Goal: Task Accomplishment & Management: Use online tool/utility

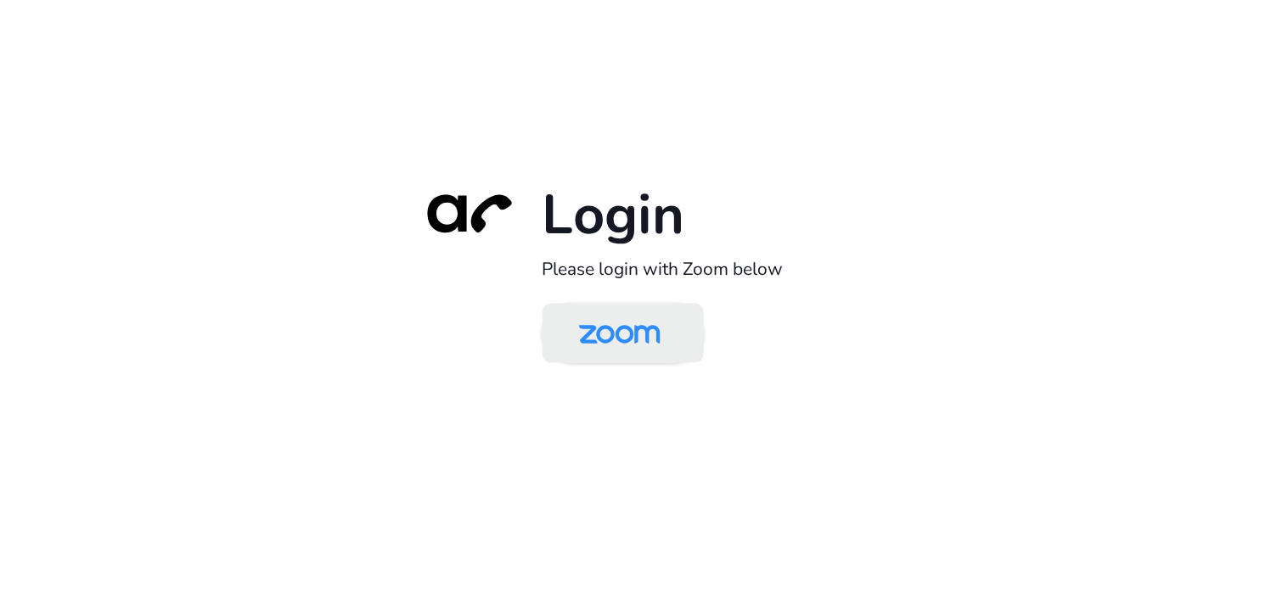
click at [639, 341] on img at bounding box center [619, 334] width 117 height 55
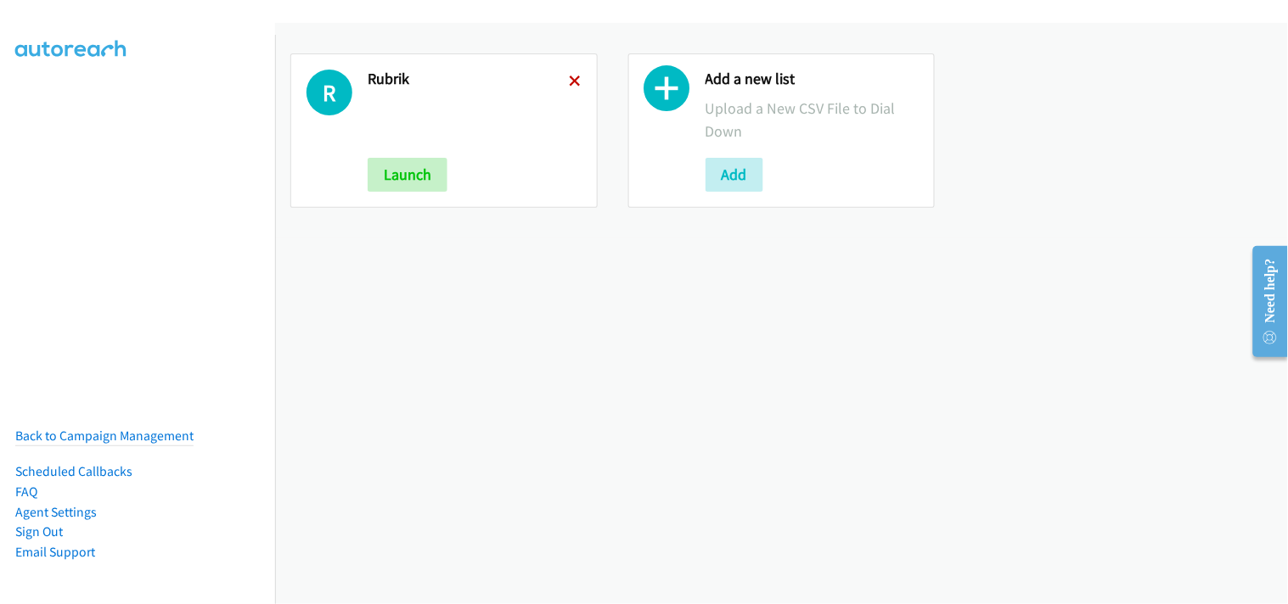
click at [573, 78] on icon at bounding box center [576, 82] width 12 height 12
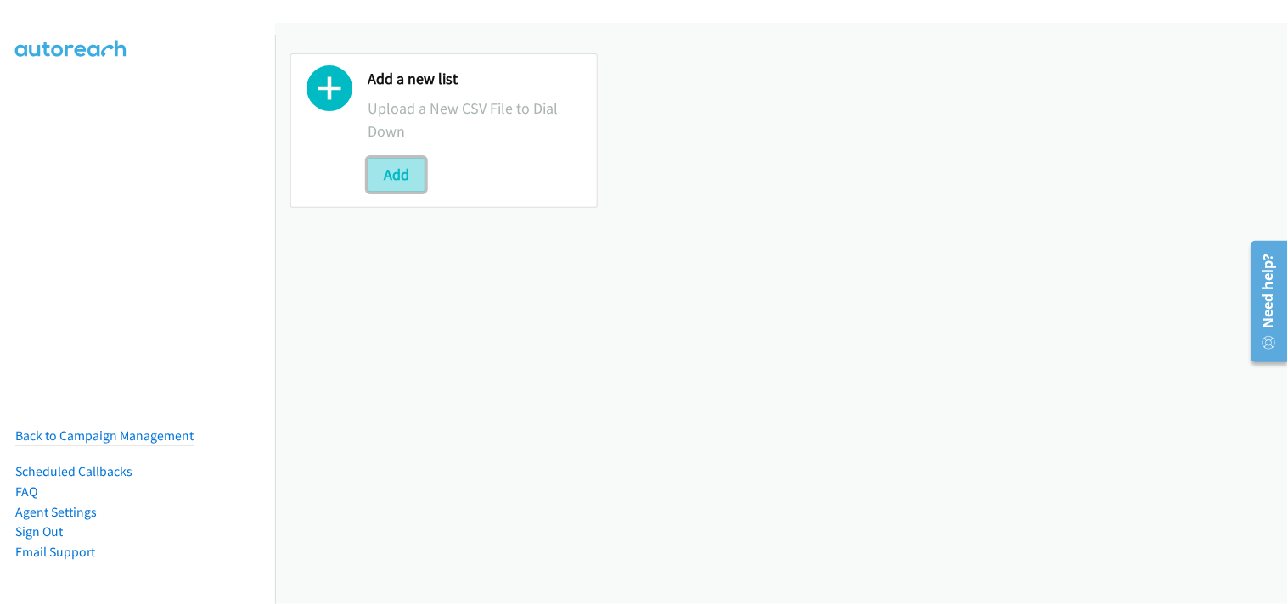
click at [408, 172] on button "Add" at bounding box center [397, 175] width 58 height 34
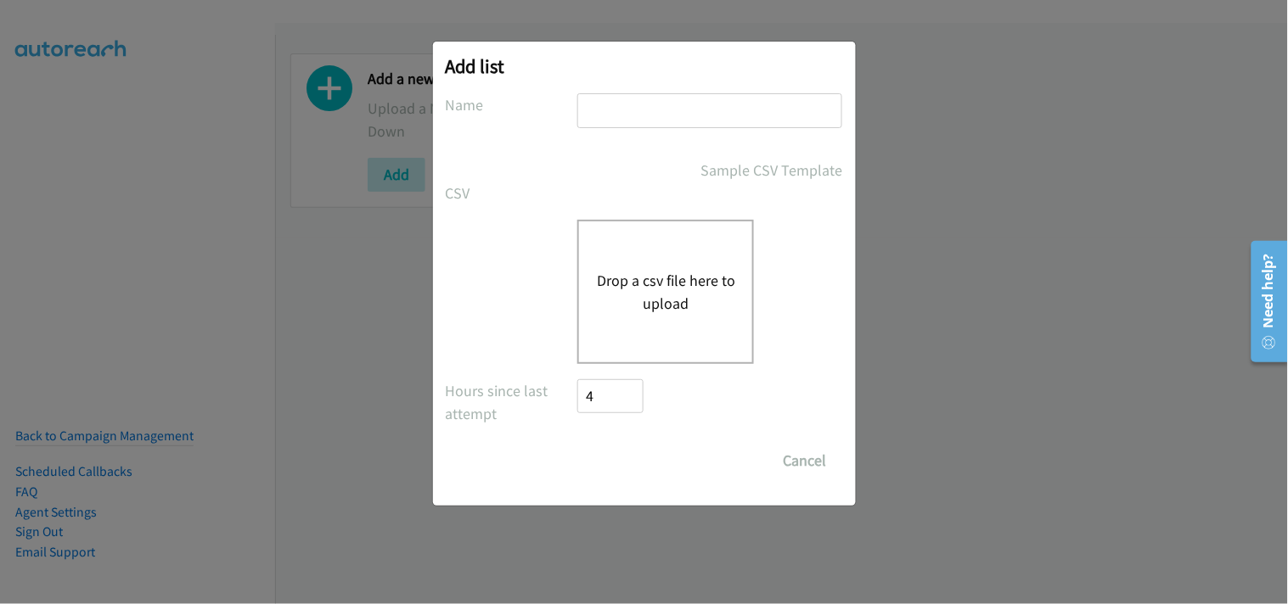
click at [628, 105] on input "text" at bounding box center [709, 110] width 265 height 35
type input "Rubrik"
click at [679, 293] on button "Drop a csv file here to upload" at bounding box center [665, 292] width 139 height 46
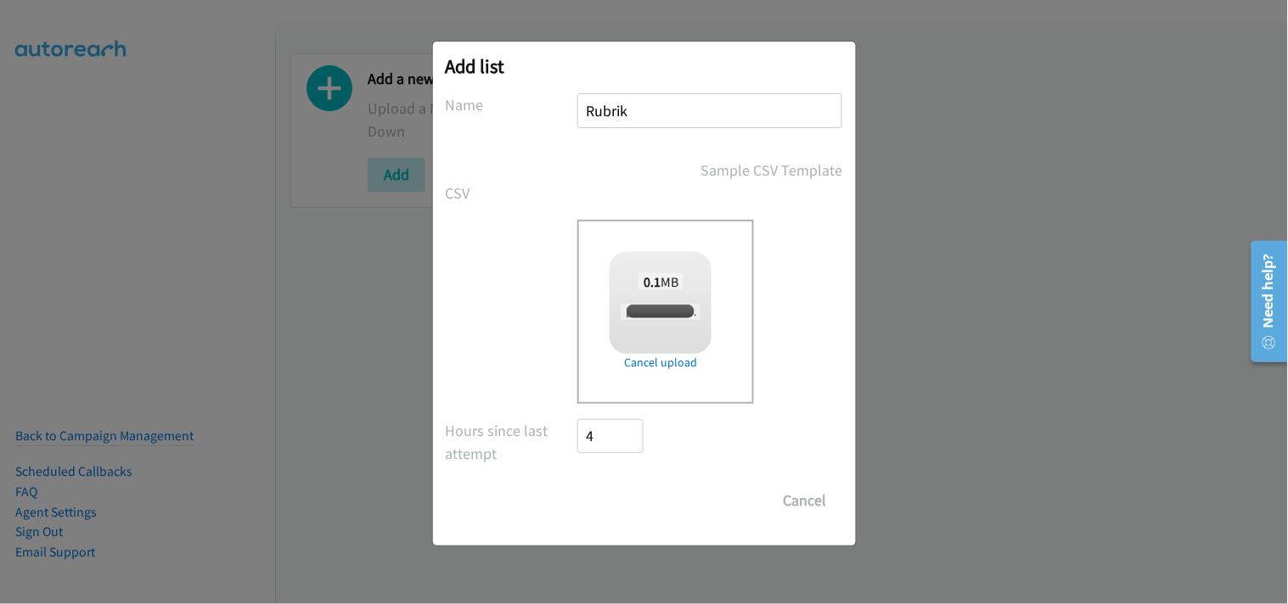
checkbox input "true"
click at [633, 490] on input "Save List" at bounding box center [622, 501] width 89 height 34
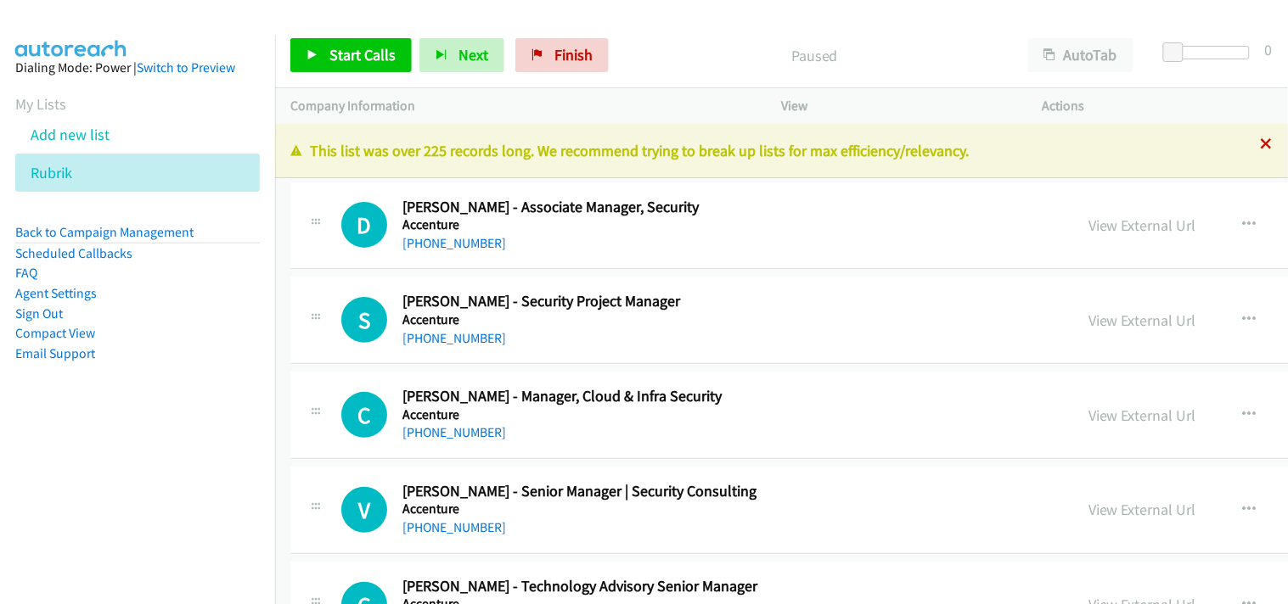
click at [1260, 139] on icon at bounding box center [1266, 145] width 12 height 12
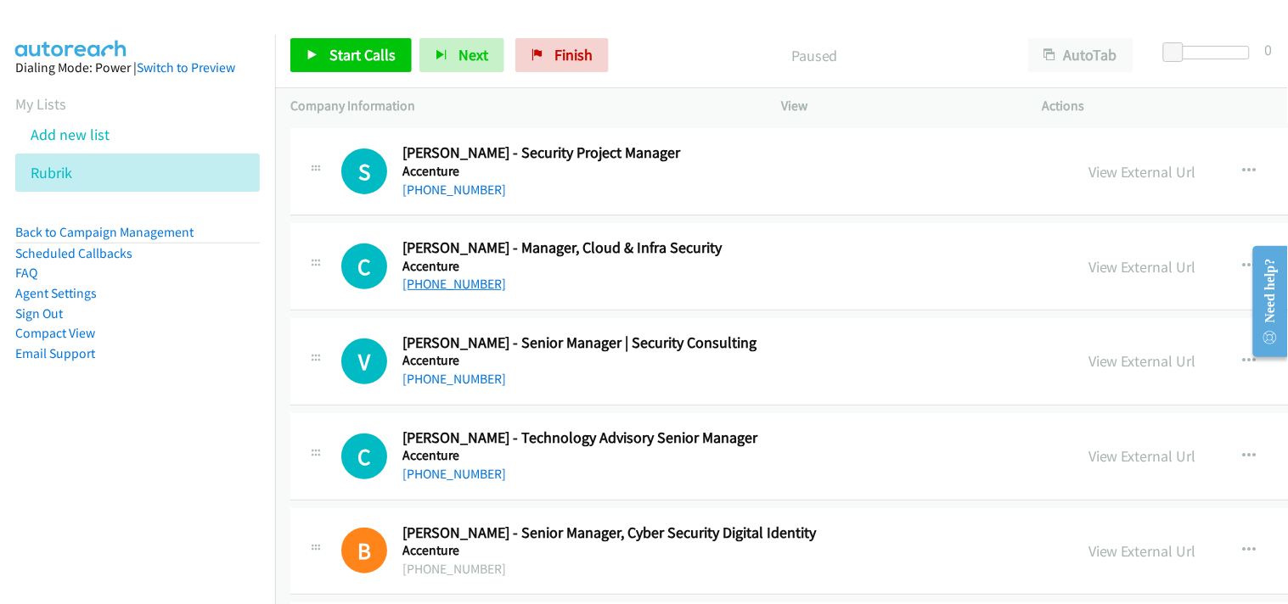
scroll to position [188, 0]
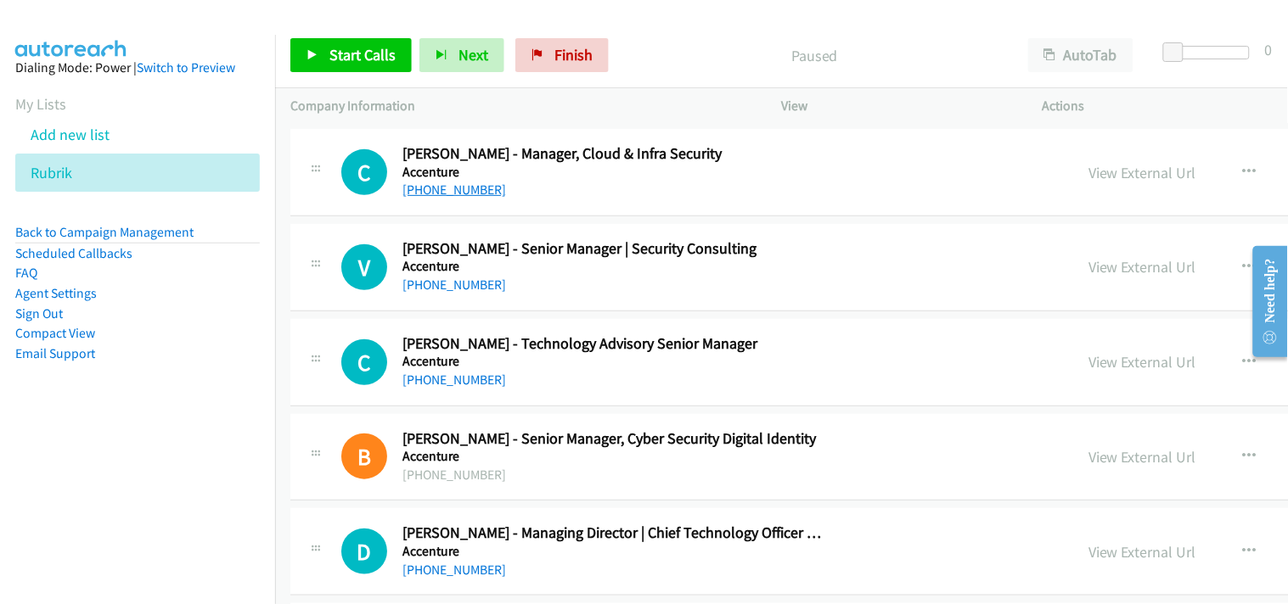
click at [460, 185] on link "[PHONE_NUMBER]" at bounding box center [454, 190] width 104 height 16
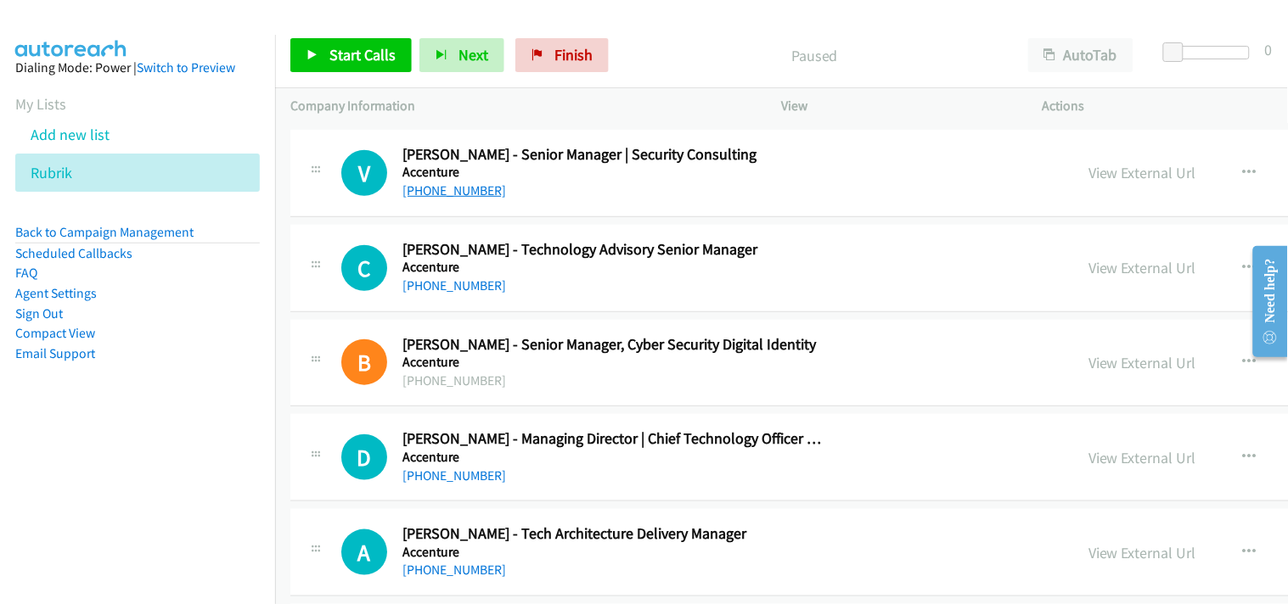
click at [450, 192] on link "[PHONE_NUMBER]" at bounding box center [454, 190] width 104 height 16
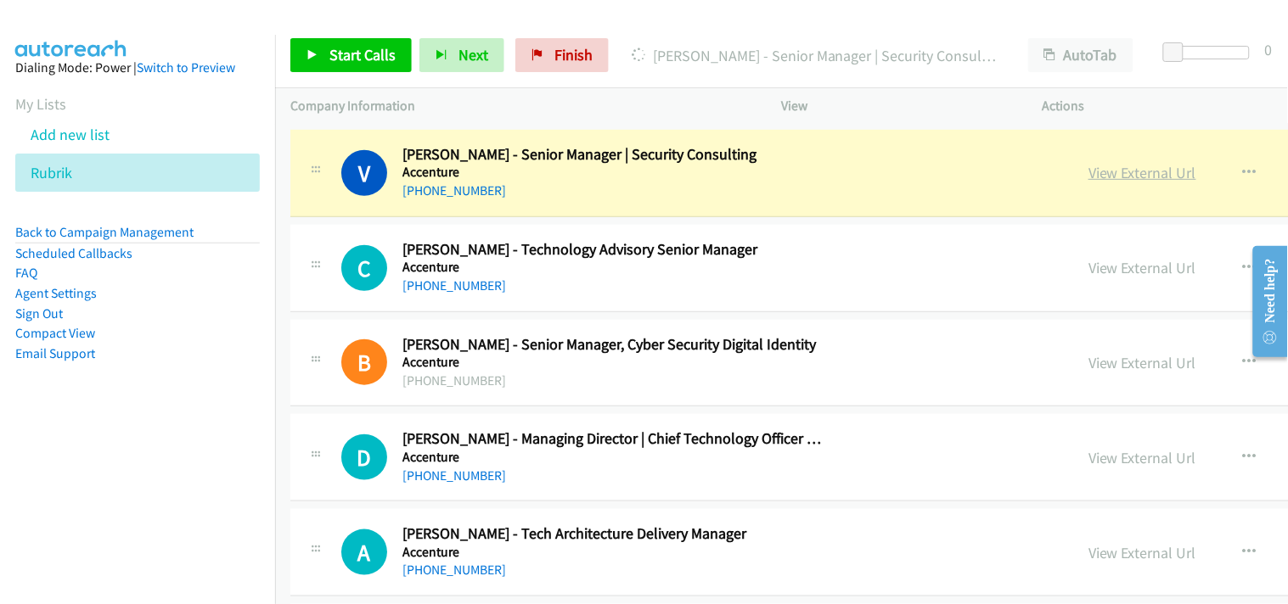
click at [1088, 172] on link "View External Url" at bounding box center [1142, 173] width 108 height 20
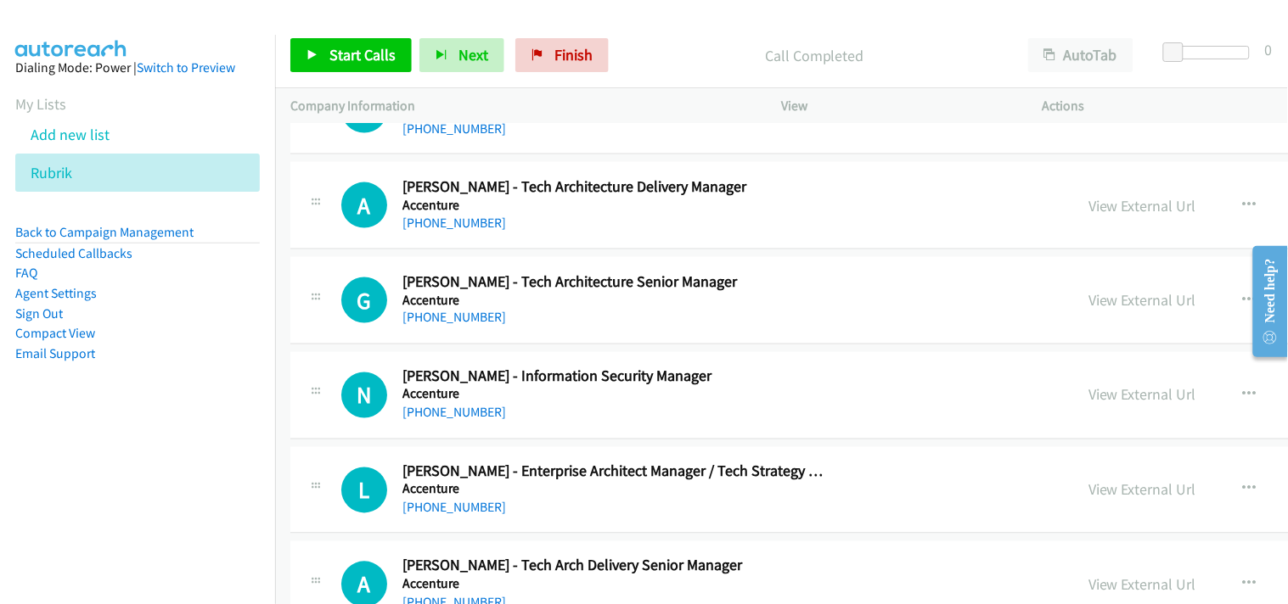
scroll to position [659, 0]
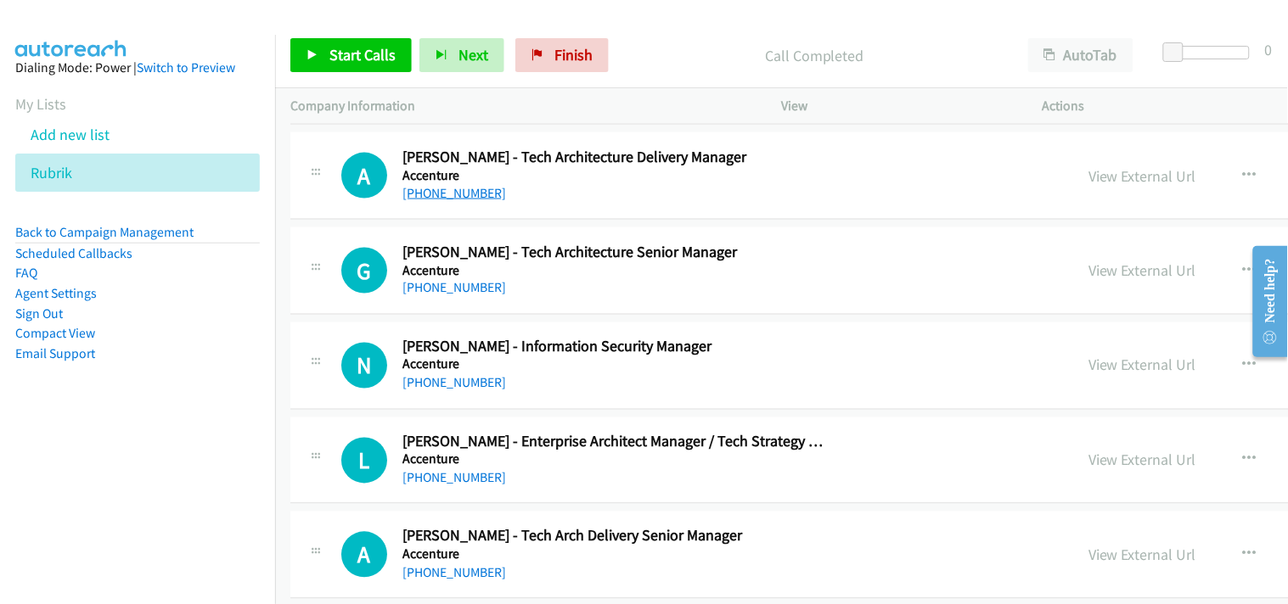
click at [460, 192] on link "[PHONE_NUMBER]" at bounding box center [454, 193] width 104 height 16
click at [1088, 174] on link "View External Url" at bounding box center [1142, 176] width 108 height 20
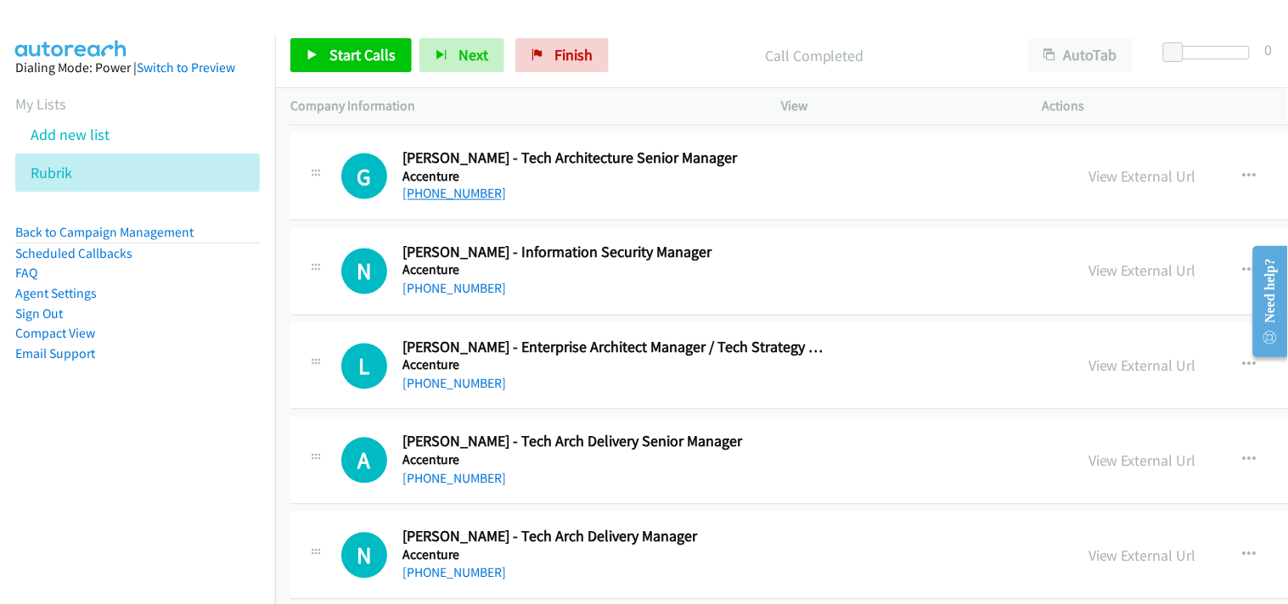
click at [462, 192] on link "[PHONE_NUMBER]" at bounding box center [454, 194] width 104 height 16
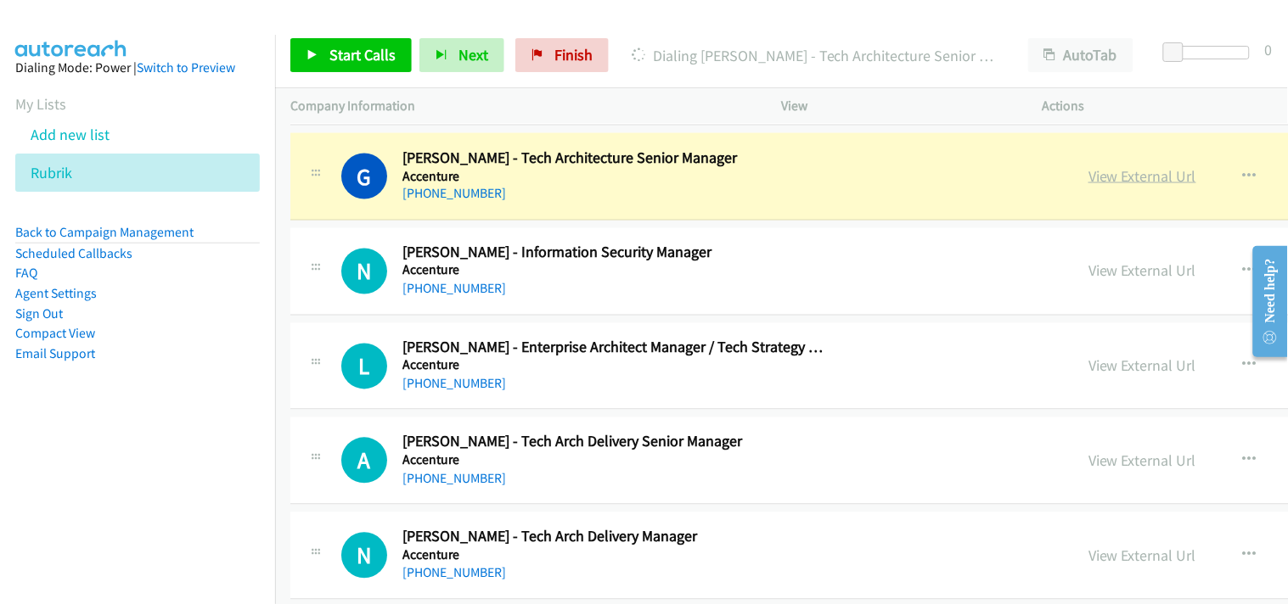
click at [1088, 177] on link "View External Url" at bounding box center [1142, 176] width 108 height 20
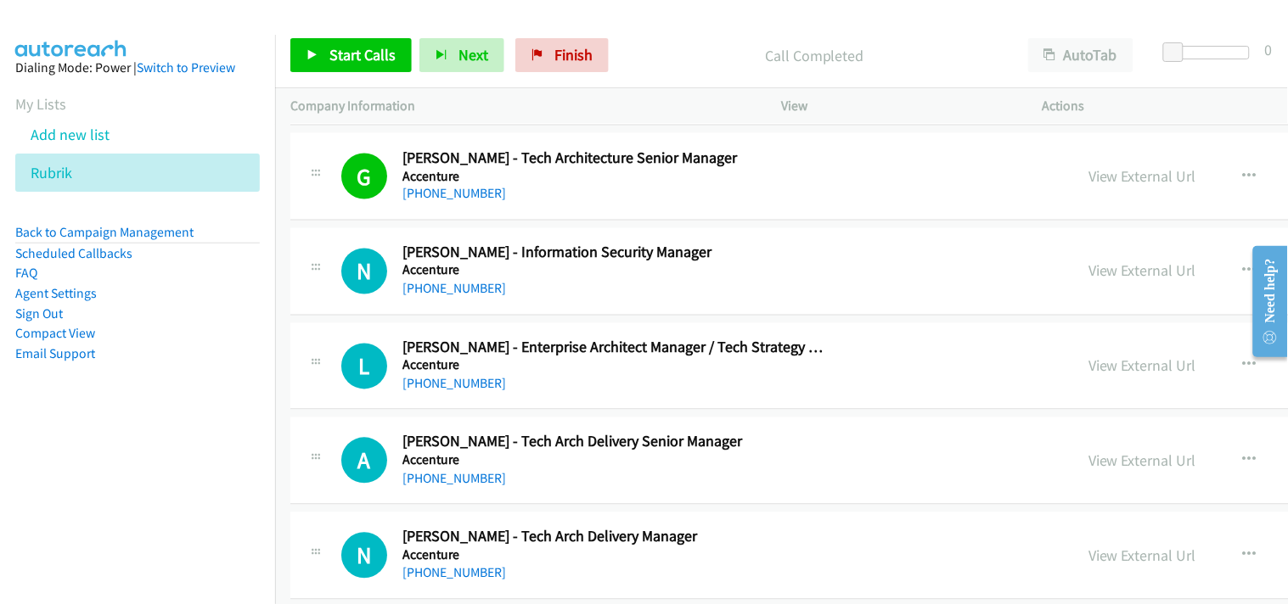
scroll to position [849, 0]
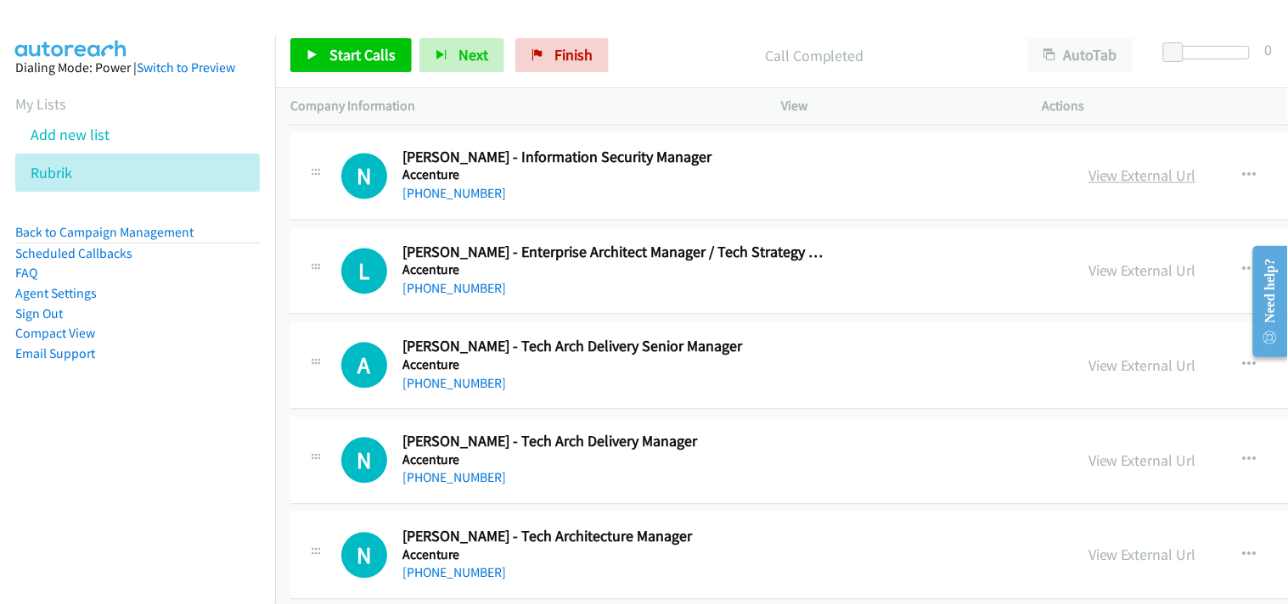
click at [1088, 179] on link "View External Url" at bounding box center [1142, 176] width 108 height 20
click at [465, 197] on link "[PHONE_NUMBER]" at bounding box center [454, 194] width 104 height 16
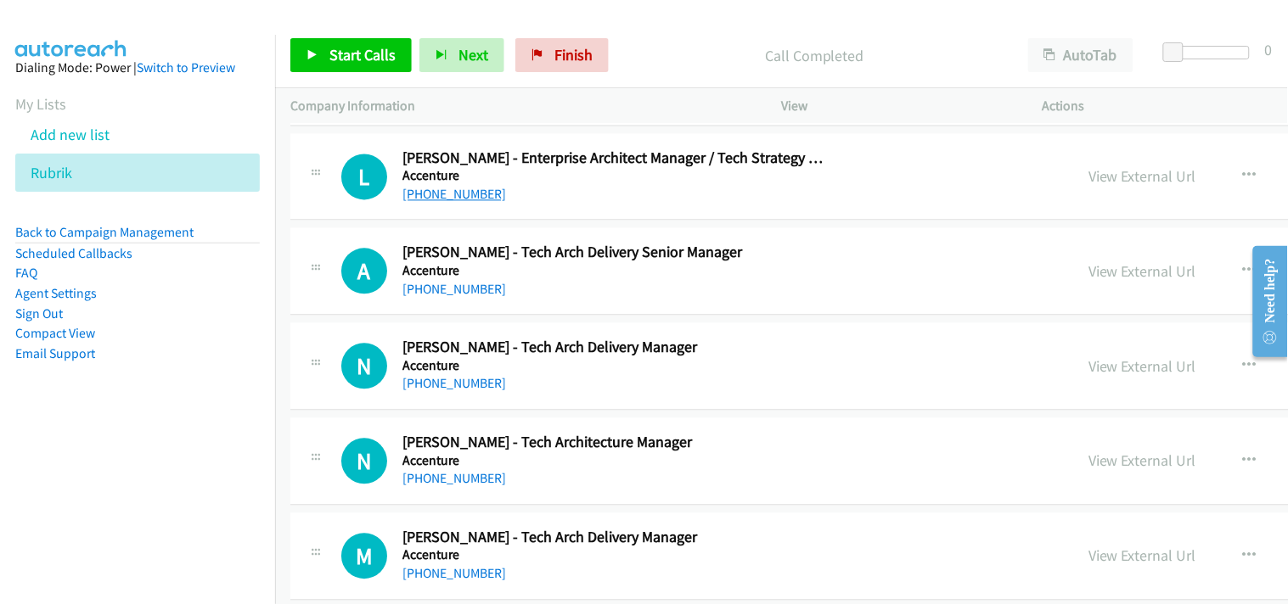
click at [463, 195] on link "[PHONE_NUMBER]" at bounding box center [454, 195] width 104 height 16
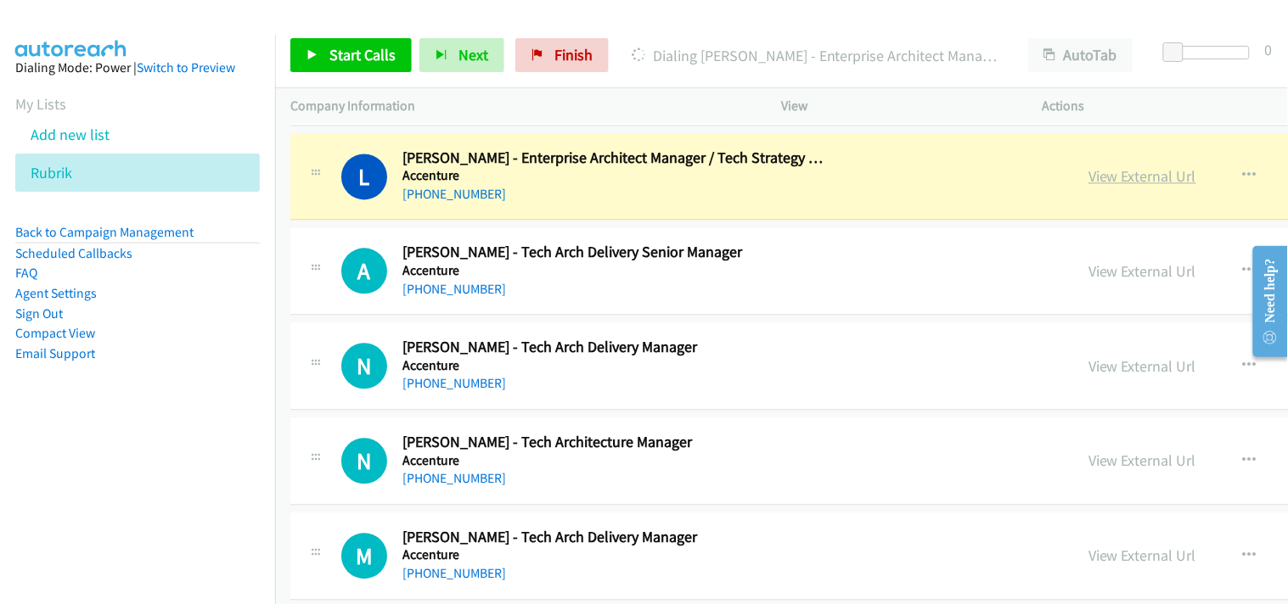
click at [1088, 171] on link "View External Url" at bounding box center [1142, 177] width 108 height 20
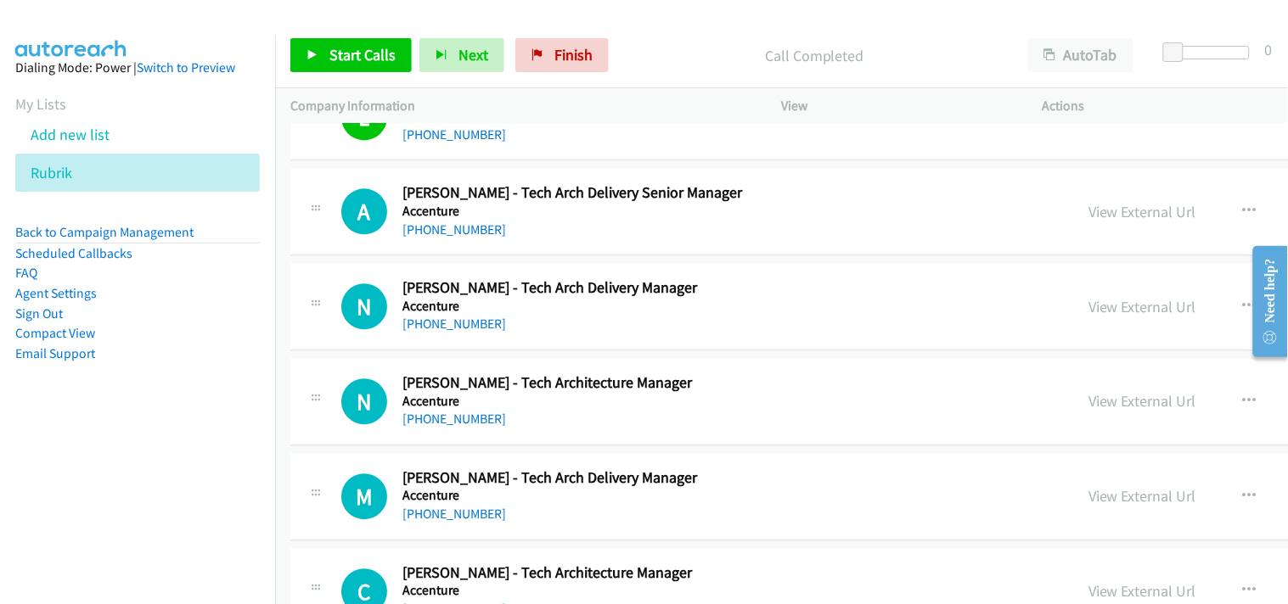
scroll to position [1037, 0]
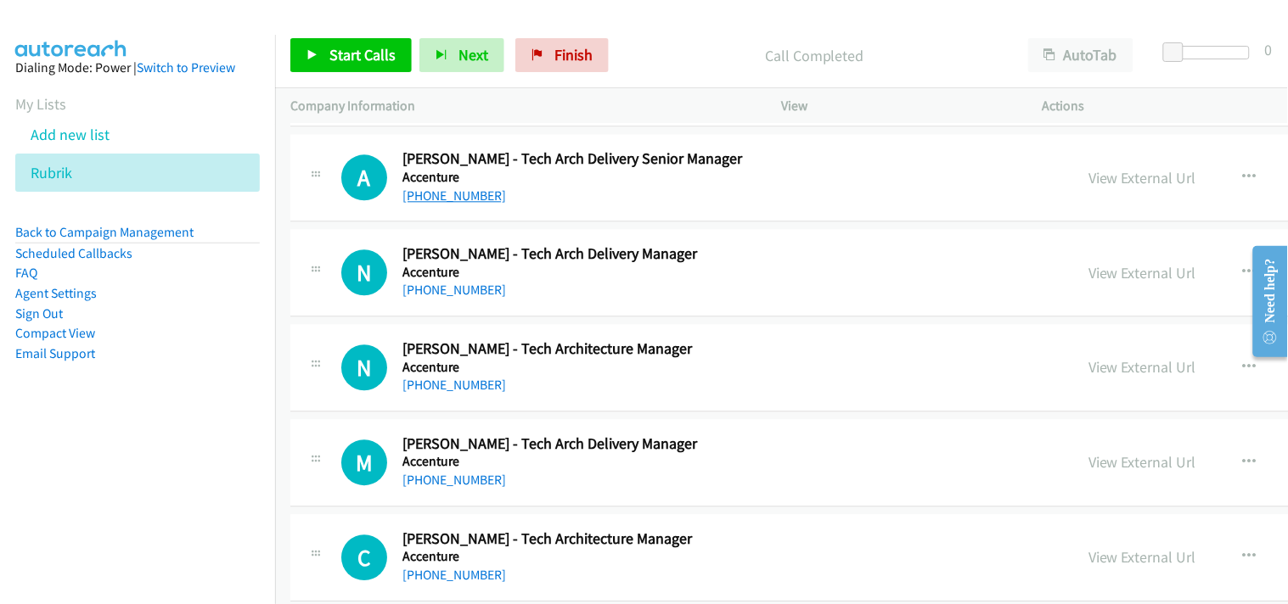
click at [440, 188] on link "[PHONE_NUMBER]" at bounding box center [454, 196] width 104 height 16
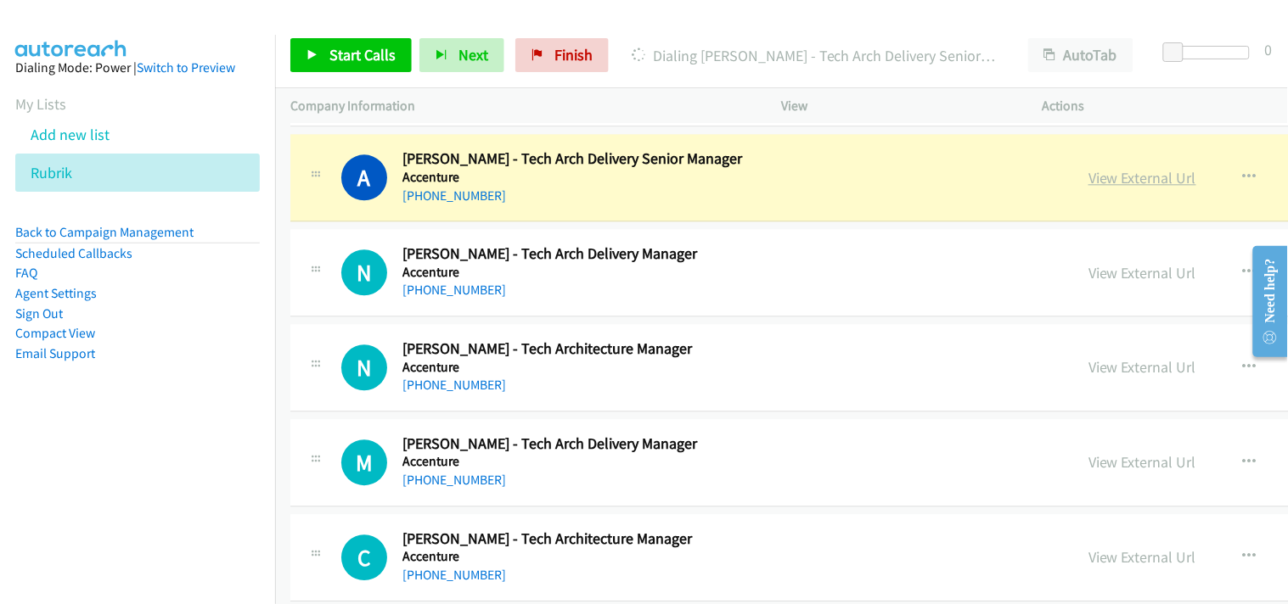
click at [1088, 179] on link "View External Url" at bounding box center [1142, 178] width 108 height 20
click at [1182, 44] on span at bounding box center [1180, 52] width 20 height 20
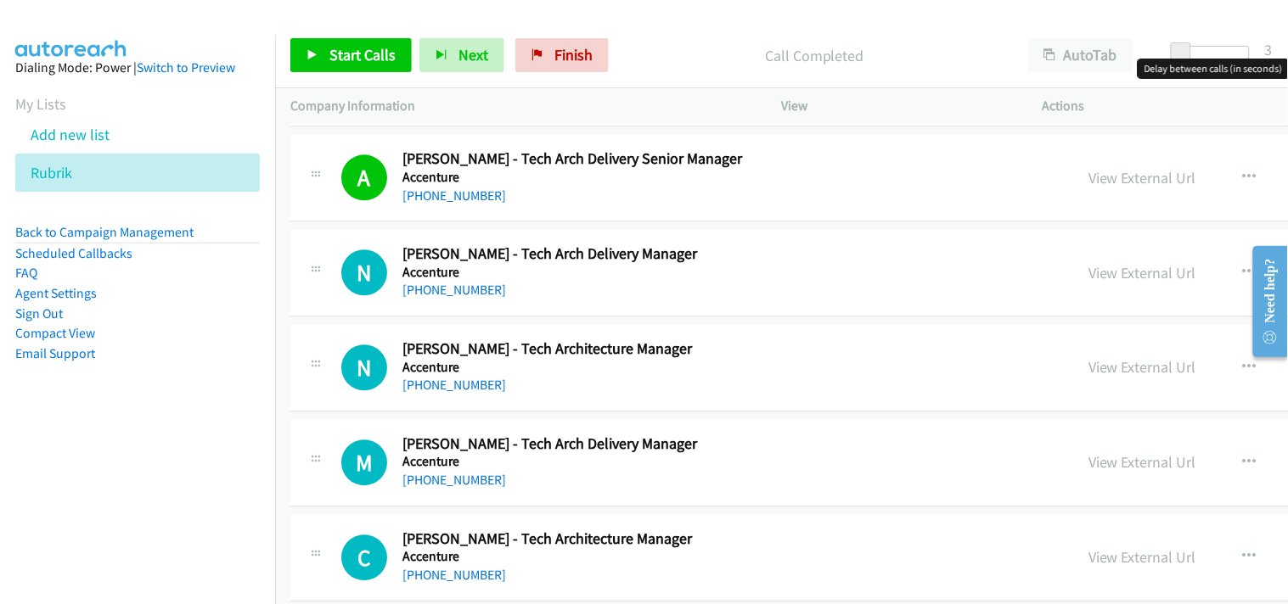
scroll to position [1131, 0]
click at [443, 199] on link "[PHONE_NUMBER]" at bounding box center [454, 196] width 104 height 16
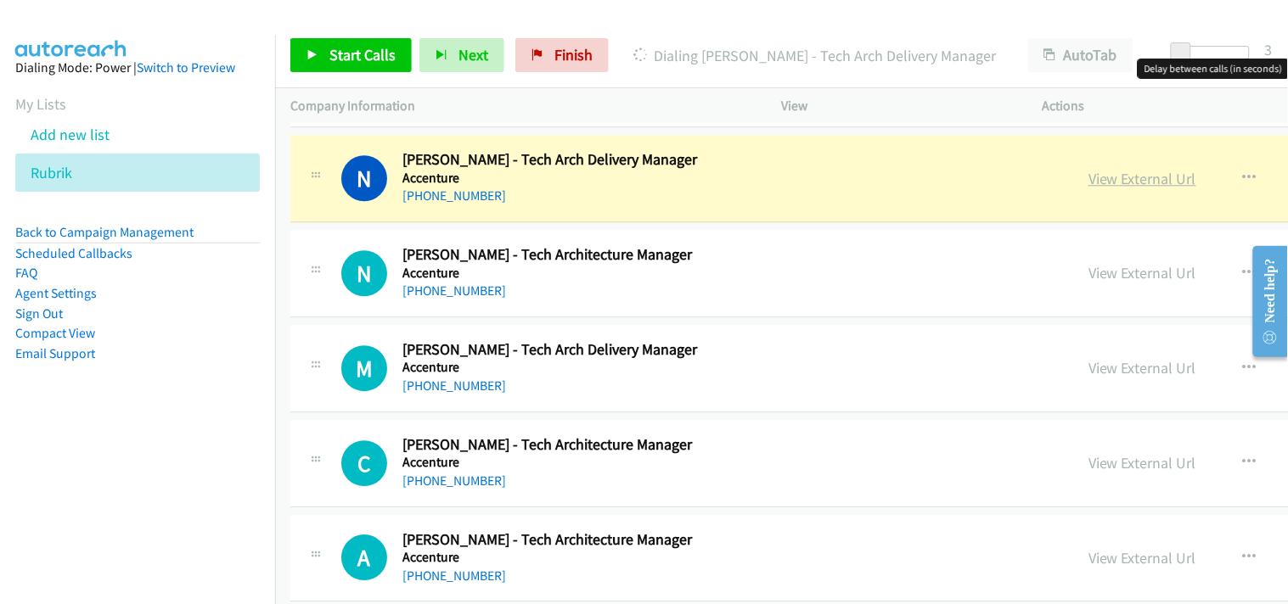
click at [1088, 182] on link "View External Url" at bounding box center [1142, 179] width 108 height 20
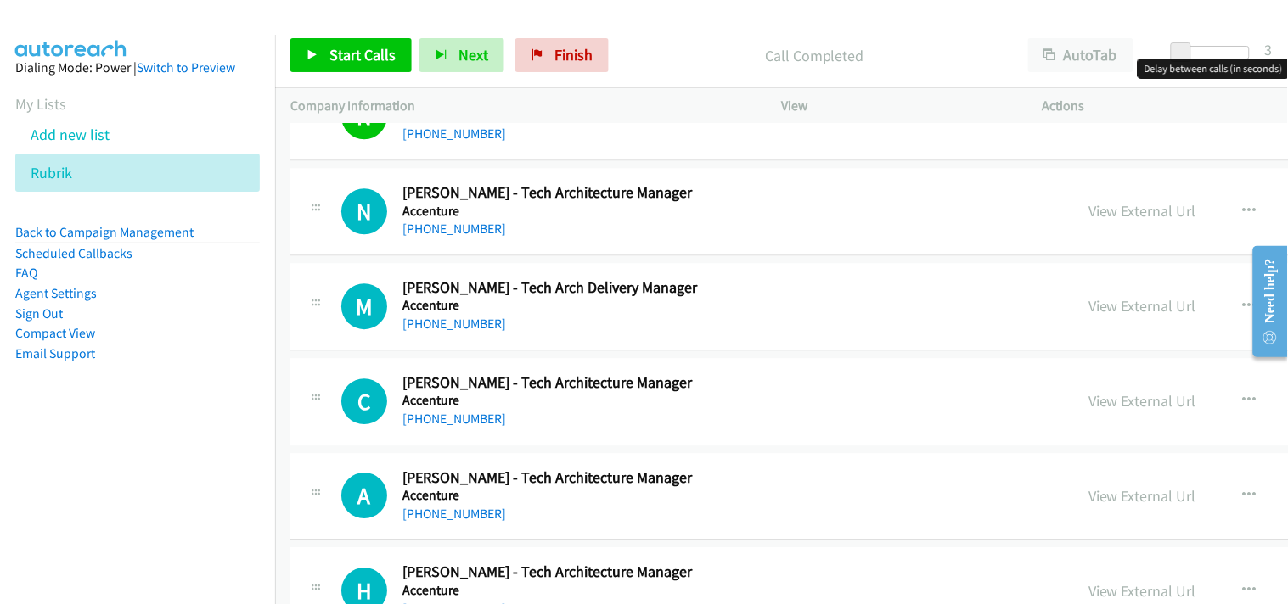
scroll to position [1226, 0]
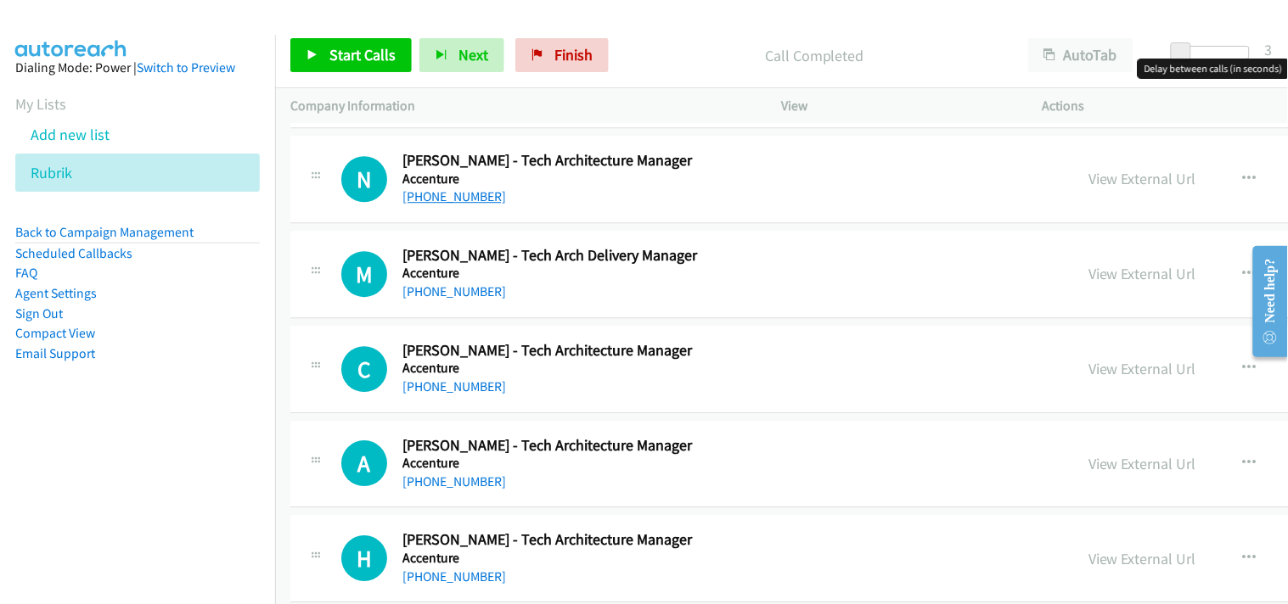
click at [461, 195] on link "[PHONE_NUMBER]" at bounding box center [454, 196] width 104 height 16
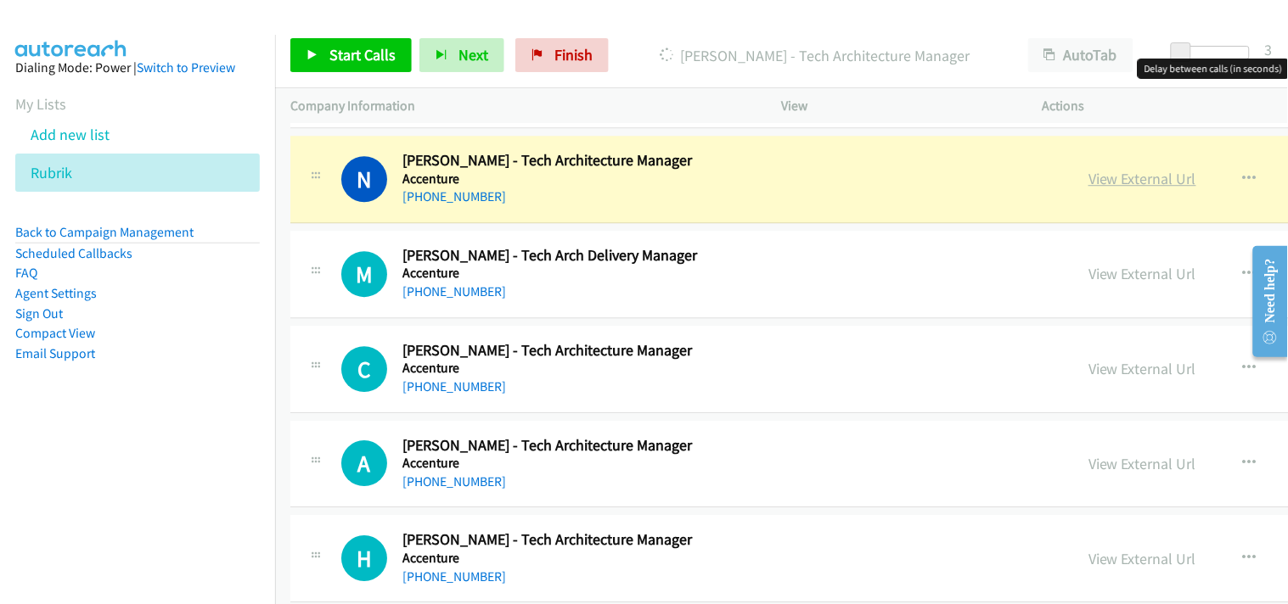
click at [1088, 175] on link "View External Url" at bounding box center [1142, 179] width 108 height 20
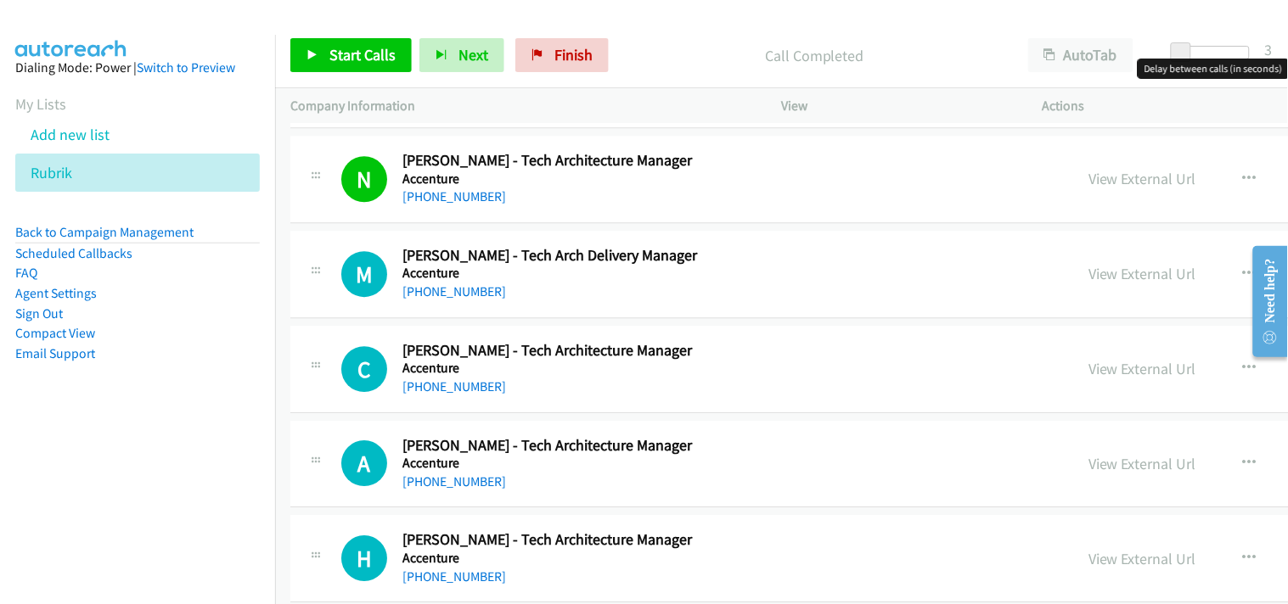
scroll to position [1320, 0]
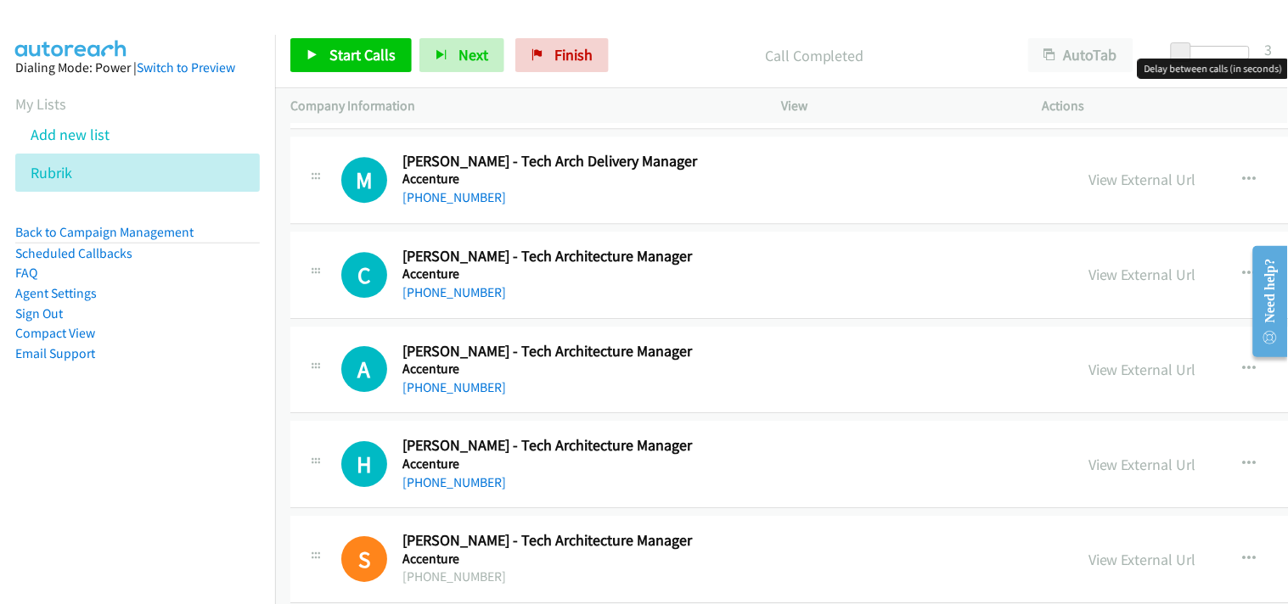
click at [435, 183] on h5 "Accenture" at bounding box center [612, 179] width 420 height 17
click at [429, 208] on div "M Callback Scheduled [PERSON_NAME] - Tech Arch Delivery Manager Accenture [GEOG…" at bounding box center [1042, 180] width 1504 height 87
click at [430, 194] on link "[PHONE_NUMBER]" at bounding box center [454, 197] width 104 height 16
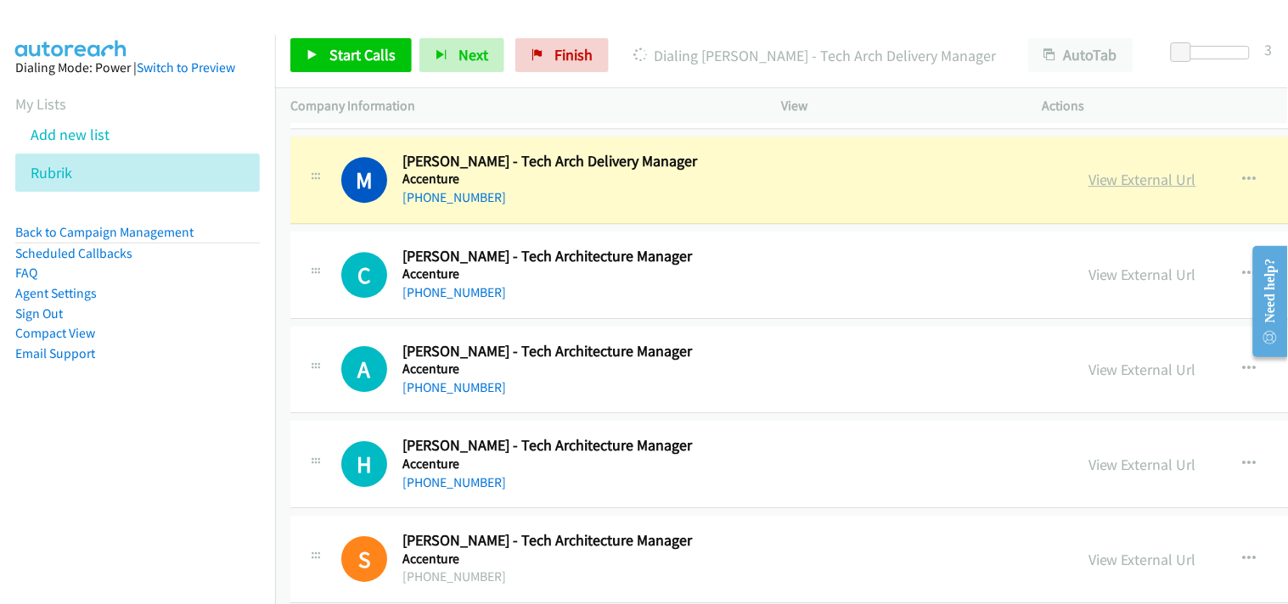
click at [1088, 179] on link "View External Url" at bounding box center [1142, 180] width 108 height 20
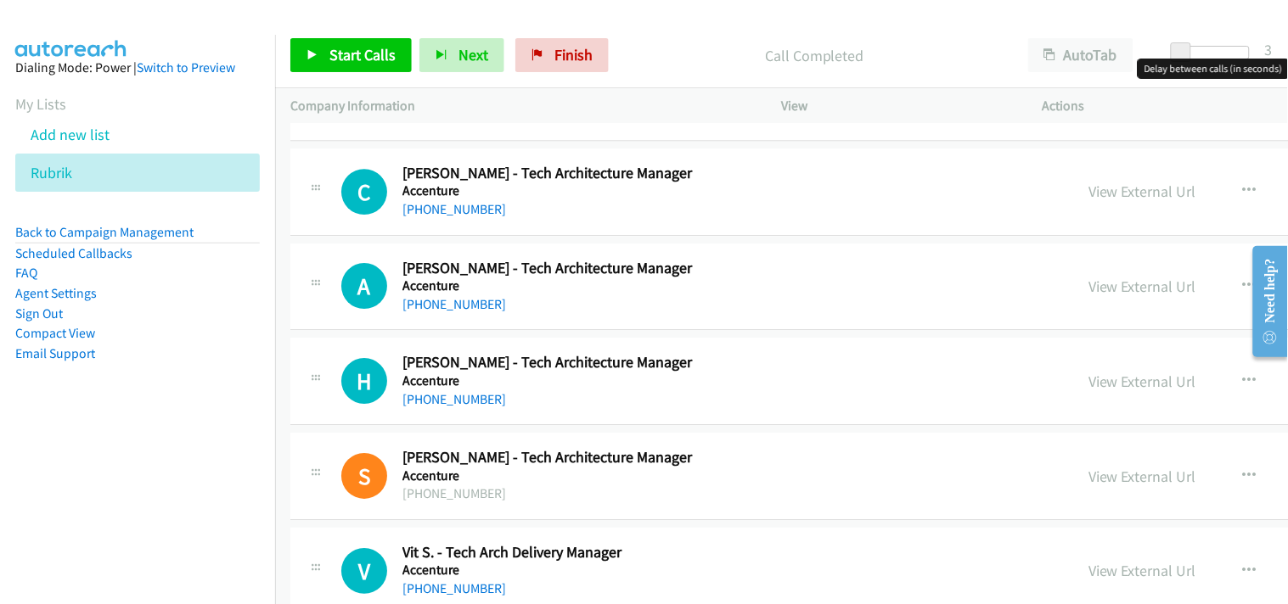
scroll to position [1414, 0]
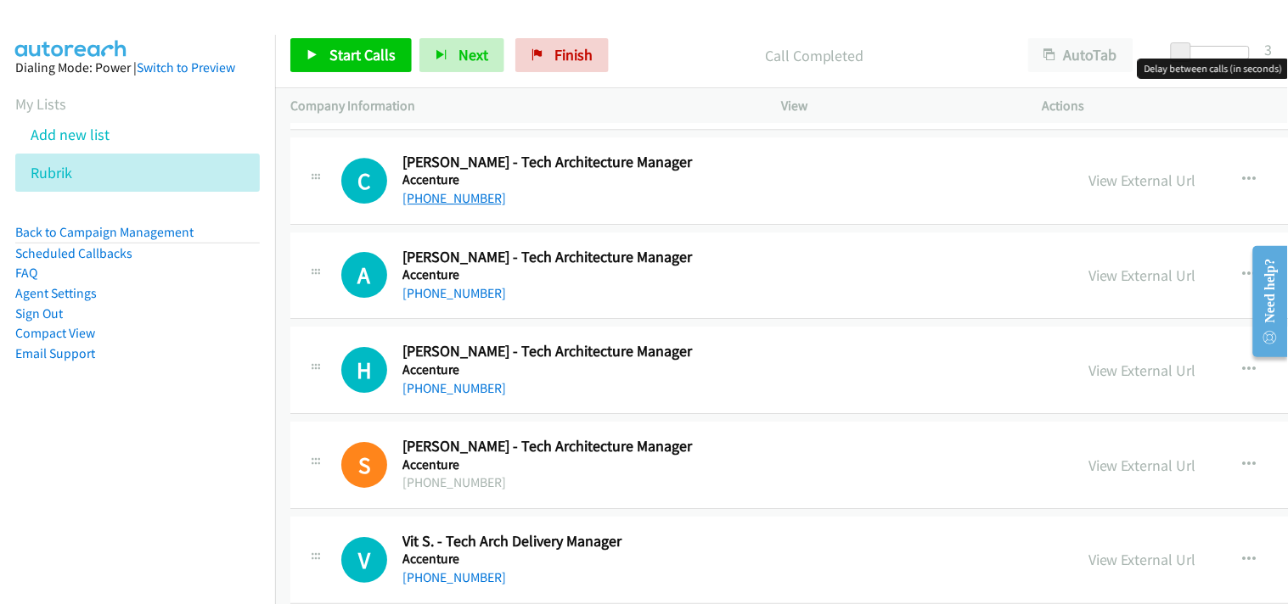
click at [454, 199] on link "[PHONE_NUMBER]" at bounding box center [454, 198] width 104 height 16
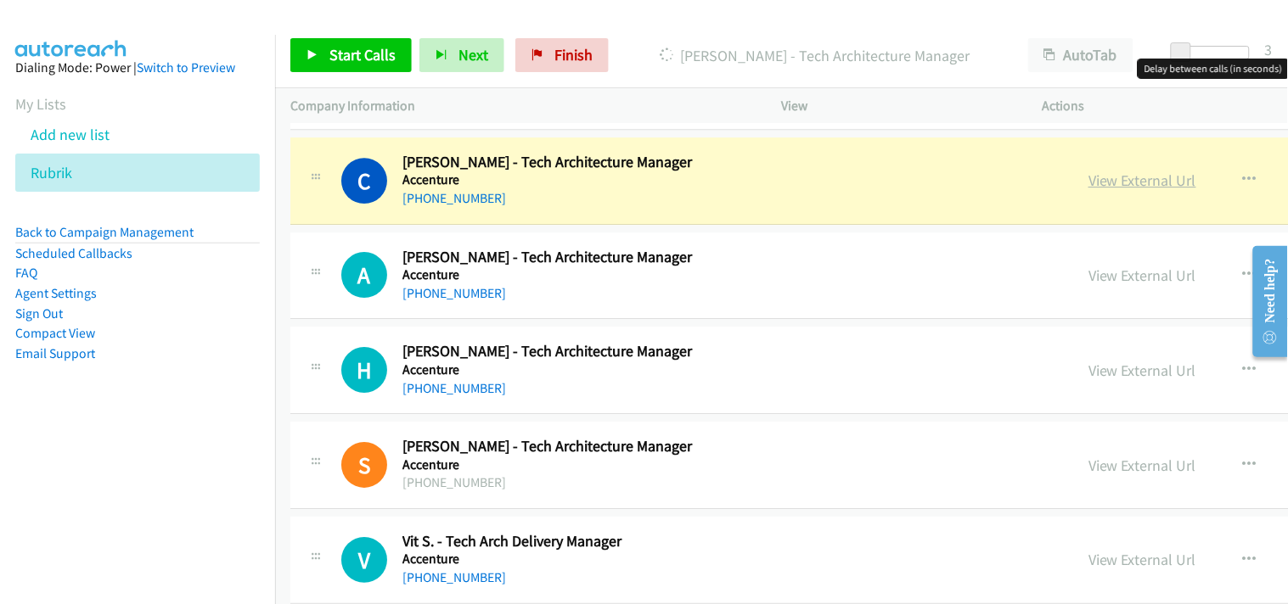
click at [1088, 178] on link "View External Url" at bounding box center [1142, 181] width 108 height 20
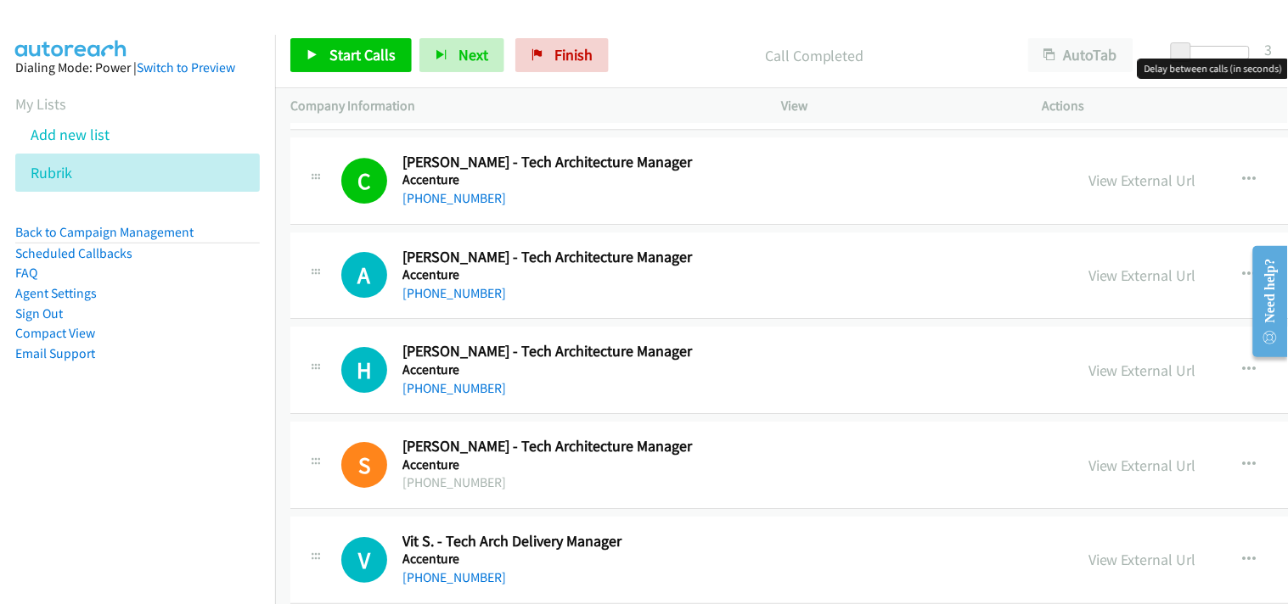
scroll to position [1508, 0]
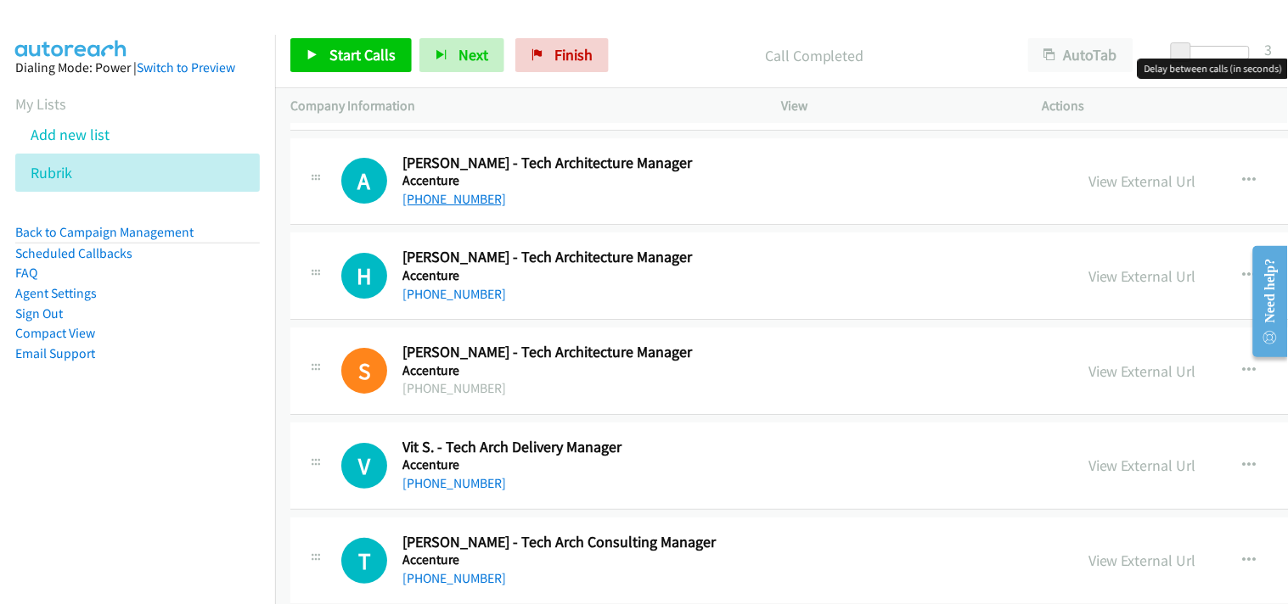
click at [463, 205] on link "[PHONE_NUMBER]" at bounding box center [454, 199] width 104 height 16
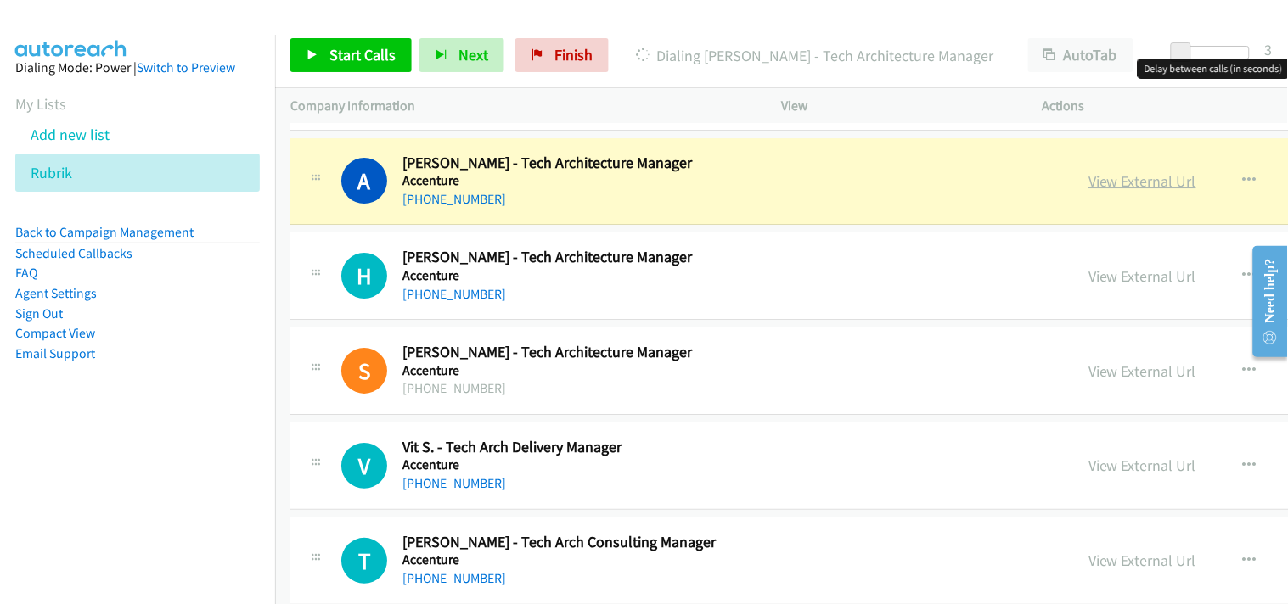
click at [1088, 182] on link "View External Url" at bounding box center [1142, 181] width 108 height 20
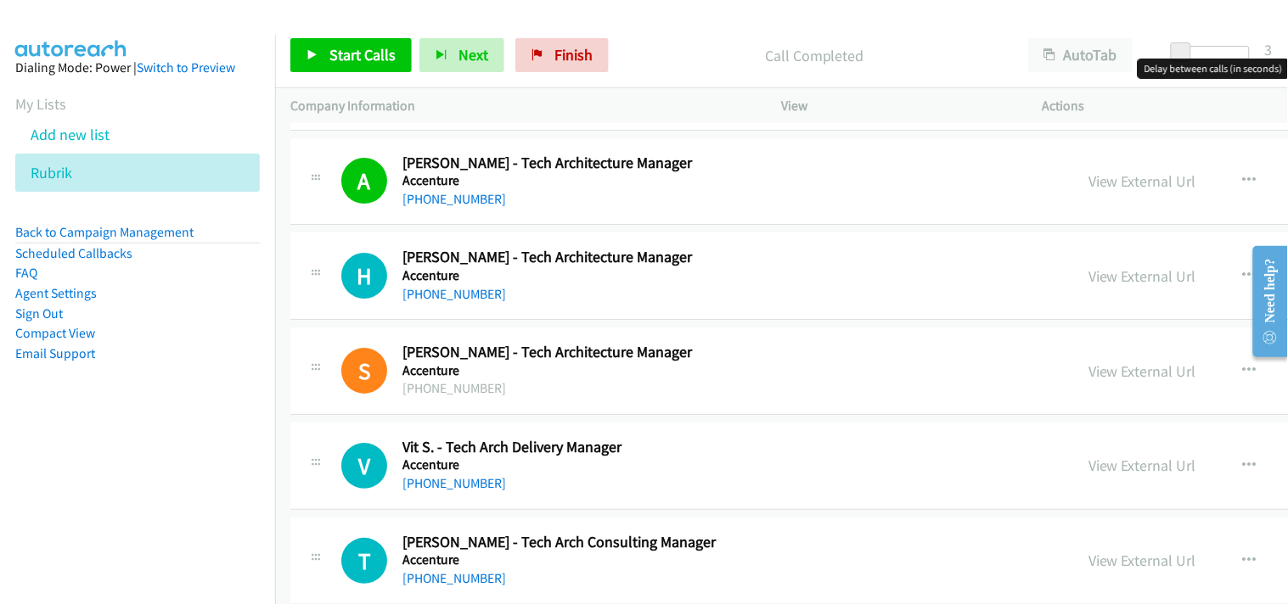
click at [439, 303] on div "[PHONE_NUMBER]" at bounding box center [612, 294] width 420 height 20
click at [435, 287] on link "[PHONE_NUMBER]" at bounding box center [454, 294] width 104 height 16
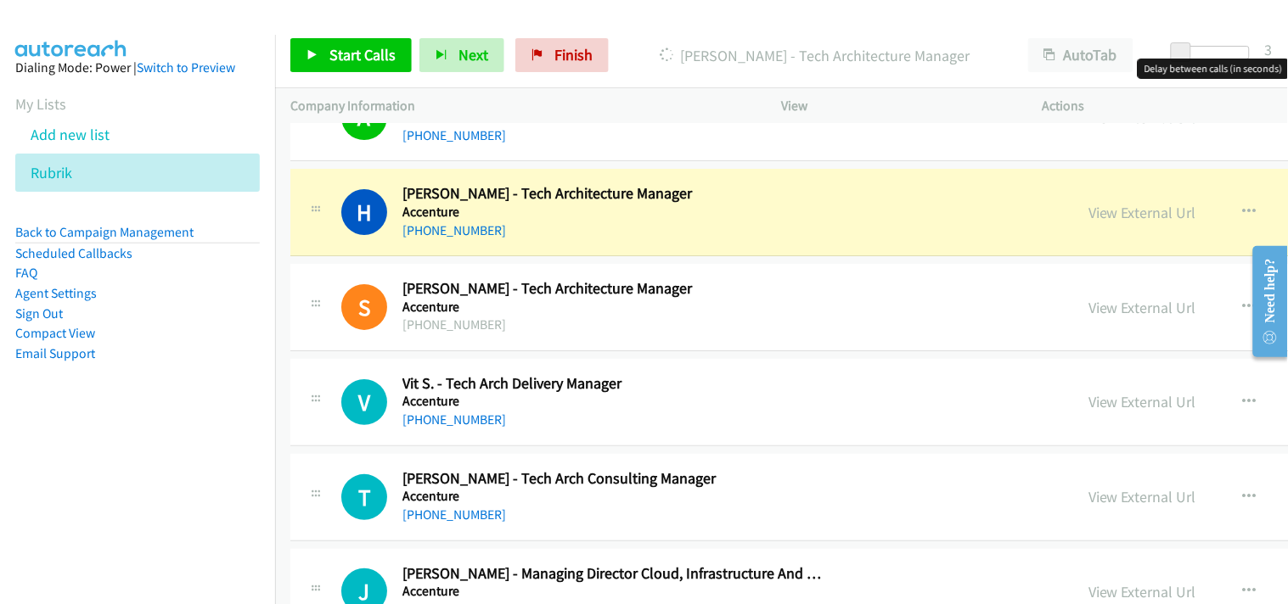
scroll to position [1602, 0]
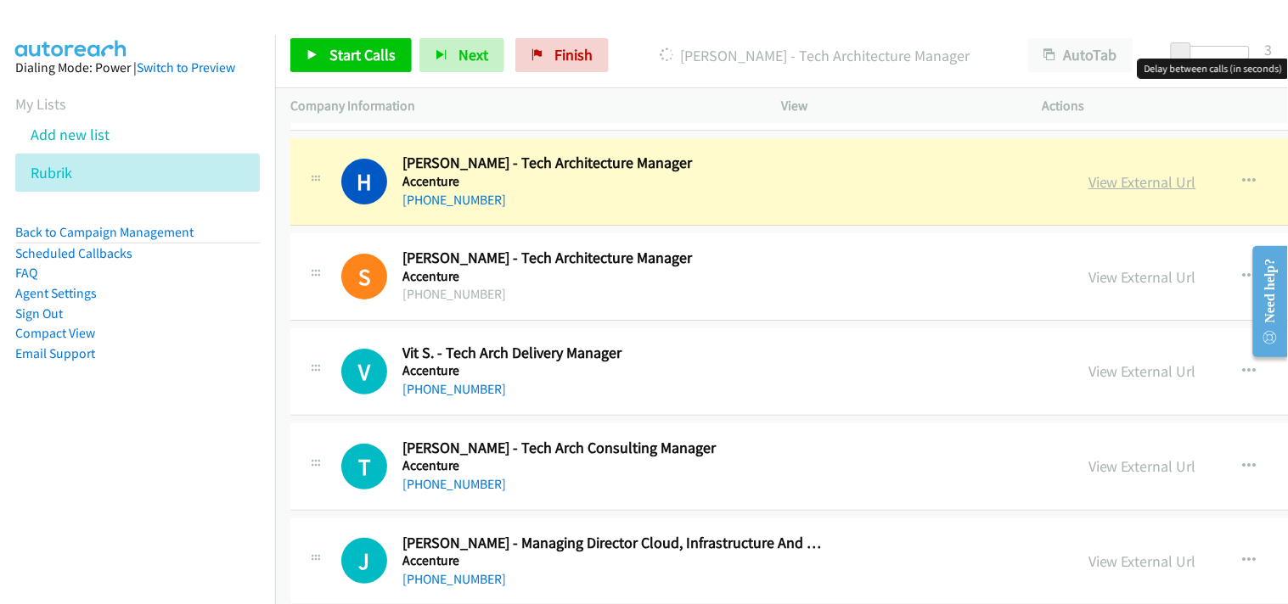
click at [1088, 182] on link "View External Url" at bounding box center [1142, 182] width 108 height 20
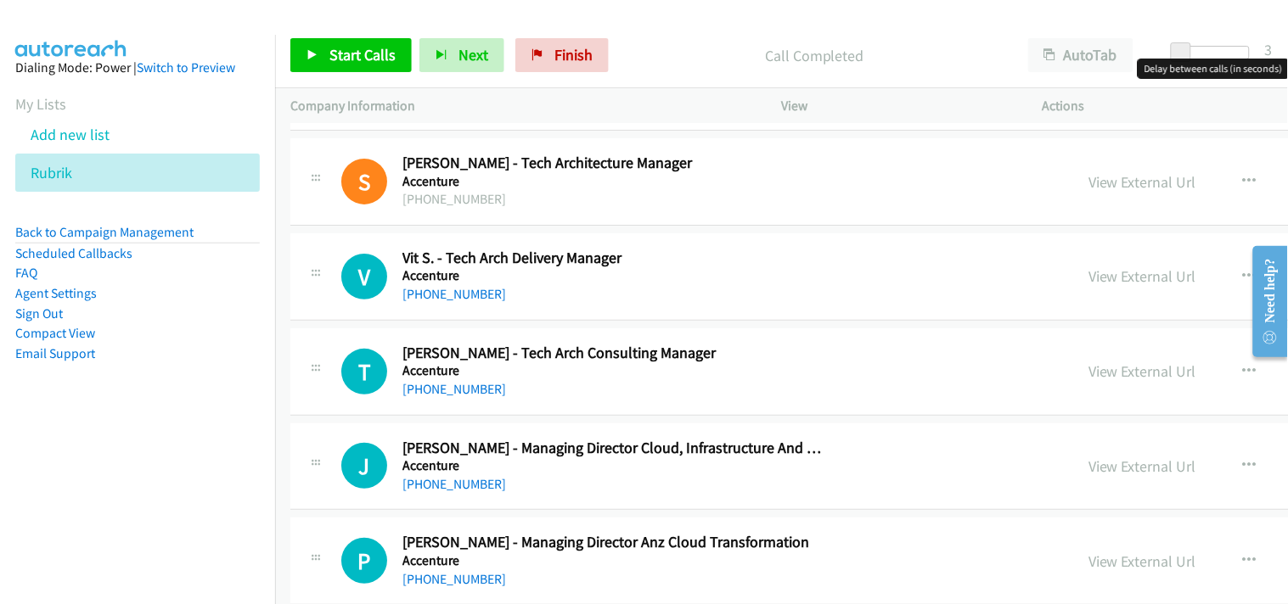
scroll to position [1792, 0]
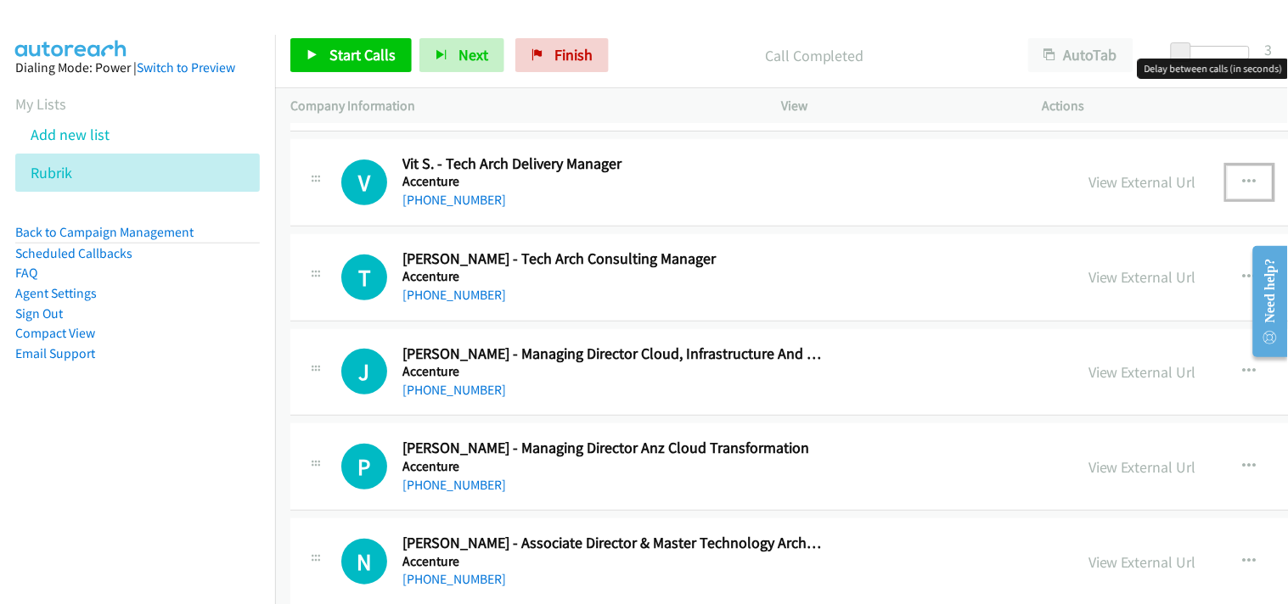
click at [1243, 185] on icon "button" at bounding box center [1250, 183] width 14 height 14
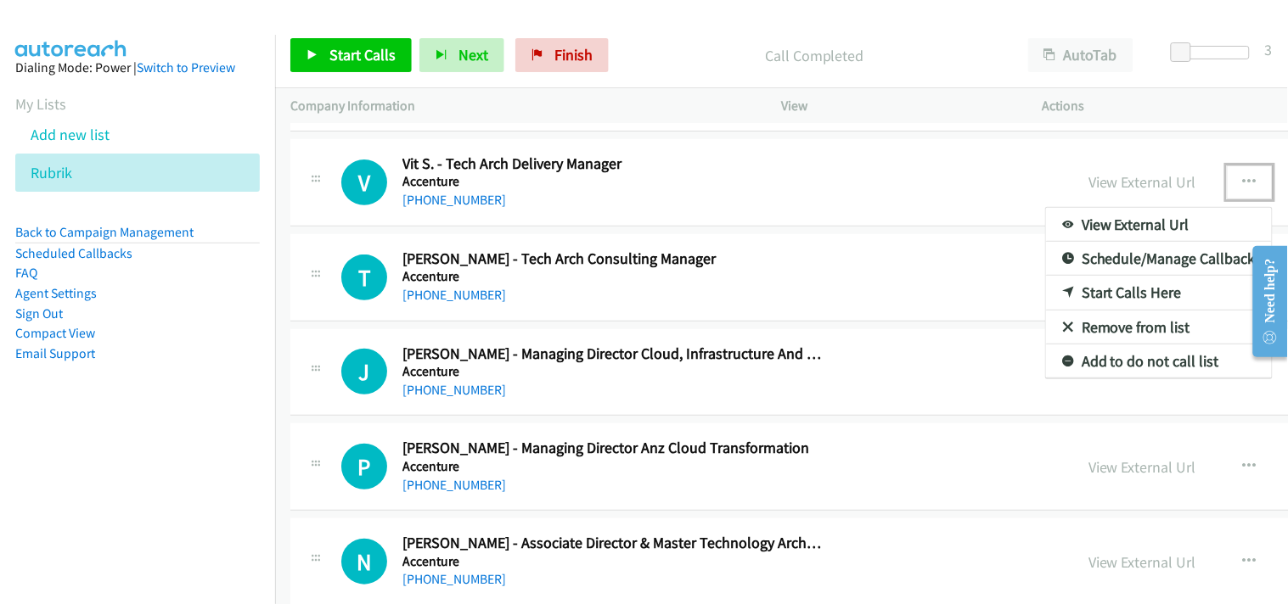
click at [1046, 291] on link "Start Calls Here" at bounding box center [1159, 293] width 226 height 34
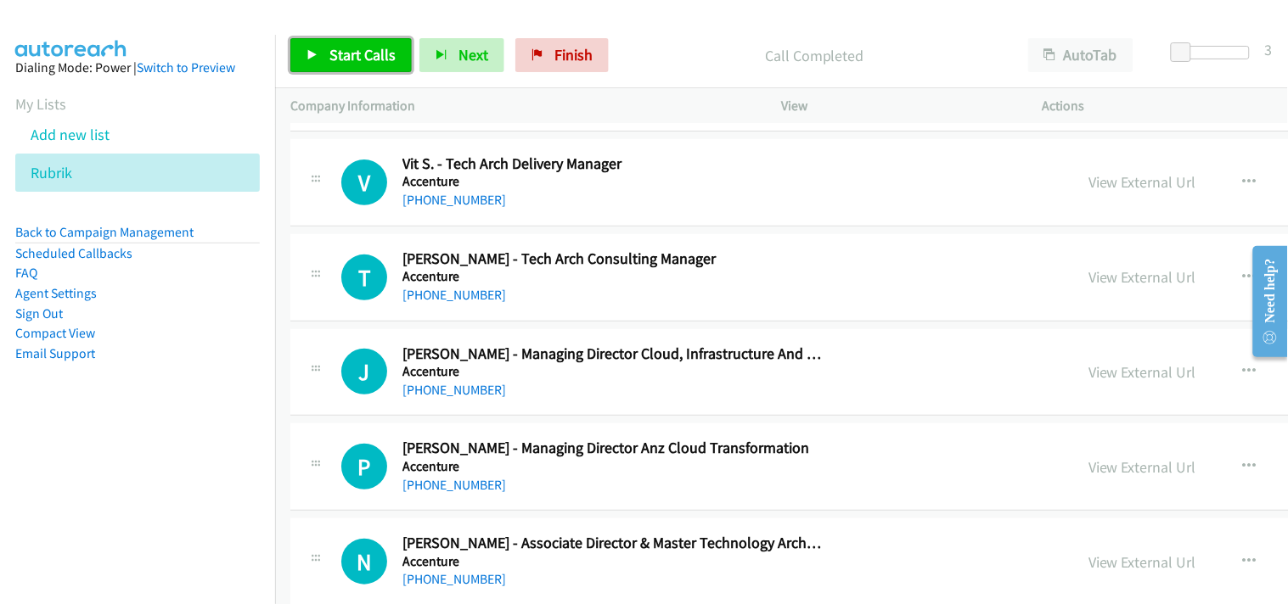
click at [342, 61] on span "Start Calls" at bounding box center [362, 55] width 66 height 20
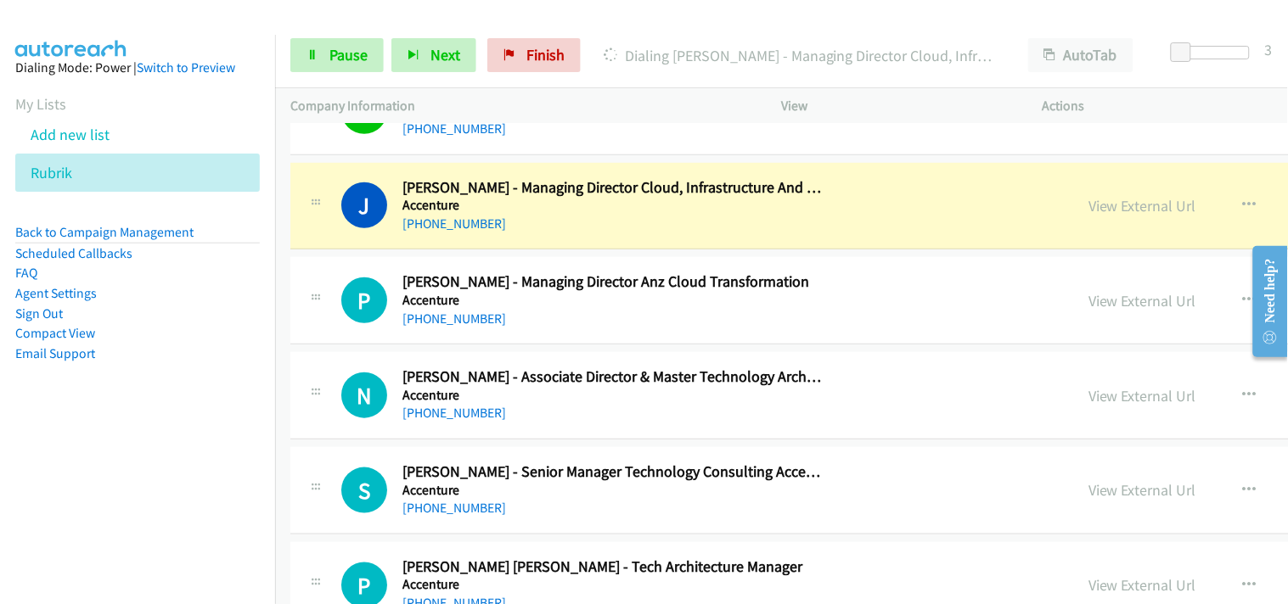
scroll to position [1980, 0]
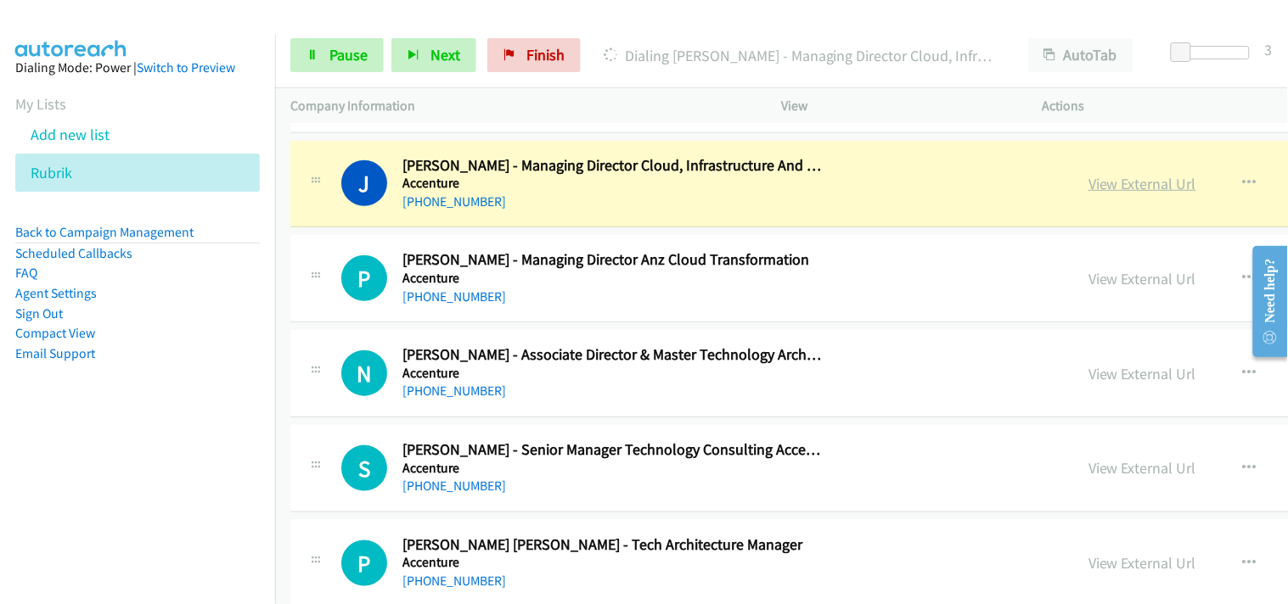
click at [1088, 189] on link "View External Url" at bounding box center [1142, 184] width 108 height 20
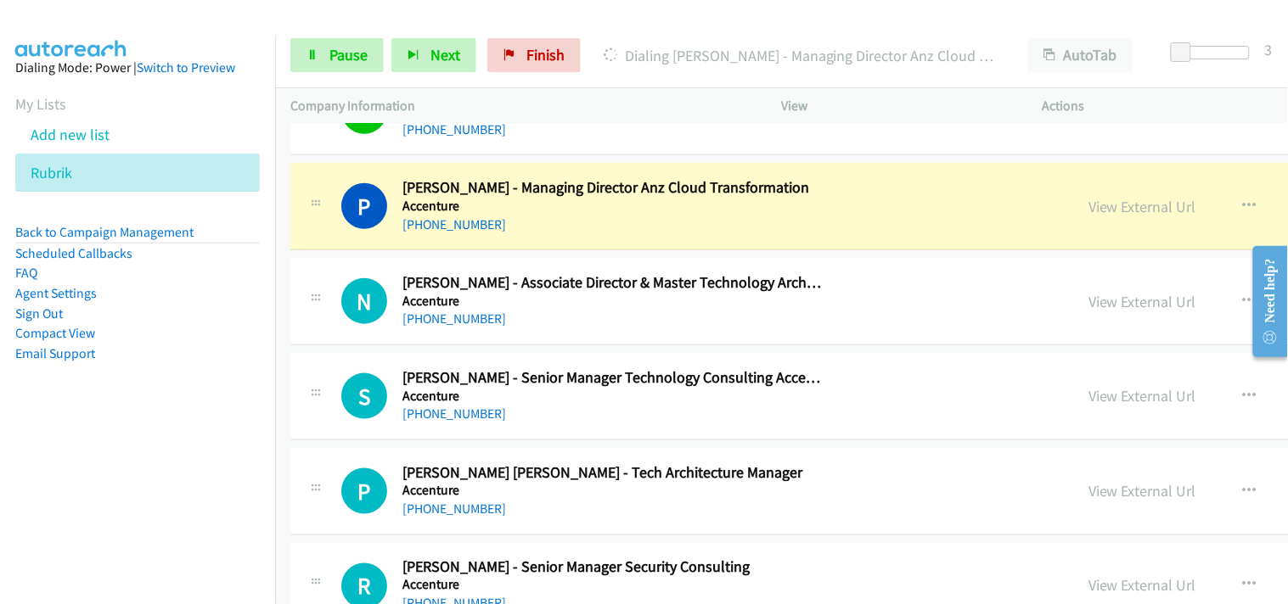
scroll to position [2074, 0]
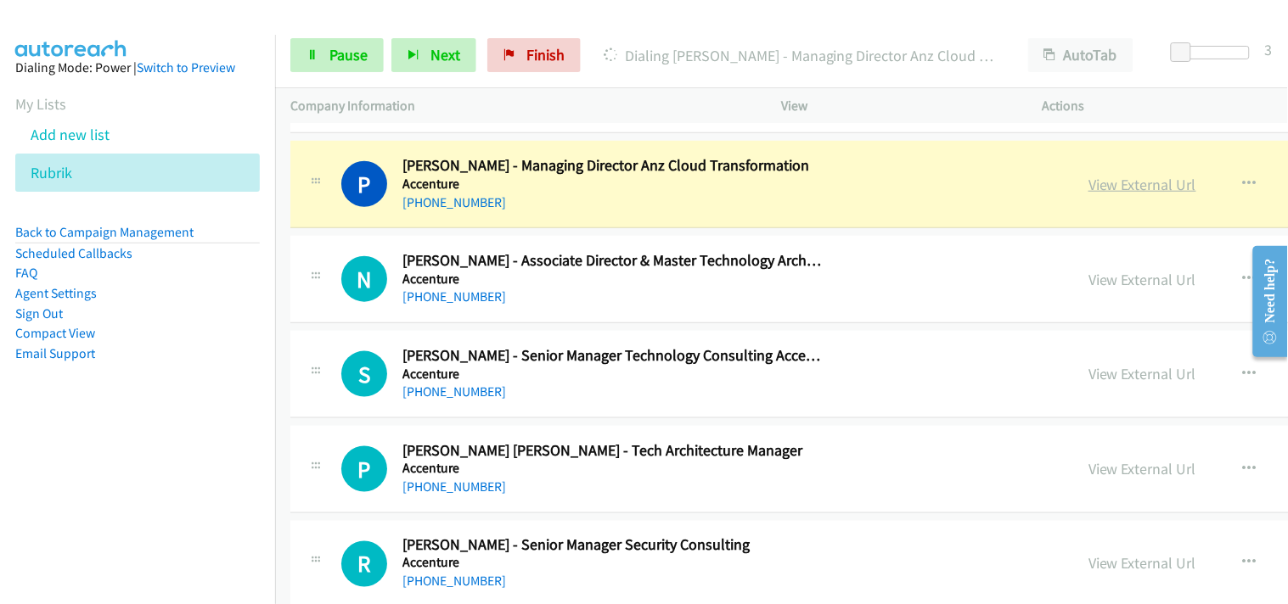
click at [1088, 182] on link "View External Url" at bounding box center [1142, 185] width 108 height 20
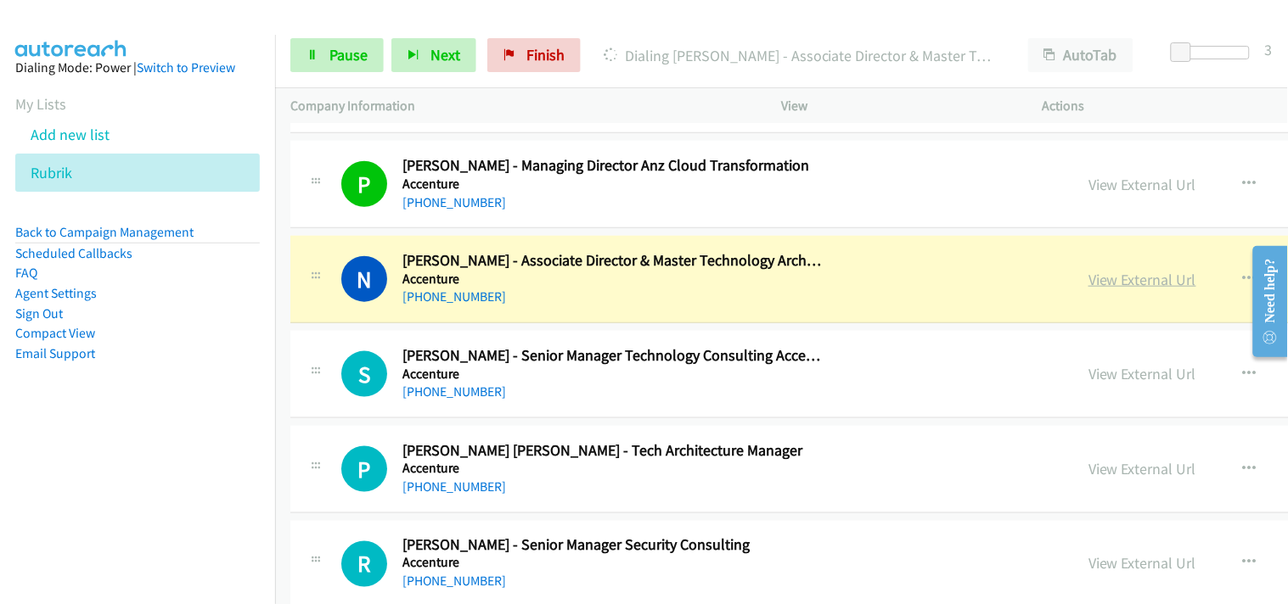
click at [1088, 278] on link "View External Url" at bounding box center [1142, 280] width 108 height 20
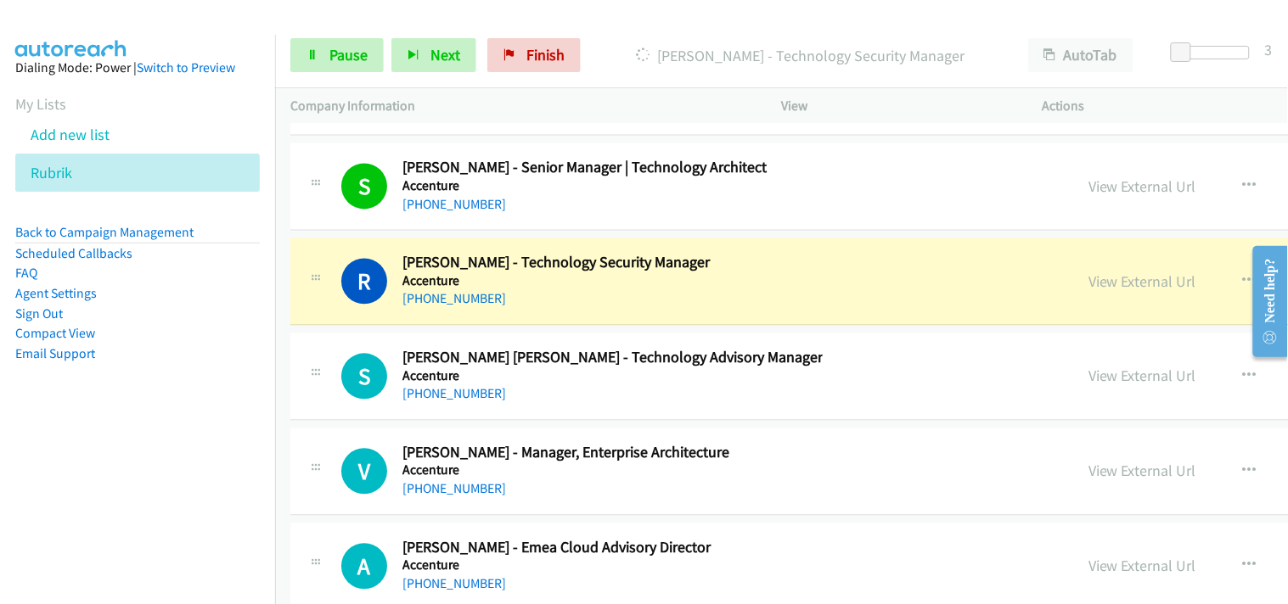
scroll to position [2641, 0]
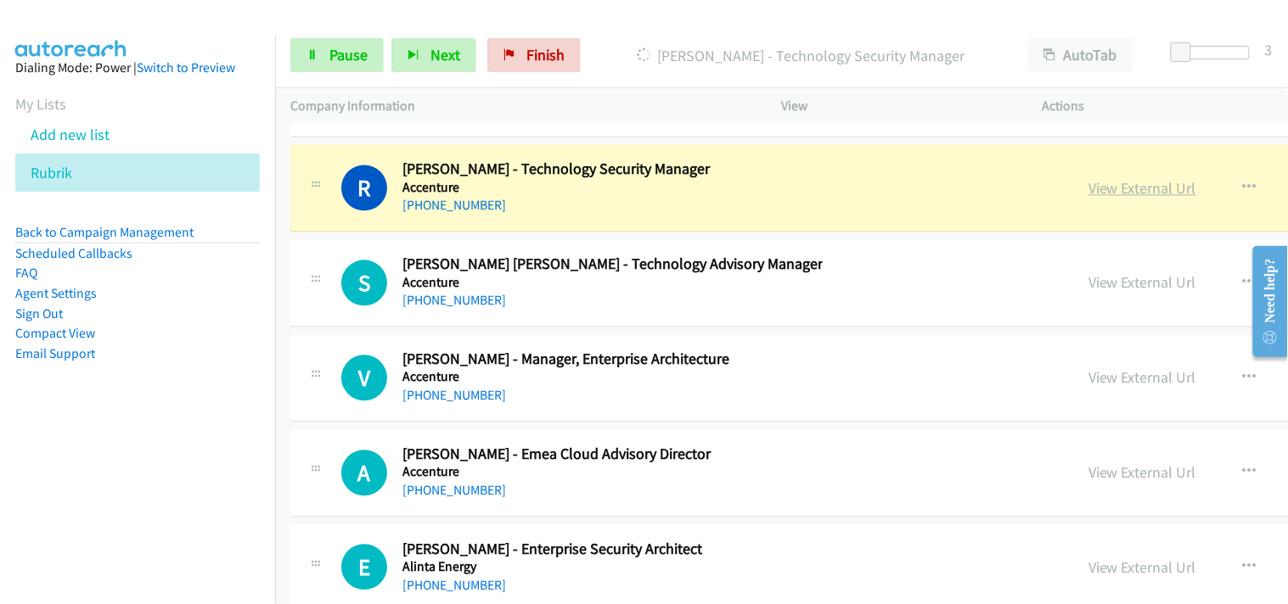
click at [1088, 179] on link "View External Url" at bounding box center [1142, 188] width 108 height 20
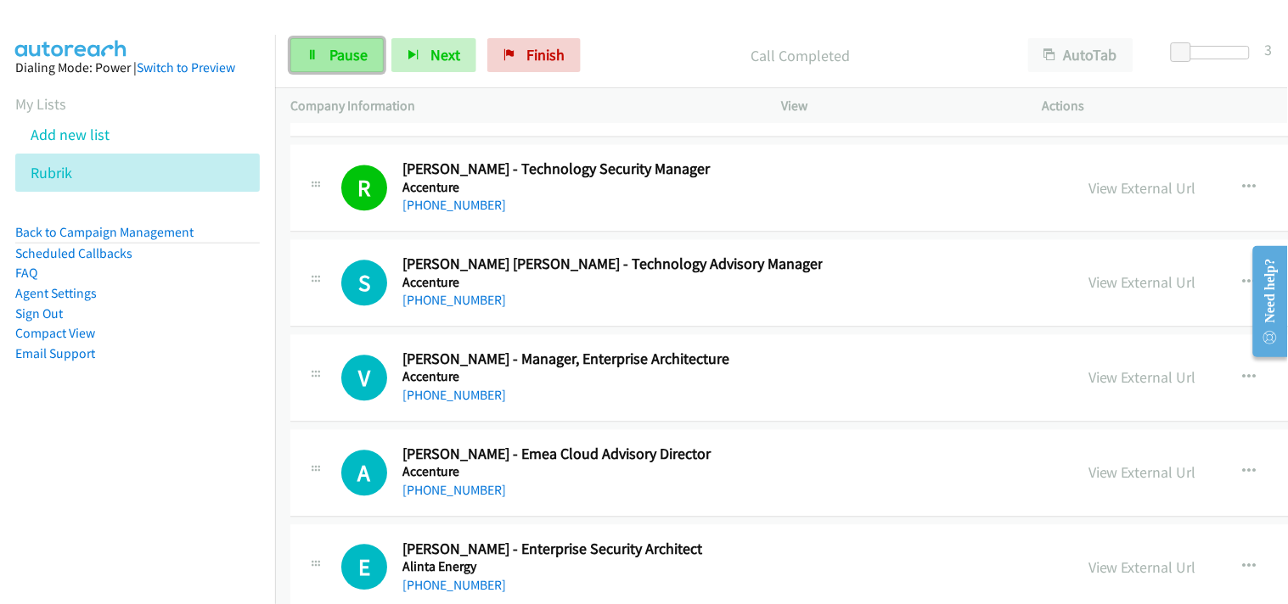
click at [356, 61] on span "Pause" at bounding box center [348, 55] width 38 height 20
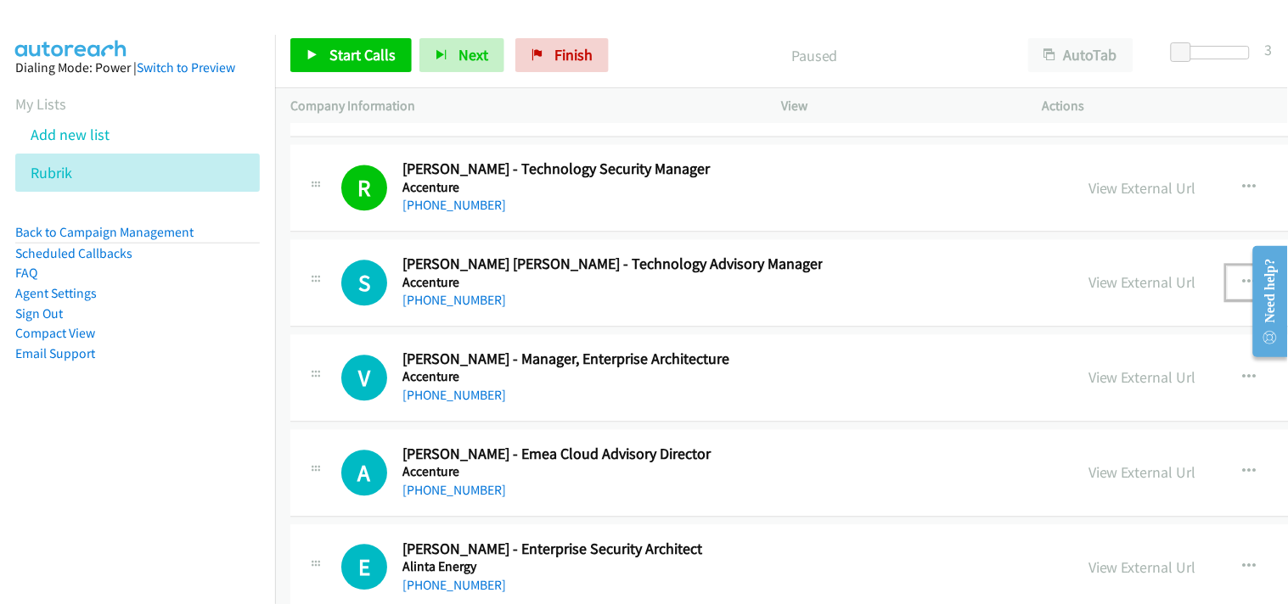
click at [1243, 285] on icon "button" at bounding box center [1250, 283] width 14 height 14
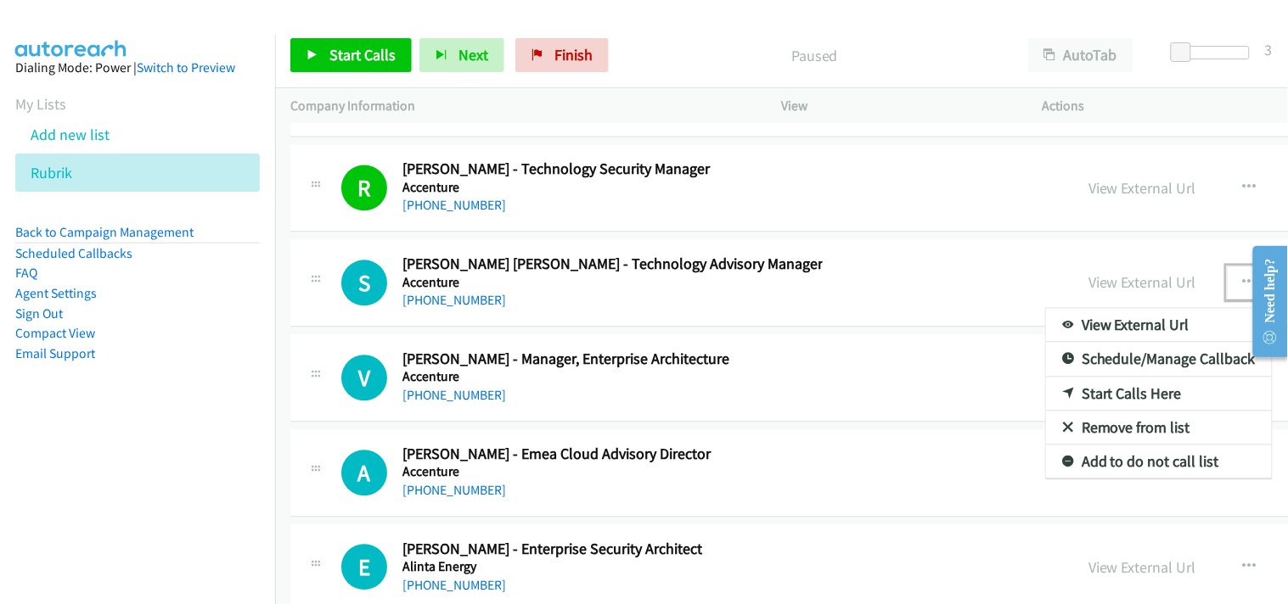
click at [1046, 392] on link "Start Calls Here" at bounding box center [1159, 394] width 226 height 34
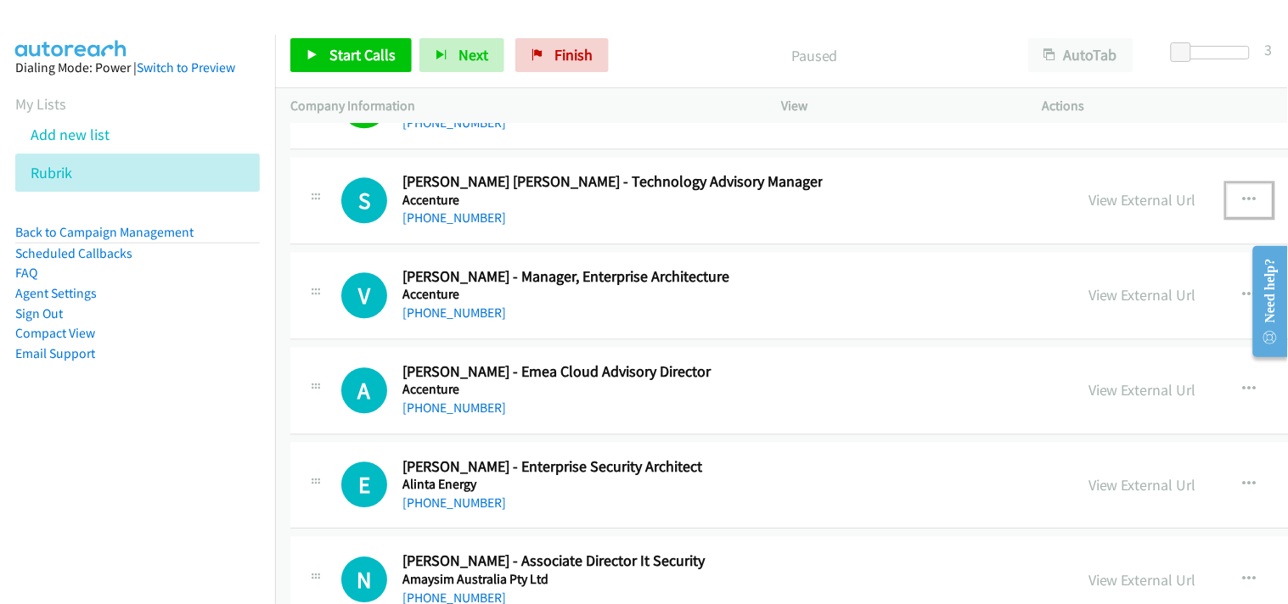
scroll to position [2735, 0]
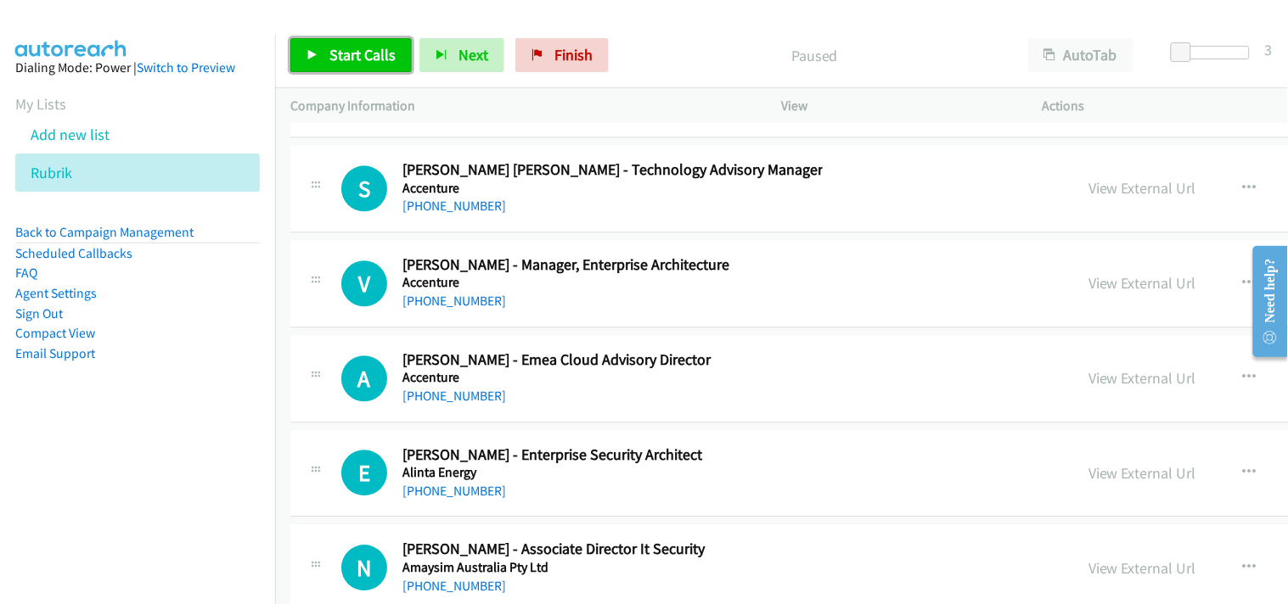
click at [318, 53] on link "Start Calls" at bounding box center [350, 55] width 121 height 34
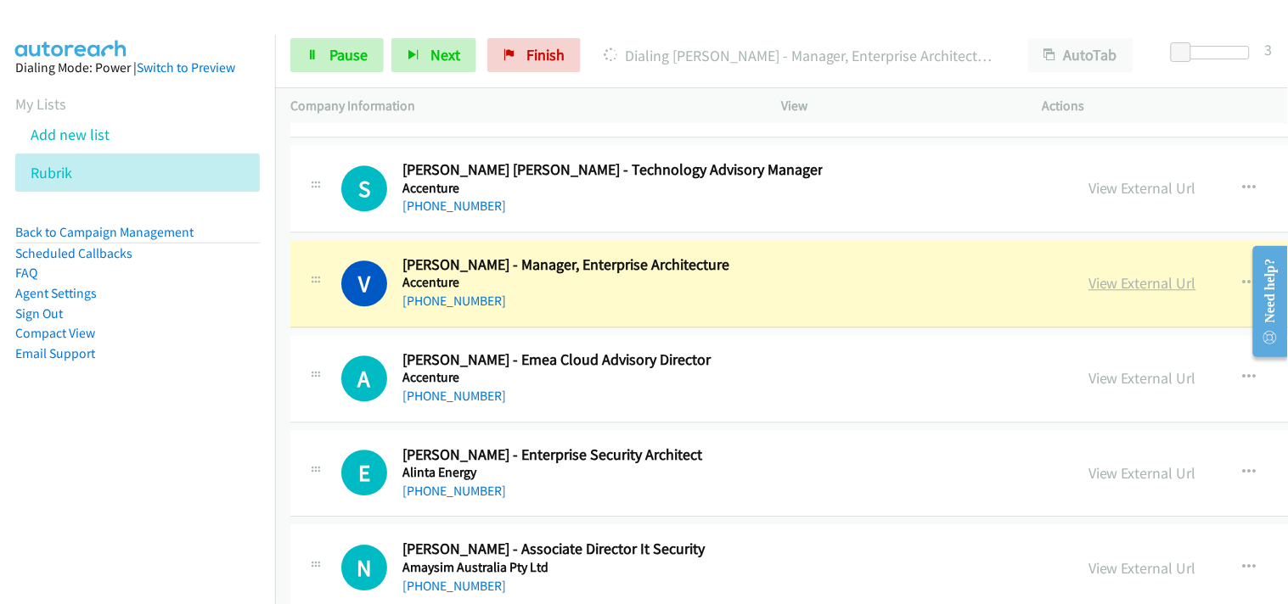
click at [1088, 283] on link "View External Url" at bounding box center [1142, 283] width 108 height 20
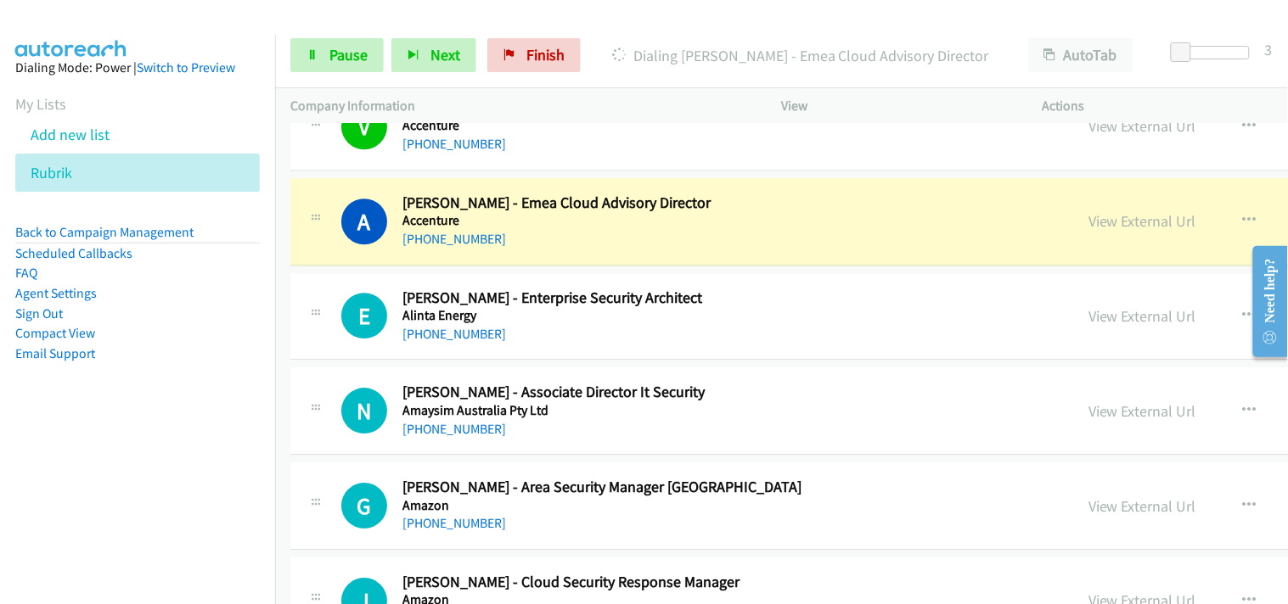
scroll to position [2923, 0]
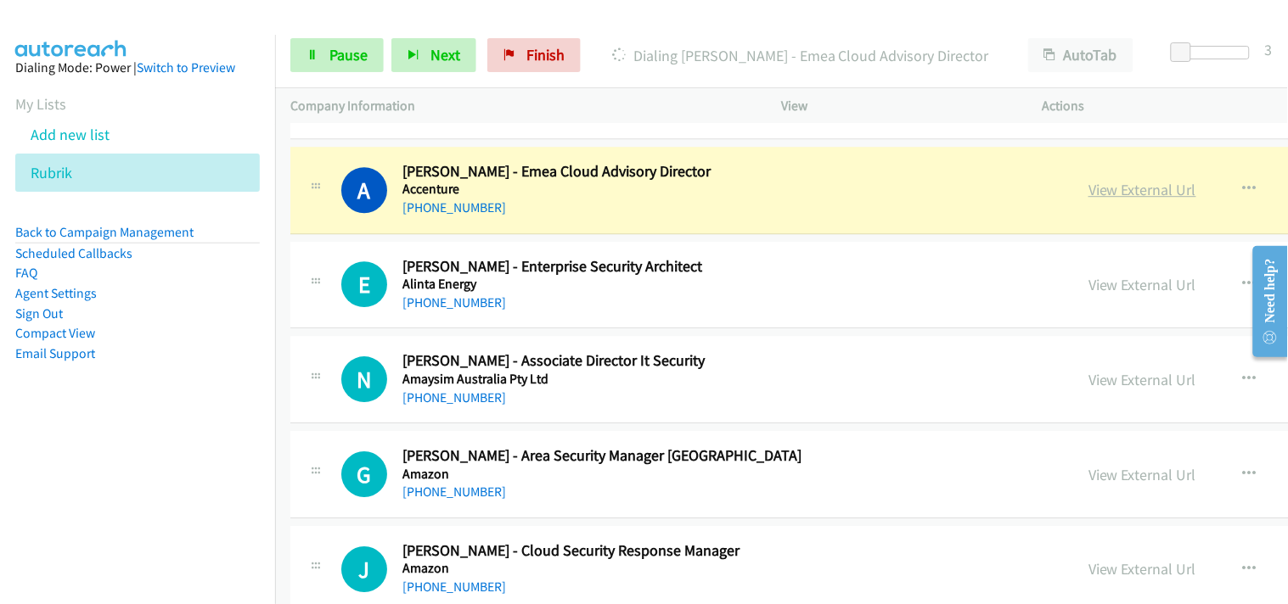
click at [1088, 182] on link "View External Url" at bounding box center [1142, 190] width 108 height 20
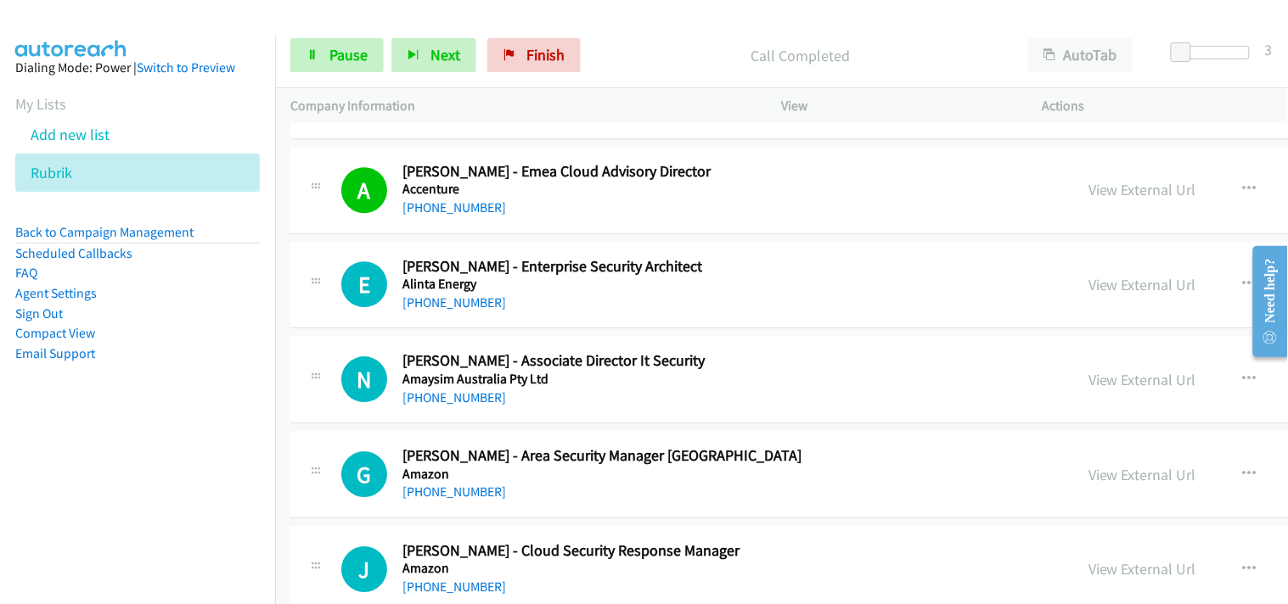
scroll to position [3017, 0]
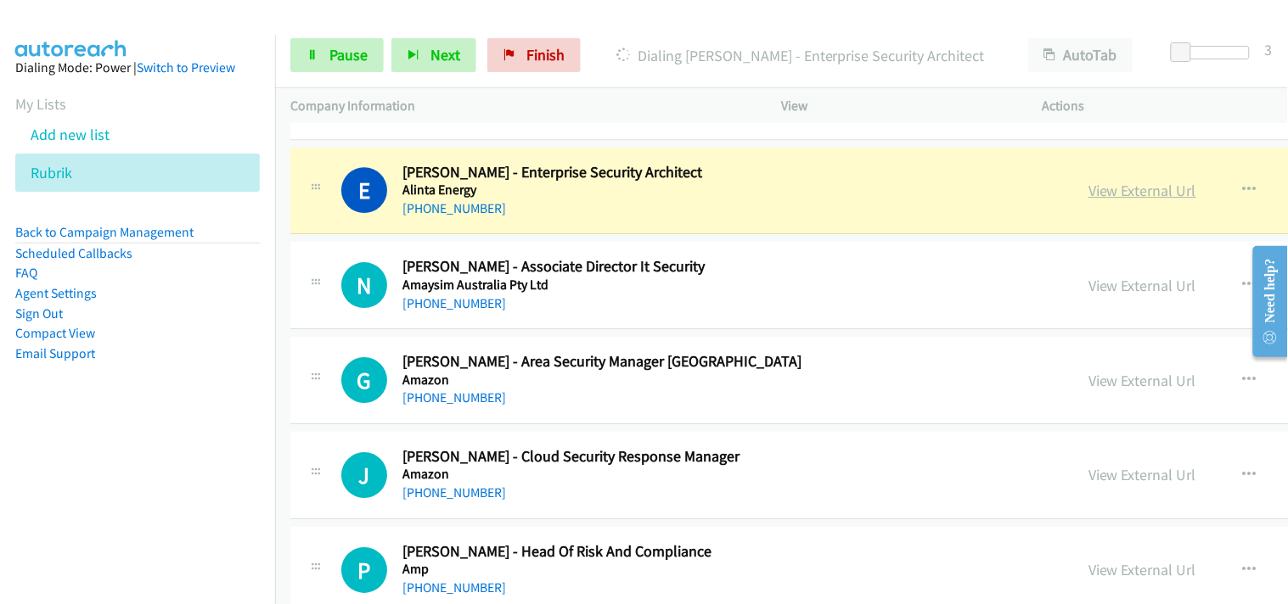
click at [1088, 196] on link "View External Url" at bounding box center [1142, 191] width 108 height 20
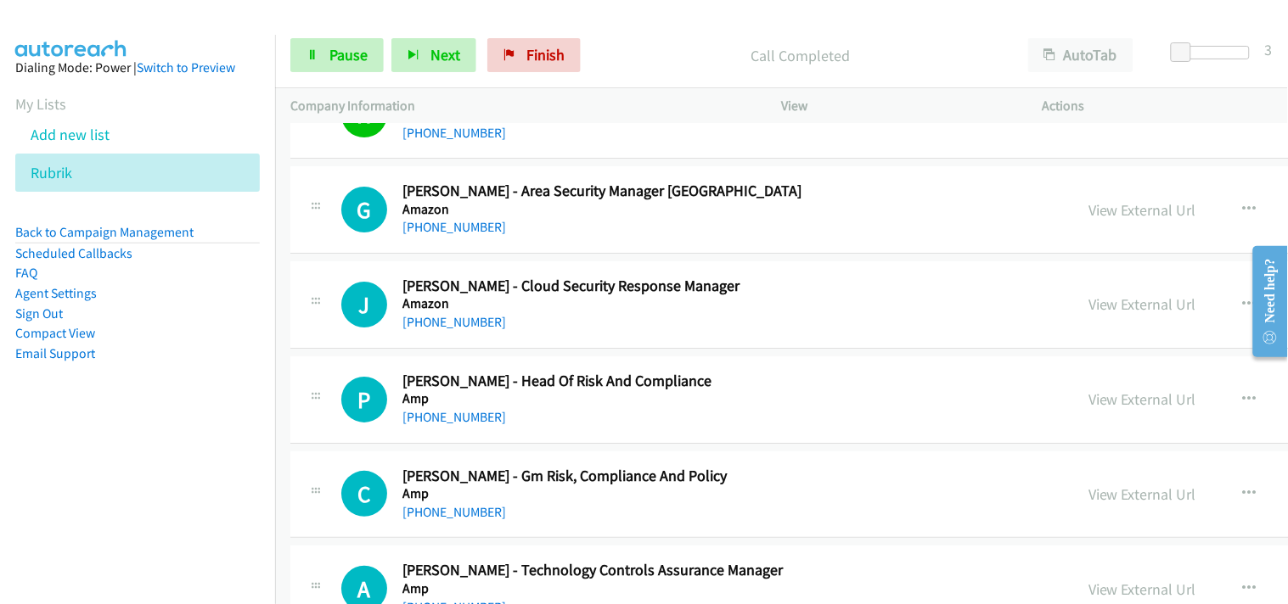
scroll to position [3206, 0]
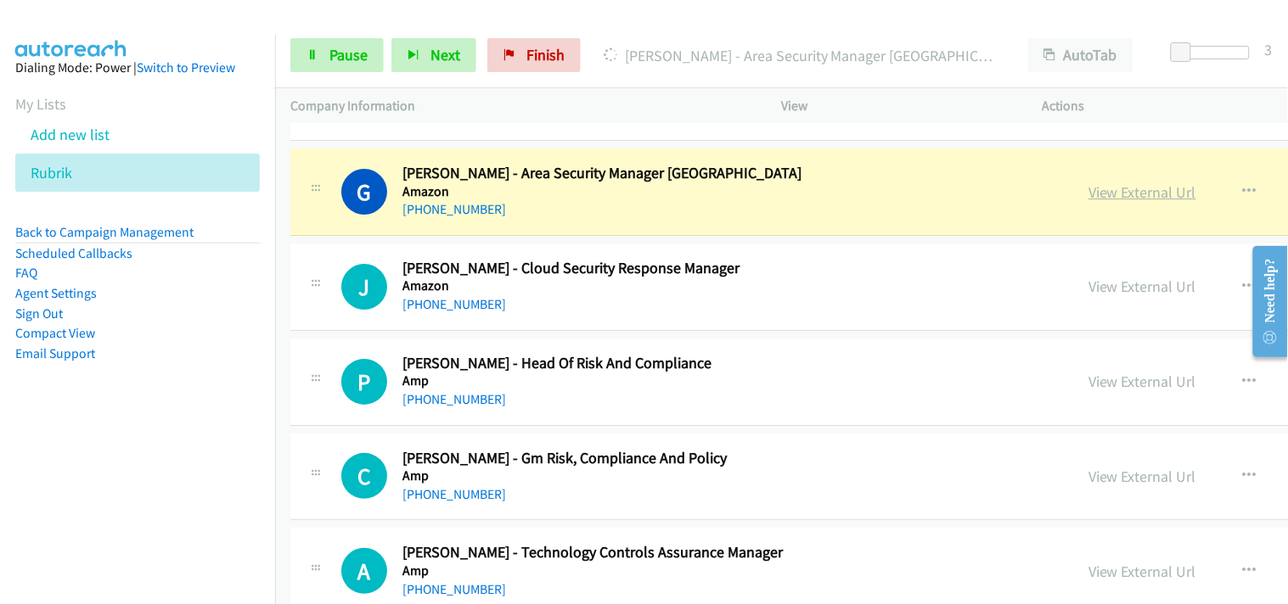
click at [1088, 189] on link "View External Url" at bounding box center [1142, 192] width 108 height 20
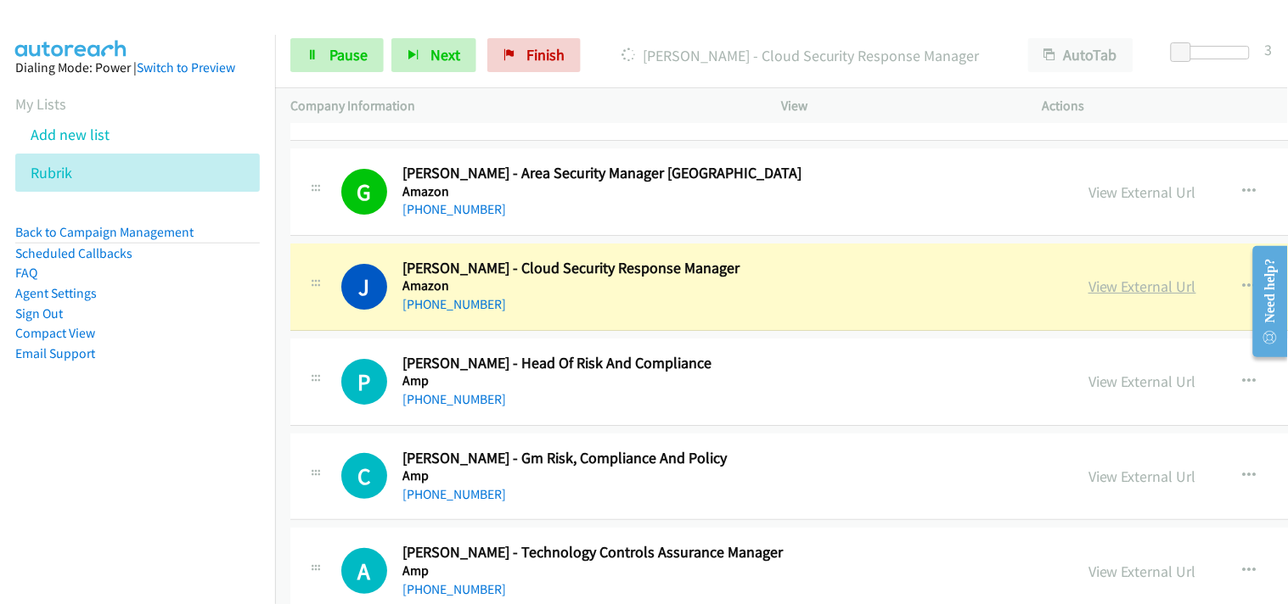
click at [1088, 286] on link "View External Url" at bounding box center [1142, 287] width 108 height 20
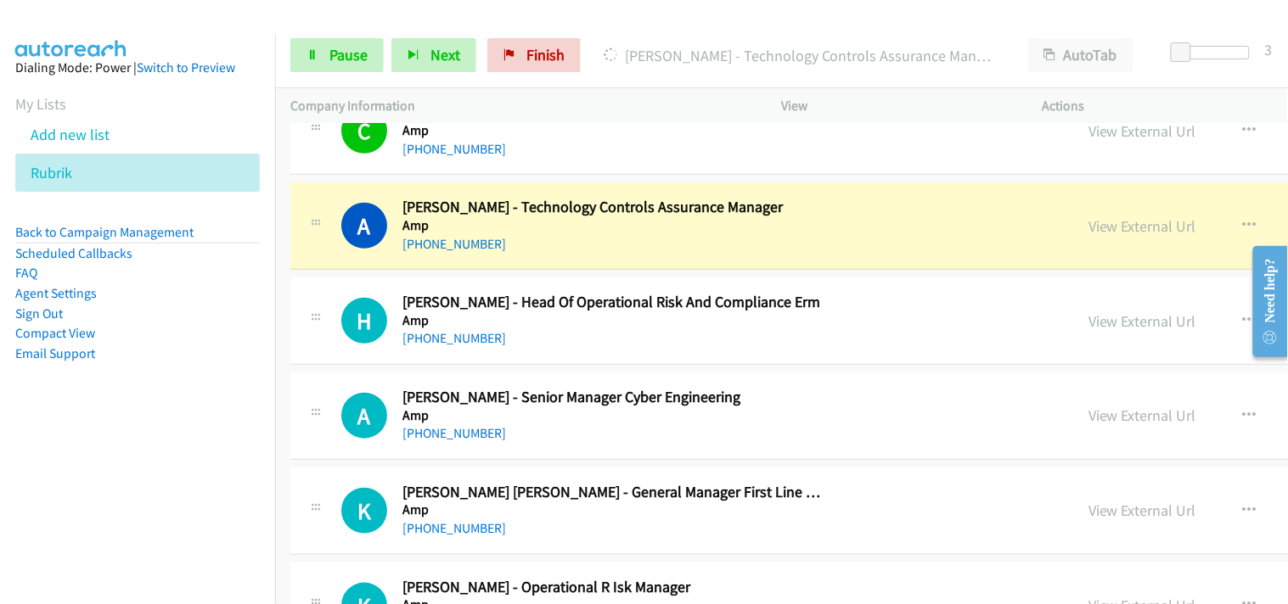
scroll to position [3584, 0]
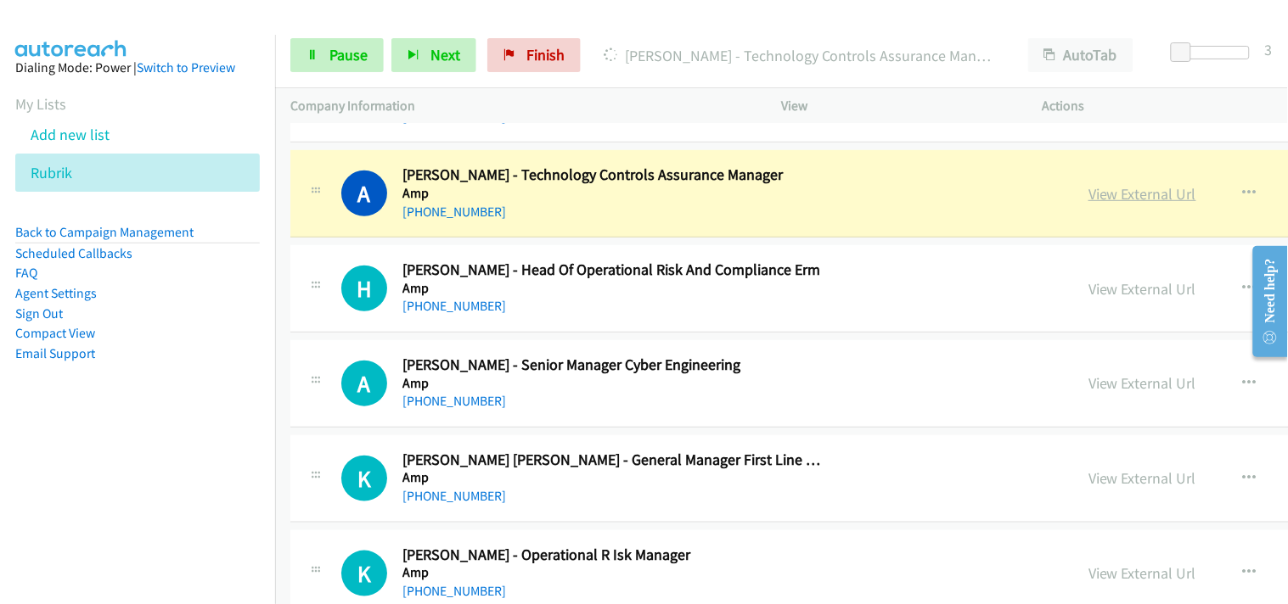
click at [1088, 202] on link "View External Url" at bounding box center [1142, 194] width 108 height 20
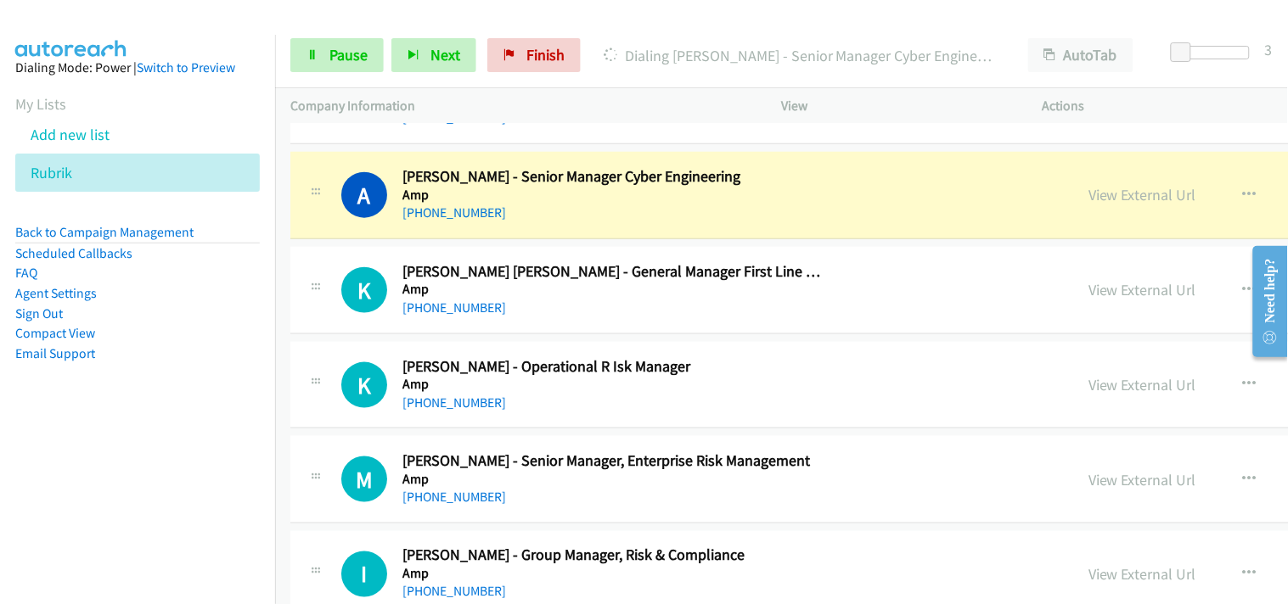
scroll to position [3678, 0]
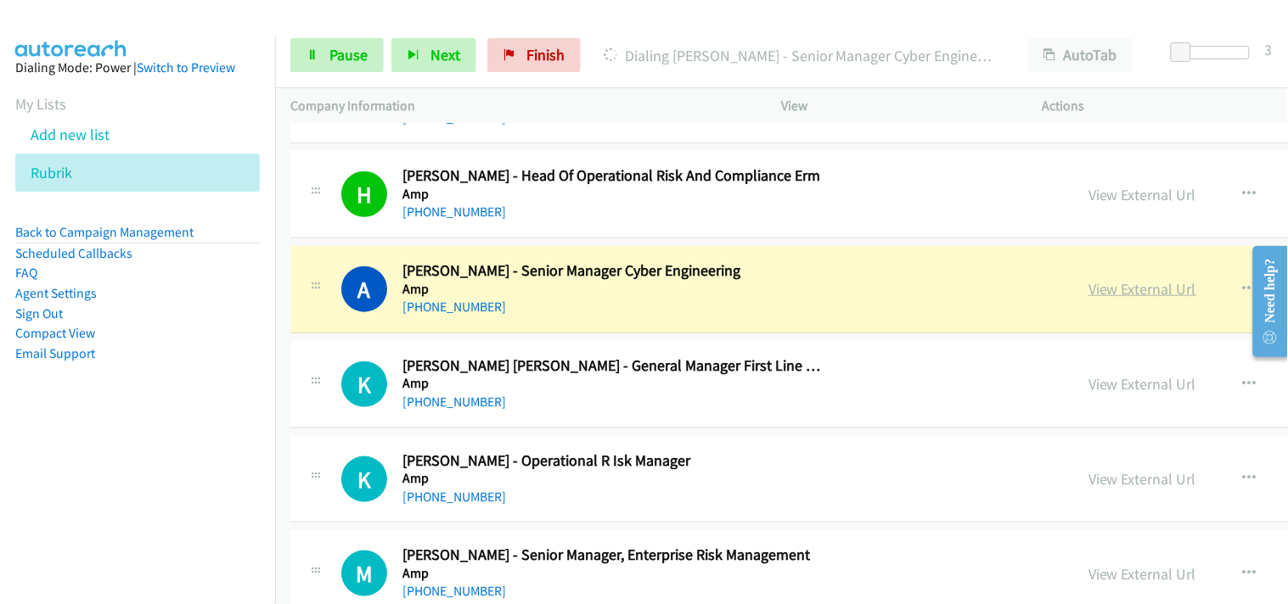
click at [1088, 281] on link "View External Url" at bounding box center [1142, 289] width 108 height 20
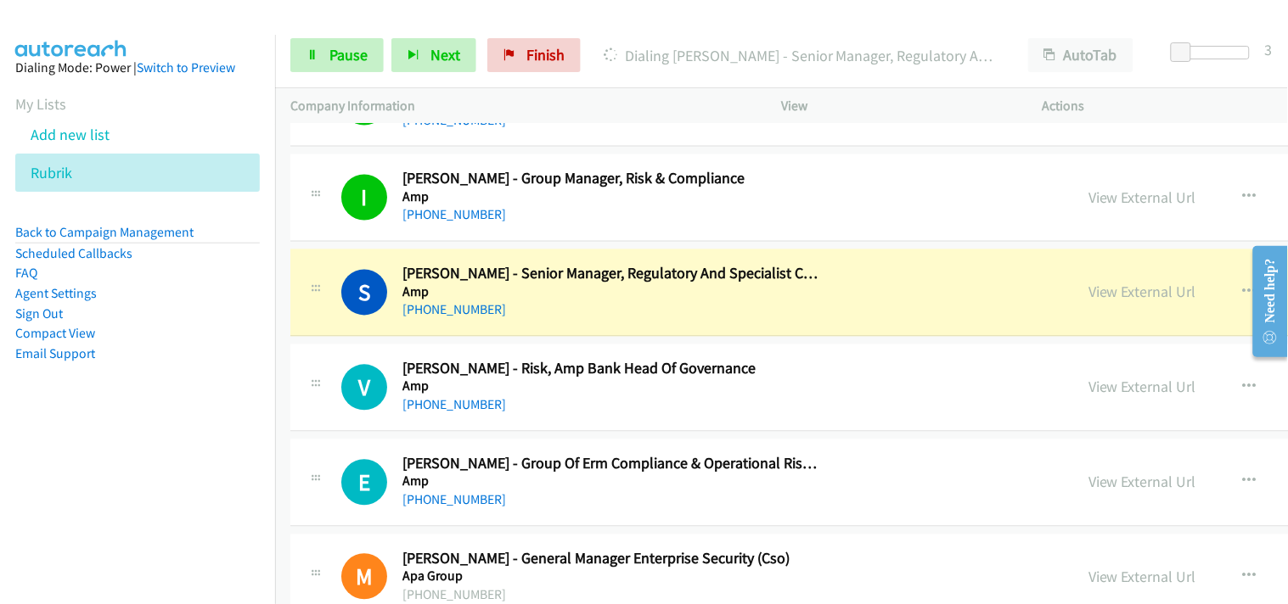
scroll to position [4244, 0]
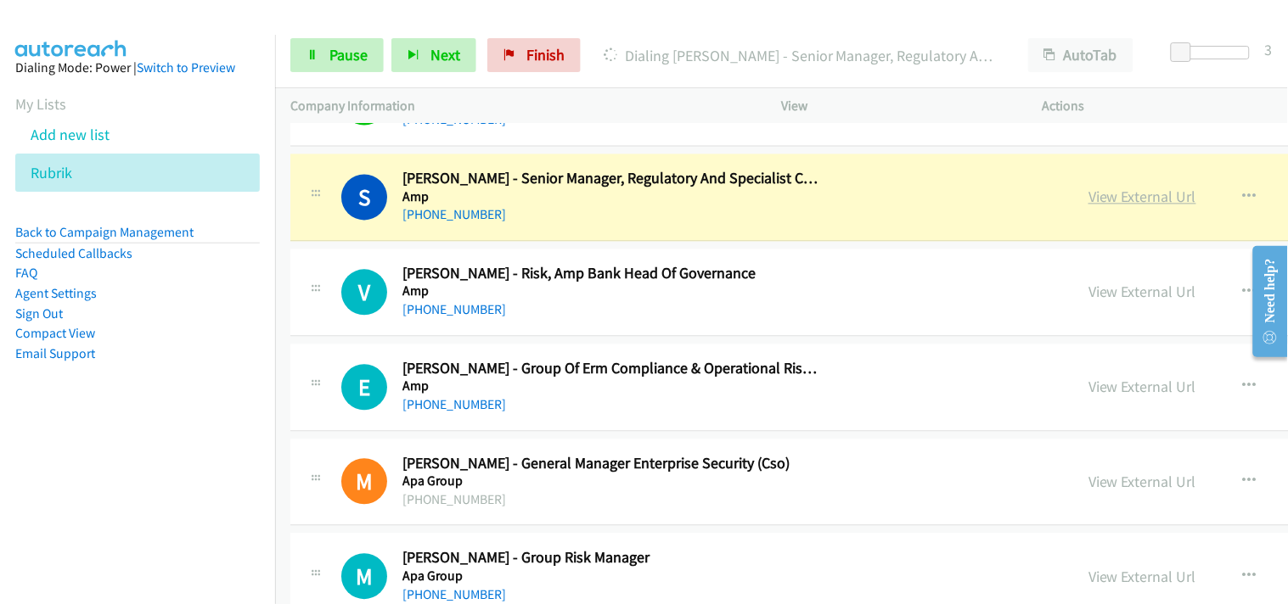
click at [1088, 194] on link "View External Url" at bounding box center [1142, 198] width 108 height 20
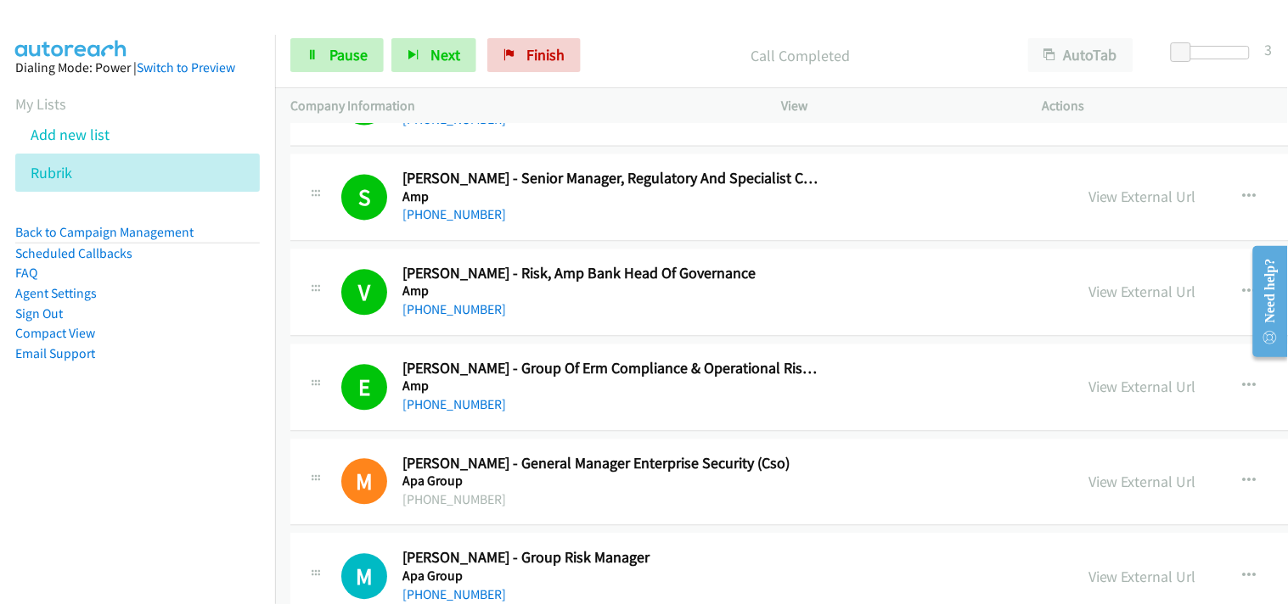
click at [308, 31] on div "Start Calls Pause Next Finish Call Completed AutoTab AutoTab 3" at bounding box center [781, 55] width 1013 height 65
click at [321, 75] on div "Start Calls Pause Next Finish Call Completed AutoTab AutoTab 3" at bounding box center [781, 55] width 1013 height 65
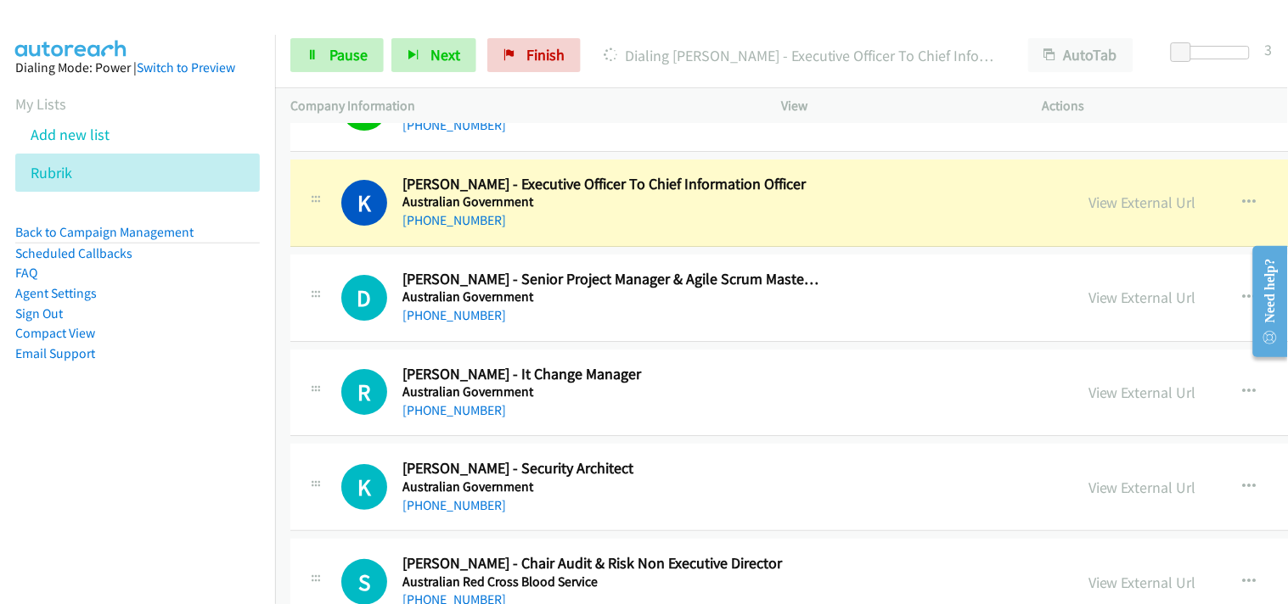
scroll to position [4809, 0]
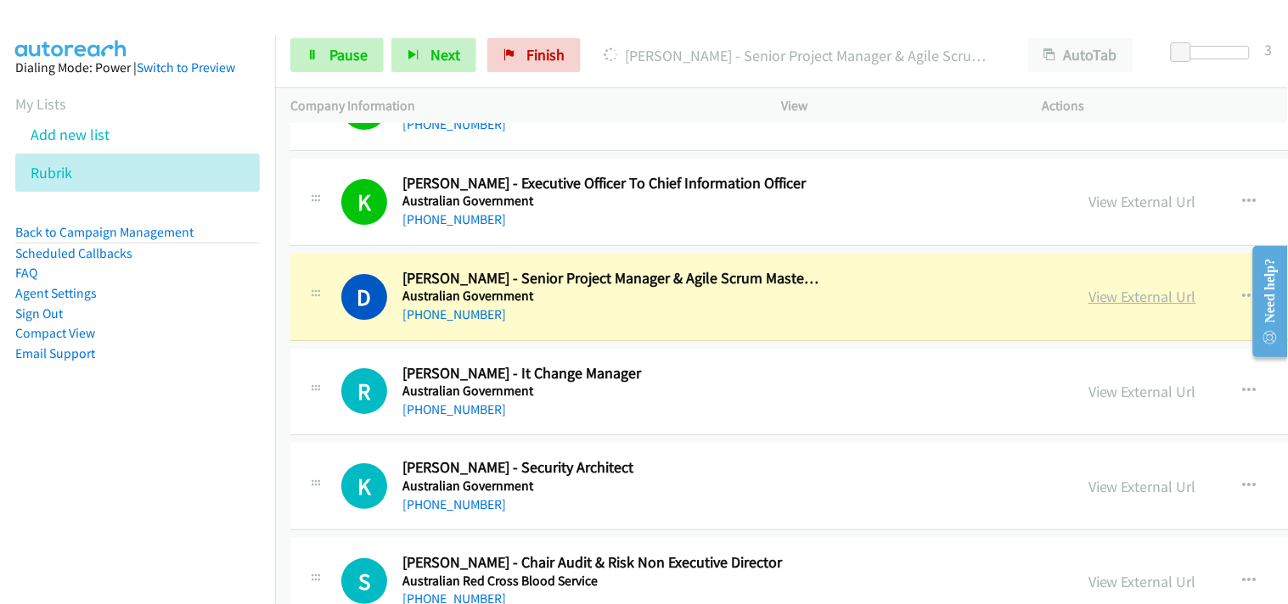
click at [1088, 303] on link "View External Url" at bounding box center [1142, 297] width 108 height 20
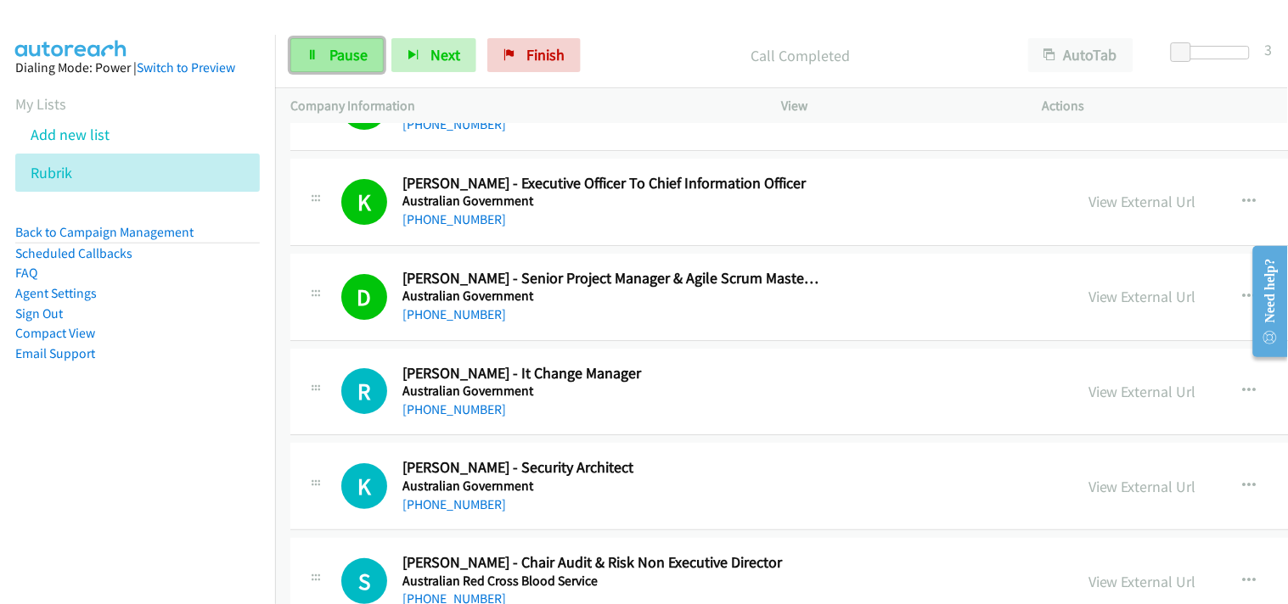
click at [362, 59] on span "Pause" at bounding box center [348, 55] width 38 height 20
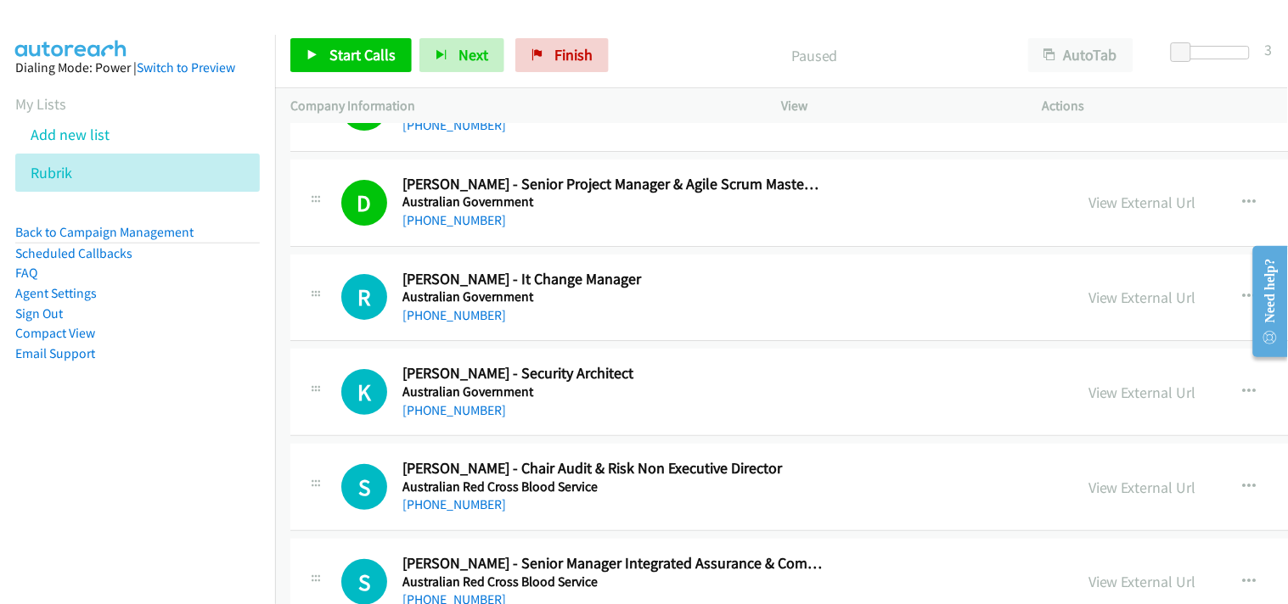
scroll to position [4998, 0]
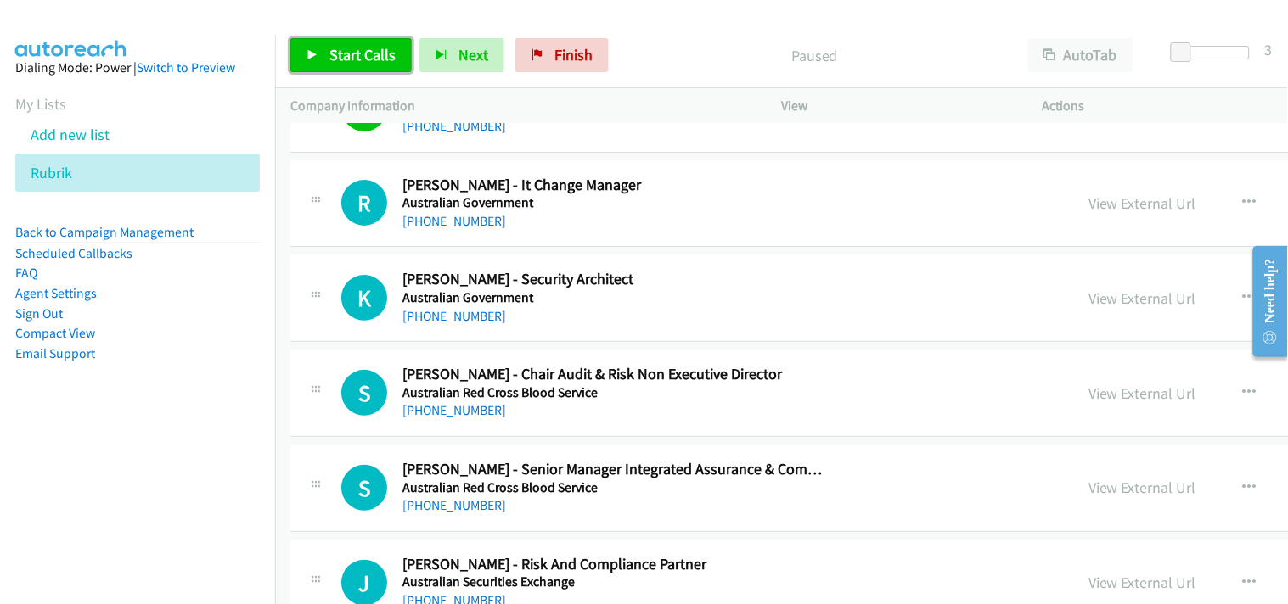
click at [366, 53] on span "Start Calls" at bounding box center [362, 55] width 66 height 20
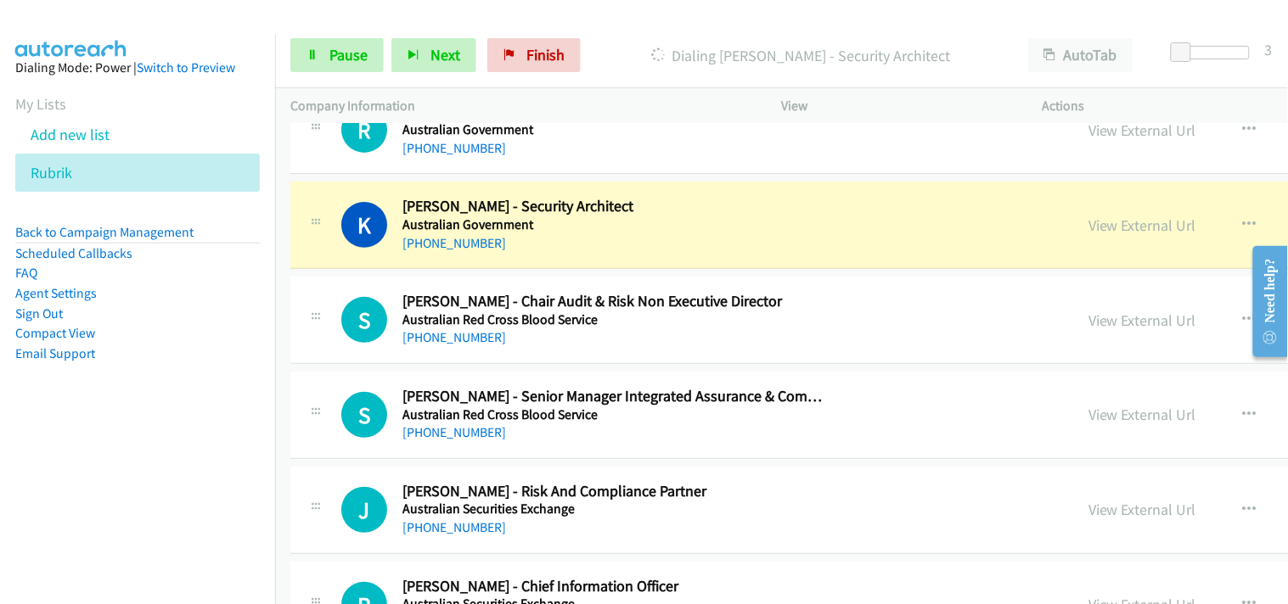
scroll to position [5093, 0]
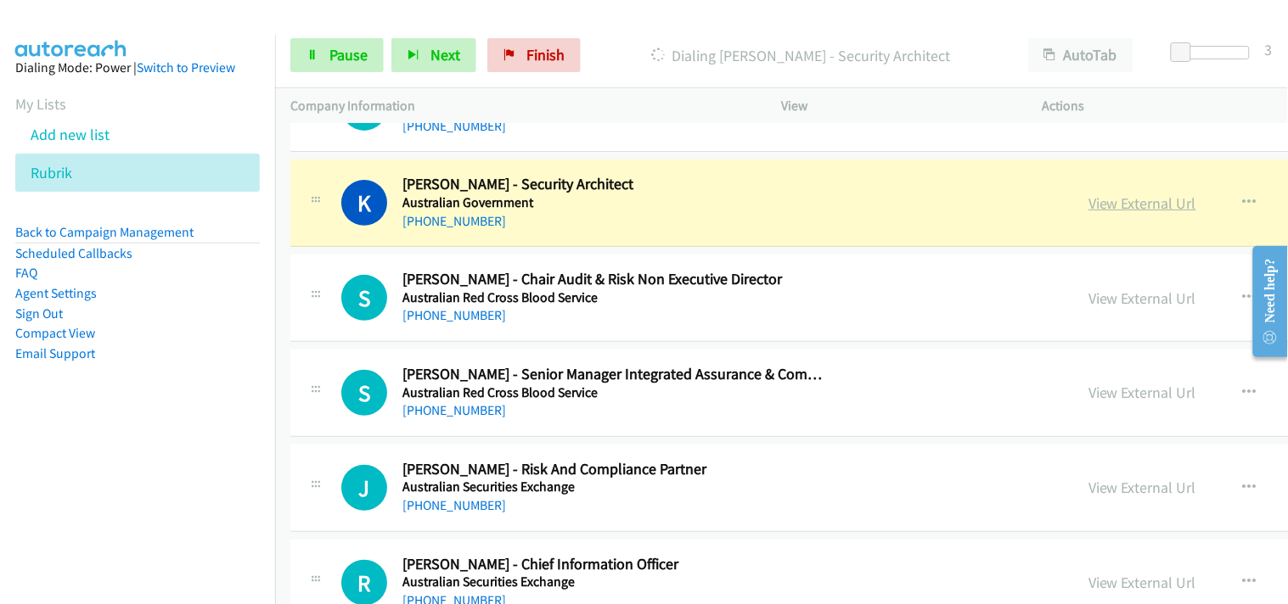
click at [1088, 206] on link "View External Url" at bounding box center [1142, 204] width 108 height 20
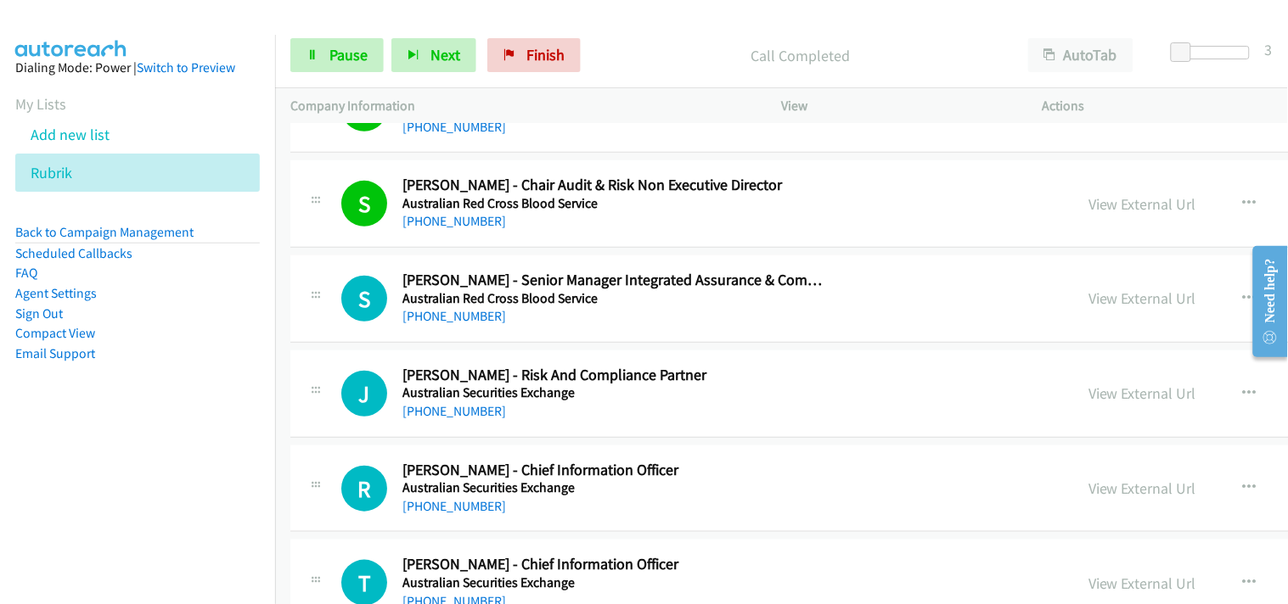
scroll to position [5281, 0]
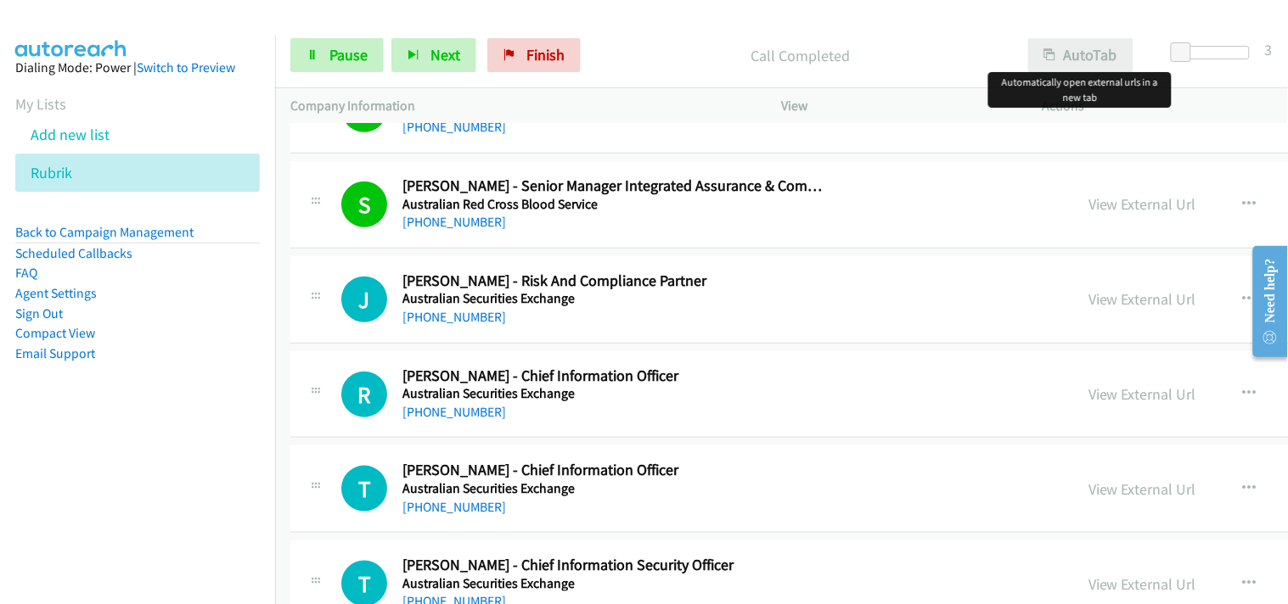
drag, startPoint x: 1153, startPoint y: 64, endPoint x: 1036, endPoint y: 53, distance: 116.8
click at [1036, 53] on div "AutoTab AutoTab" at bounding box center [1084, 55] width 143 height 34
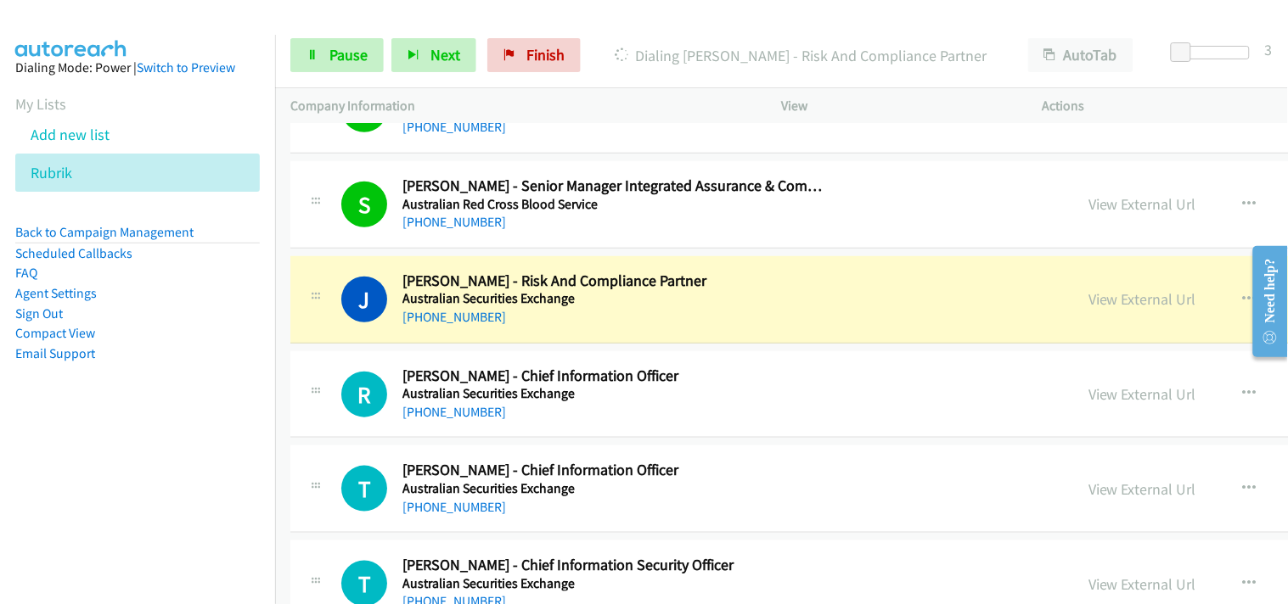
click at [983, 15] on div at bounding box center [636, 32] width 1272 height 65
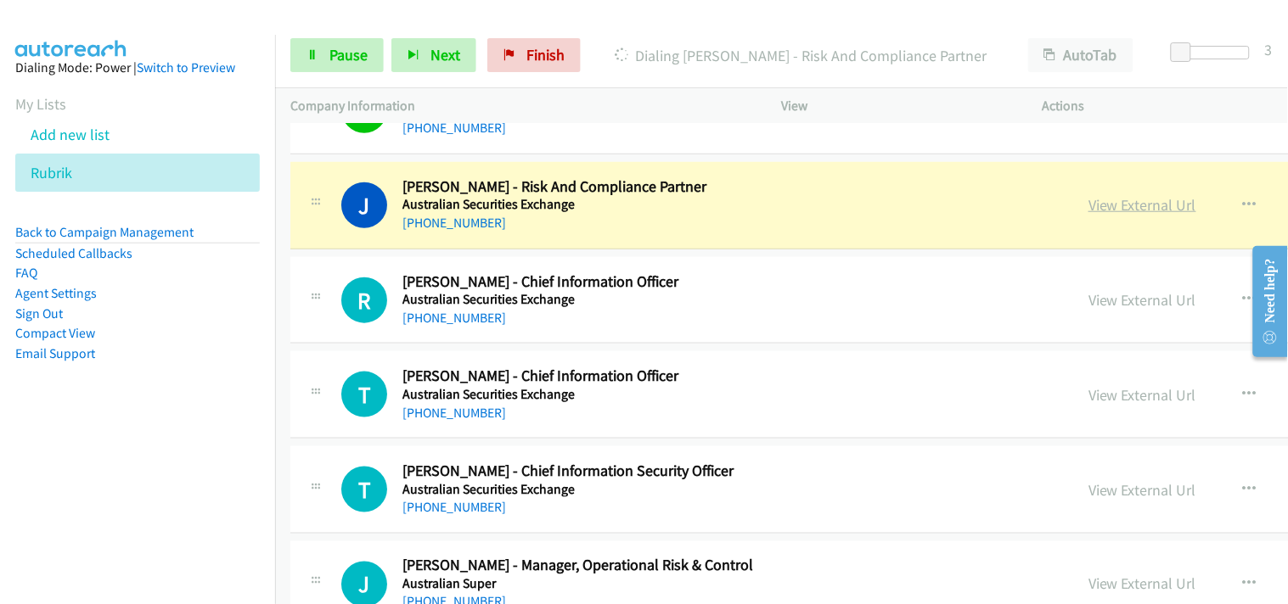
click at [1088, 199] on link "View External Url" at bounding box center [1142, 205] width 108 height 20
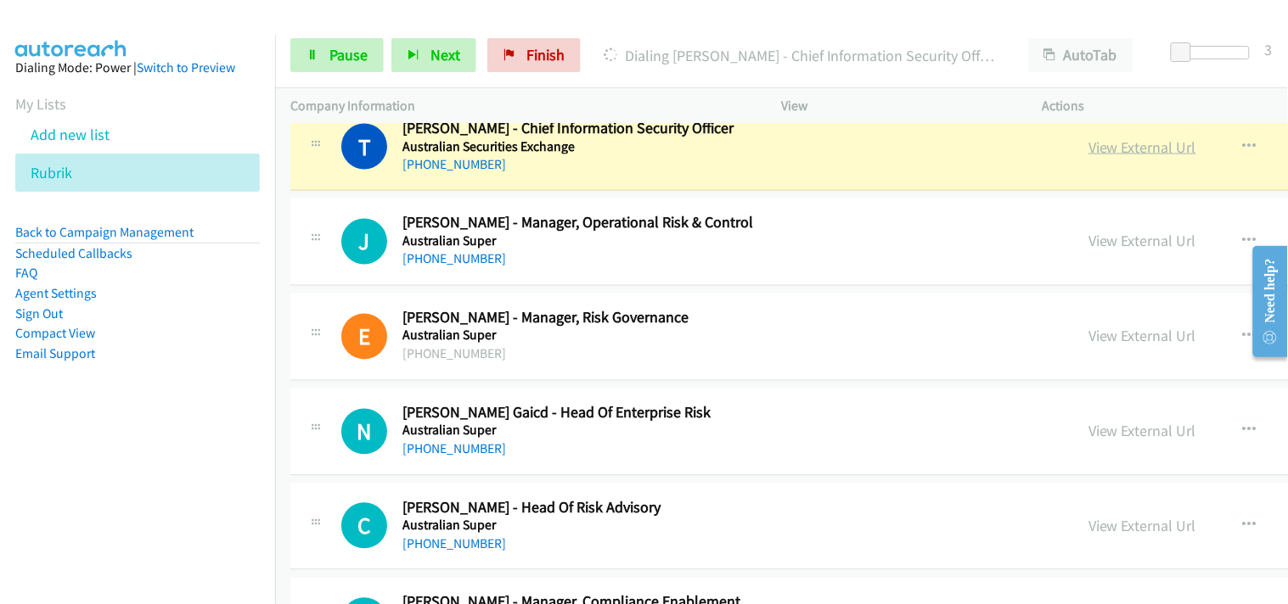
scroll to position [5752, 0]
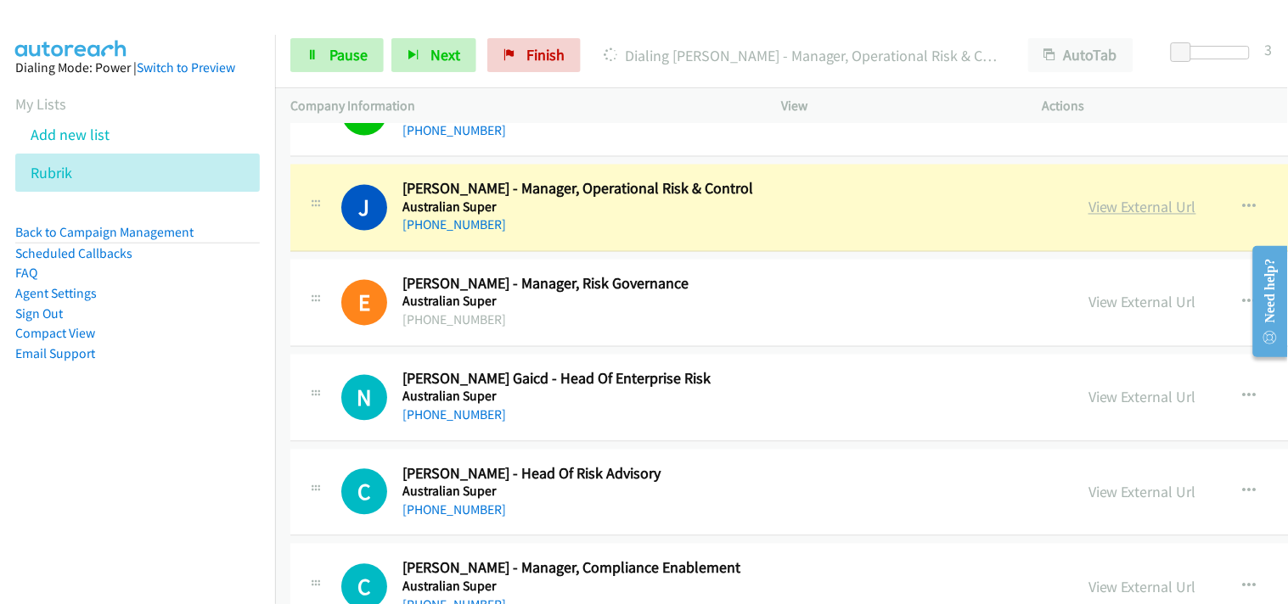
click at [1088, 206] on link "View External Url" at bounding box center [1142, 208] width 108 height 20
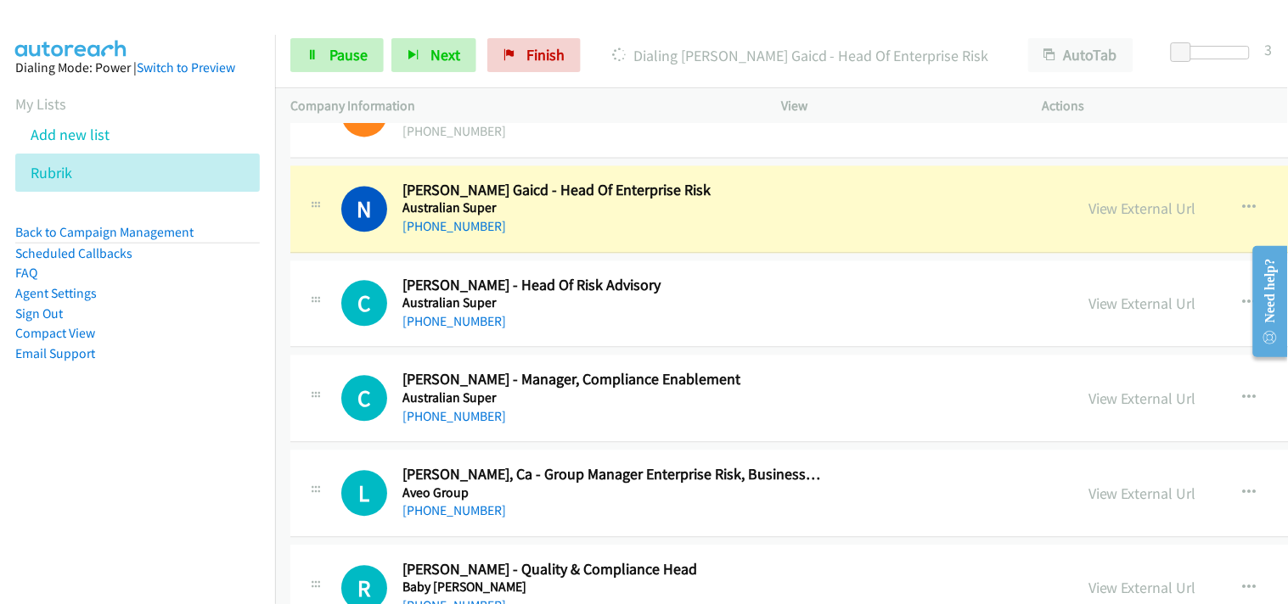
scroll to position [6036, 0]
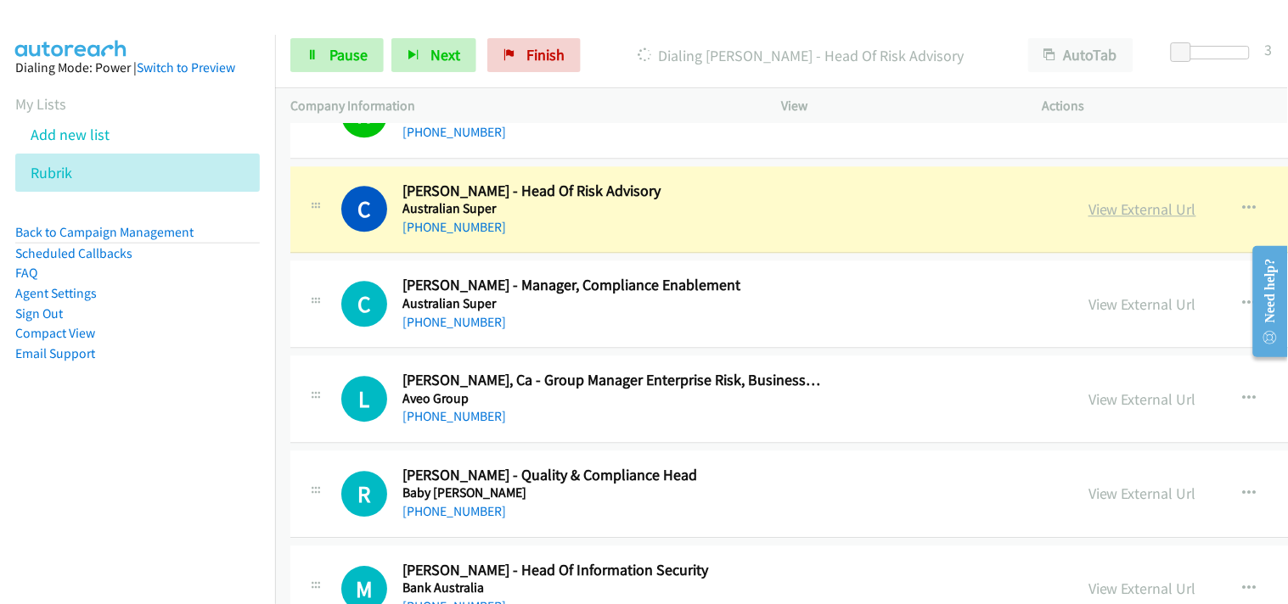
click at [1088, 216] on link "View External Url" at bounding box center [1142, 209] width 108 height 20
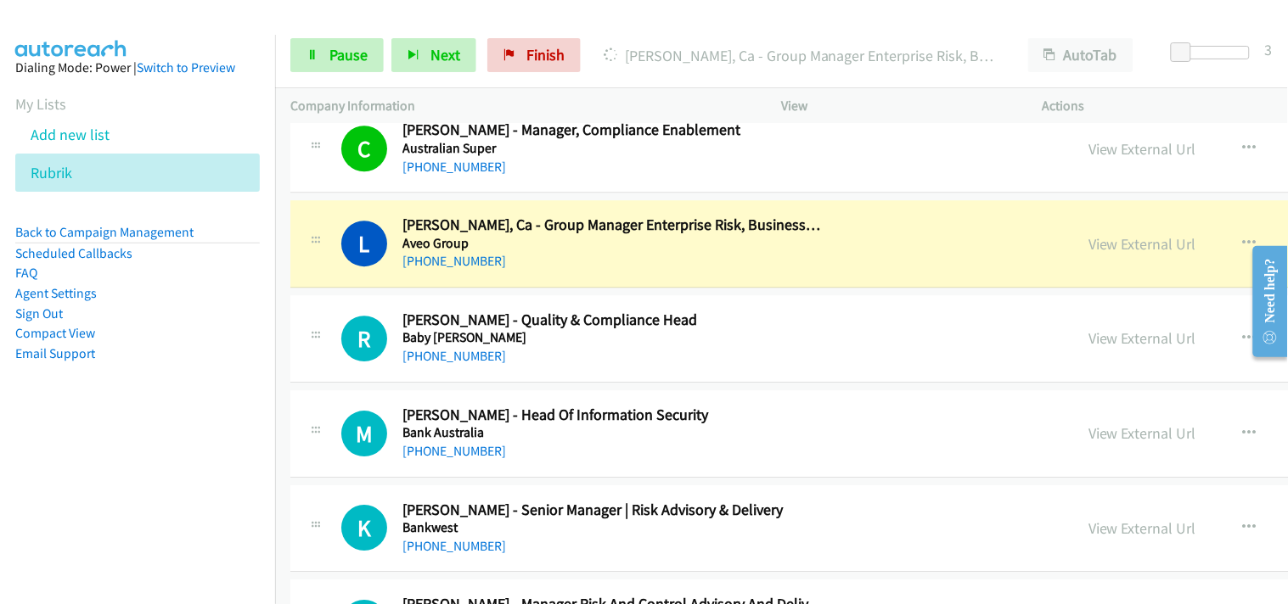
scroll to position [6224, 0]
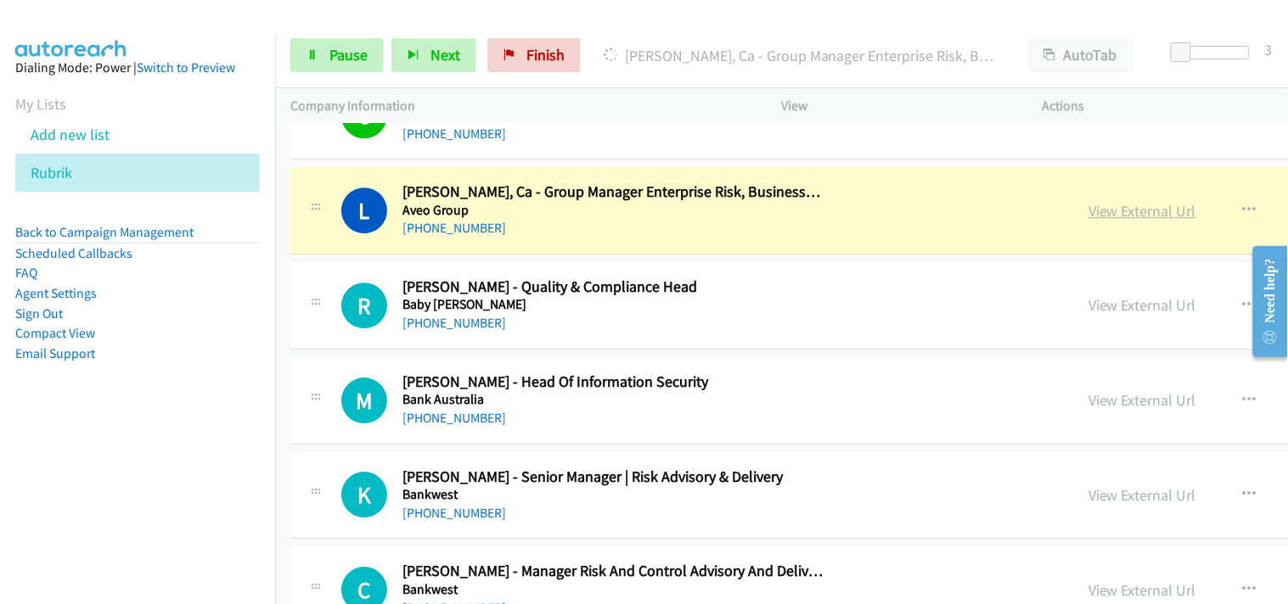
click at [1088, 210] on link "View External Url" at bounding box center [1142, 211] width 108 height 20
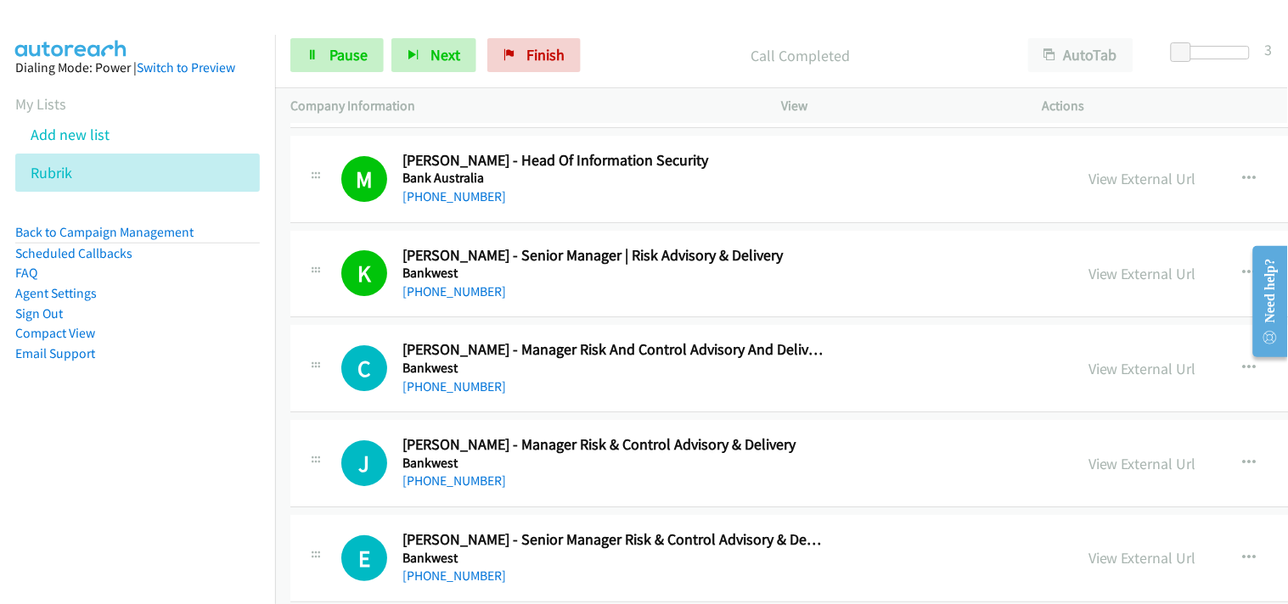
scroll to position [6413, 0]
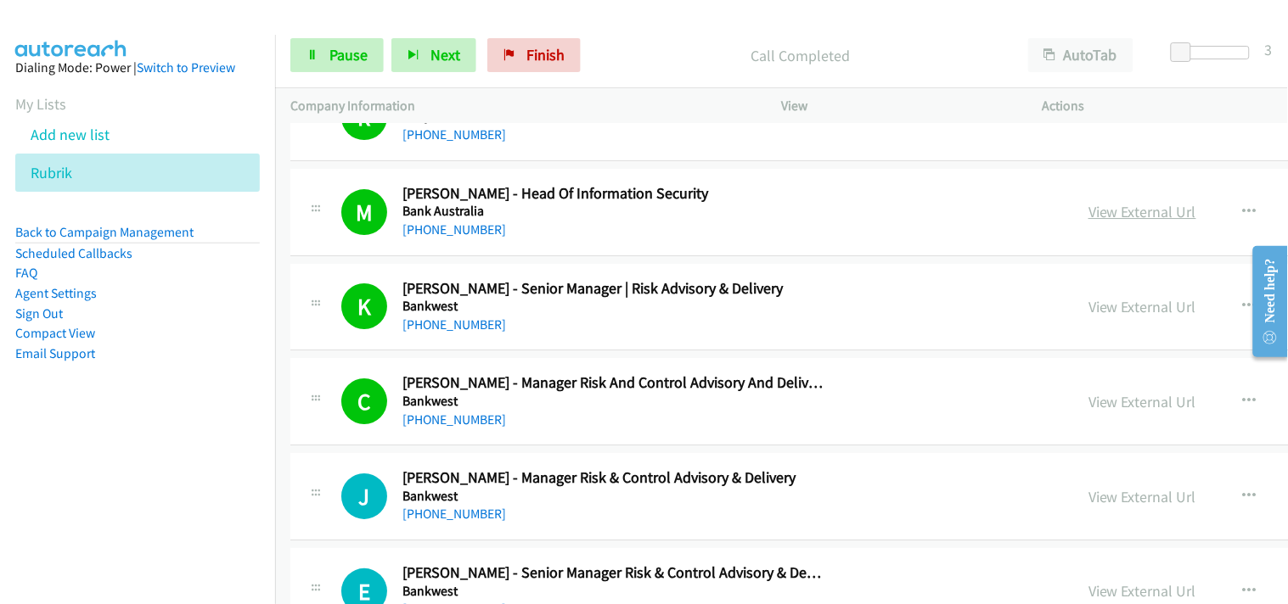
click at [1088, 209] on link "View External Url" at bounding box center [1142, 212] width 108 height 20
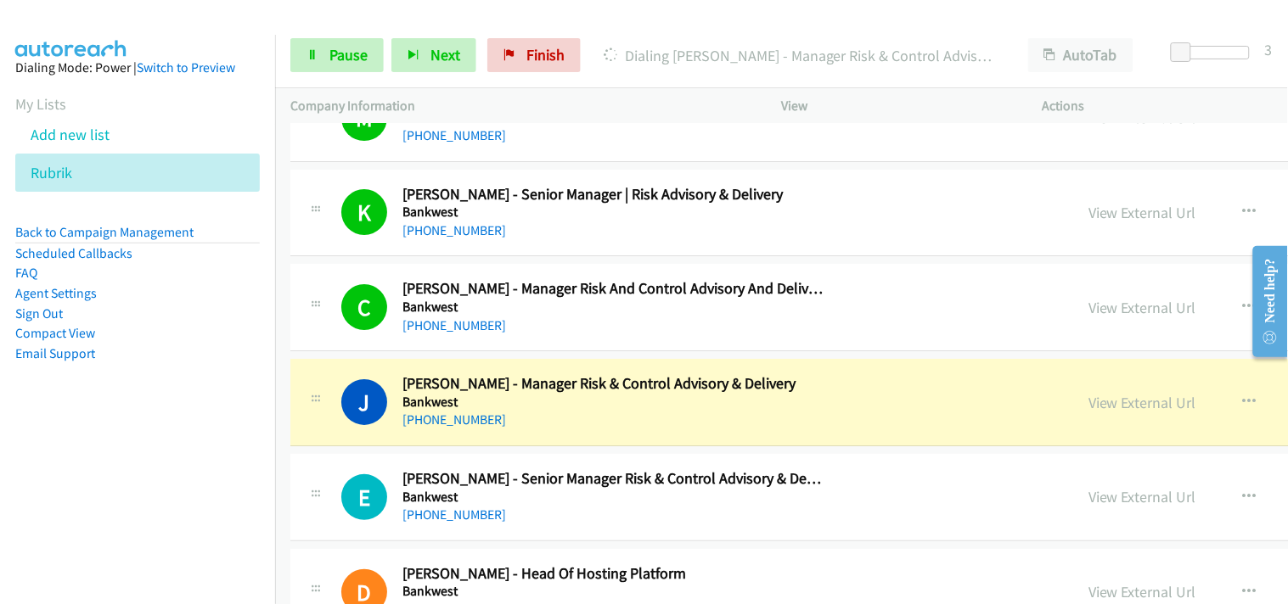
scroll to position [6695, 0]
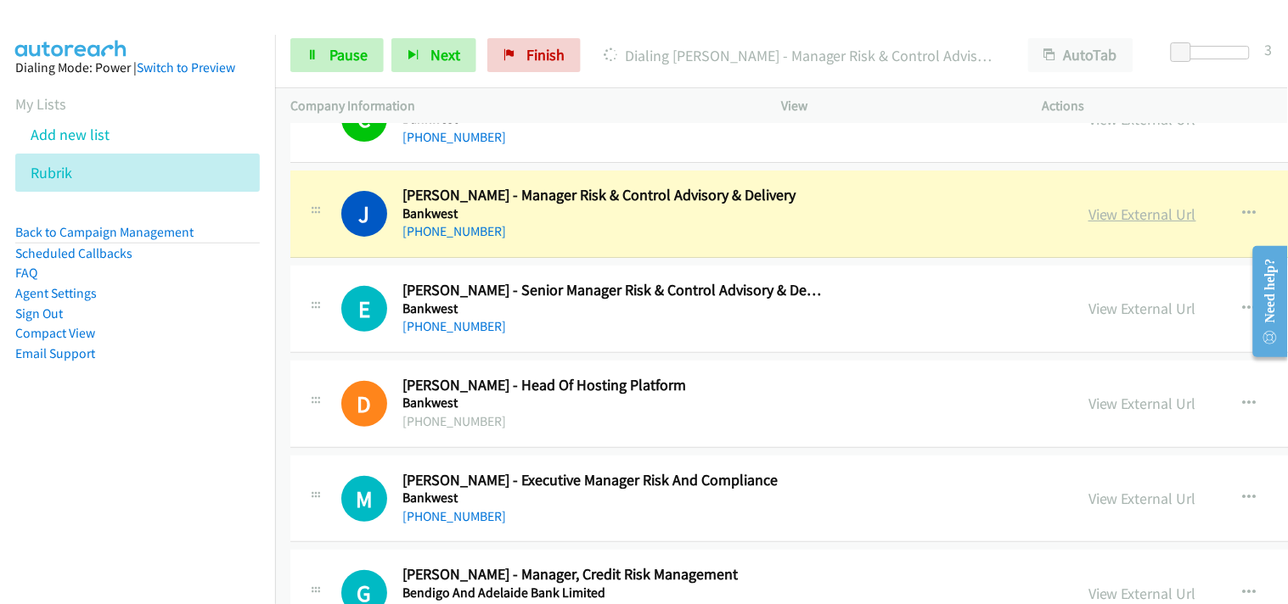
click at [1088, 221] on link "View External Url" at bounding box center [1142, 215] width 108 height 20
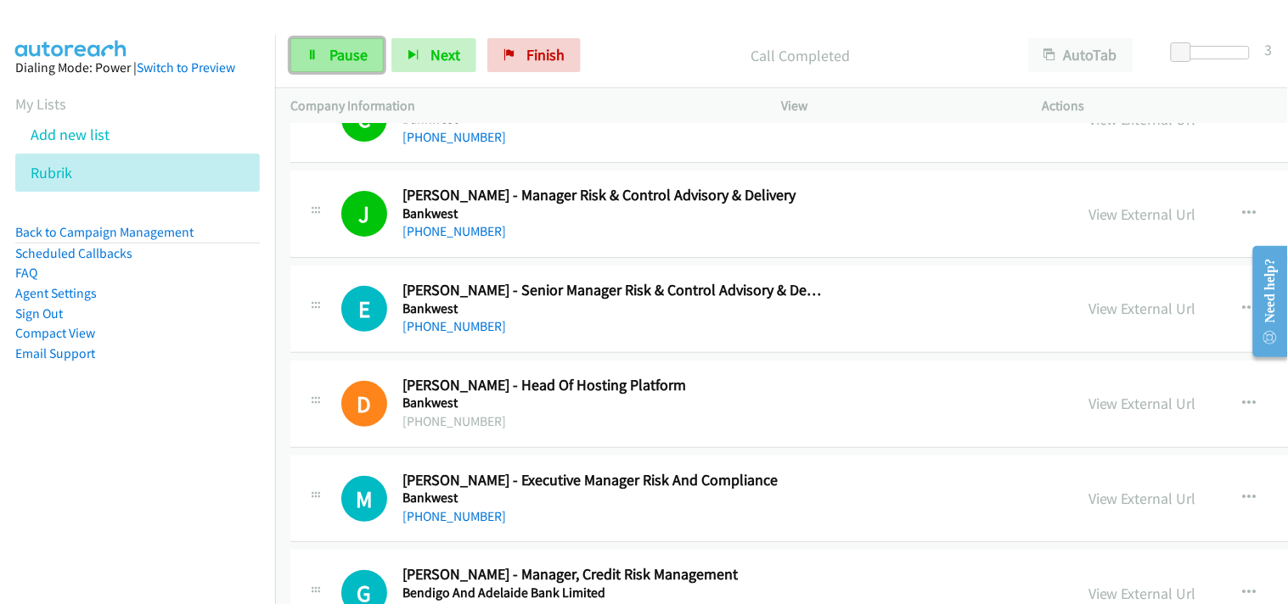
click at [341, 52] on span "Pause" at bounding box center [348, 55] width 38 height 20
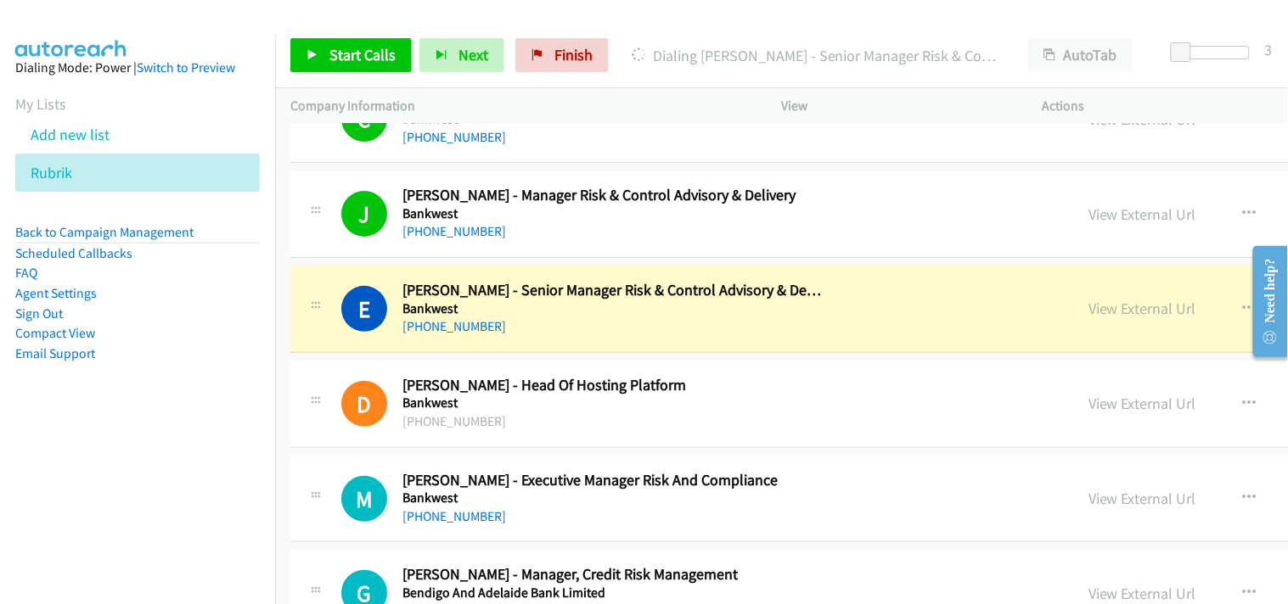
scroll to position [6790, 0]
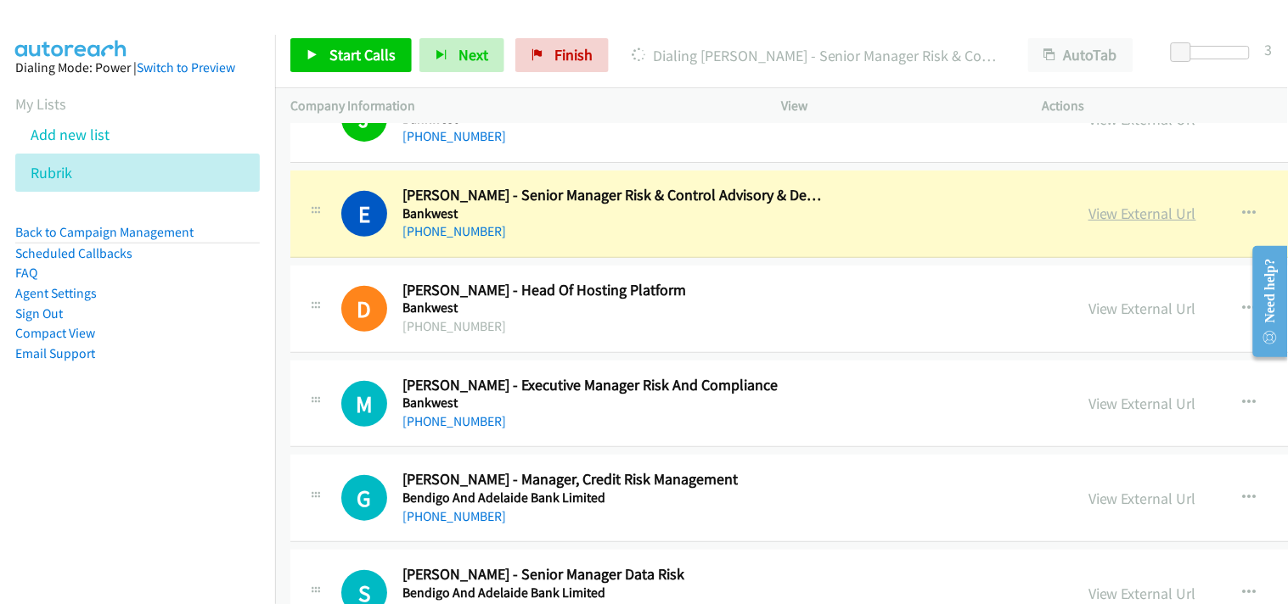
click at [1088, 214] on link "View External Url" at bounding box center [1142, 214] width 108 height 20
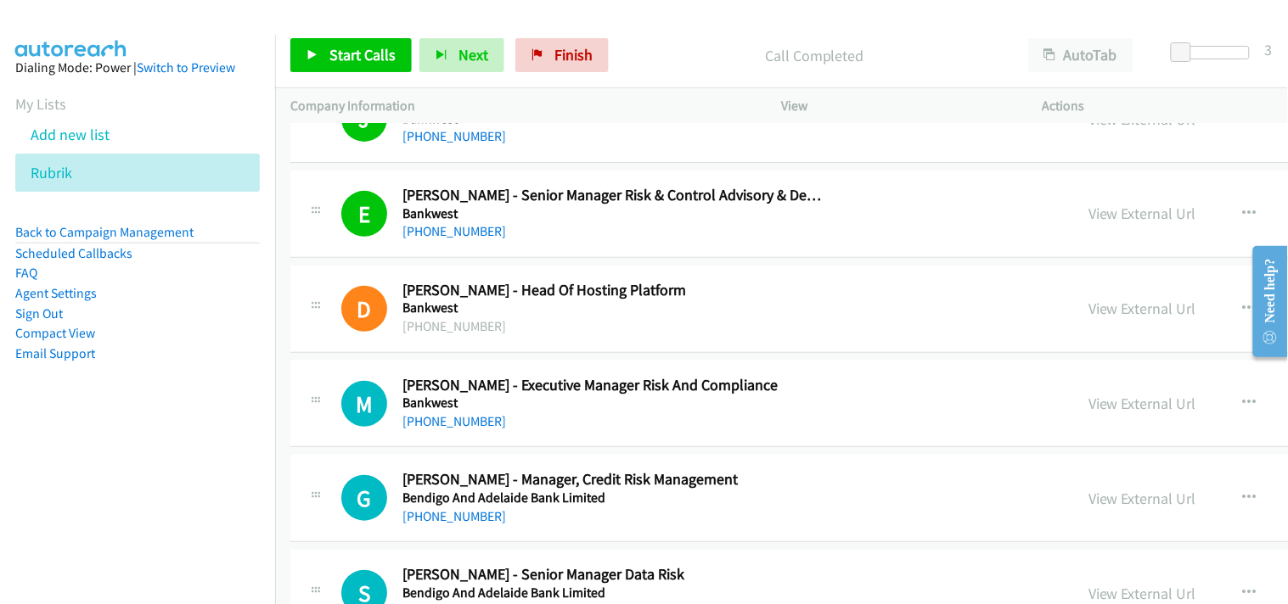
scroll to position [6413, 0]
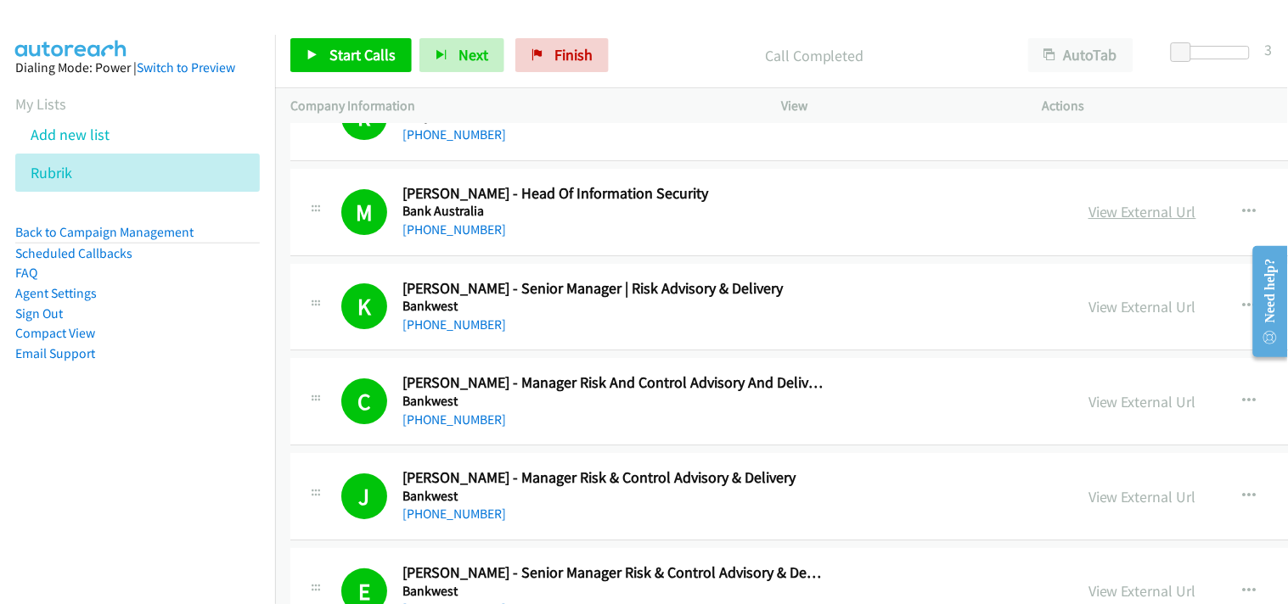
click at [1088, 209] on link "View External Url" at bounding box center [1142, 212] width 108 height 20
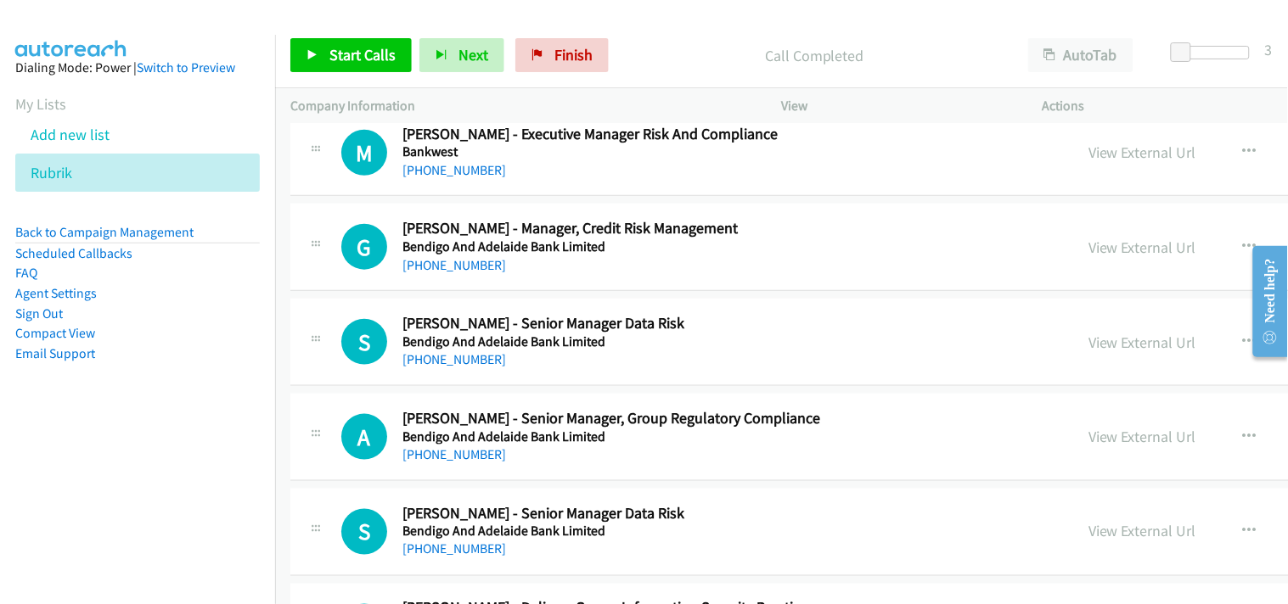
scroll to position [7073, 0]
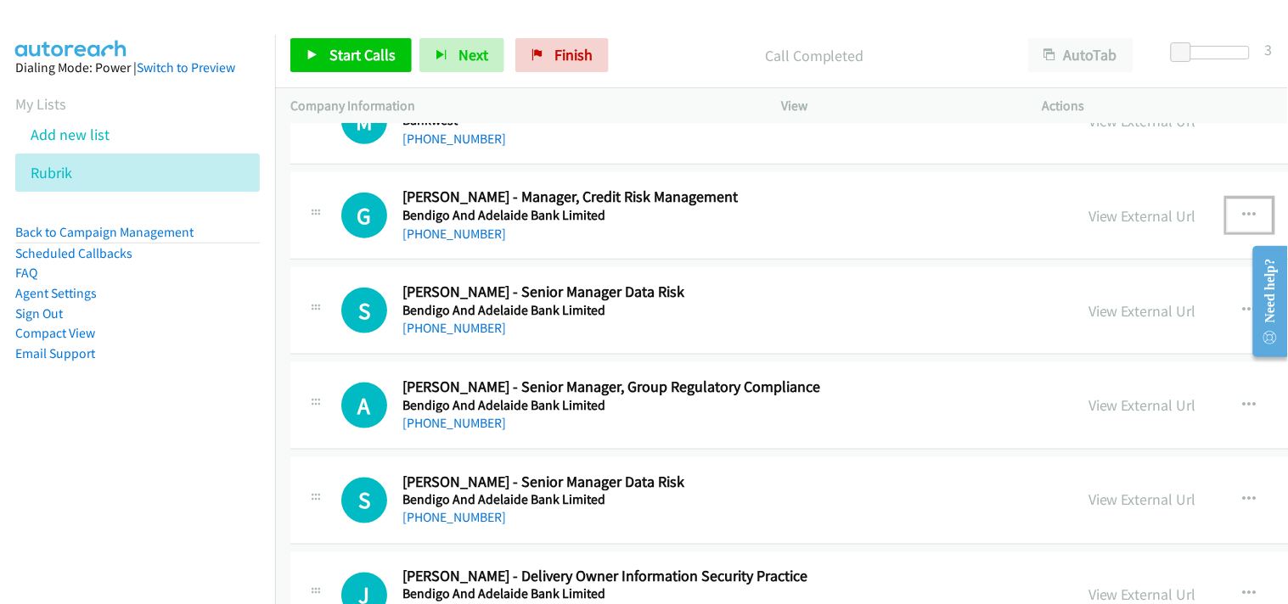
click at [1243, 221] on icon "button" at bounding box center [1250, 216] width 14 height 14
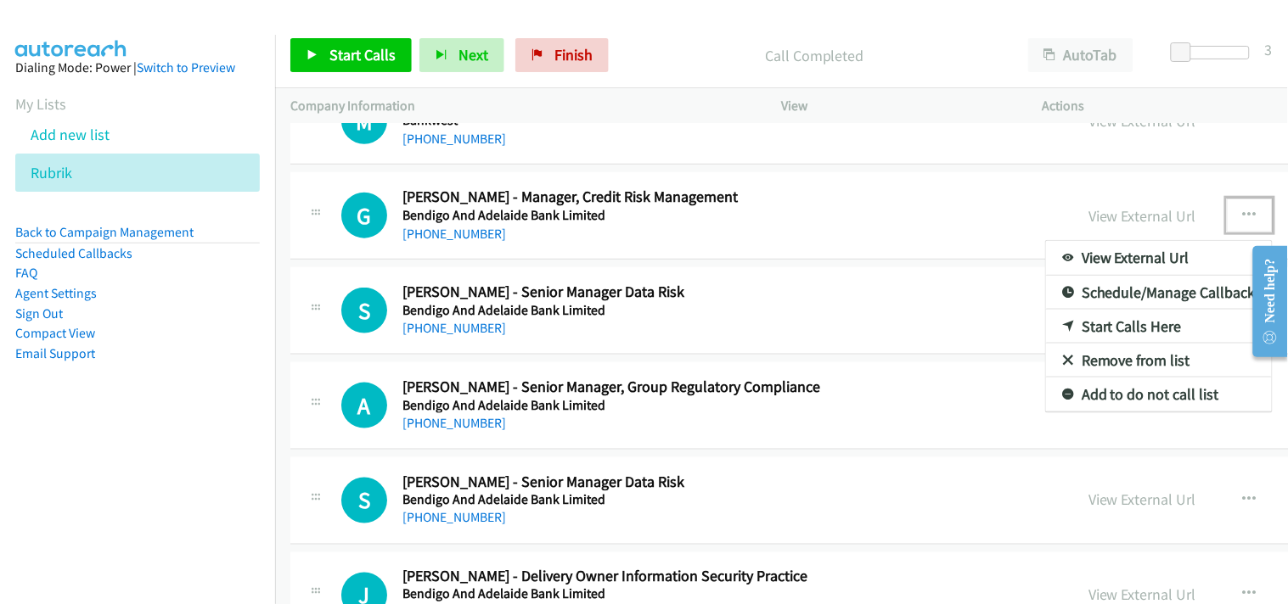
click at [1046, 326] on link "Start Calls Here" at bounding box center [1159, 327] width 226 height 34
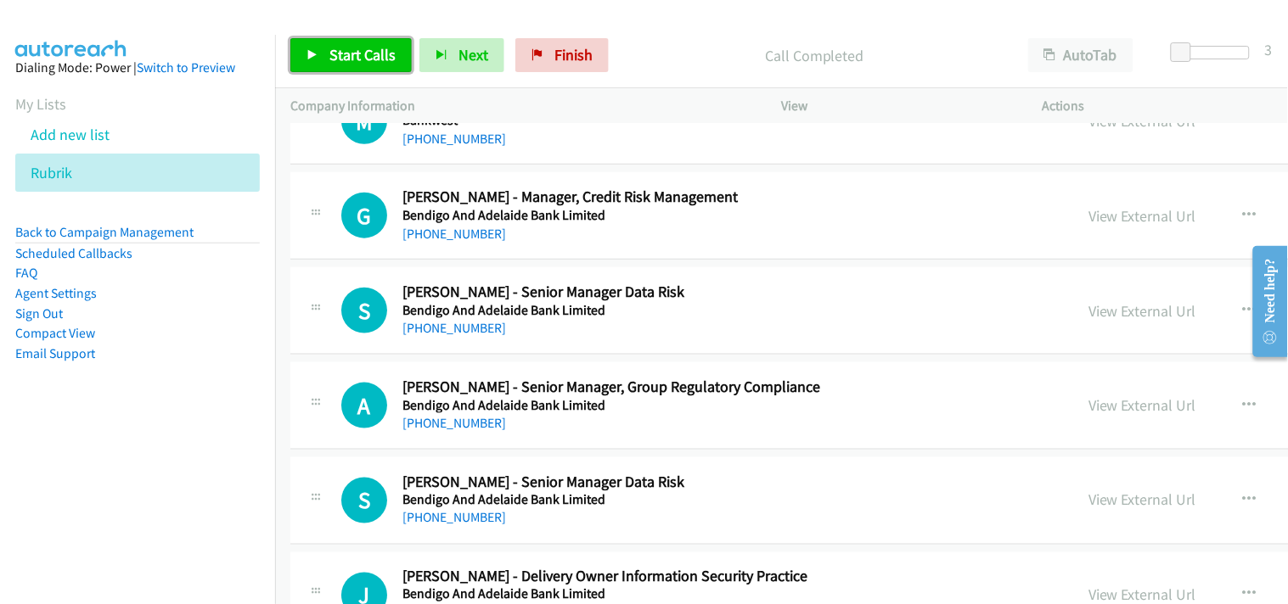
click at [380, 44] on link "Start Calls" at bounding box center [350, 55] width 121 height 34
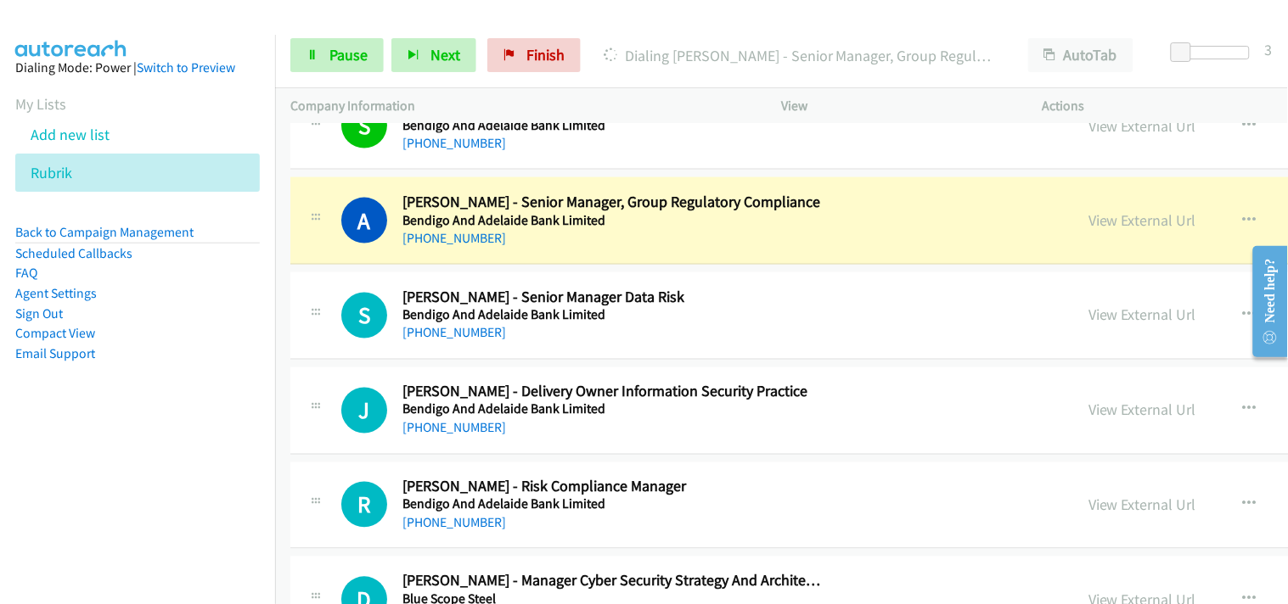
scroll to position [7261, 0]
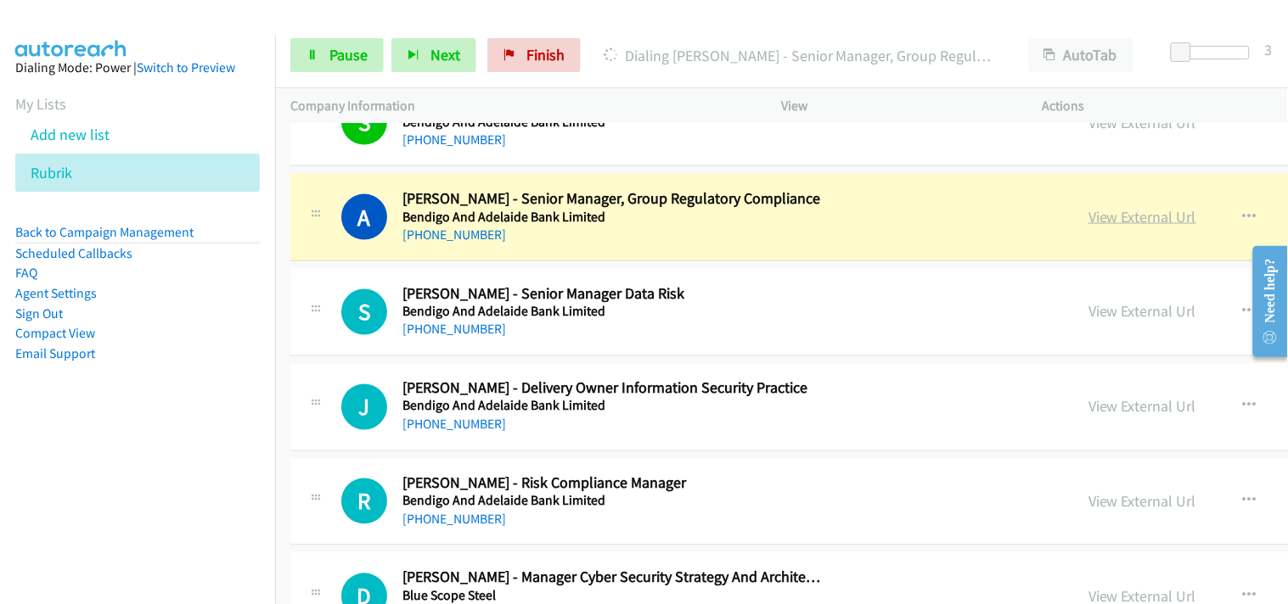
click at [1088, 216] on link "View External Url" at bounding box center [1142, 217] width 108 height 20
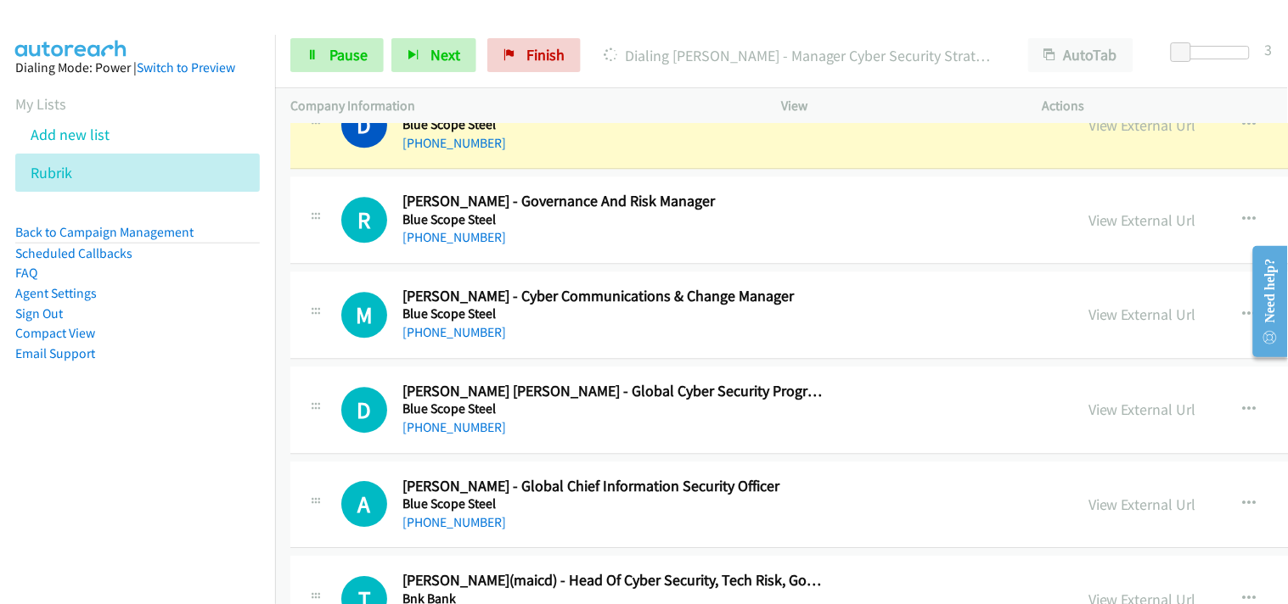
scroll to position [7639, 0]
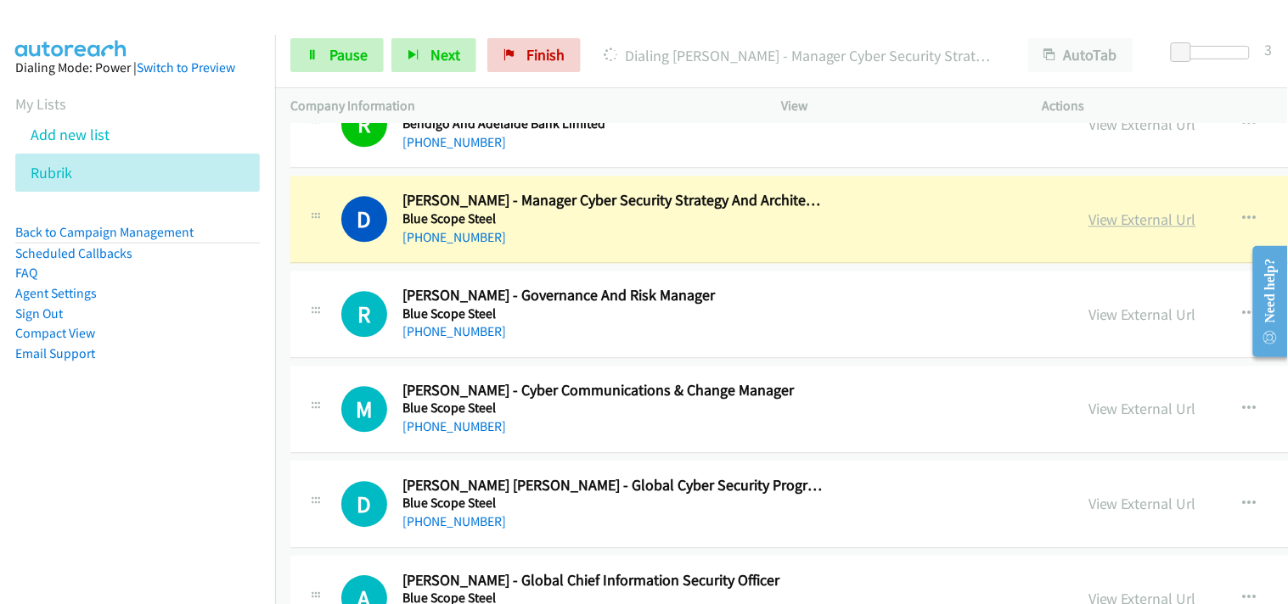
click at [1088, 224] on link "View External Url" at bounding box center [1142, 220] width 108 height 20
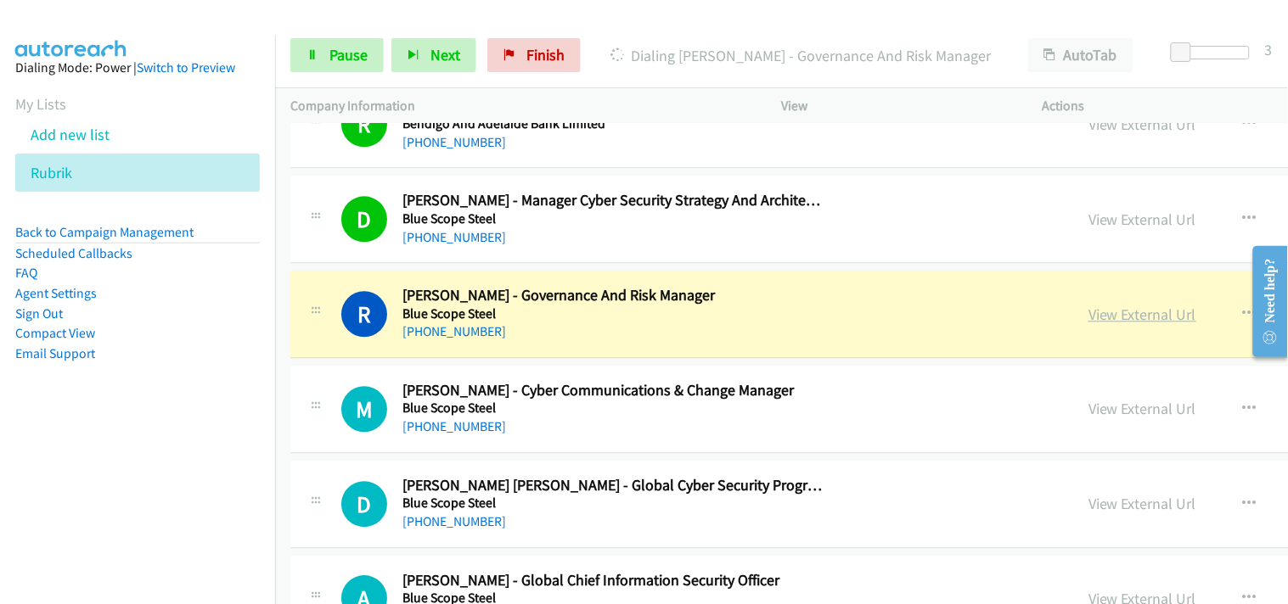
click at [1088, 319] on link "View External Url" at bounding box center [1142, 315] width 108 height 20
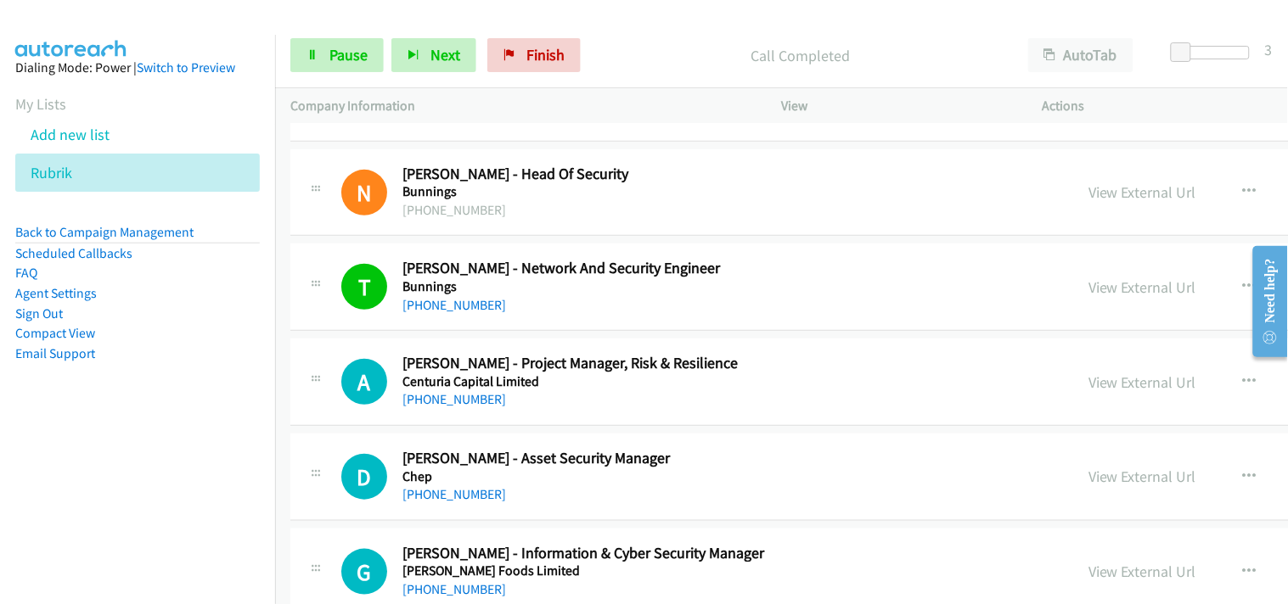
scroll to position [8488, 0]
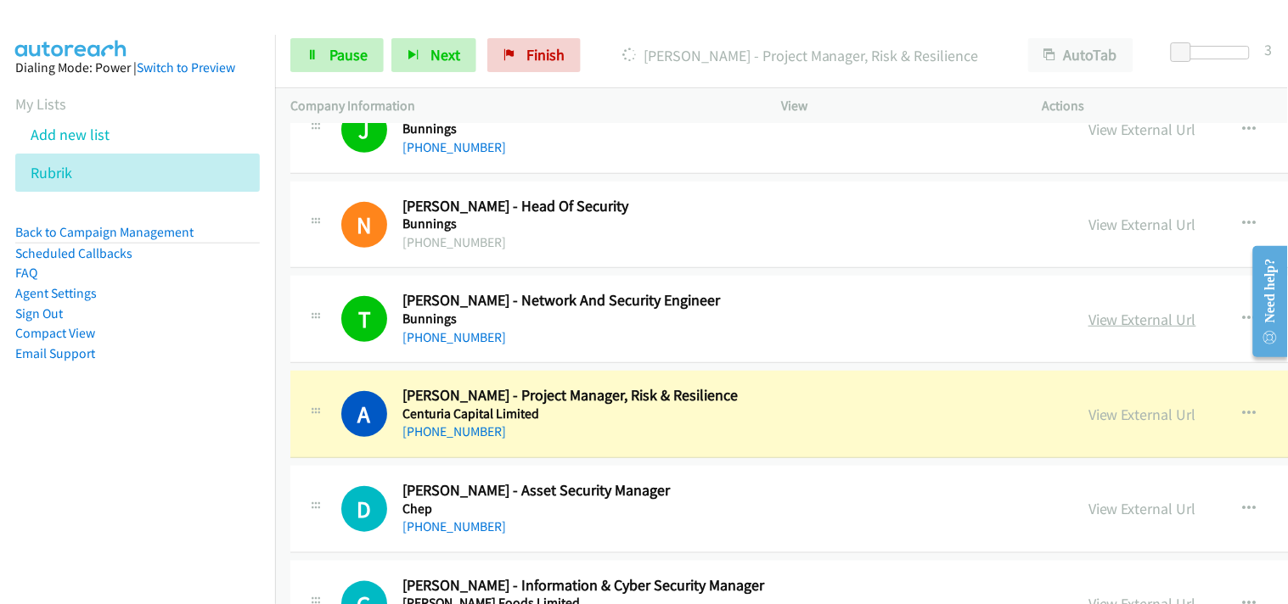
click at [1088, 325] on link "View External Url" at bounding box center [1142, 320] width 108 height 20
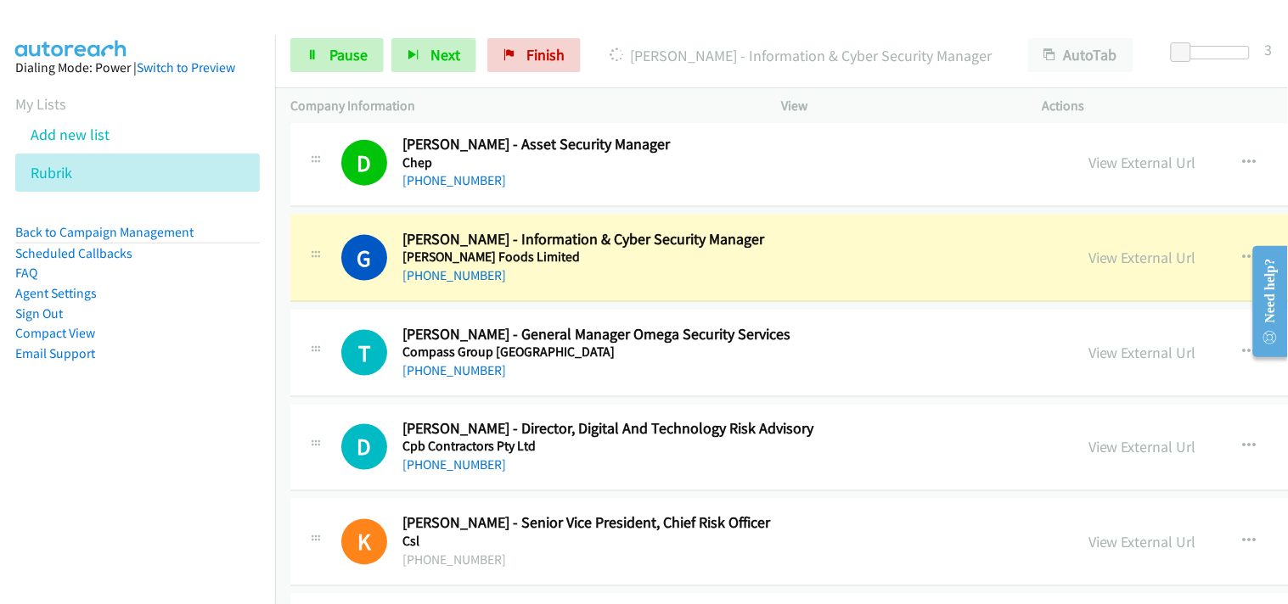
scroll to position [8865, 0]
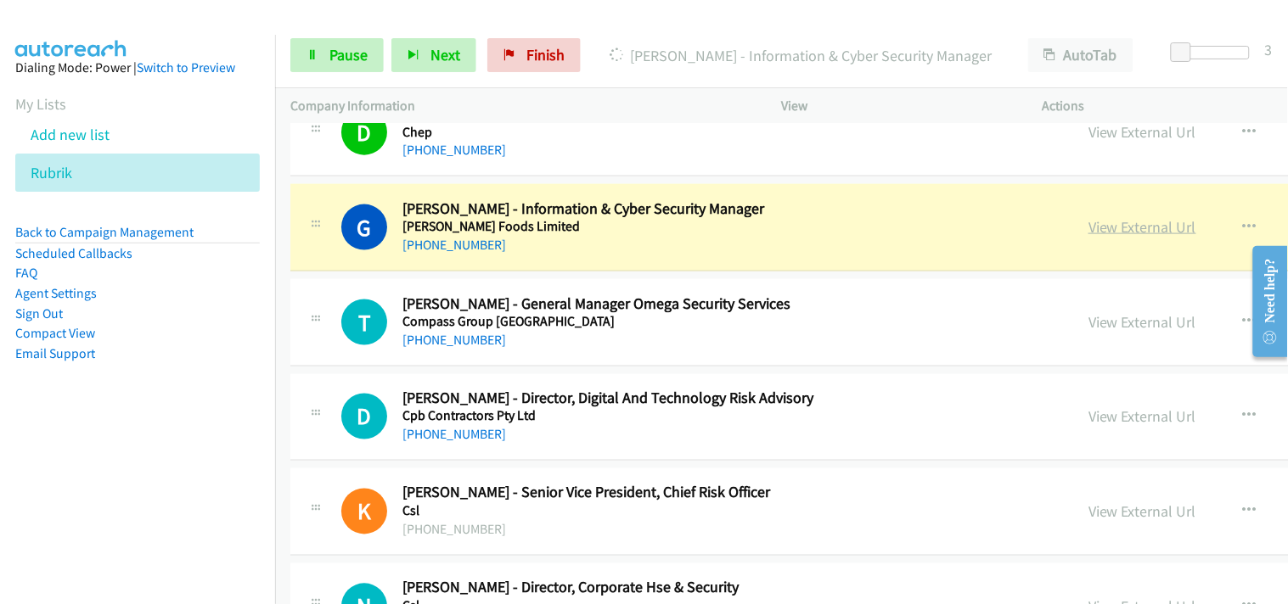
click at [1088, 227] on link "View External Url" at bounding box center [1142, 227] width 108 height 20
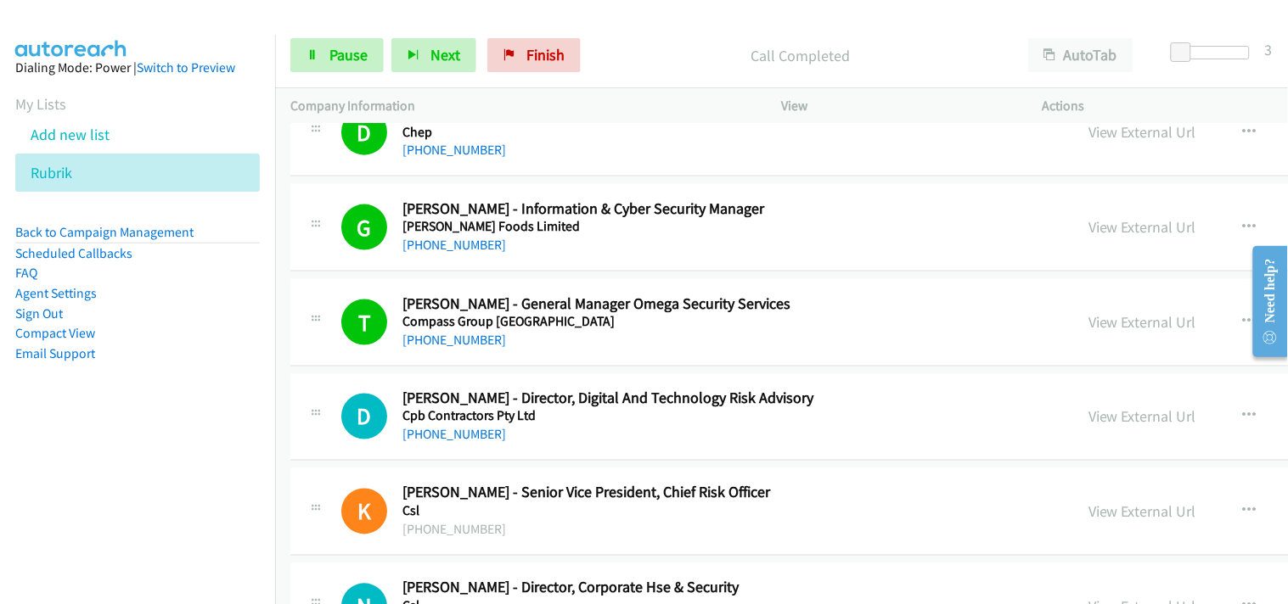
scroll to position [9053, 0]
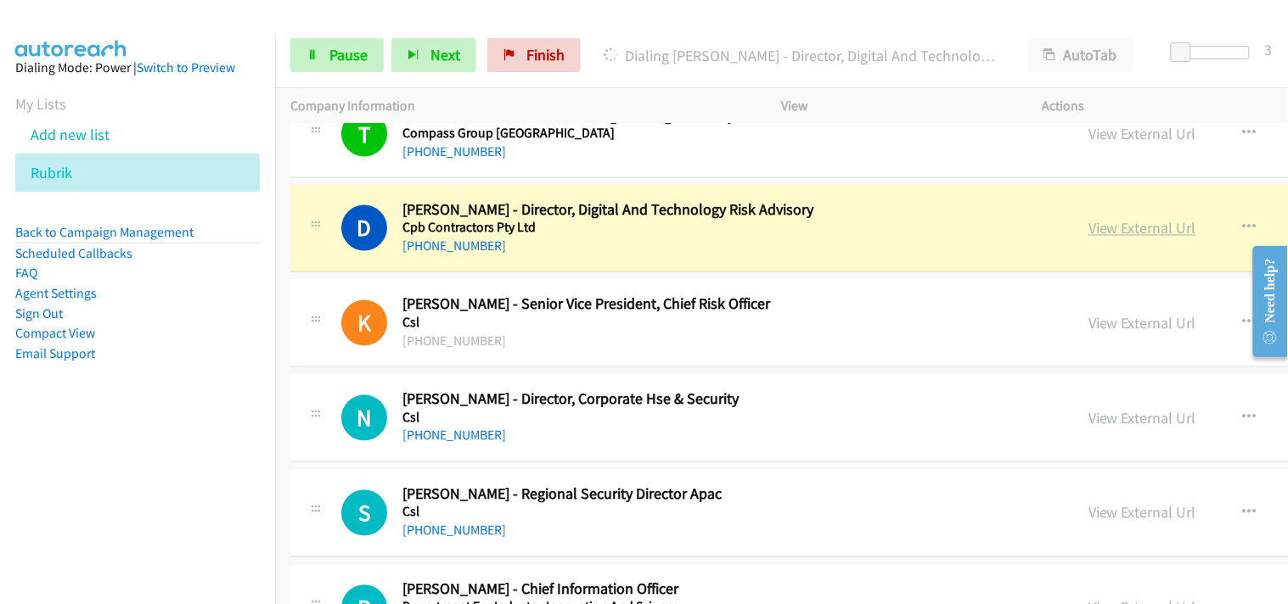
click at [1088, 238] on link "View External Url" at bounding box center [1142, 229] width 108 height 20
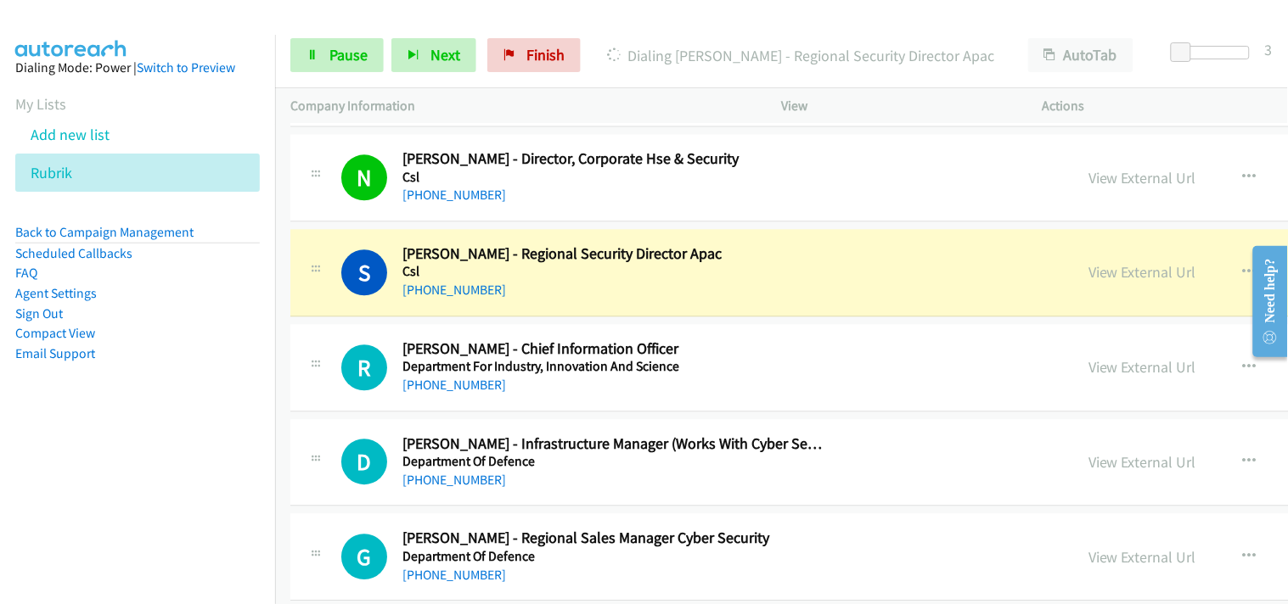
scroll to position [9337, 0]
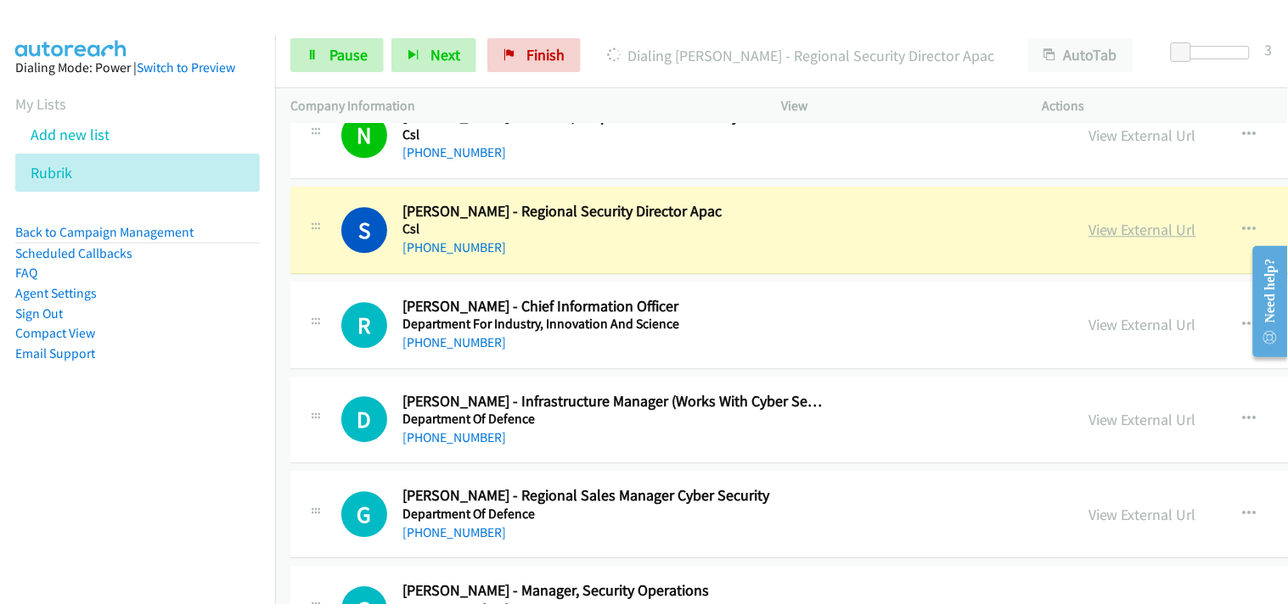
click at [1088, 230] on link "View External Url" at bounding box center [1142, 230] width 108 height 20
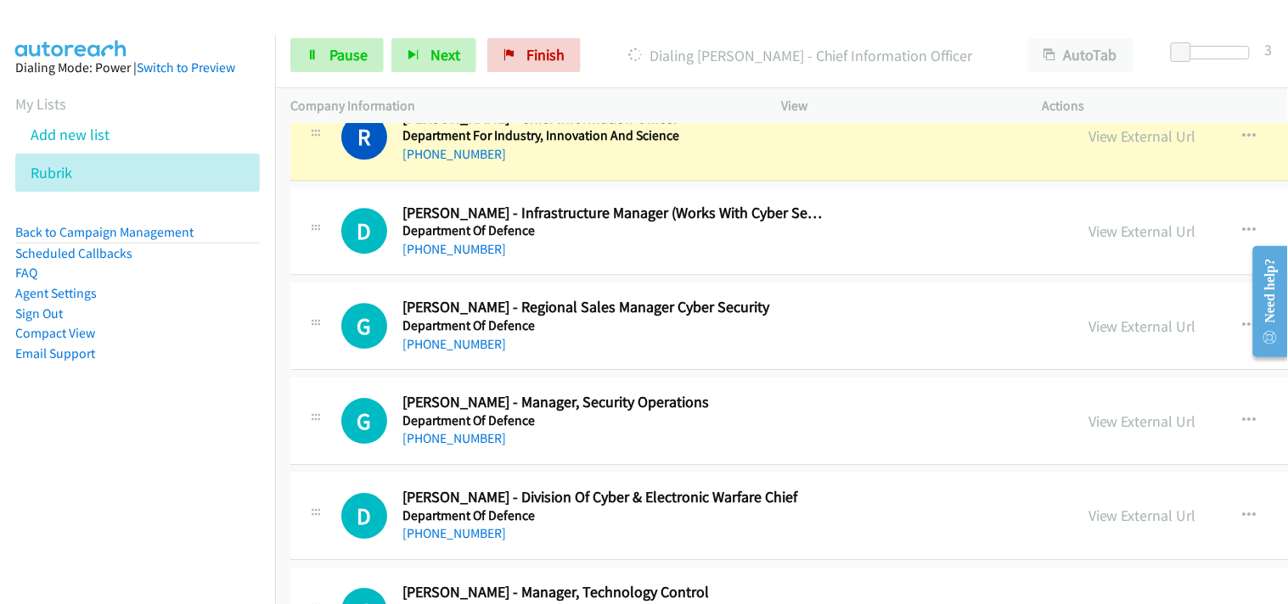
scroll to position [9431, 0]
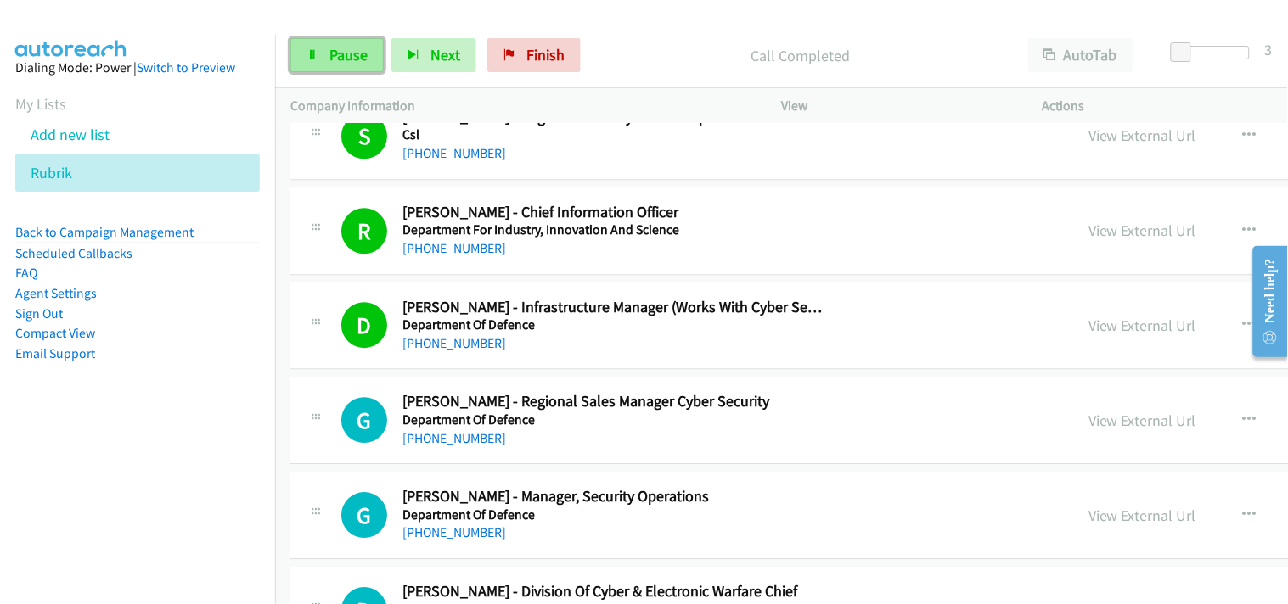
click at [346, 57] on span "Pause" at bounding box center [348, 55] width 38 height 20
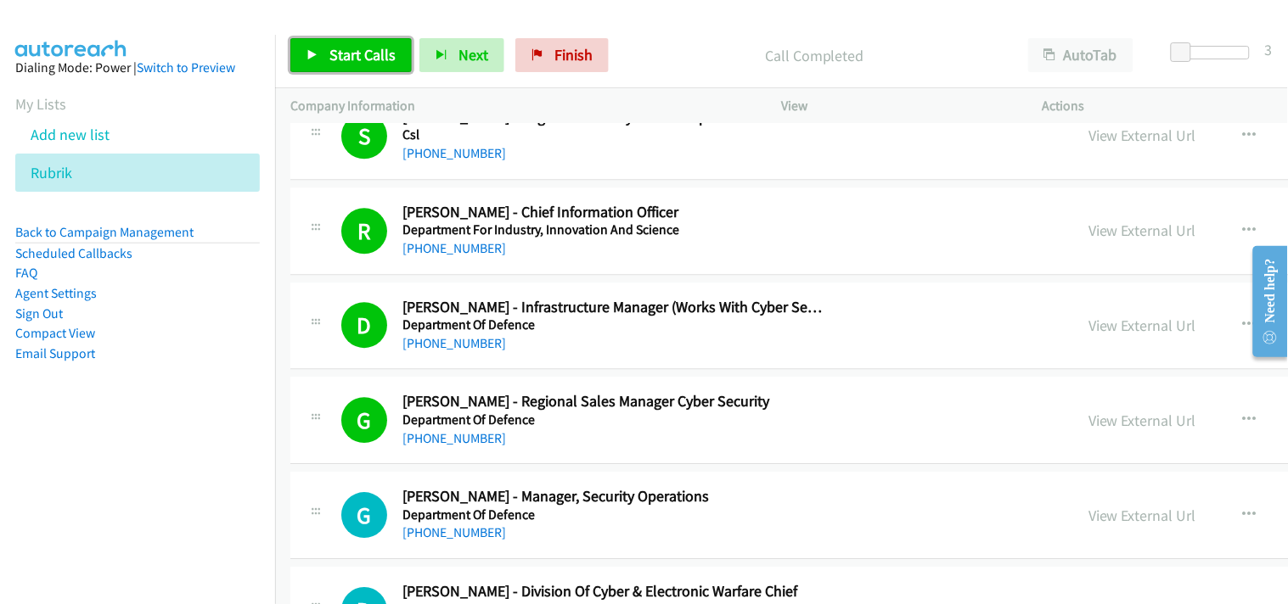
click at [336, 66] on link "Start Calls" at bounding box center [350, 55] width 121 height 34
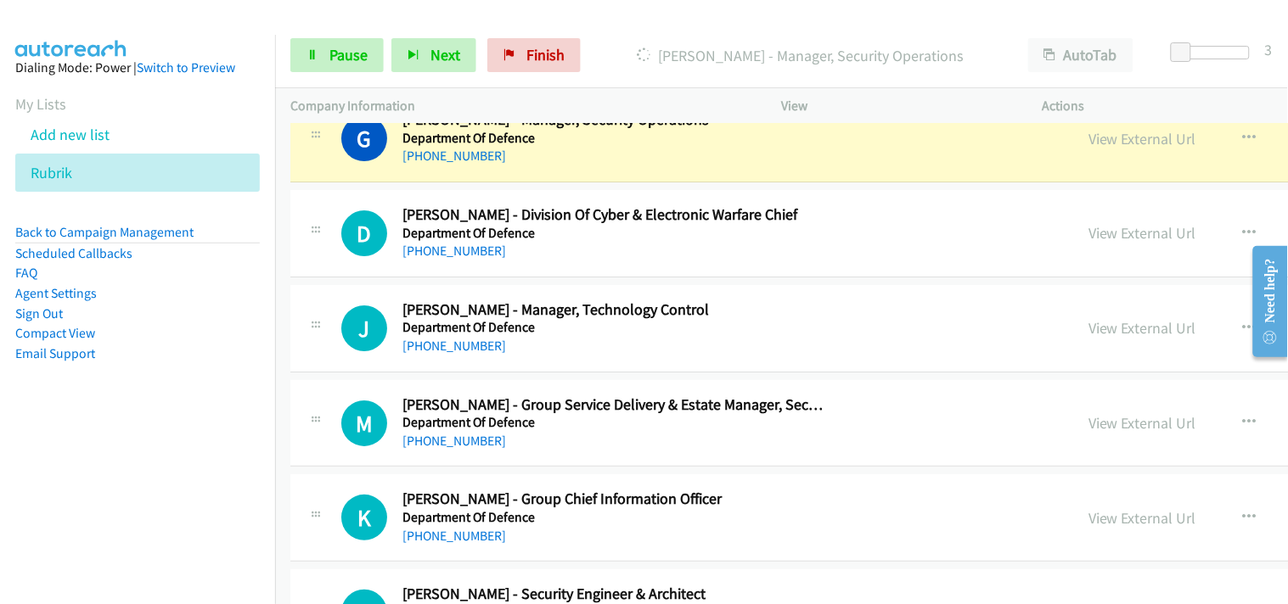
scroll to position [9713, 0]
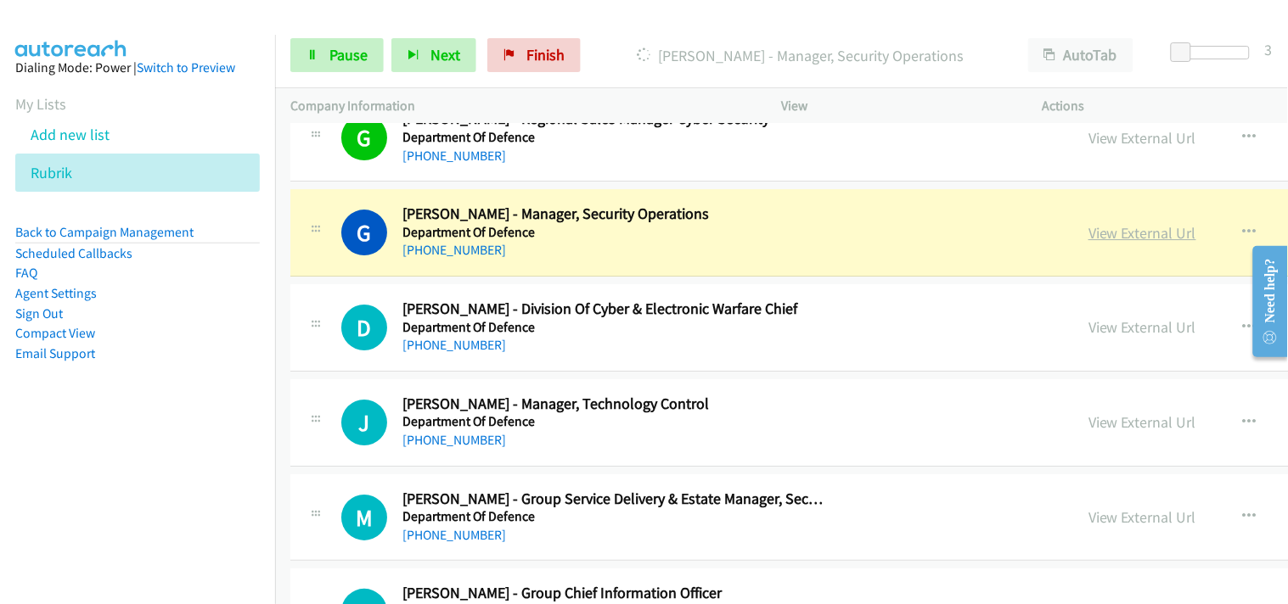
click at [1088, 238] on link "View External Url" at bounding box center [1142, 233] width 108 height 20
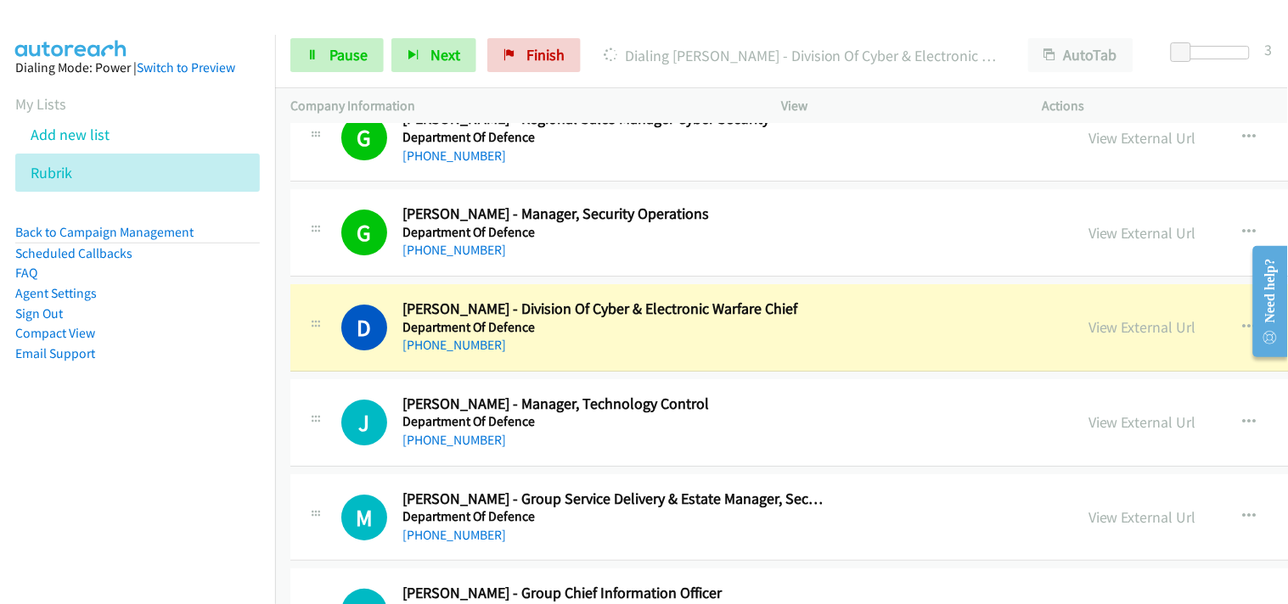
scroll to position [9808, 0]
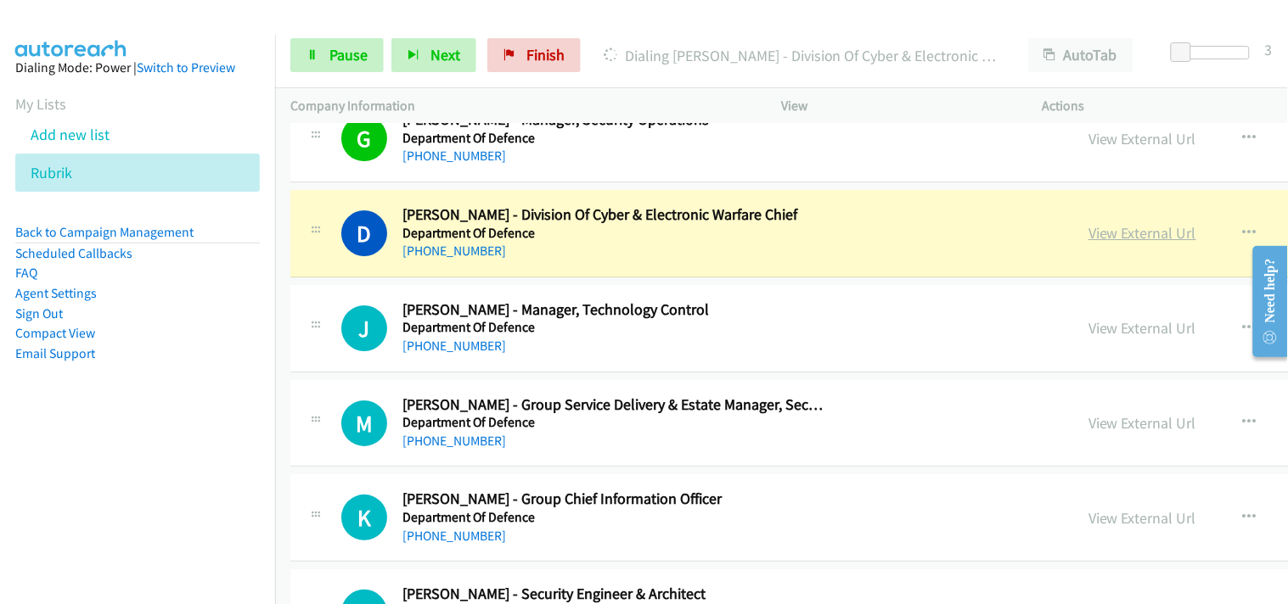
click at [1088, 229] on link "View External Url" at bounding box center [1142, 233] width 108 height 20
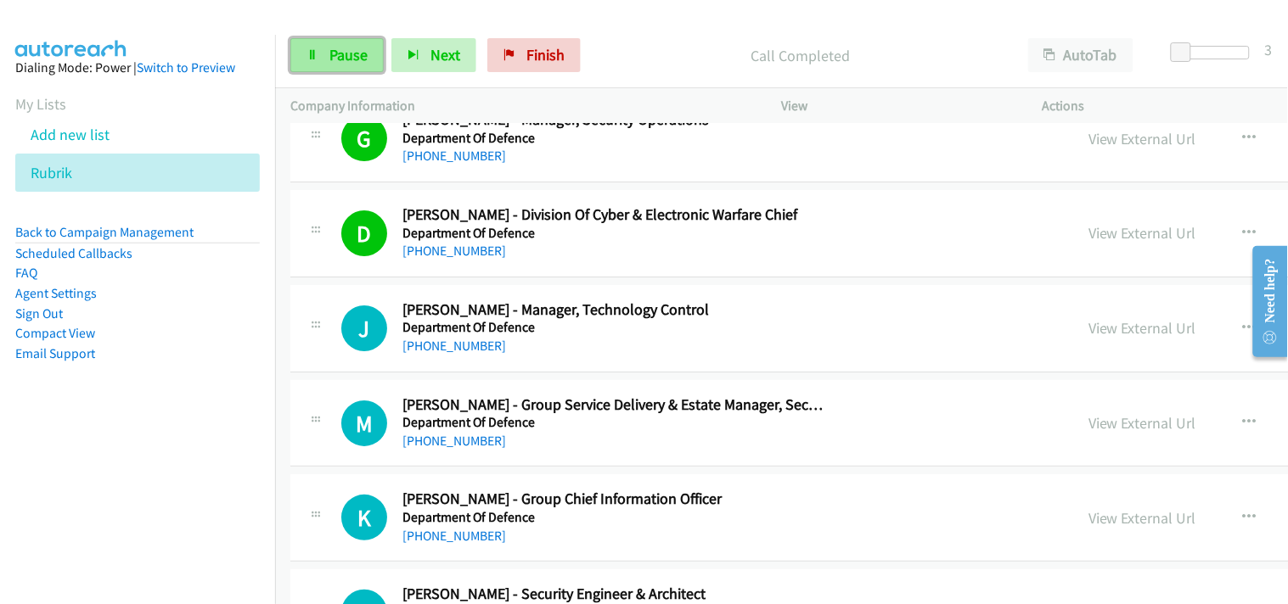
click at [320, 54] on link "Pause" at bounding box center [336, 55] width 93 height 34
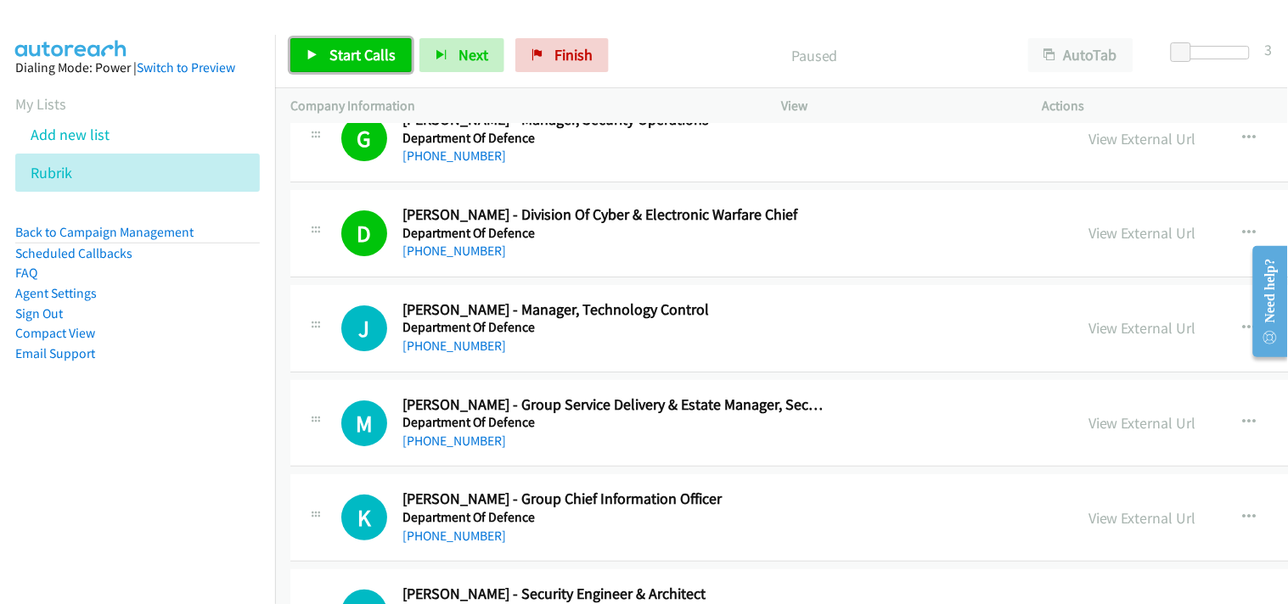
click at [337, 55] on span "Start Calls" at bounding box center [362, 55] width 66 height 20
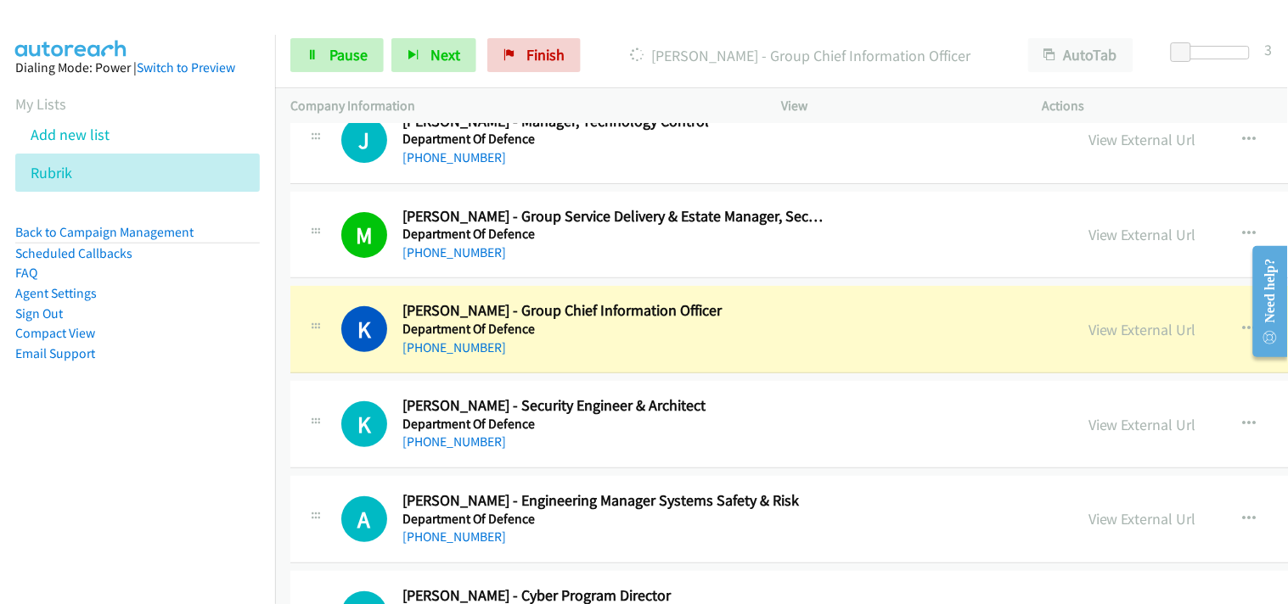
scroll to position [10090, 0]
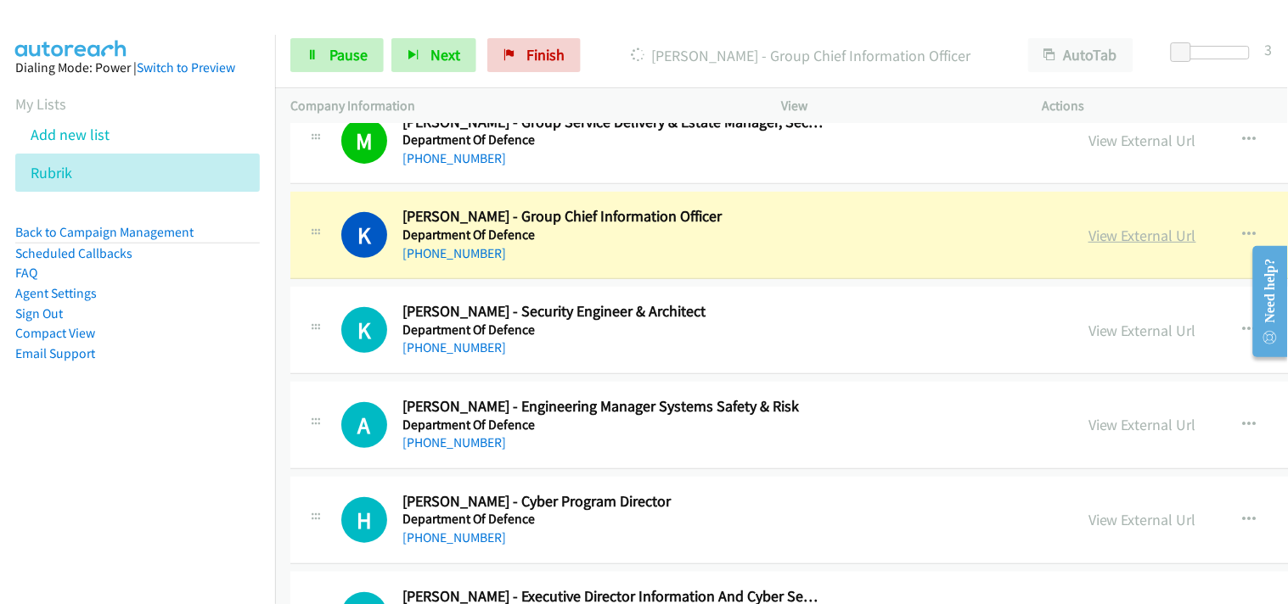
click at [1088, 239] on link "View External Url" at bounding box center [1142, 236] width 108 height 20
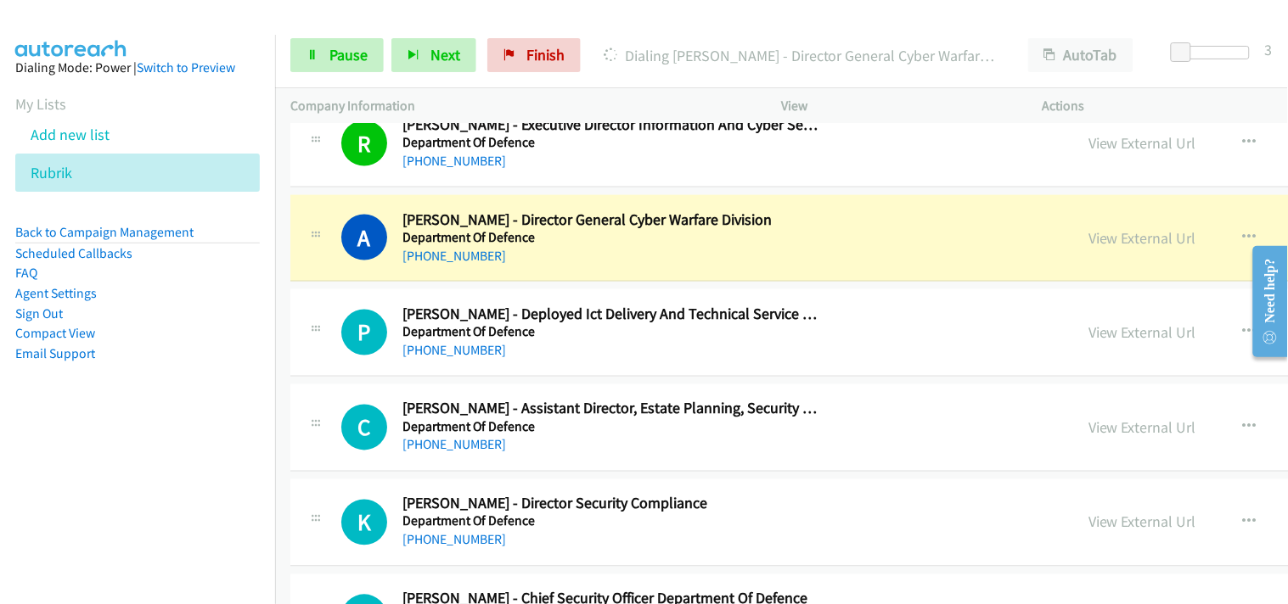
scroll to position [10656, 0]
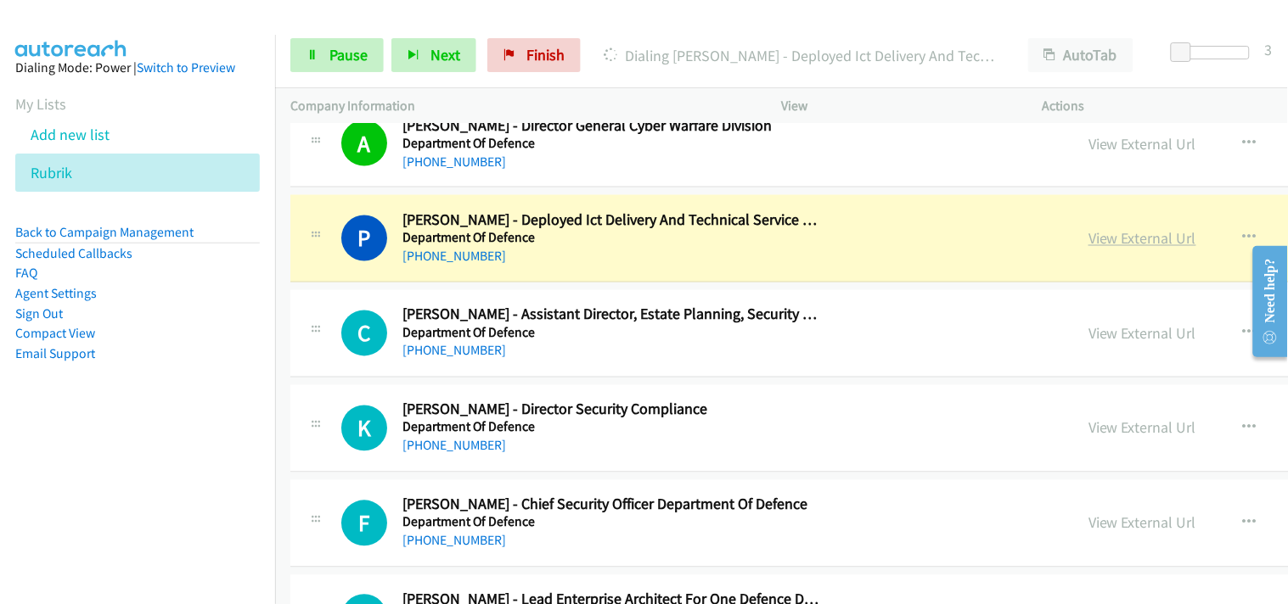
click at [1088, 240] on link "View External Url" at bounding box center [1142, 239] width 108 height 20
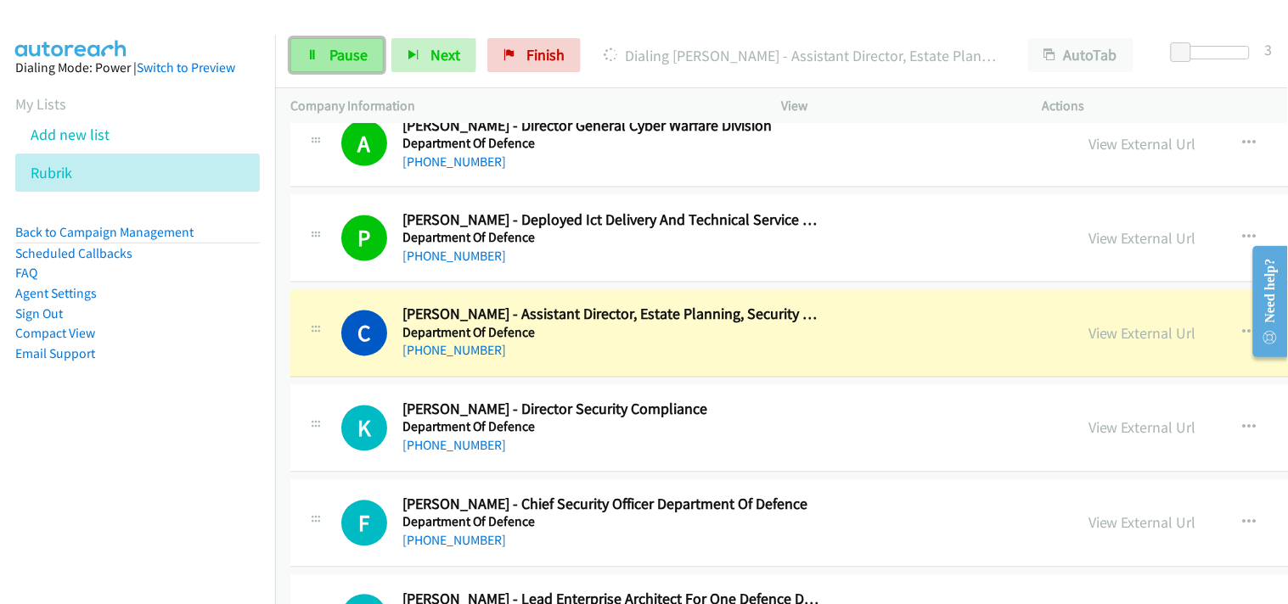
click at [354, 40] on link "Pause" at bounding box center [336, 55] width 93 height 34
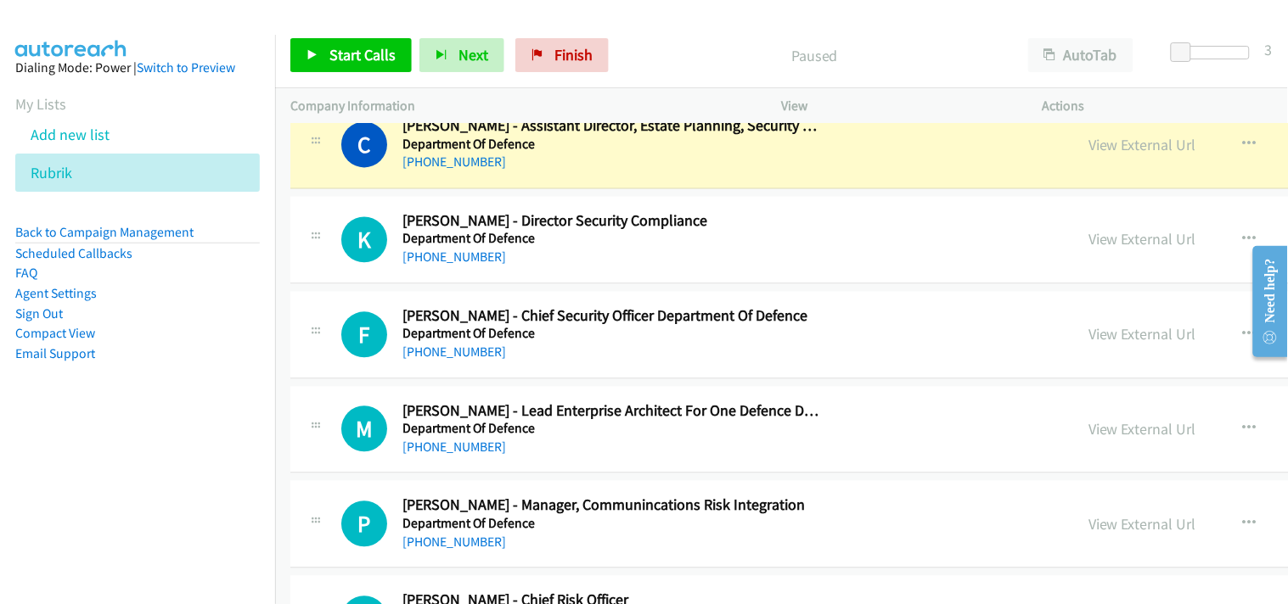
scroll to position [10562, 0]
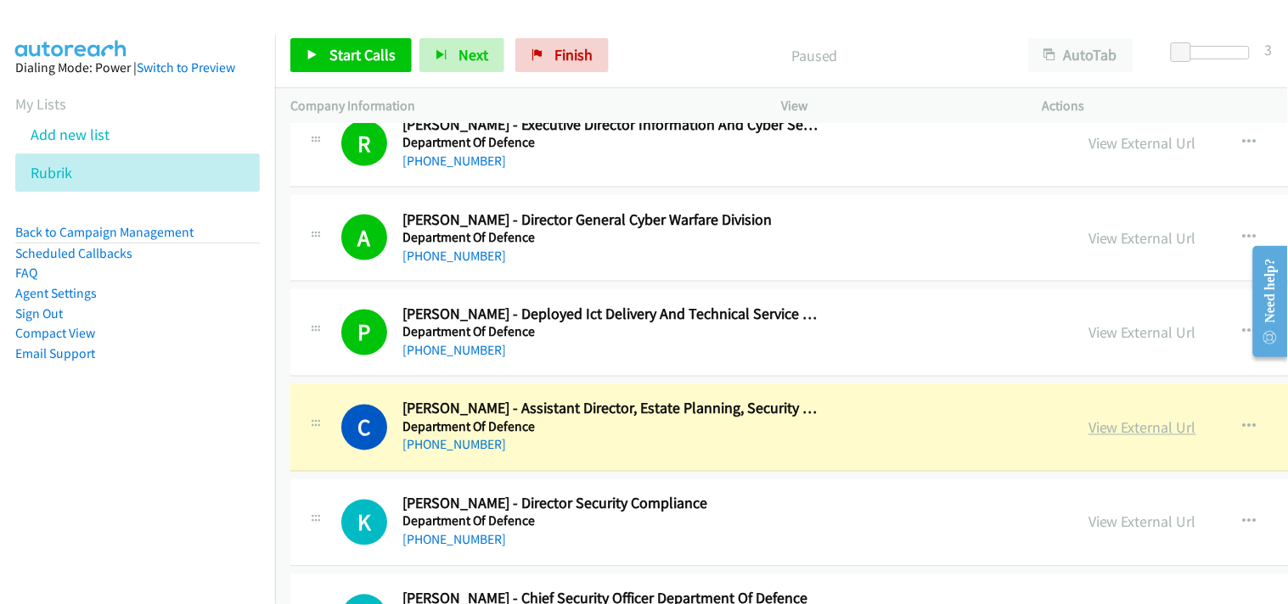
click at [1088, 435] on link "View External Url" at bounding box center [1142, 428] width 108 height 20
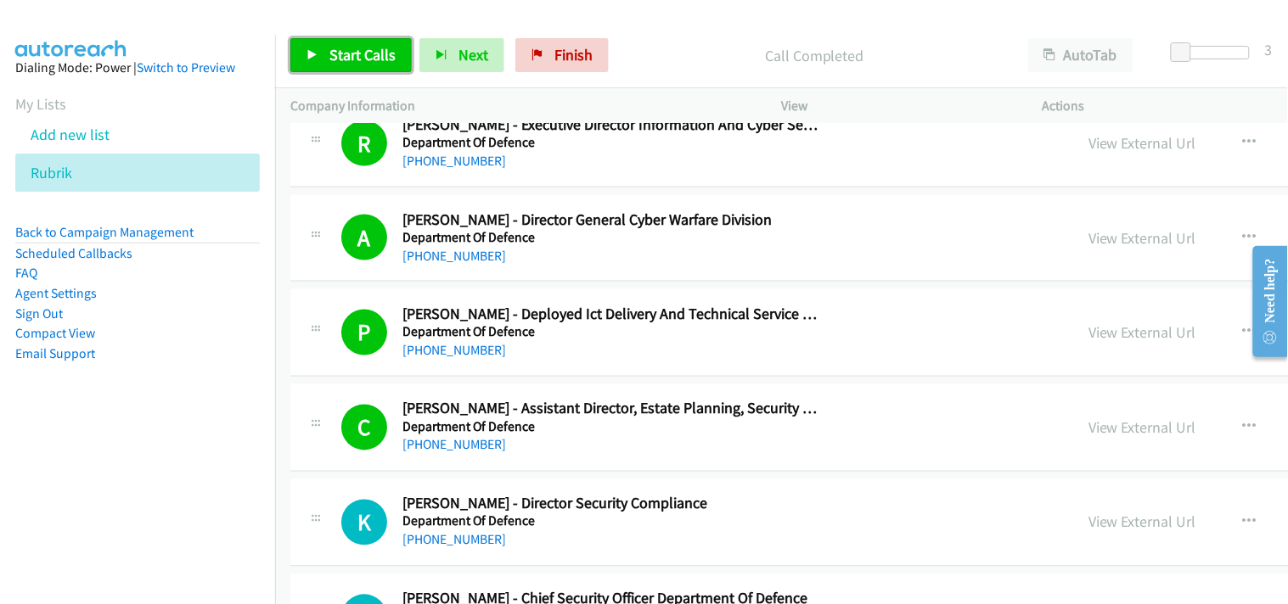
click at [344, 63] on span "Start Calls" at bounding box center [362, 55] width 66 height 20
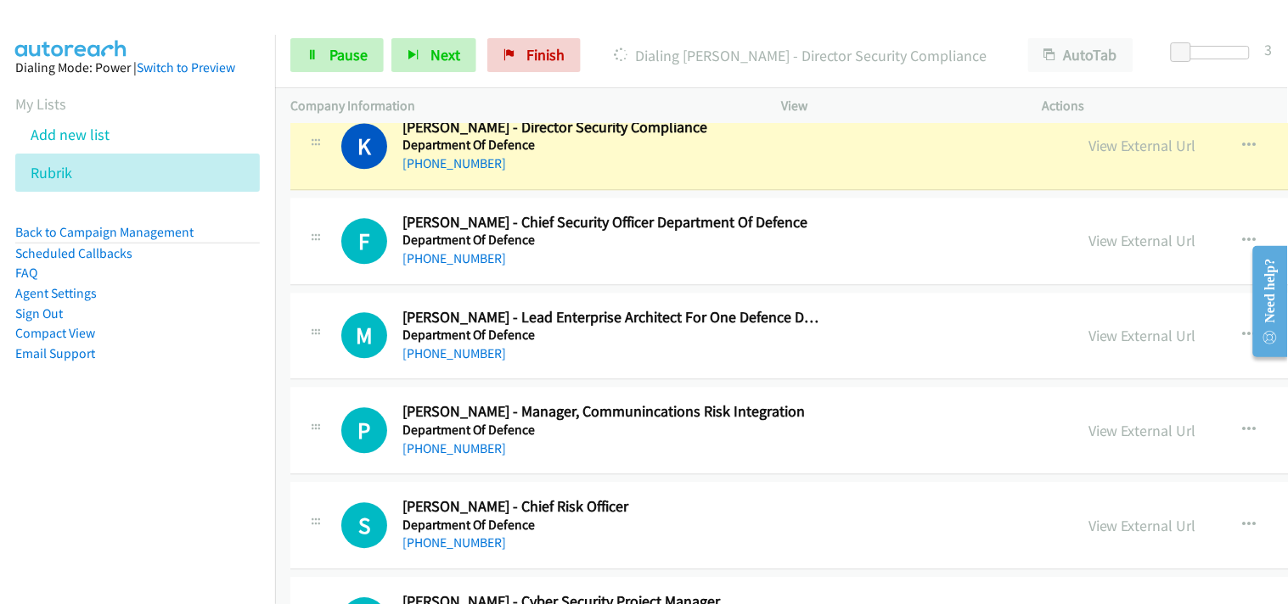
scroll to position [10845, 0]
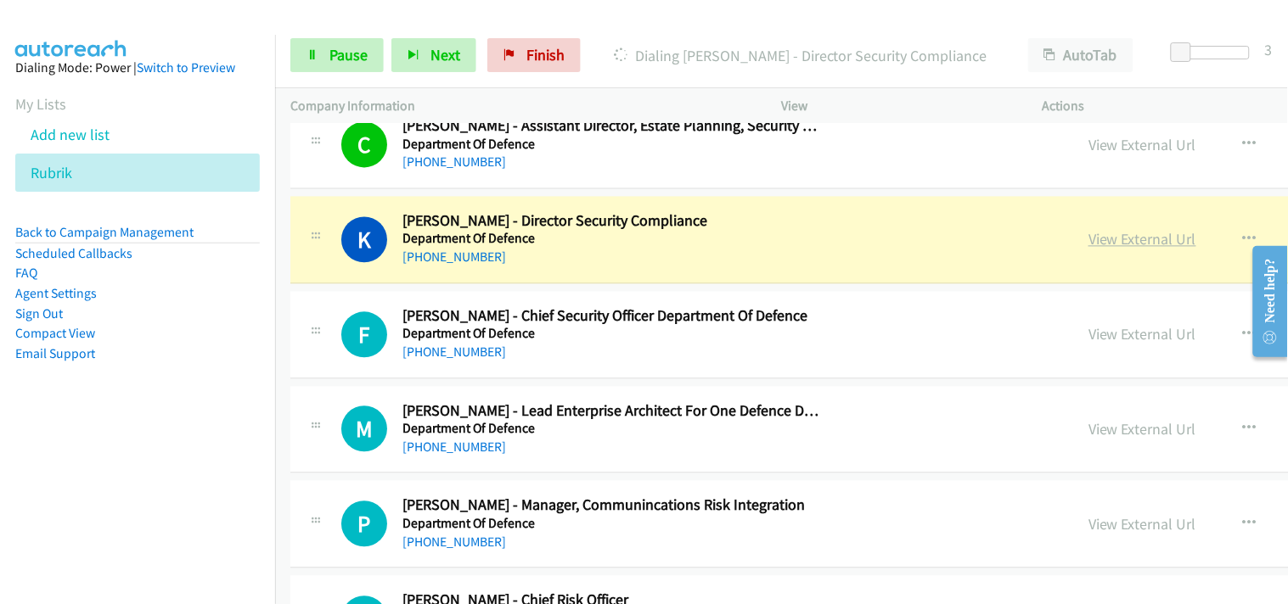
click at [1088, 239] on link "View External Url" at bounding box center [1142, 240] width 108 height 20
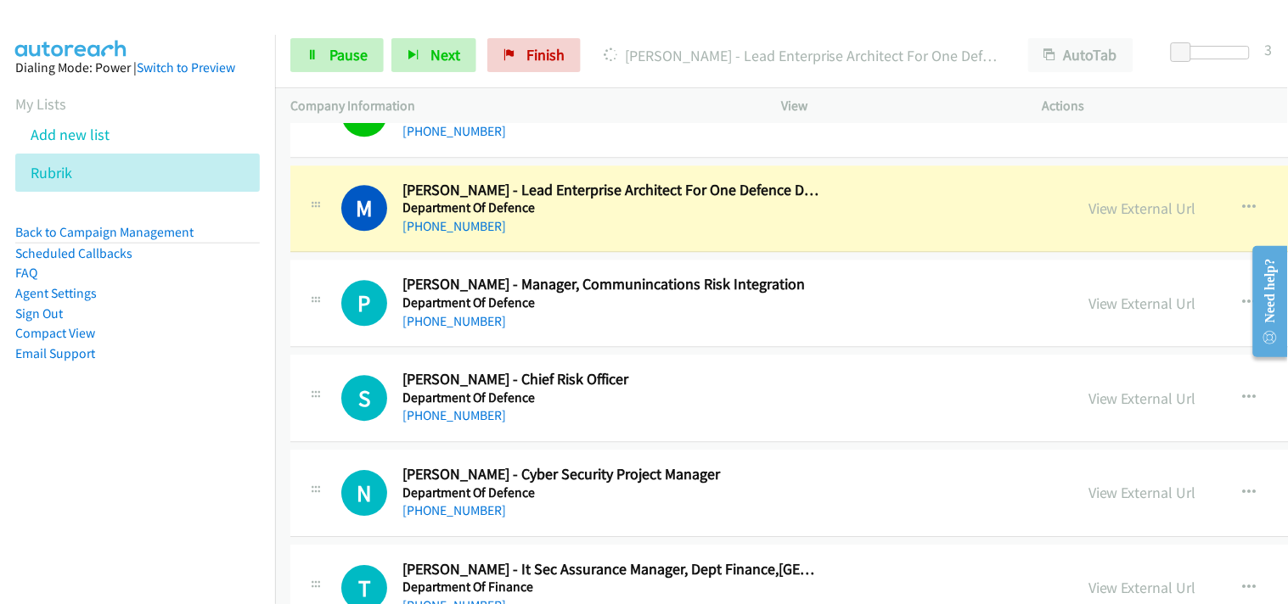
scroll to position [11034, 0]
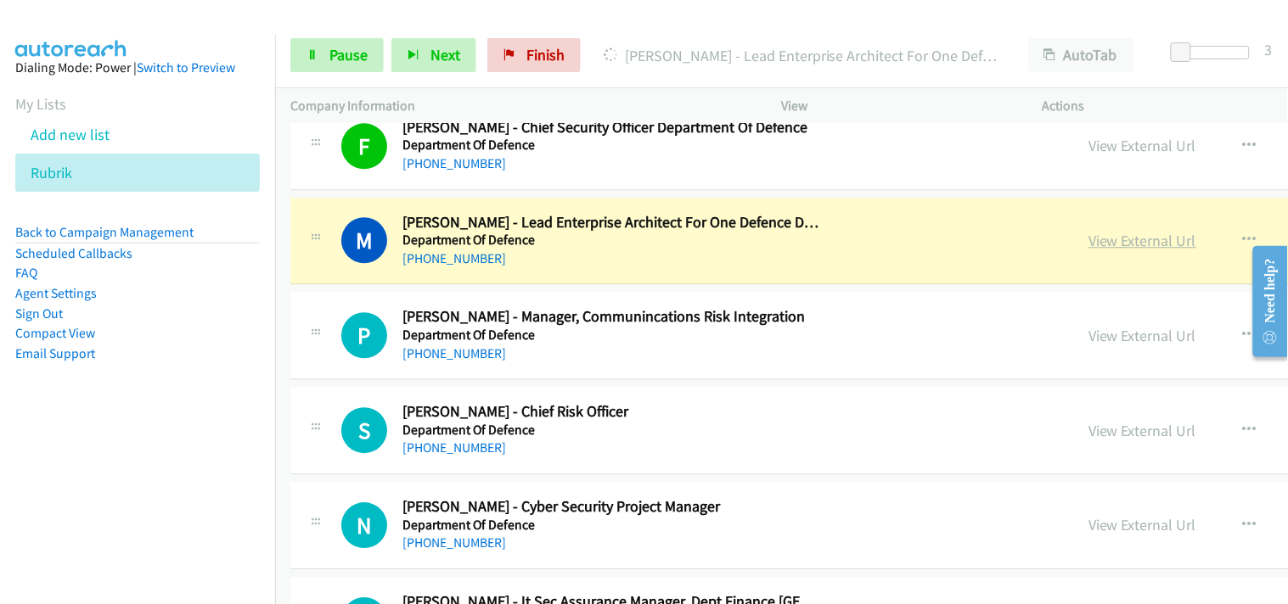
click at [1088, 244] on link "View External Url" at bounding box center [1142, 241] width 108 height 20
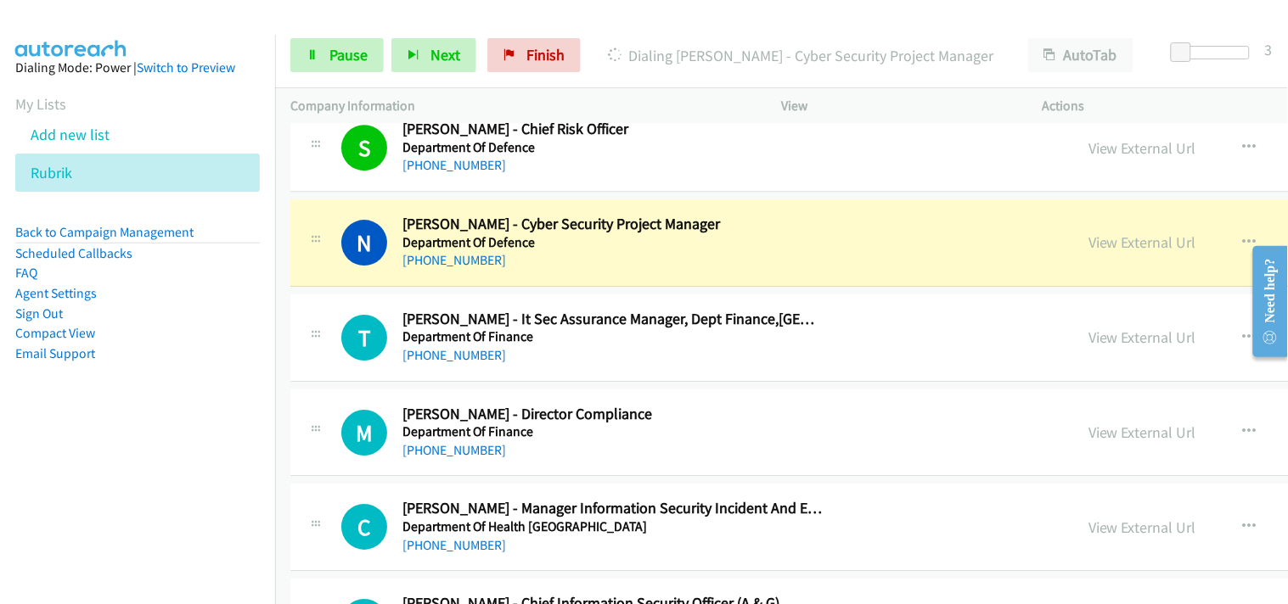
scroll to position [11411, 0]
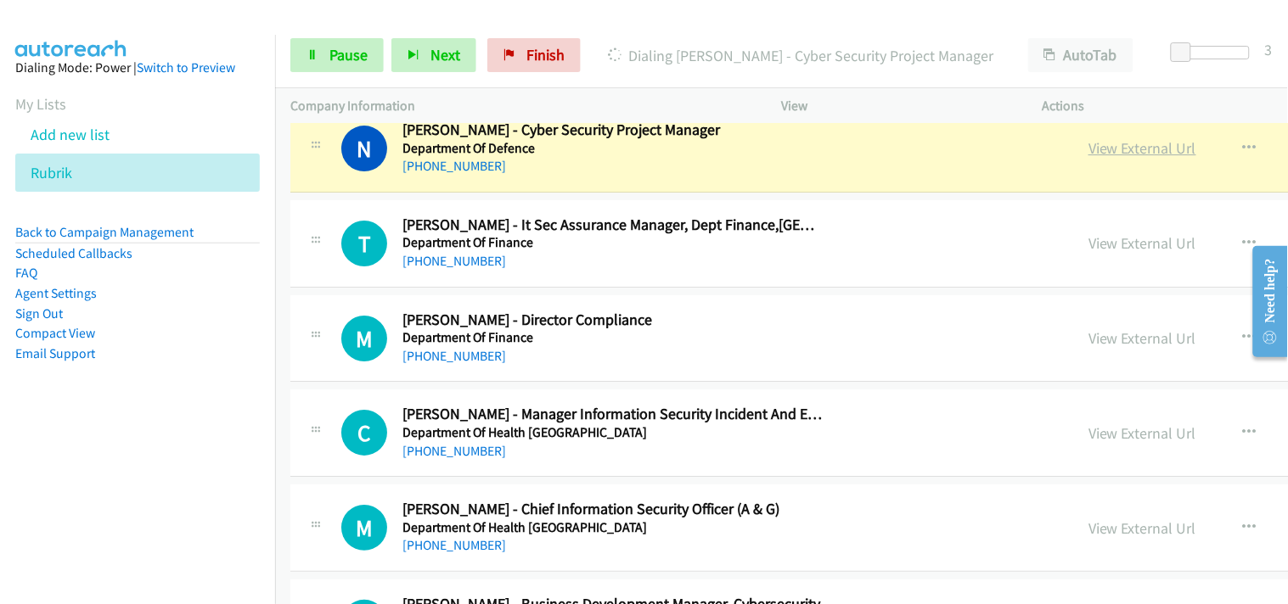
click at [1088, 158] on link "View External Url" at bounding box center [1142, 148] width 108 height 20
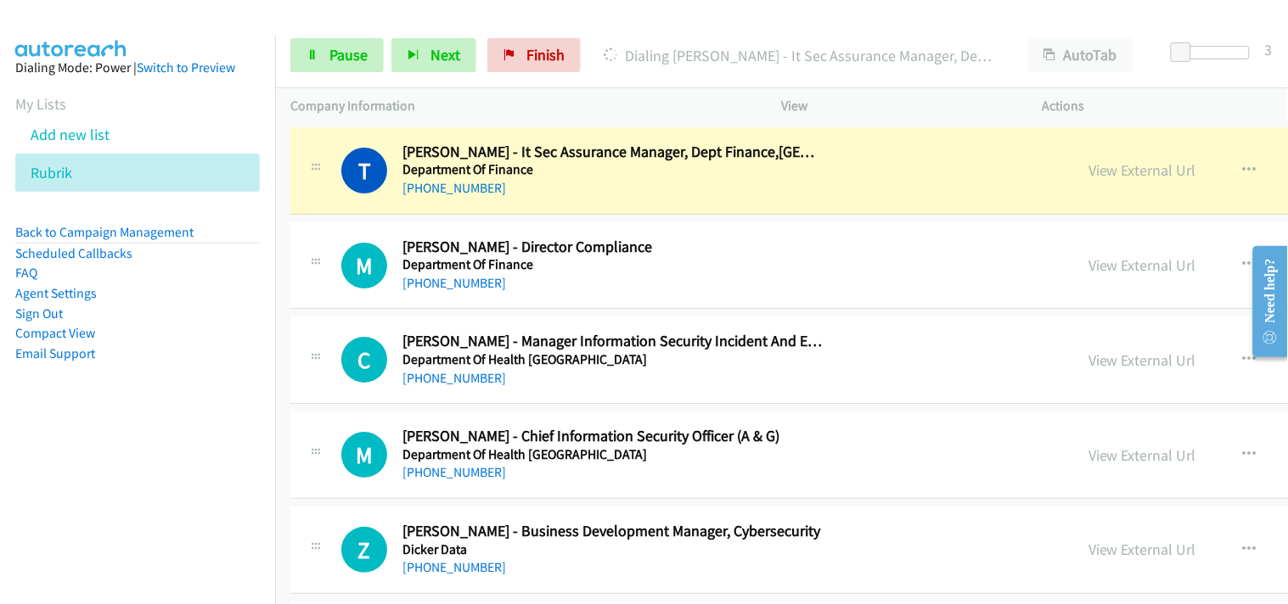
scroll to position [11505, 0]
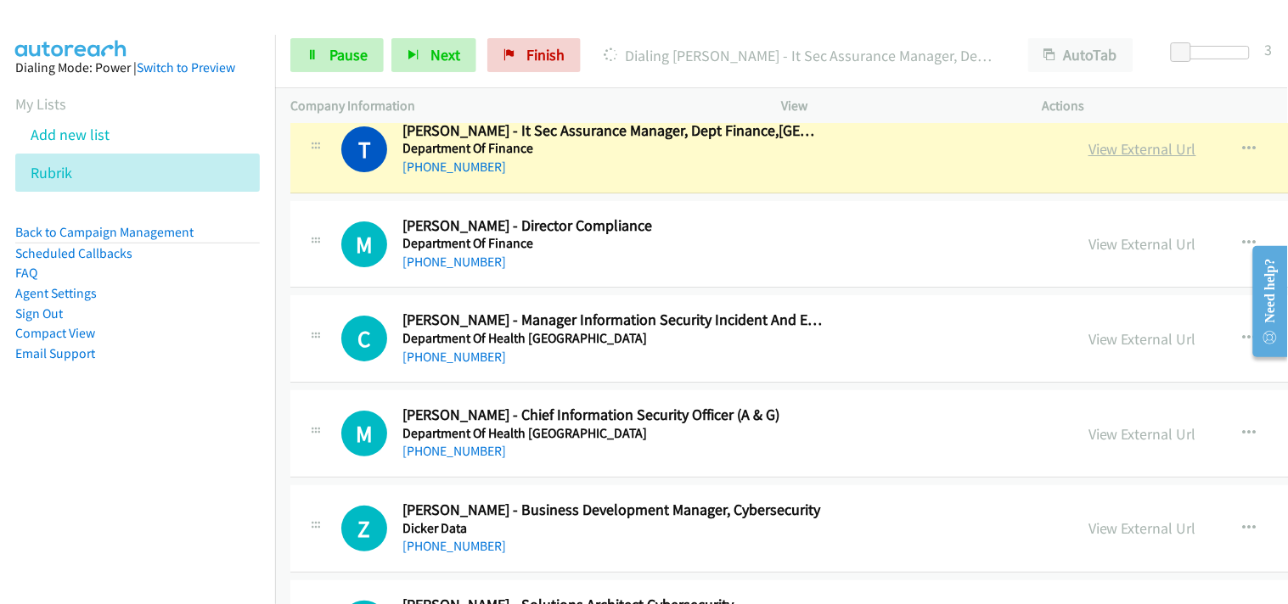
click at [1088, 157] on link "View External Url" at bounding box center [1142, 149] width 108 height 20
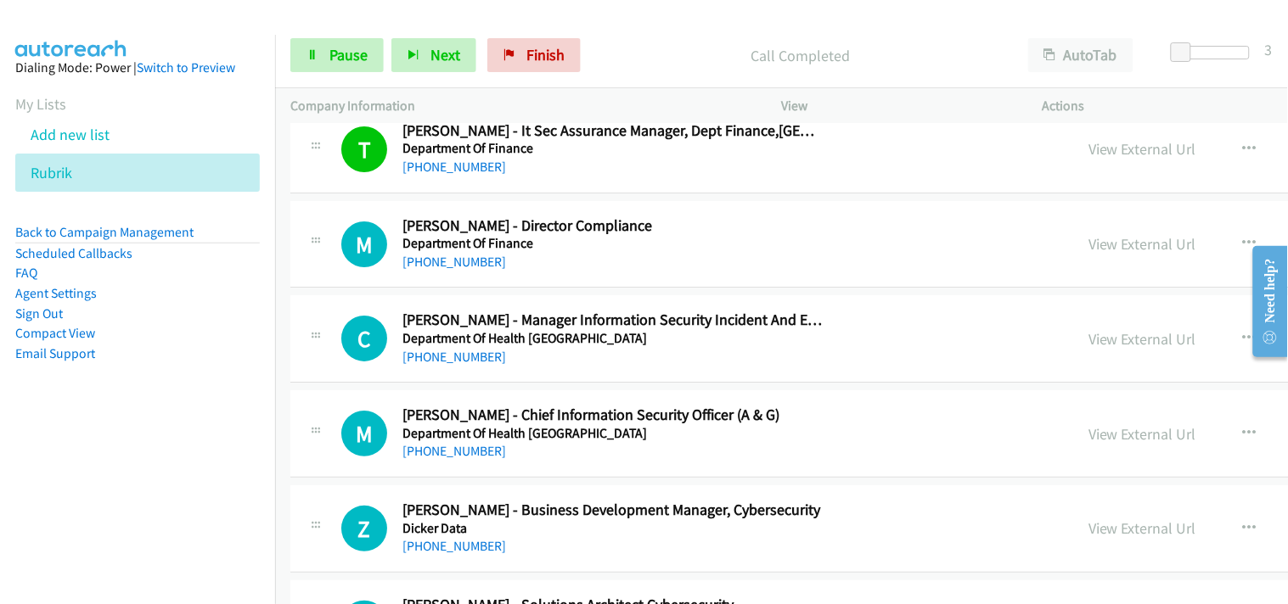
scroll to position [11599, 0]
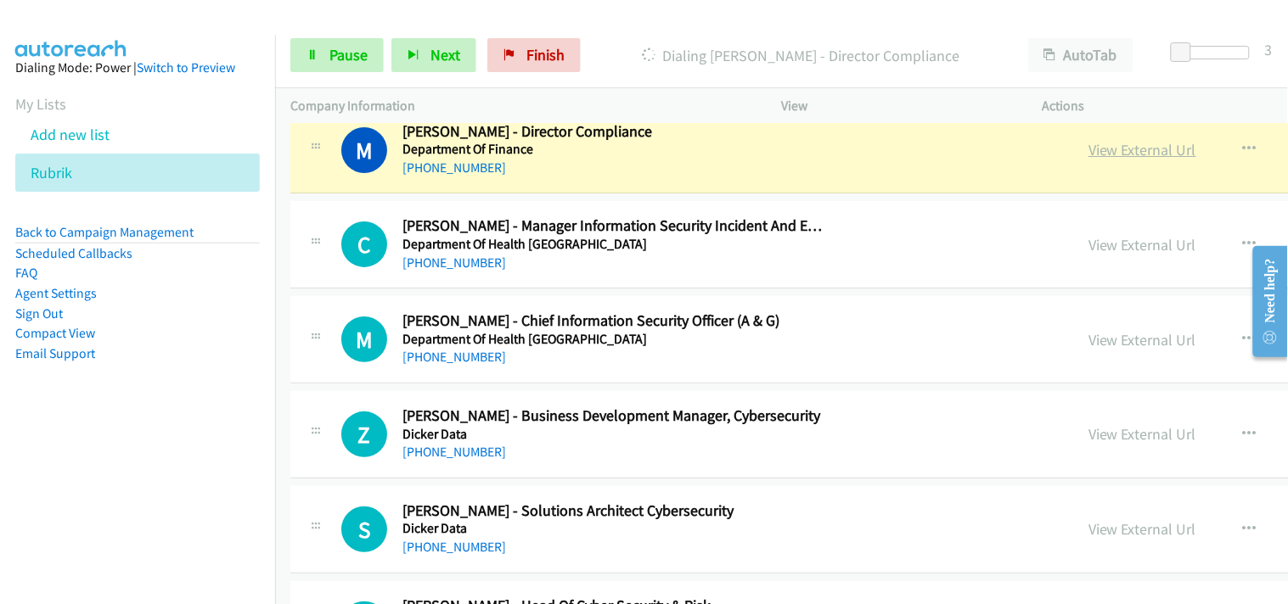
click at [1088, 153] on link "View External Url" at bounding box center [1142, 150] width 108 height 20
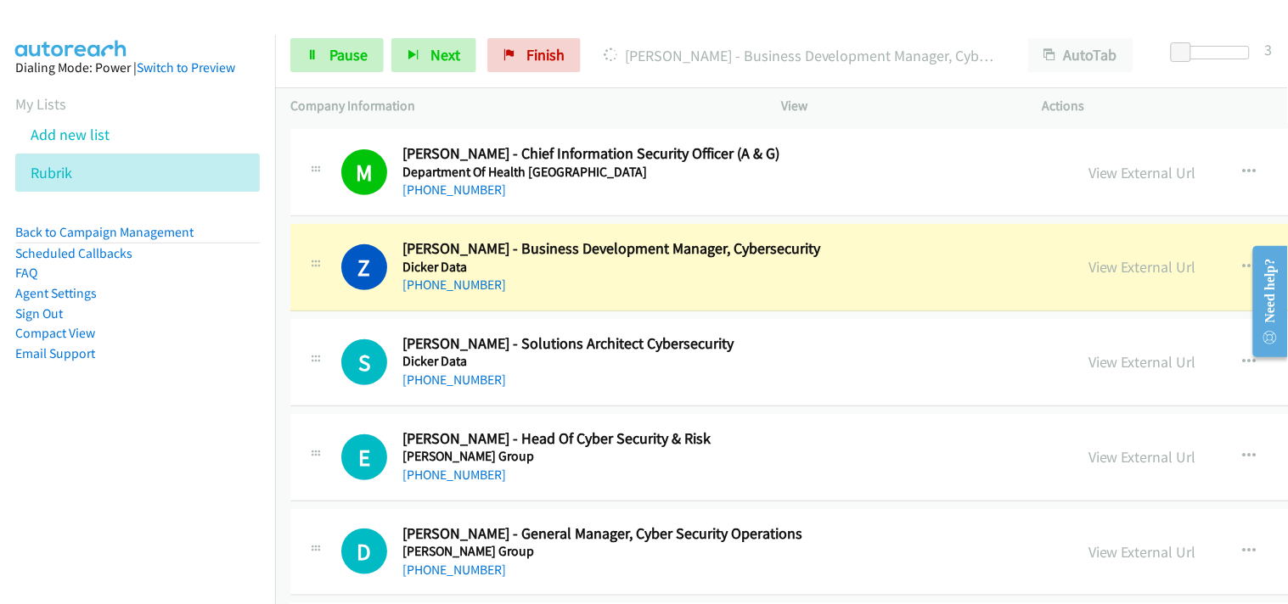
scroll to position [11788, 0]
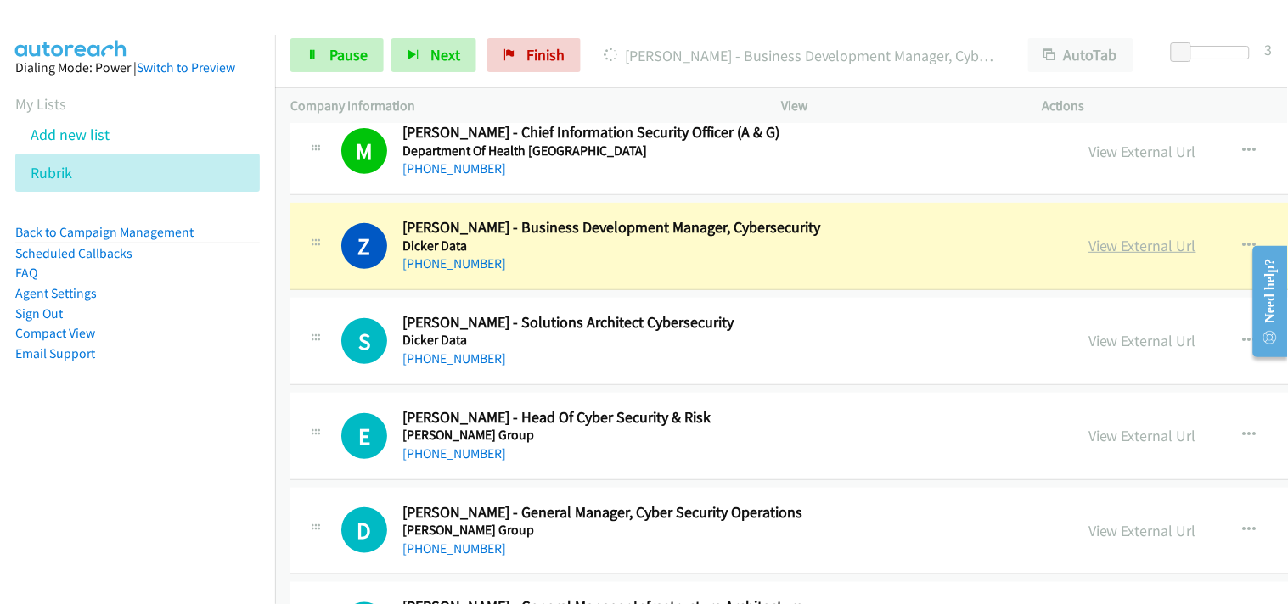
click at [1088, 253] on link "View External Url" at bounding box center [1142, 246] width 108 height 20
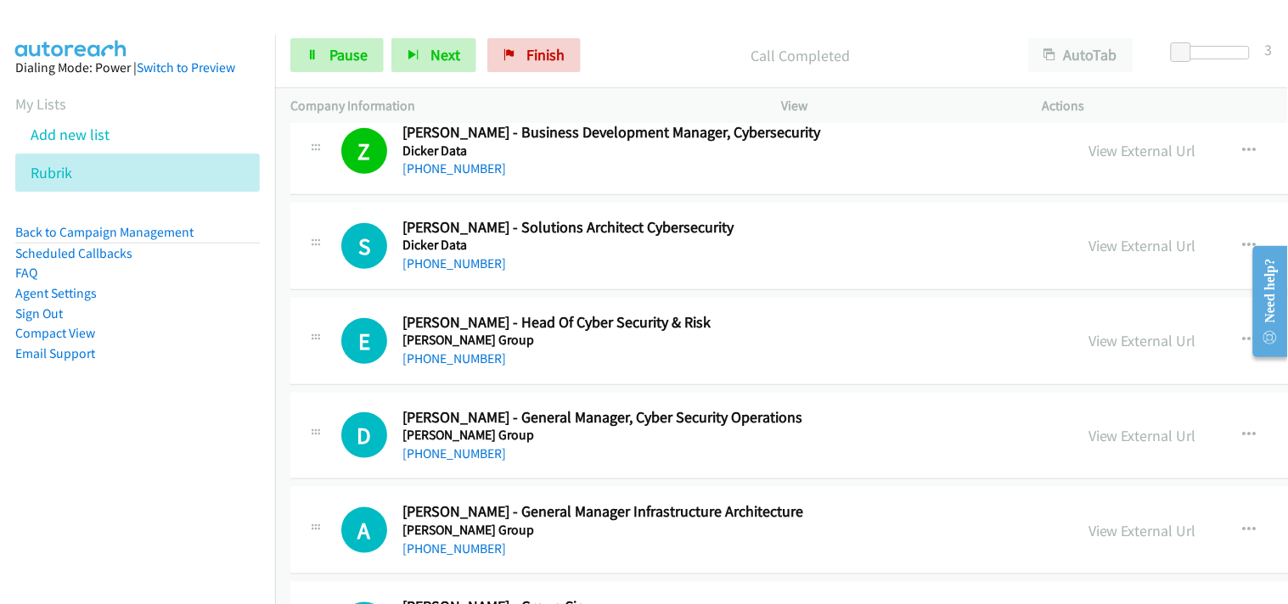
scroll to position [11977, 0]
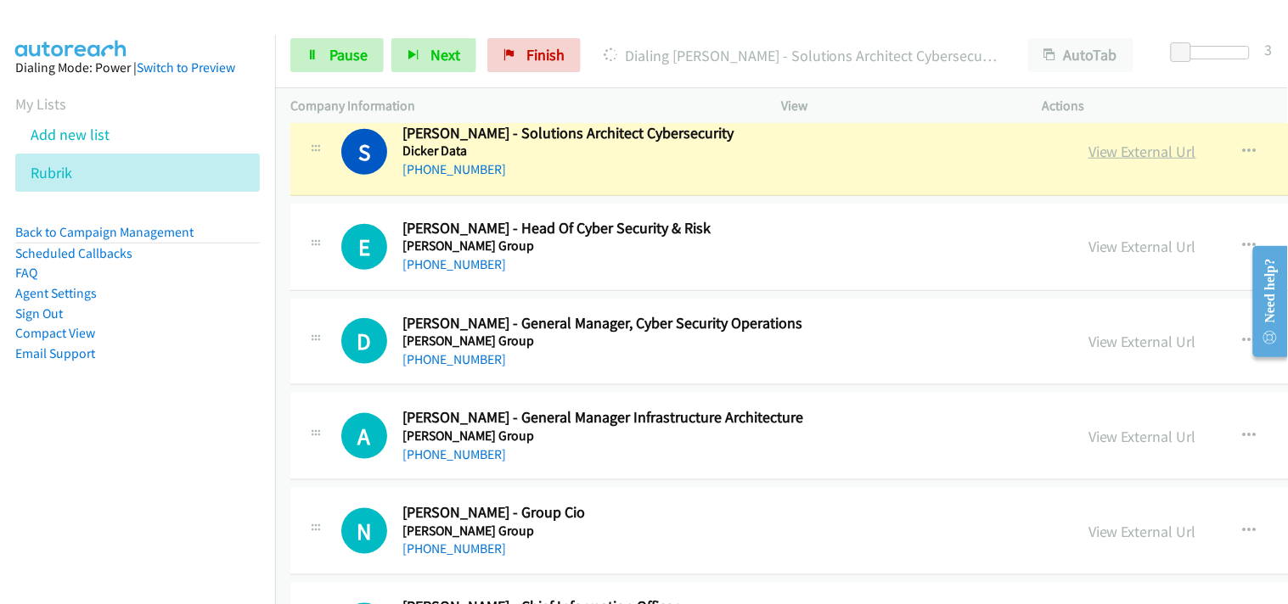
click at [1088, 156] on link "View External Url" at bounding box center [1142, 152] width 108 height 20
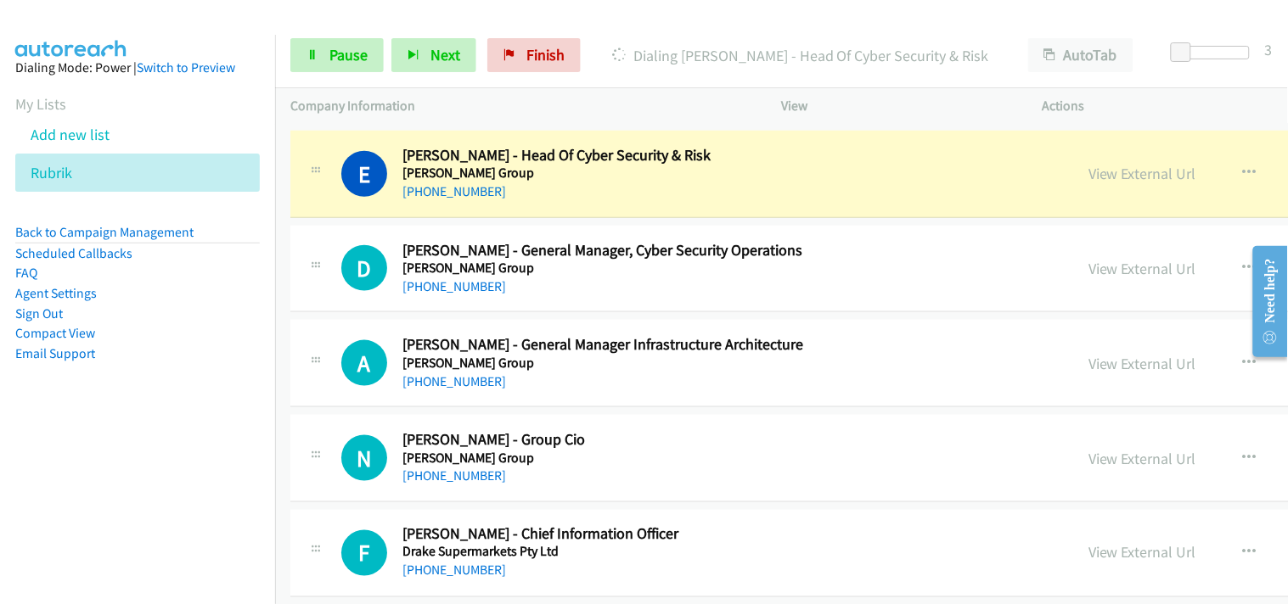
scroll to position [12071, 0]
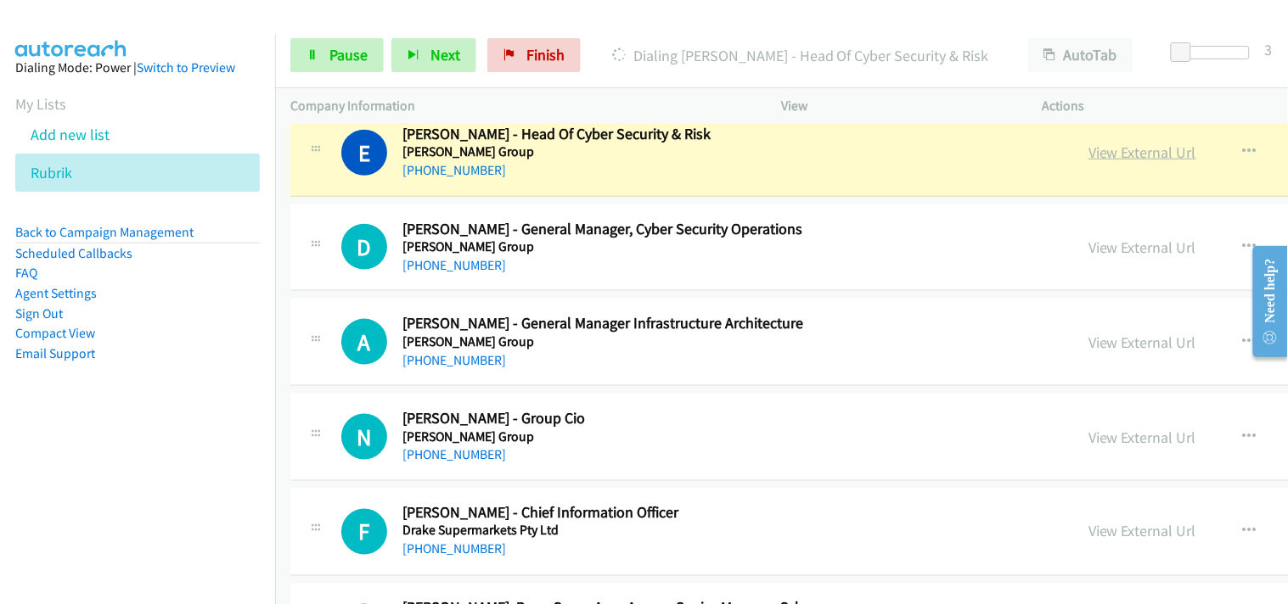
click at [1088, 157] on link "View External Url" at bounding box center [1142, 153] width 108 height 20
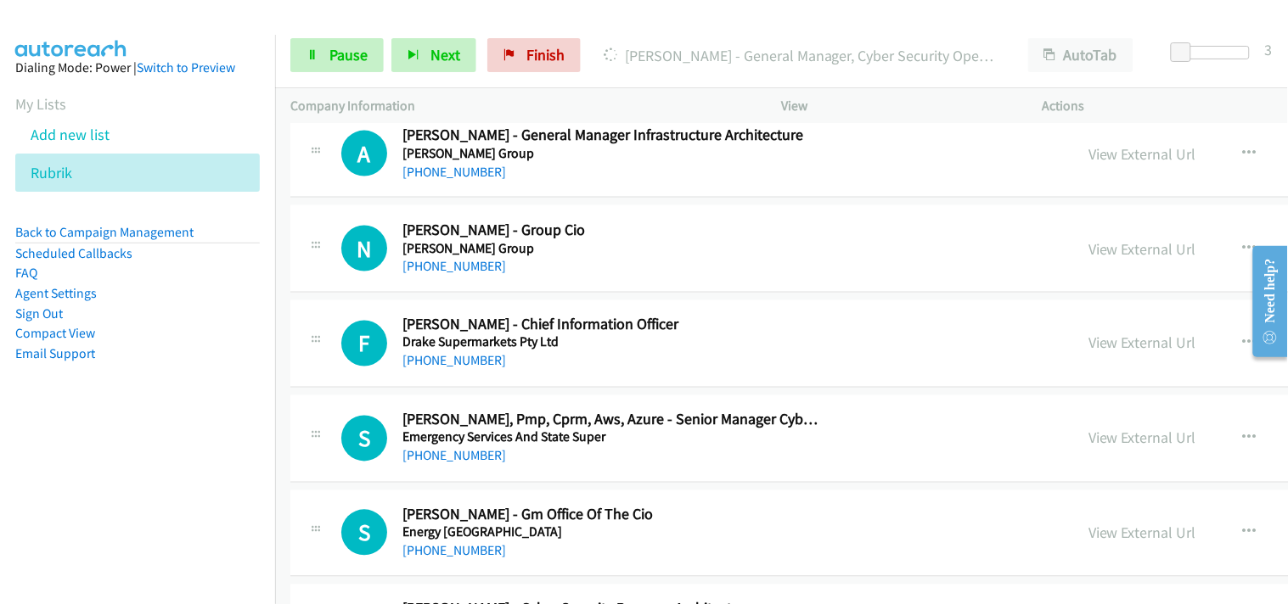
scroll to position [12166, 0]
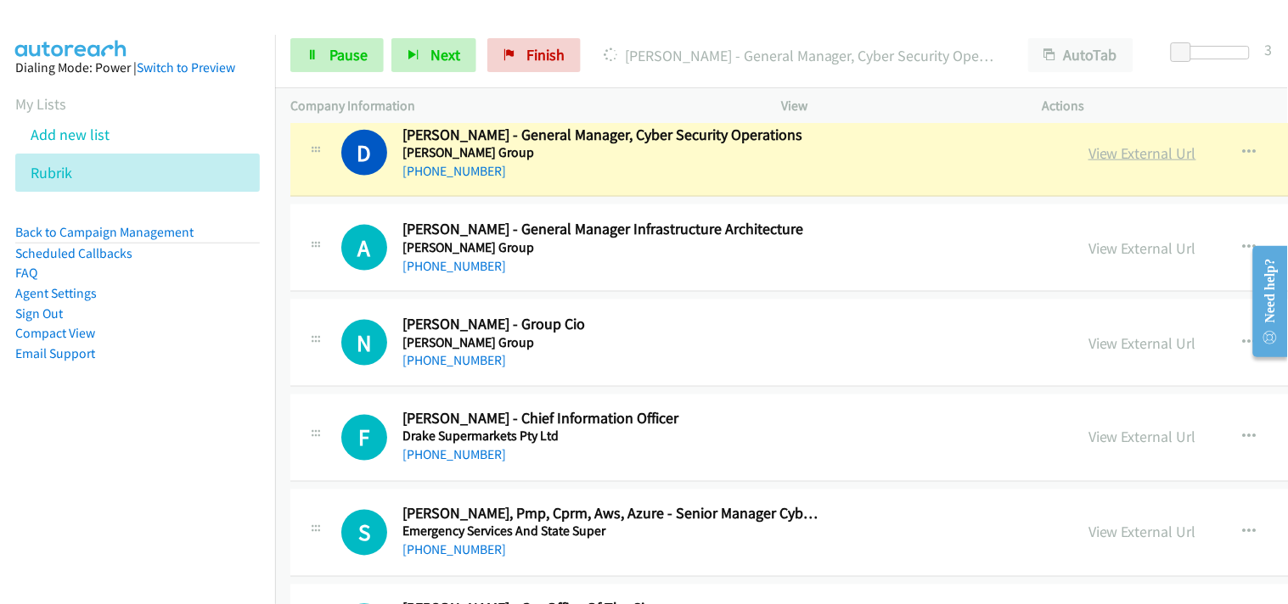
click at [1088, 151] on link "View External Url" at bounding box center [1142, 153] width 108 height 20
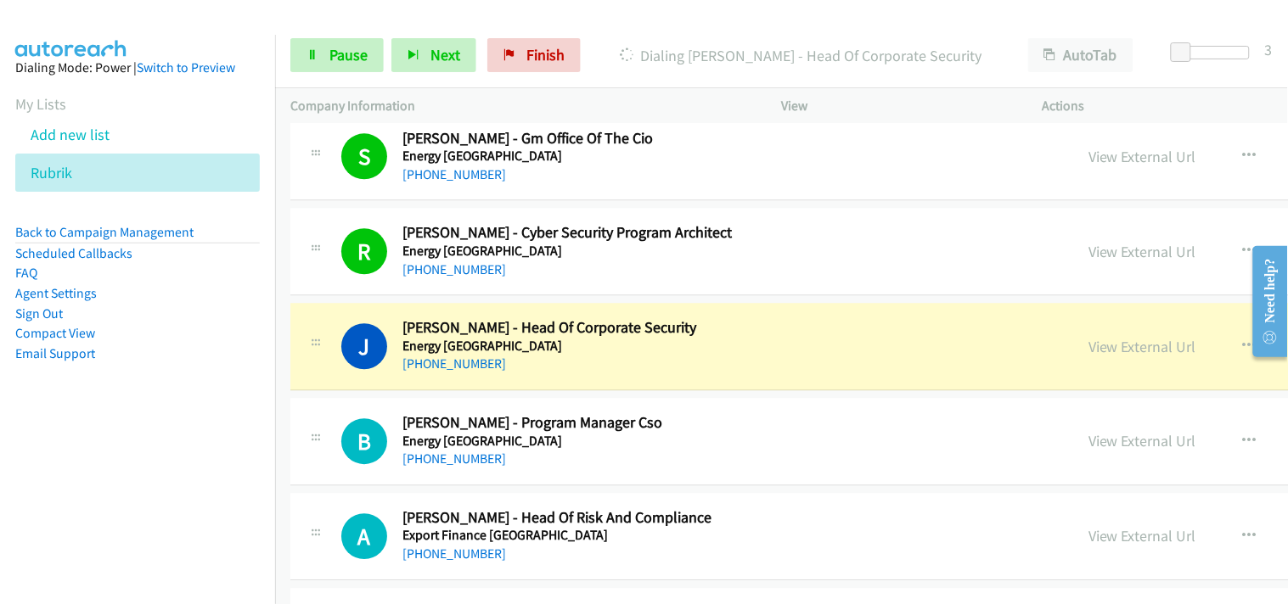
scroll to position [12732, 0]
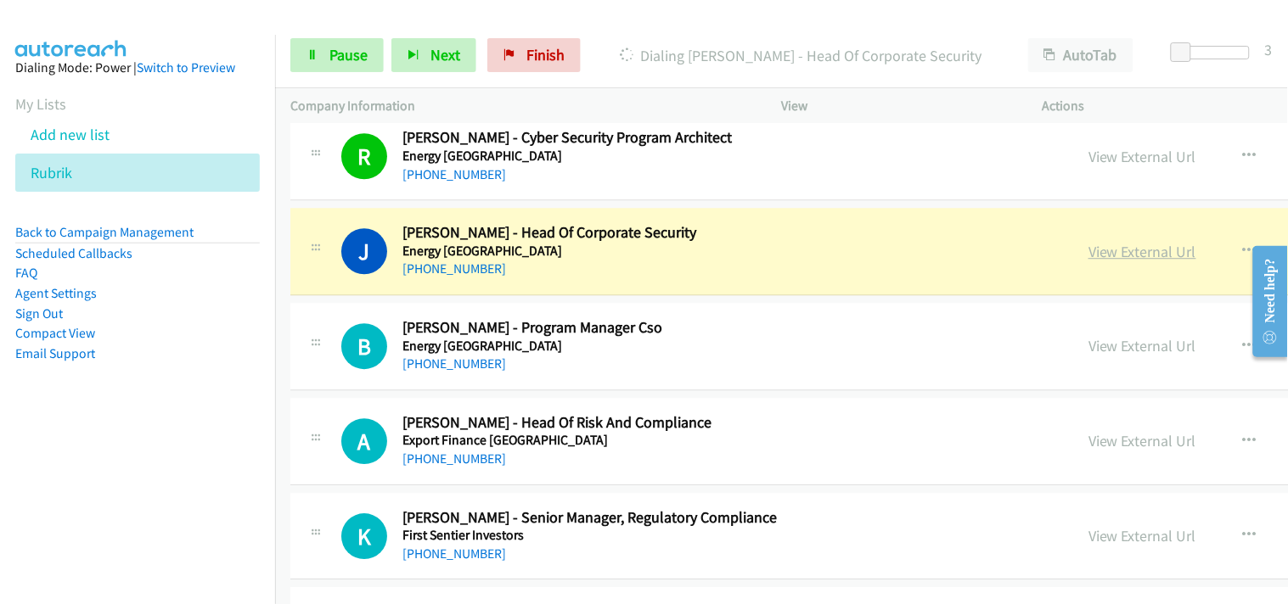
click at [1088, 256] on link "View External Url" at bounding box center [1142, 252] width 108 height 20
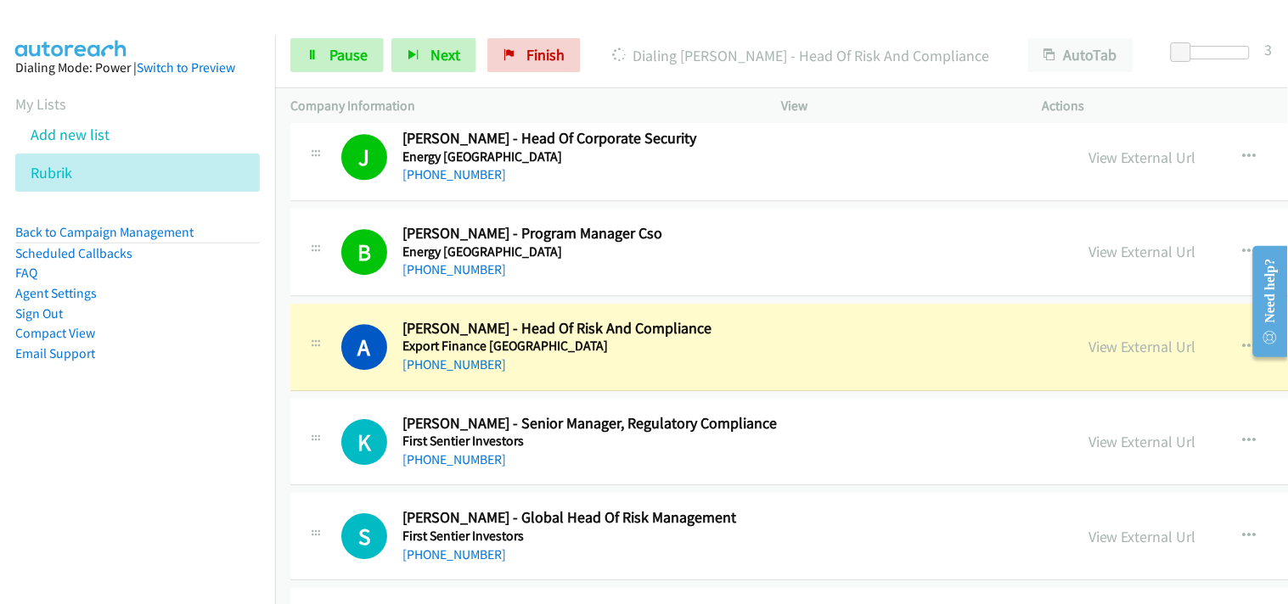
scroll to position [12920, 0]
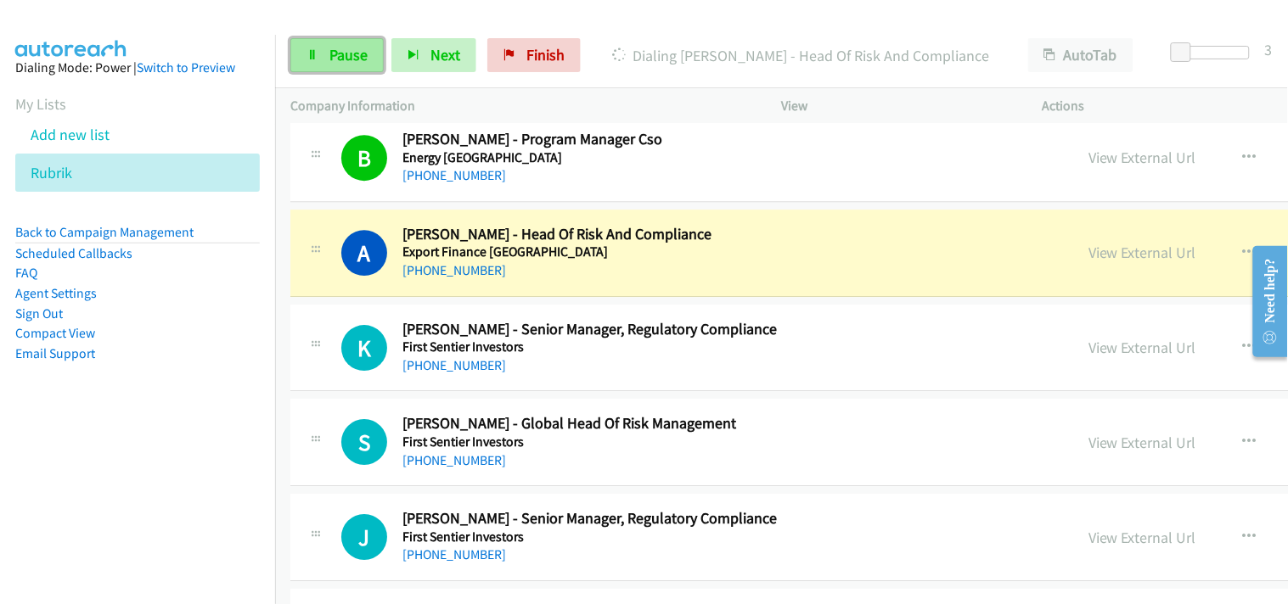
click at [367, 65] on link "Pause" at bounding box center [336, 55] width 93 height 34
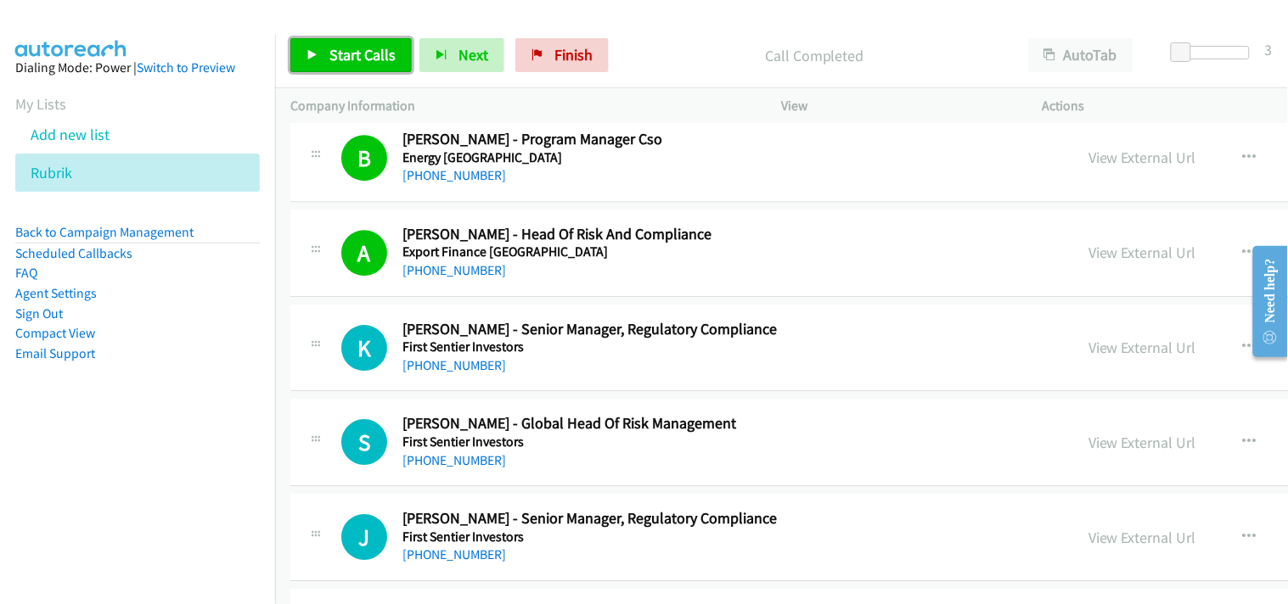
click at [368, 46] on span "Start Calls" at bounding box center [362, 55] width 66 height 20
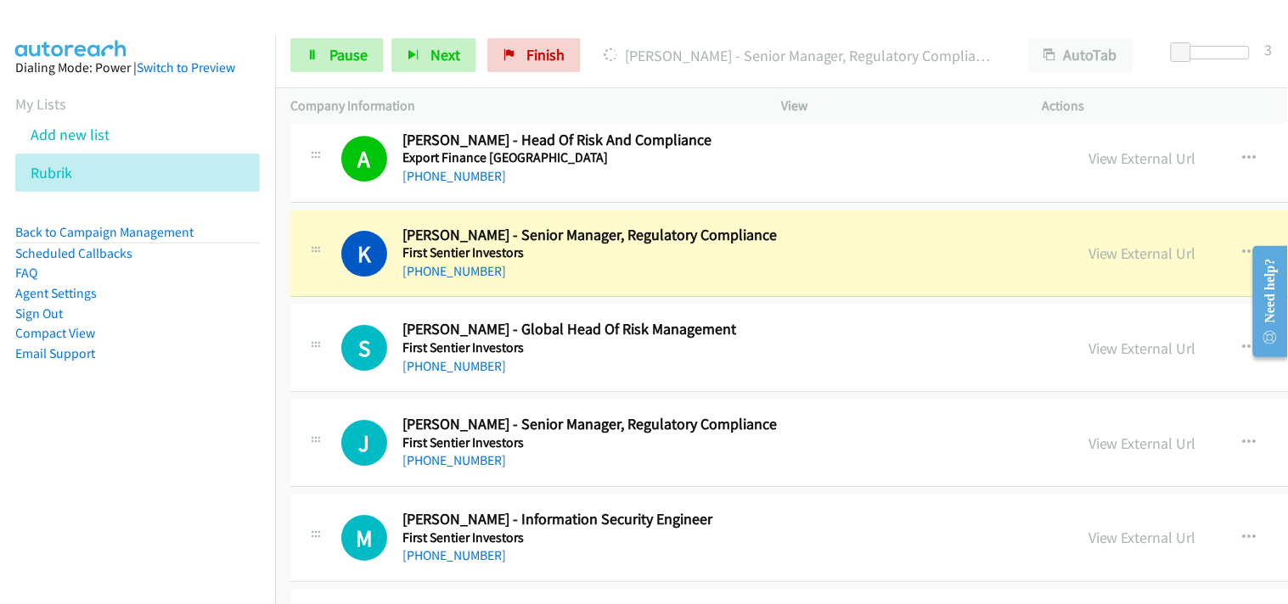
scroll to position [13109, 0]
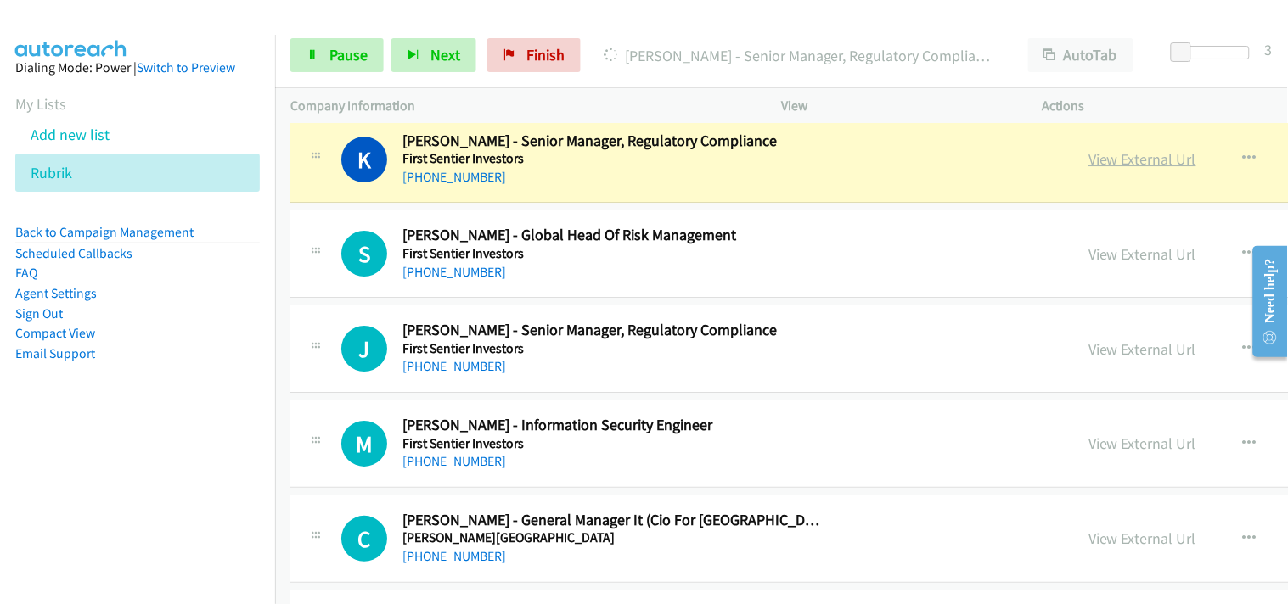
click at [1088, 160] on link "View External Url" at bounding box center [1142, 159] width 108 height 20
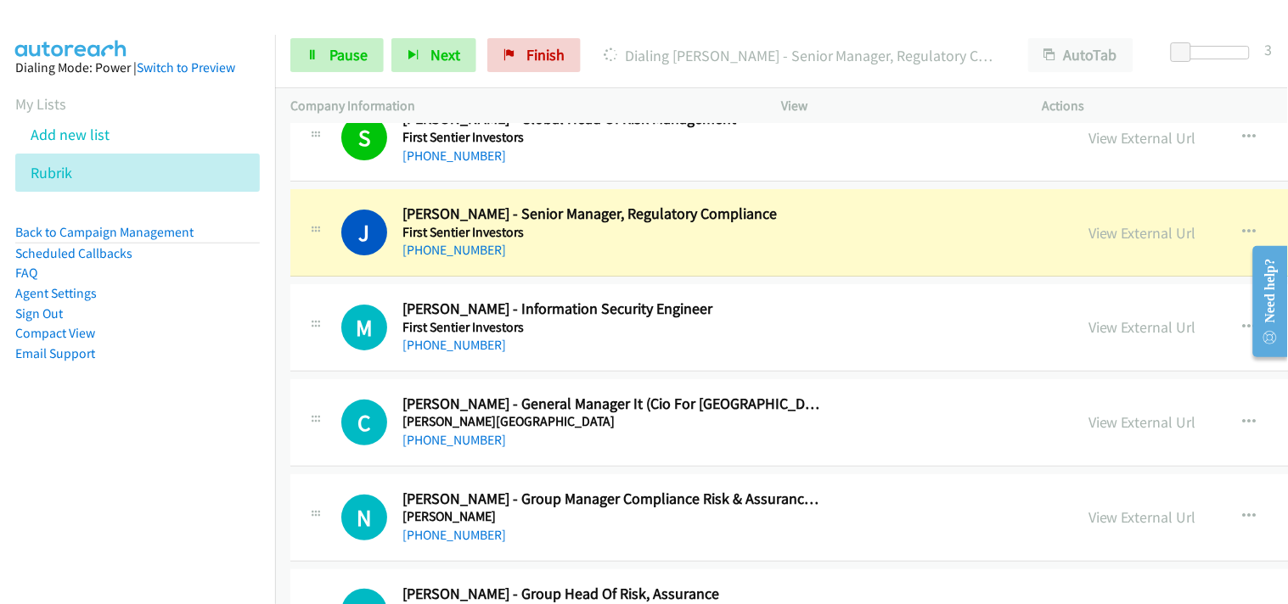
scroll to position [13203, 0]
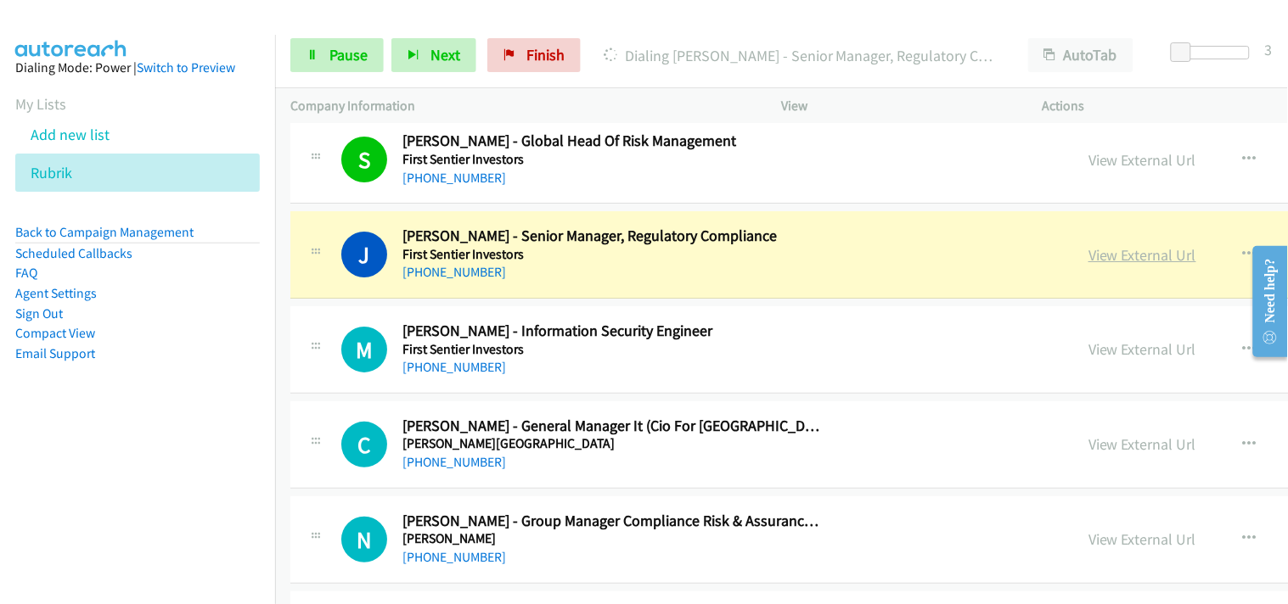
click at [1088, 263] on link "View External Url" at bounding box center [1142, 255] width 108 height 20
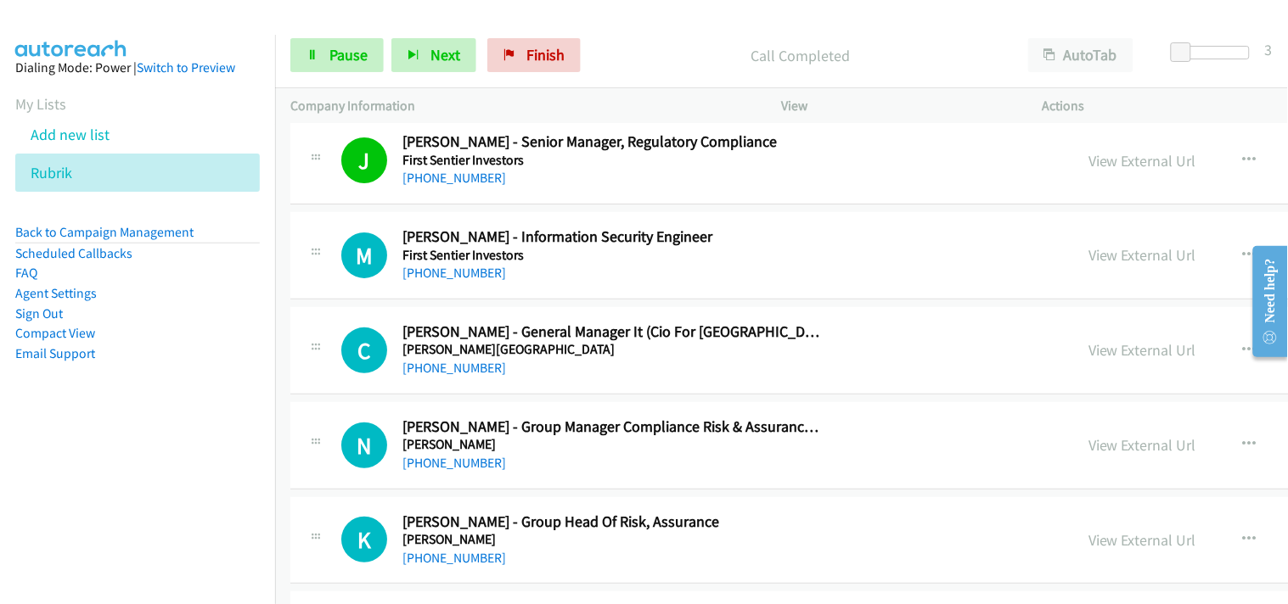
scroll to position [13391, 0]
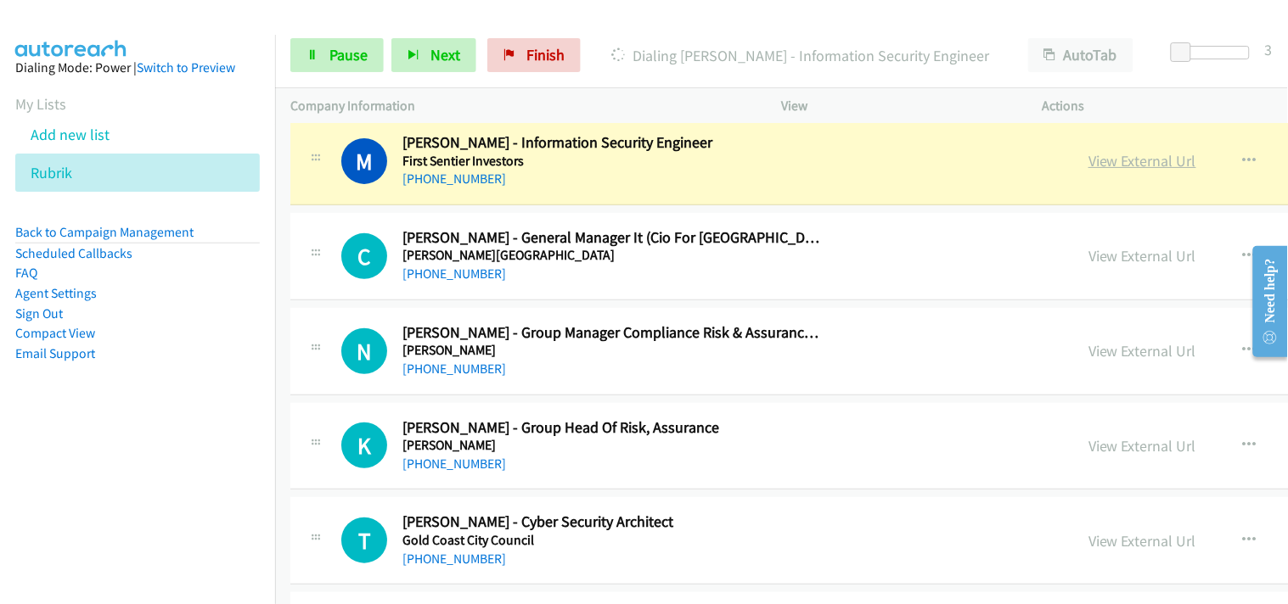
click at [1088, 171] on link "View External Url" at bounding box center [1142, 161] width 108 height 20
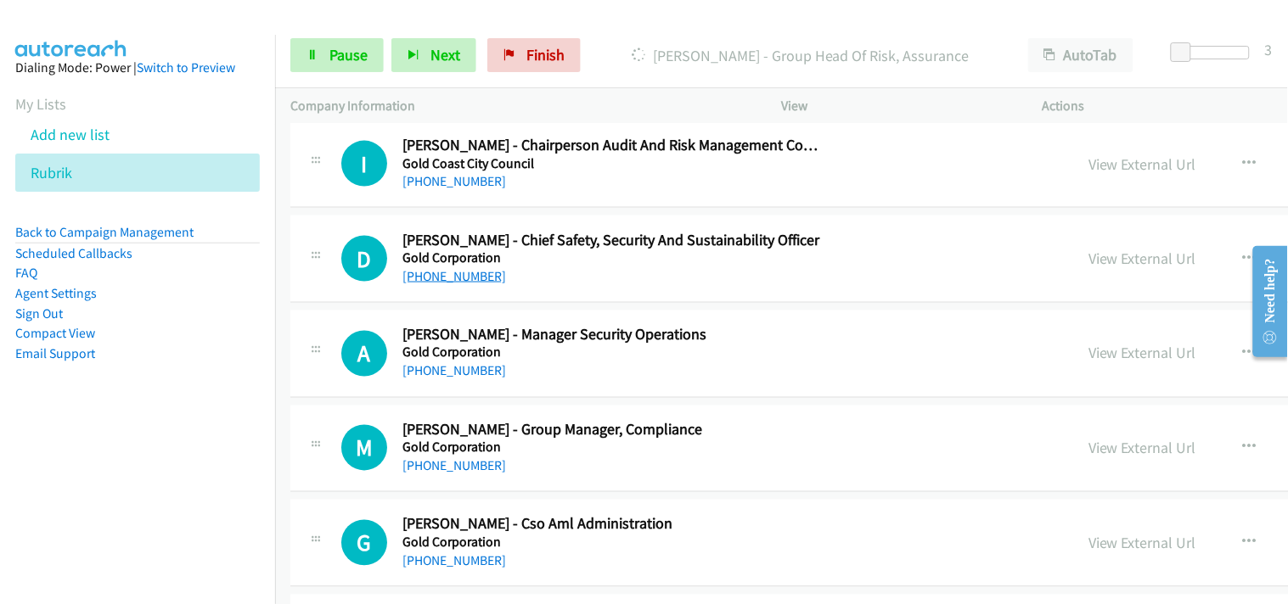
scroll to position [13675, 0]
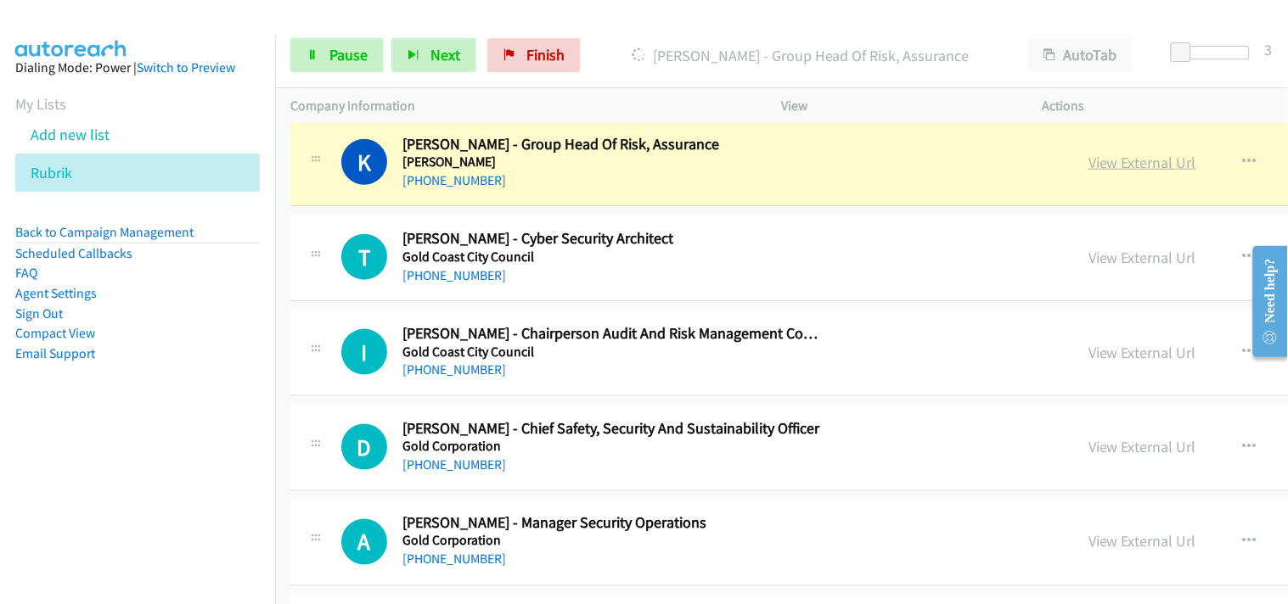
click at [1088, 164] on link "View External Url" at bounding box center [1142, 163] width 108 height 20
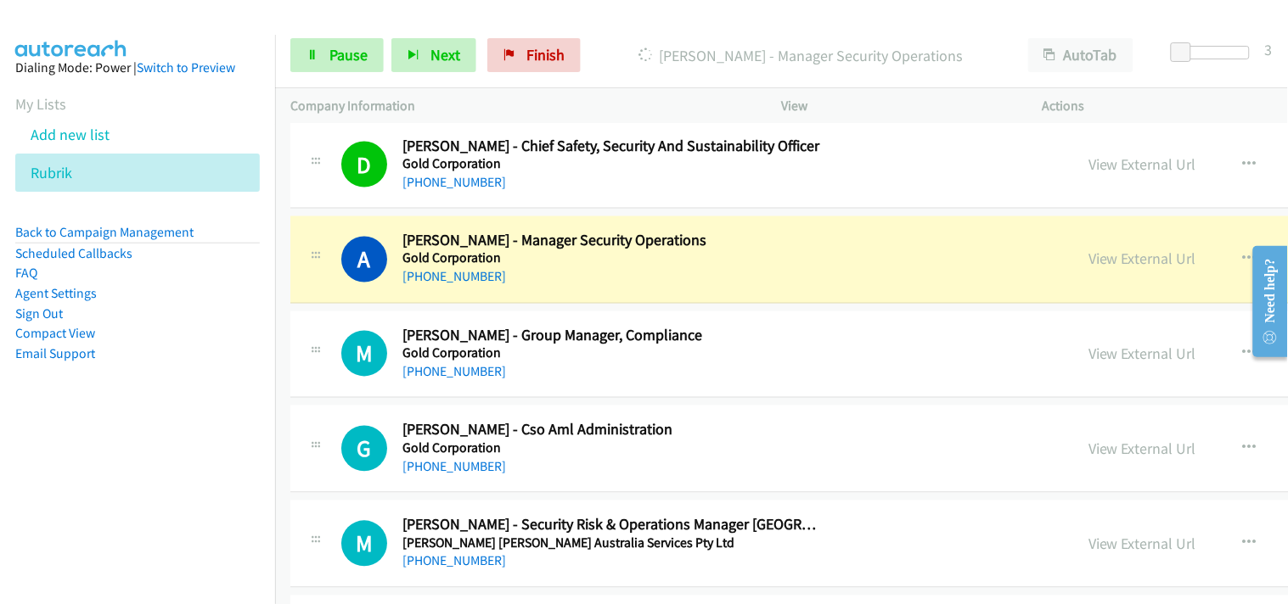
scroll to position [14051, 0]
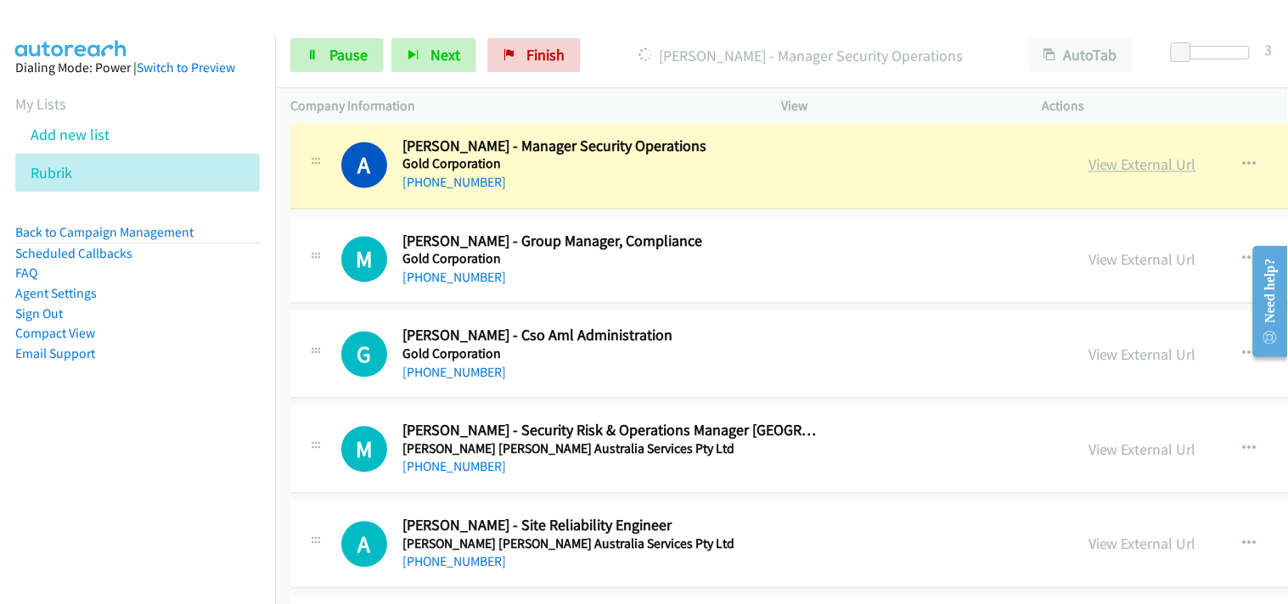
click at [1088, 170] on link "View External Url" at bounding box center [1142, 165] width 108 height 20
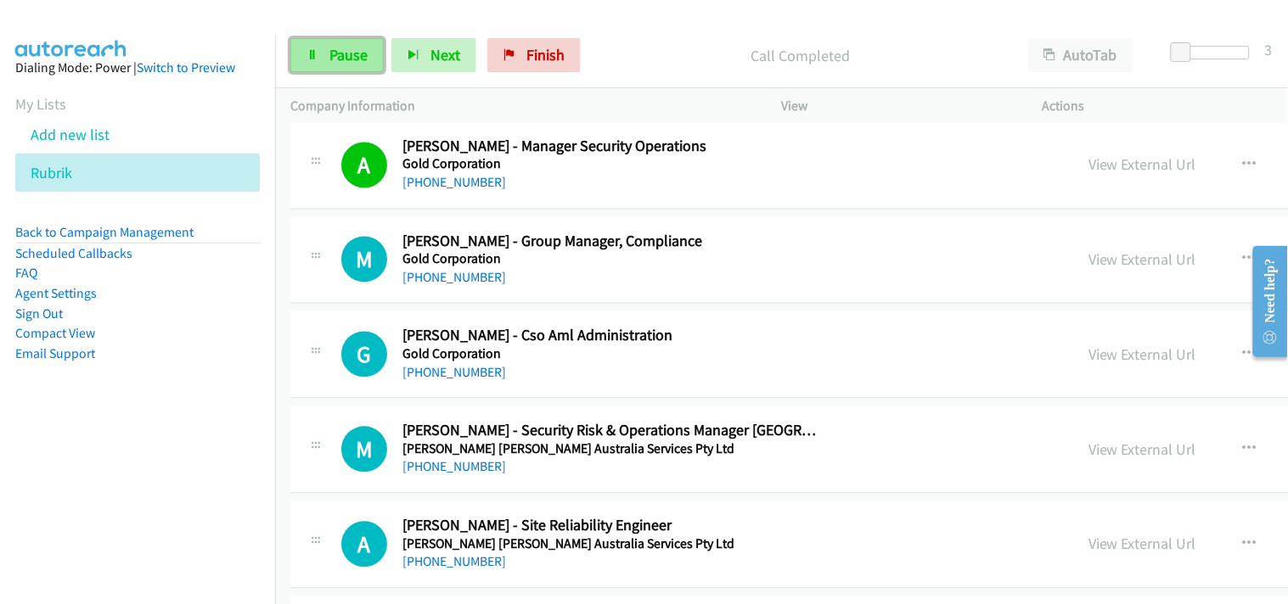
click at [351, 47] on span "Pause" at bounding box center [348, 55] width 38 height 20
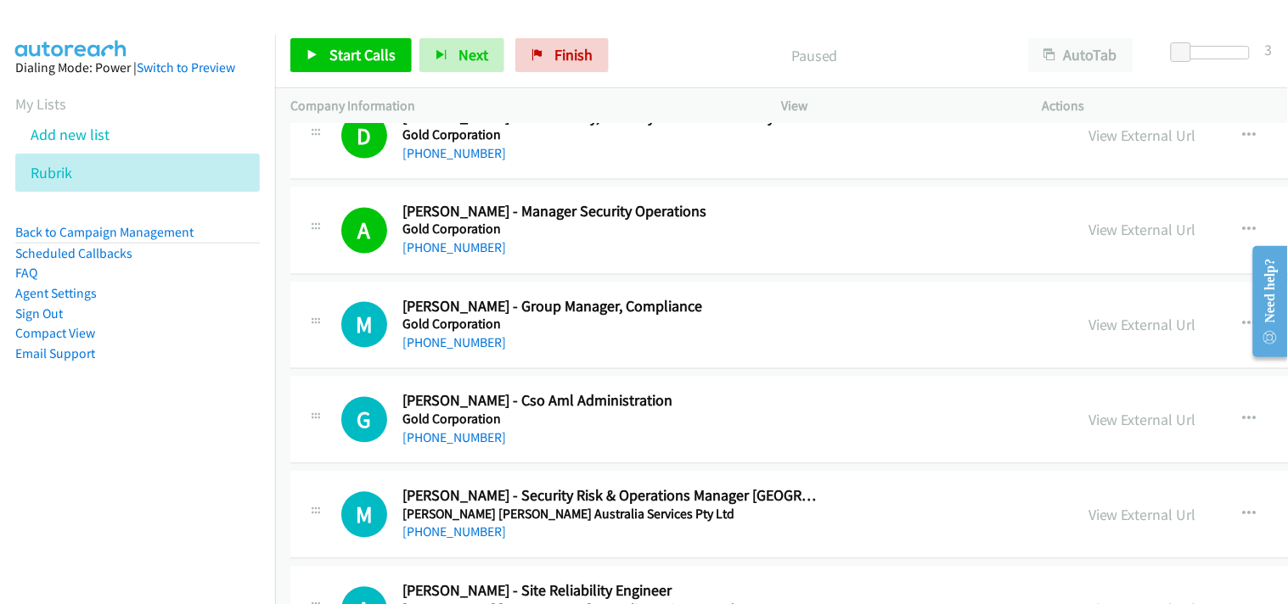
scroll to position [13957, 0]
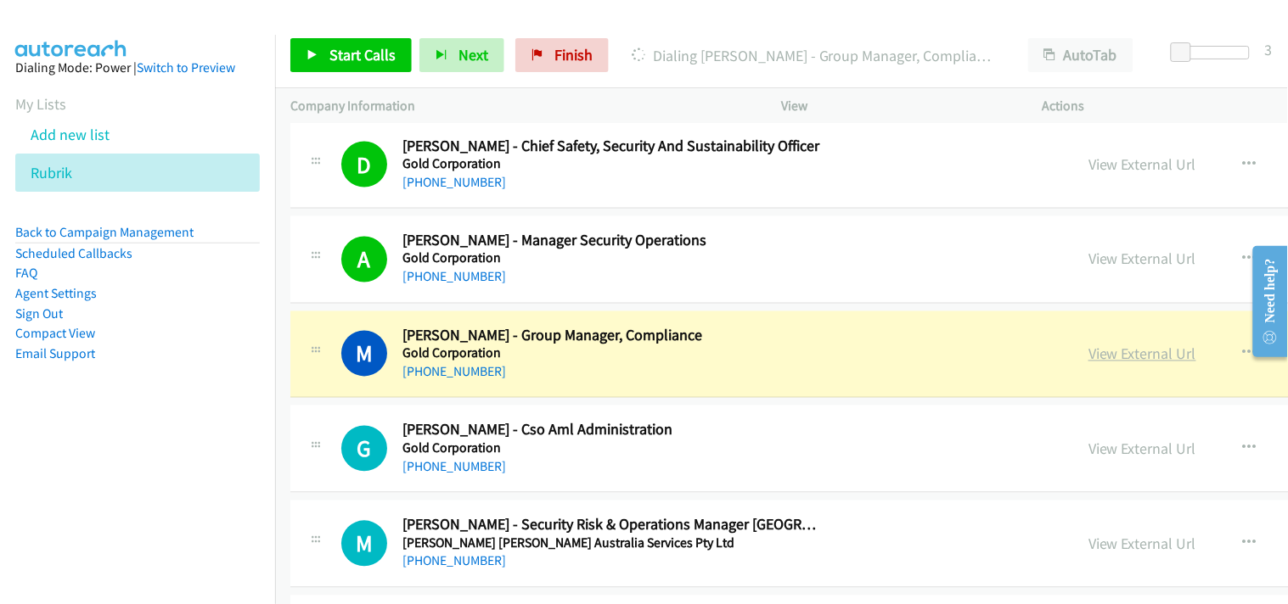
click at [1088, 354] on link "View External Url" at bounding box center [1142, 355] width 108 height 20
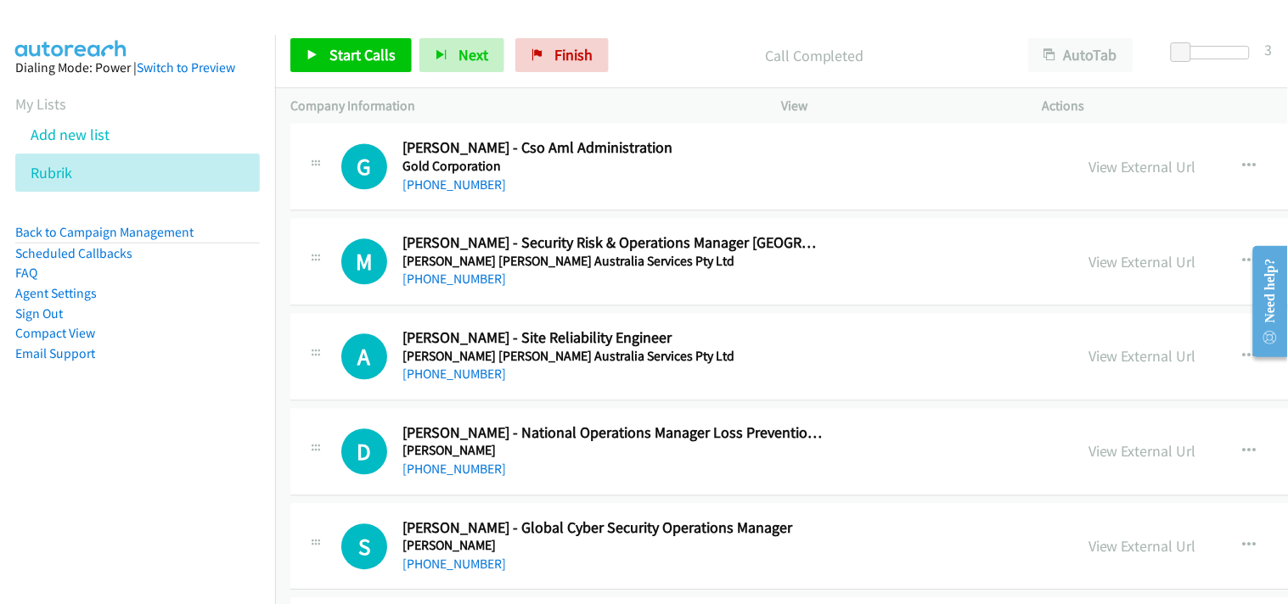
scroll to position [14334, 0]
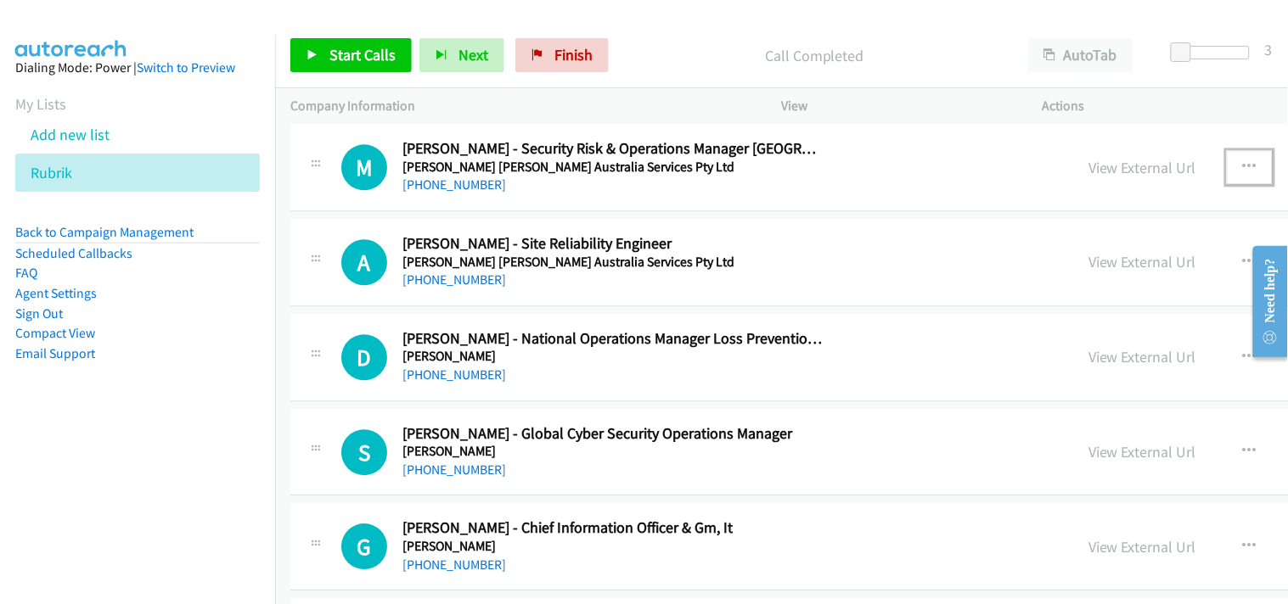
click at [1243, 174] on icon "button" at bounding box center [1250, 167] width 14 height 14
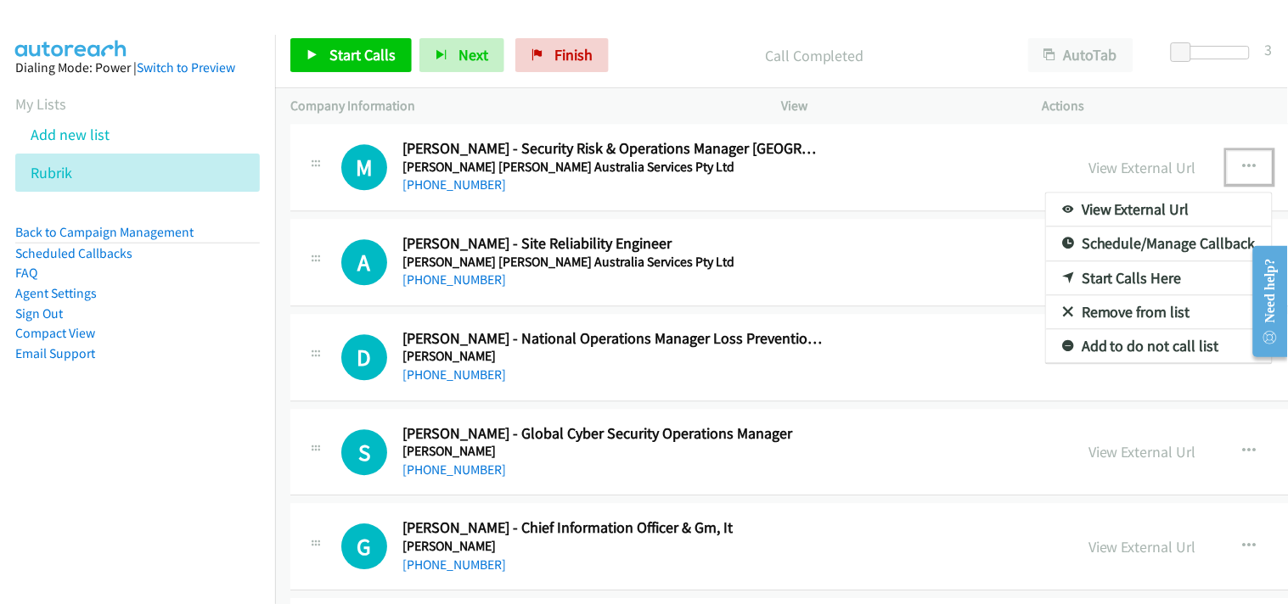
click at [1046, 283] on link "Start Calls Here" at bounding box center [1159, 278] width 226 height 34
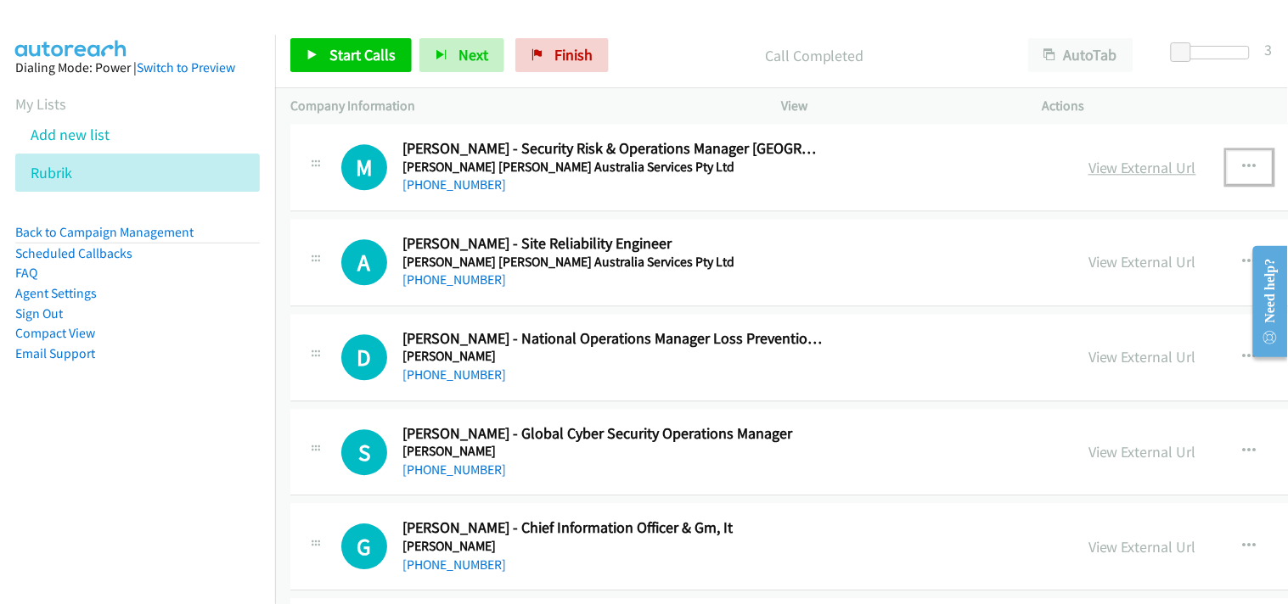
click at [1088, 172] on link "View External Url" at bounding box center [1142, 168] width 108 height 20
click at [1243, 266] on icon "button" at bounding box center [1250, 262] width 14 height 14
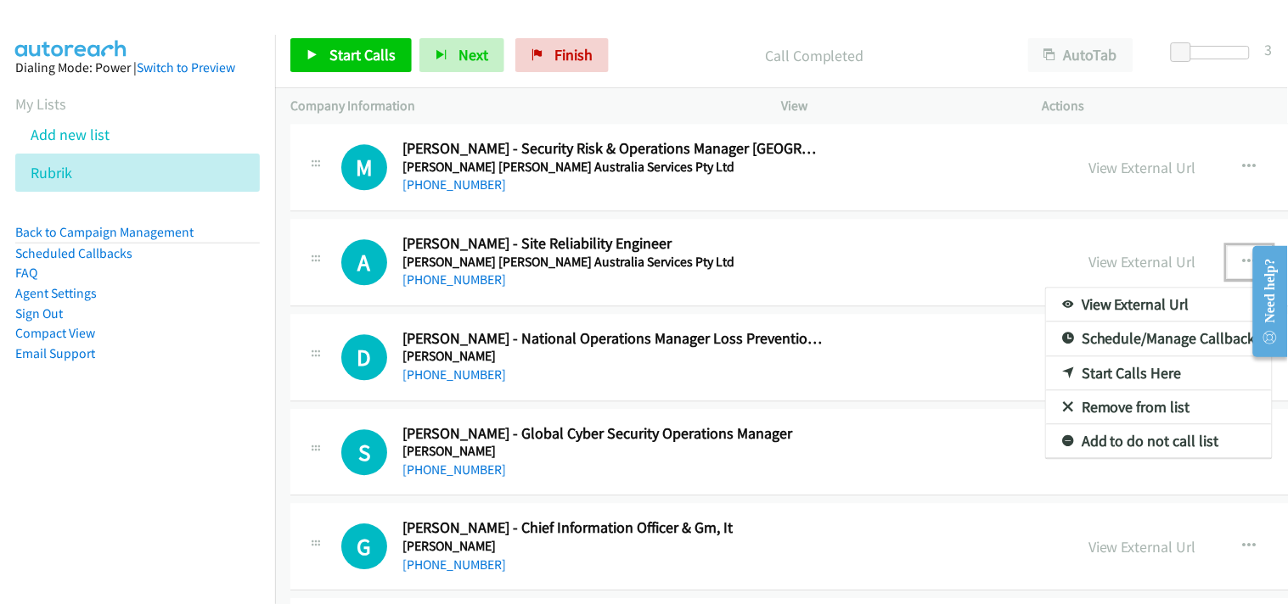
click at [1046, 377] on link "Start Calls Here" at bounding box center [1159, 373] width 226 height 34
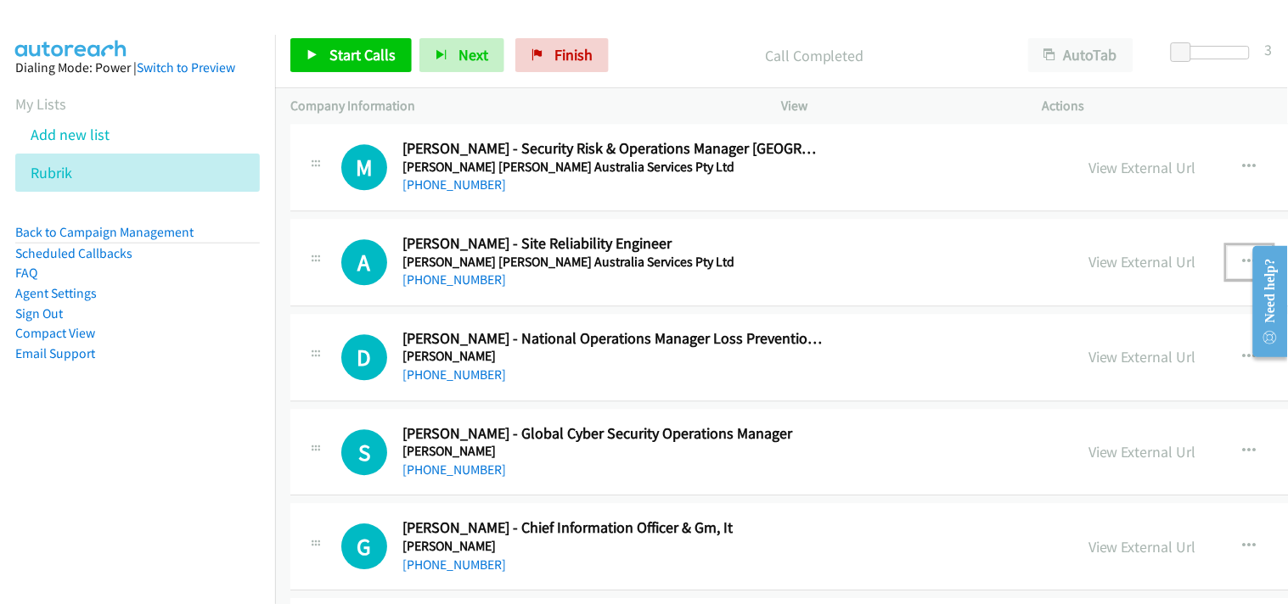
click at [1243, 268] on icon "button" at bounding box center [1250, 262] width 14 height 14
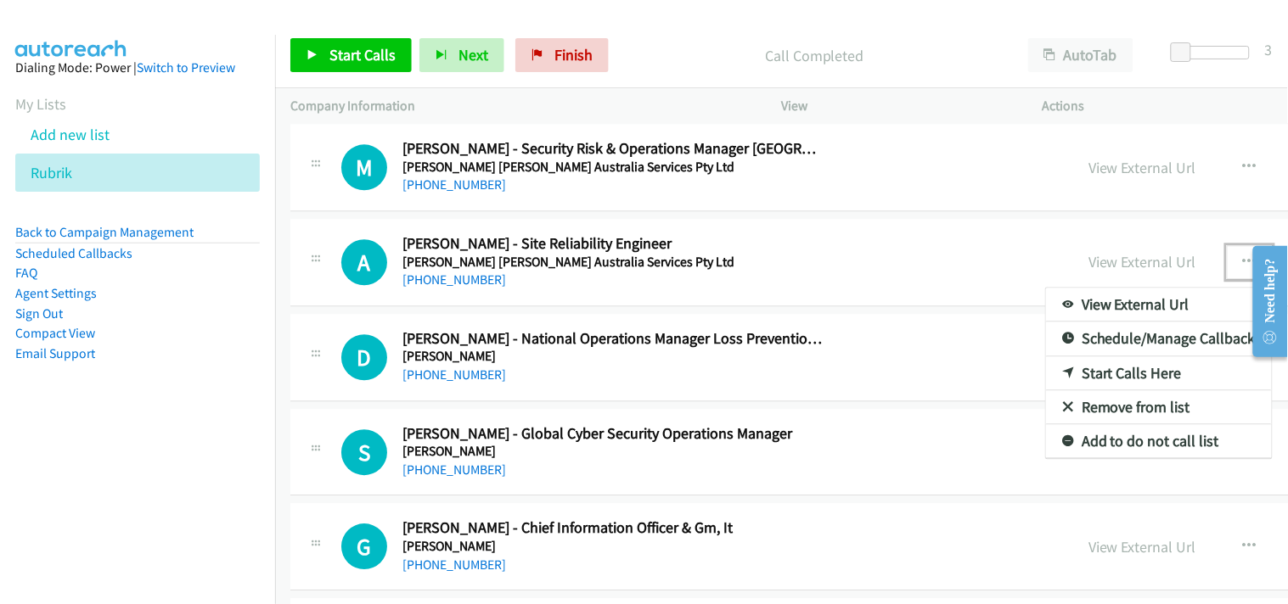
click at [1046, 368] on link "Start Calls Here" at bounding box center [1159, 373] width 226 height 34
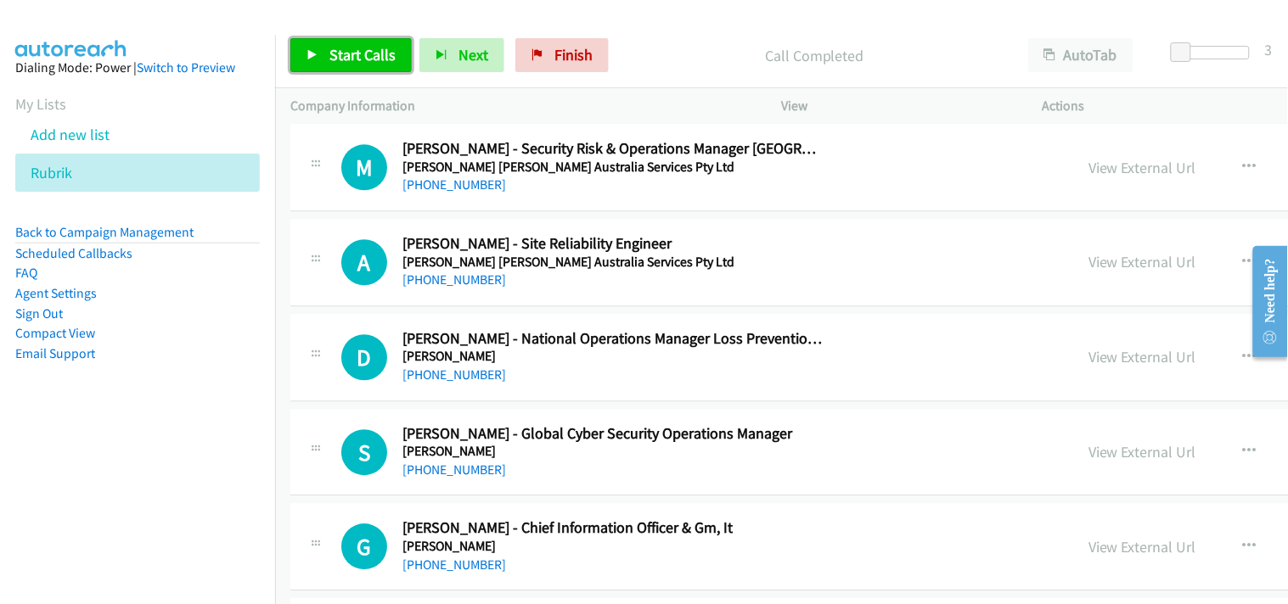
click at [342, 39] on link "Start Calls" at bounding box center [350, 55] width 121 height 34
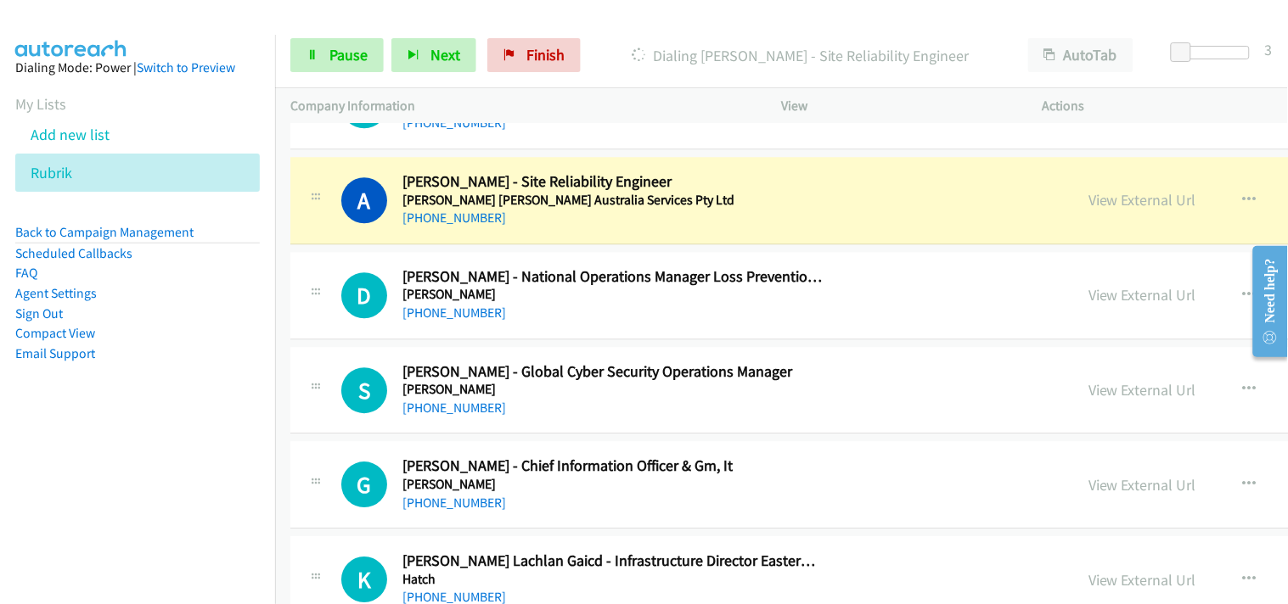
scroll to position [14429, 0]
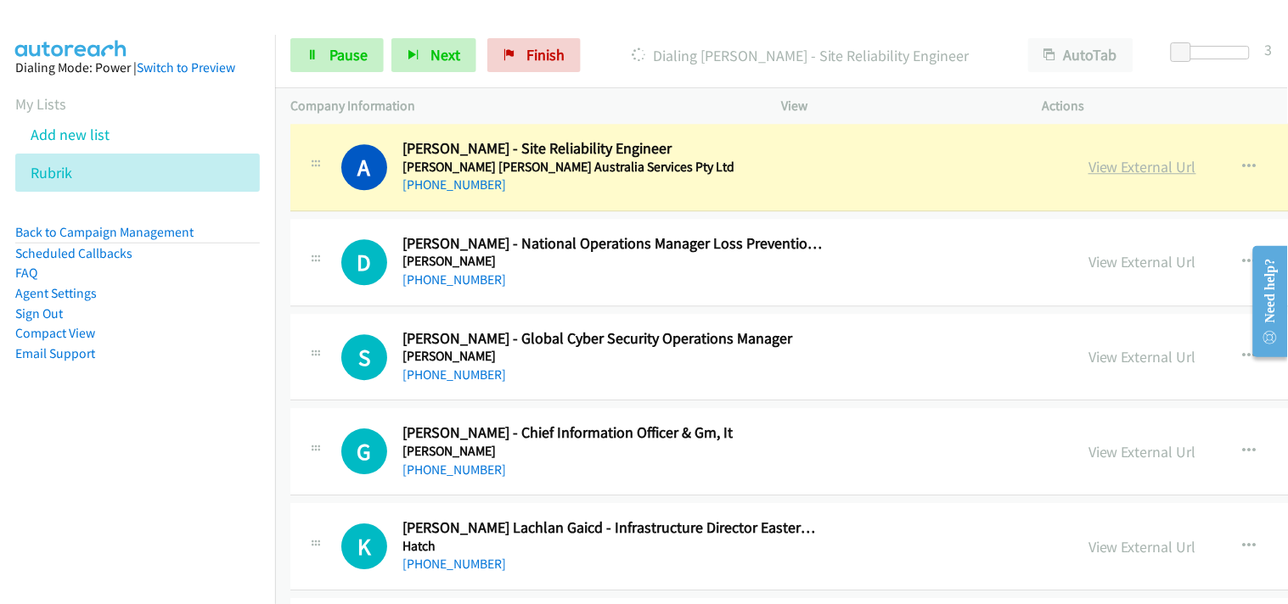
click at [1088, 166] on link "View External Url" at bounding box center [1142, 167] width 108 height 20
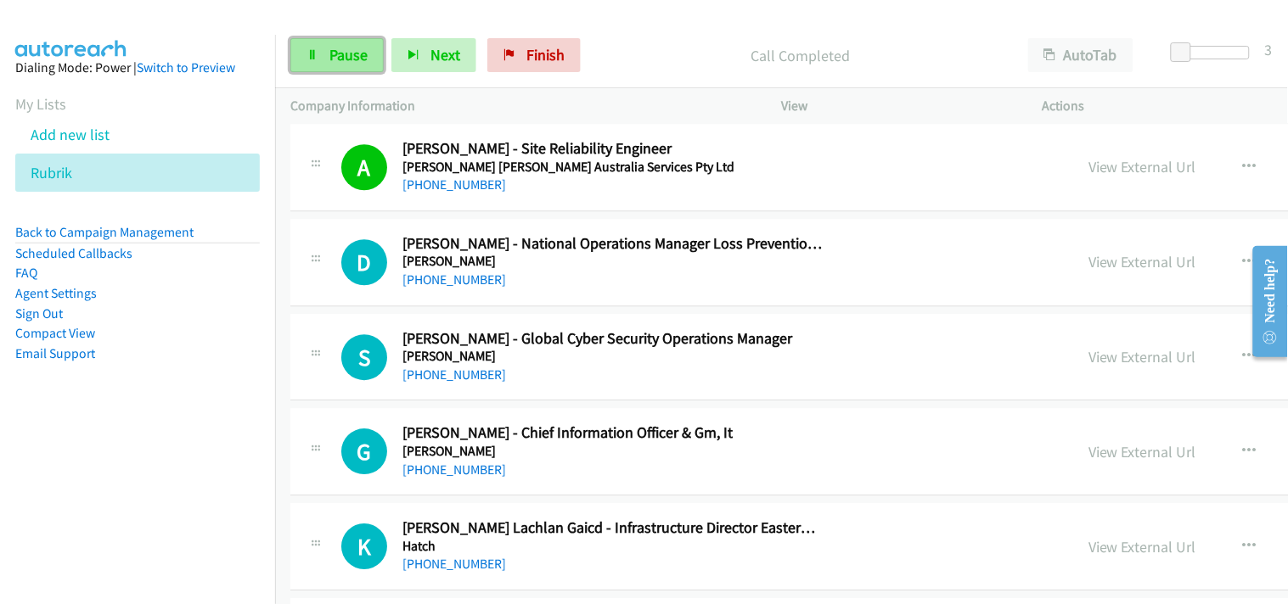
click at [334, 65] on link "Pause" at bounding box center [336, 55] width 93 height 34
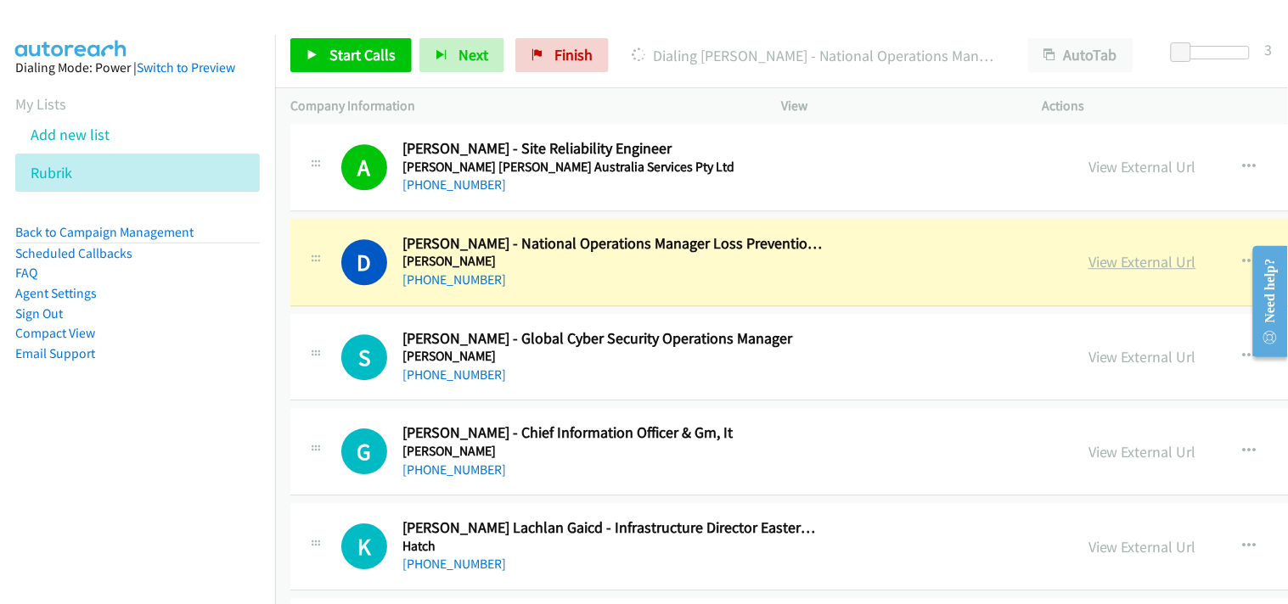
click at [1088, 272] on link "View External Url" at bounding box center [1142, 262] width 108 height 20
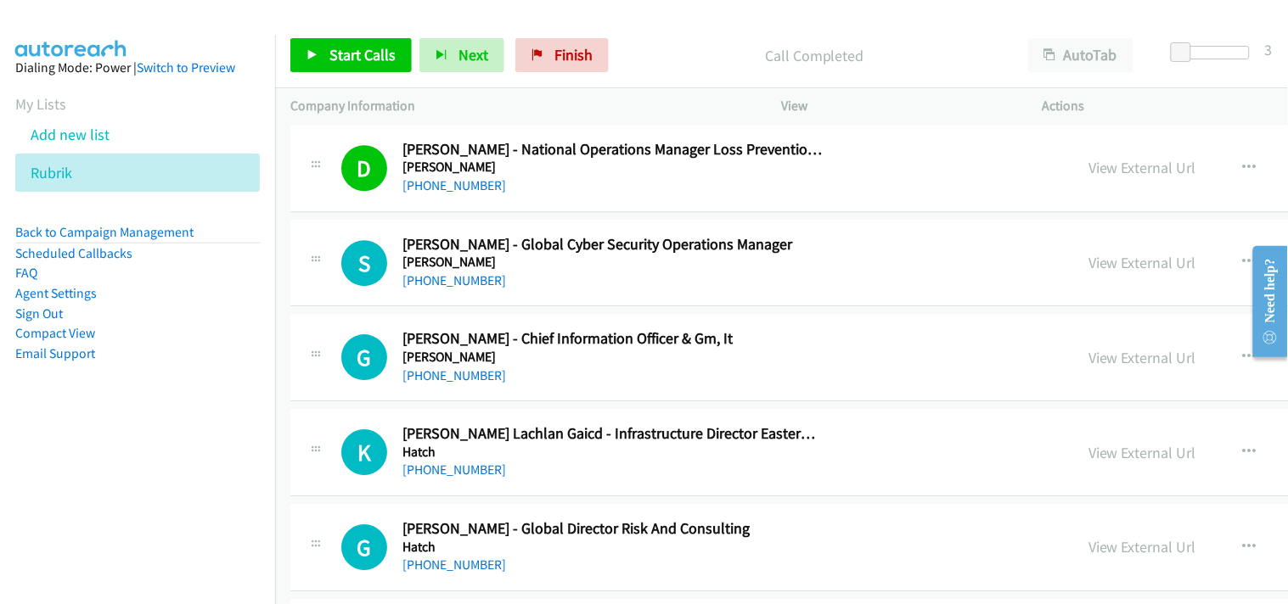
scroll to position [14618, 0]
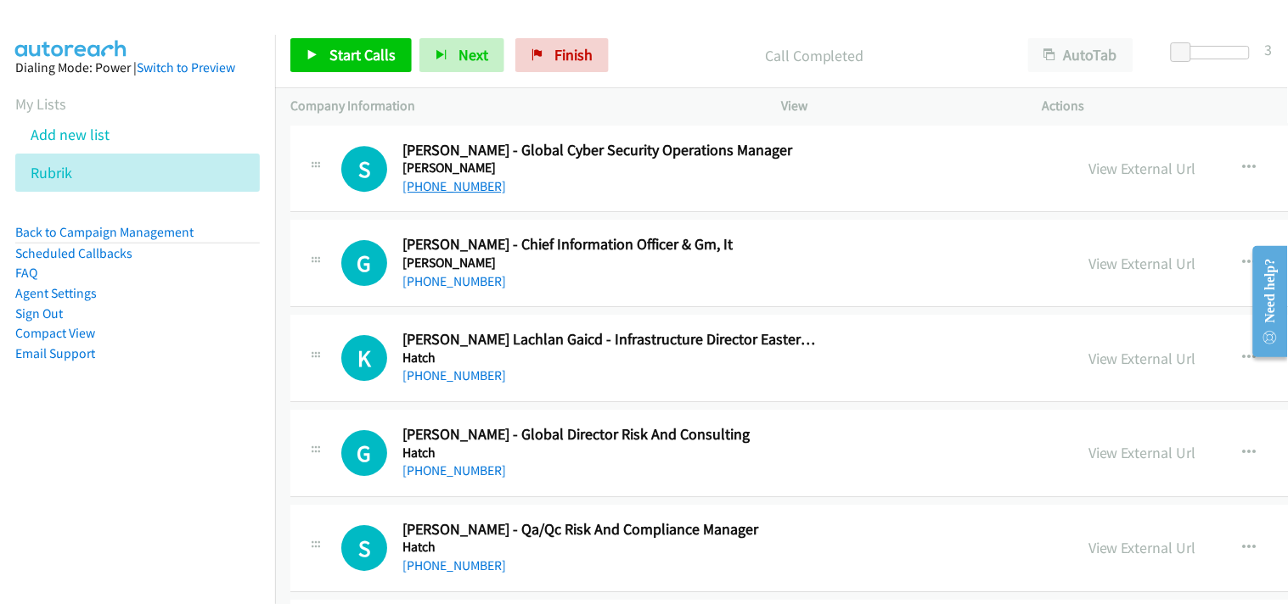
click at [457, 194] on link "[PHONE_NUMBER]" at bounding box center [454, 186] width 104 height 16
click at [172, 14] on div at bounding box center [636, 32] width 1272 height 65
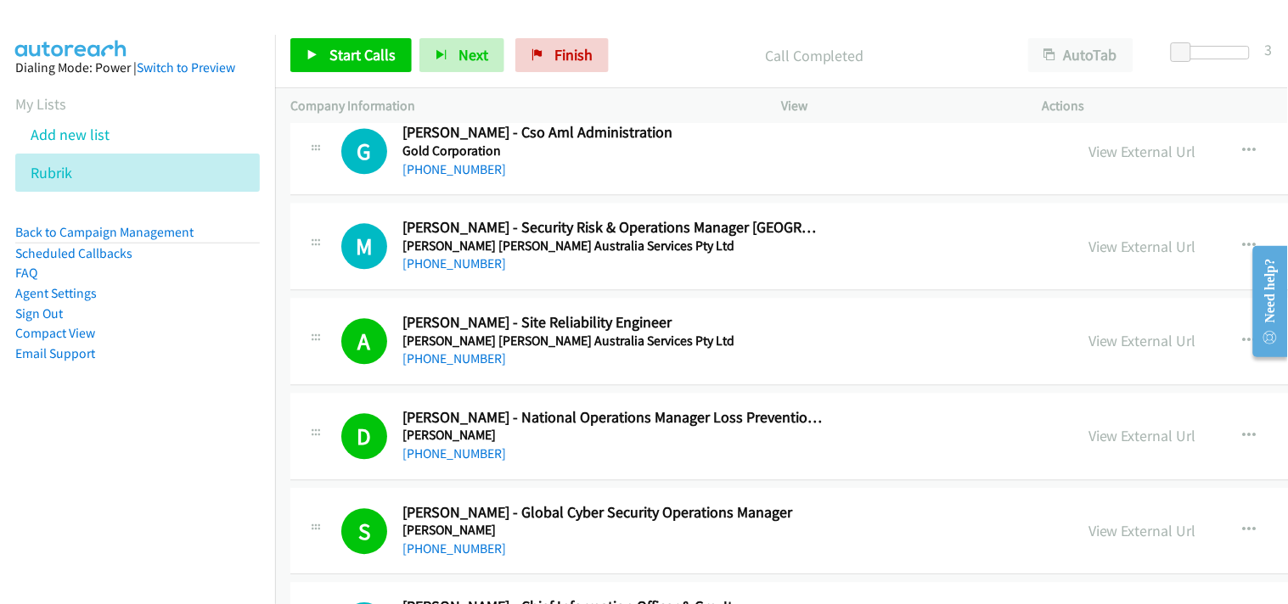
scroll to position [14429, 0]
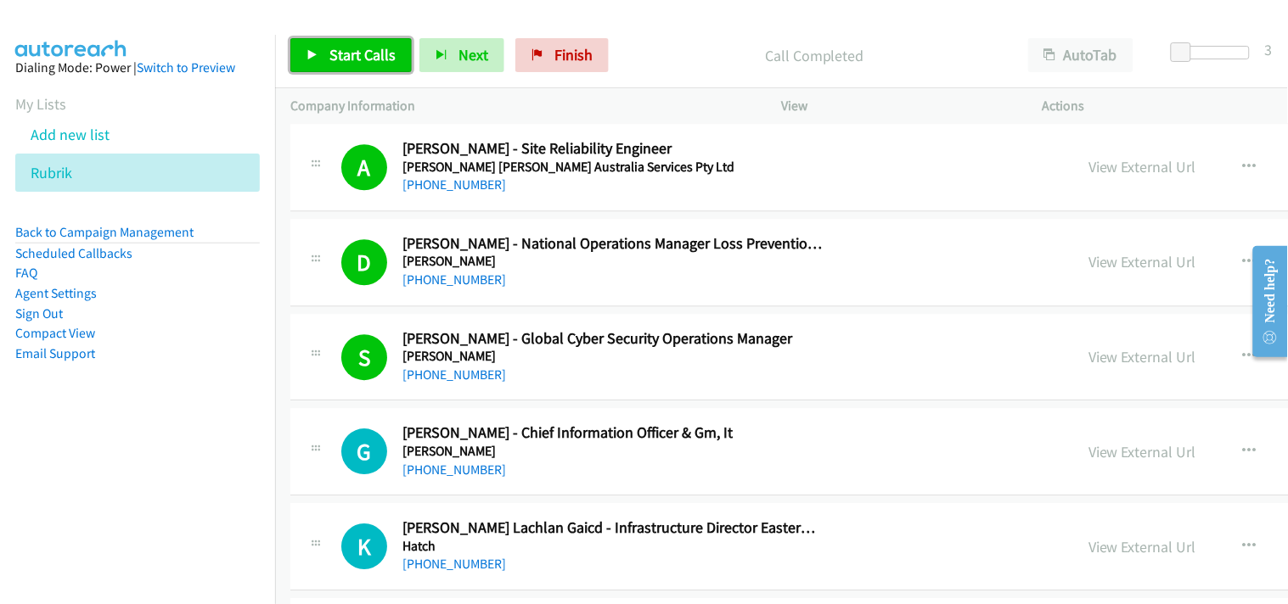
click at [350, 55] on span "Start Calls" at bounding box center [362, 55] width 66 height 20
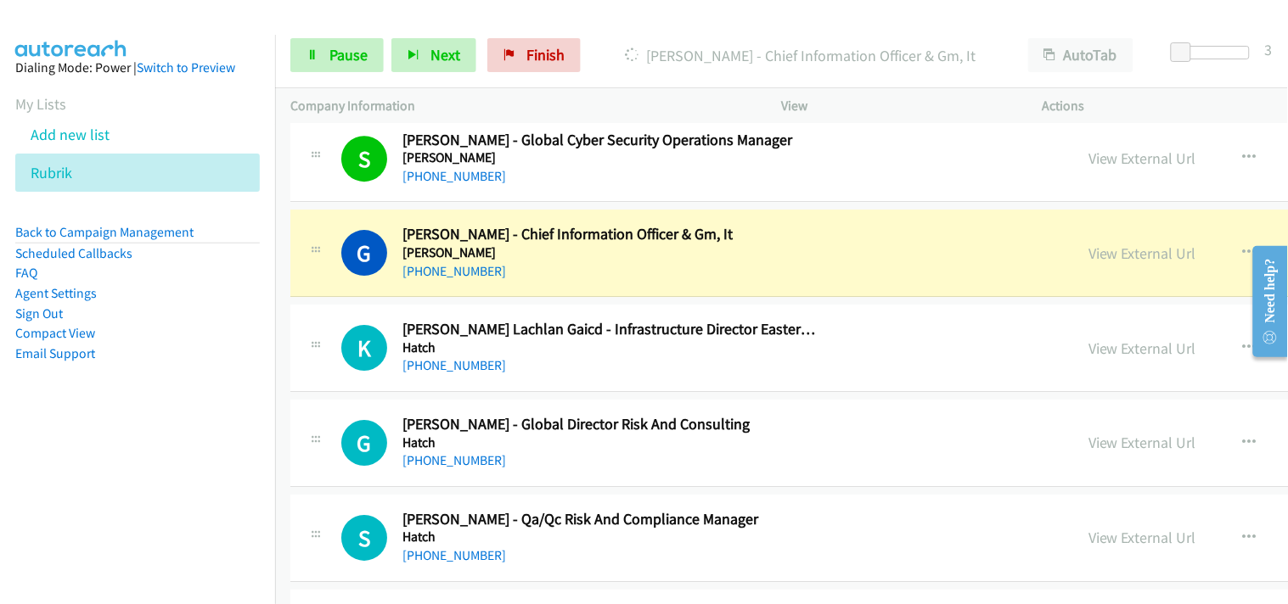
scroll to position [14712, 0]
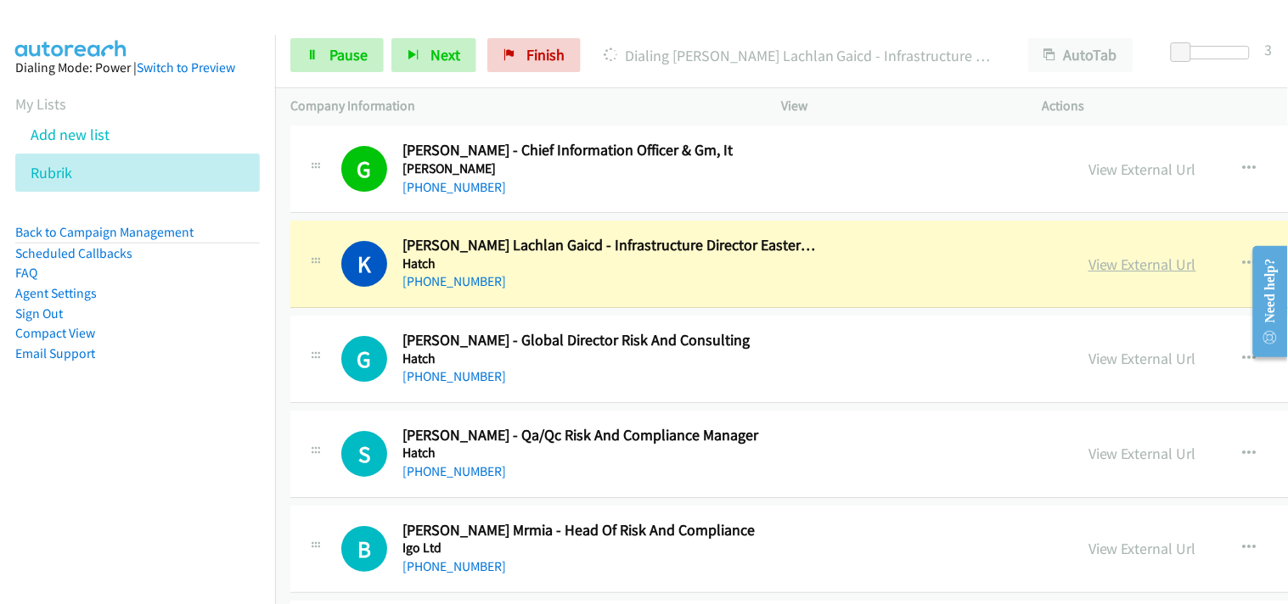
click at [1088, 274] on link "View External Url" at bounding box center [1142, 265] width 108 height 20
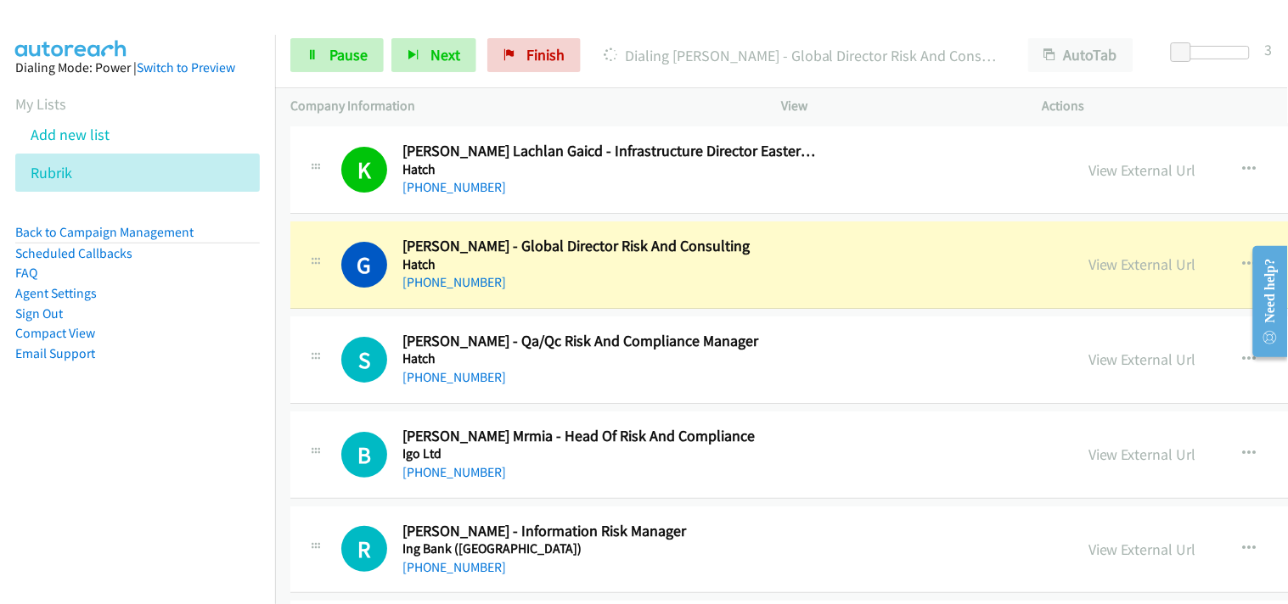
scroll to position [14900, 0]
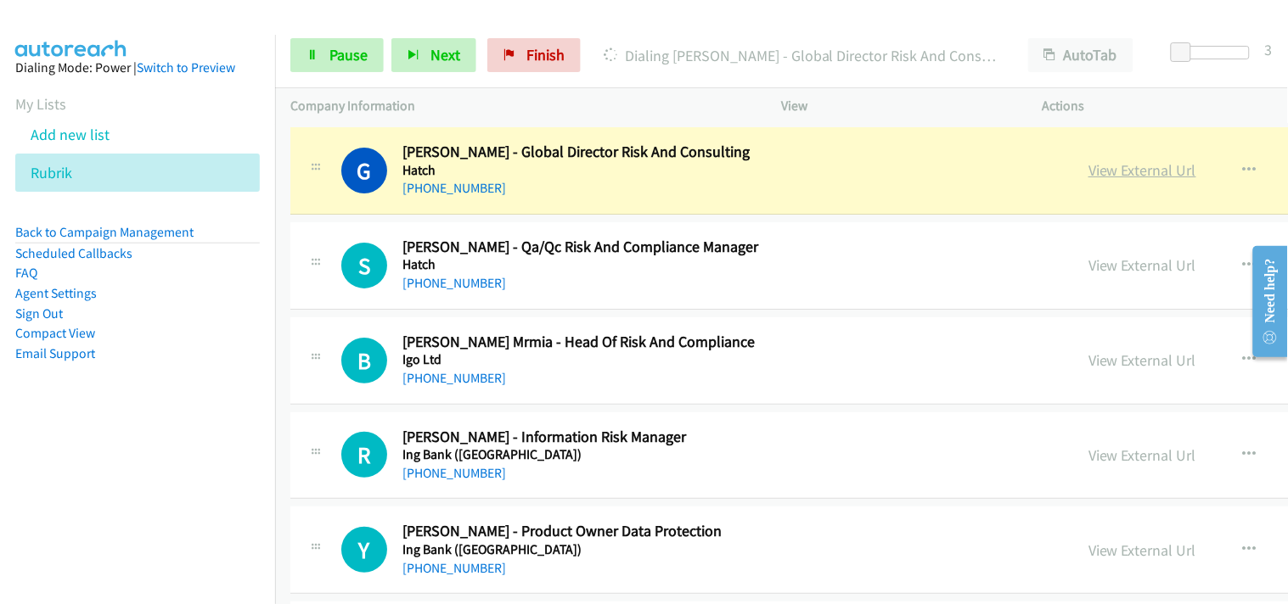
click at [1088, 171] on link "View External Url" at bounding box center [1142, 170] width 108 height 20
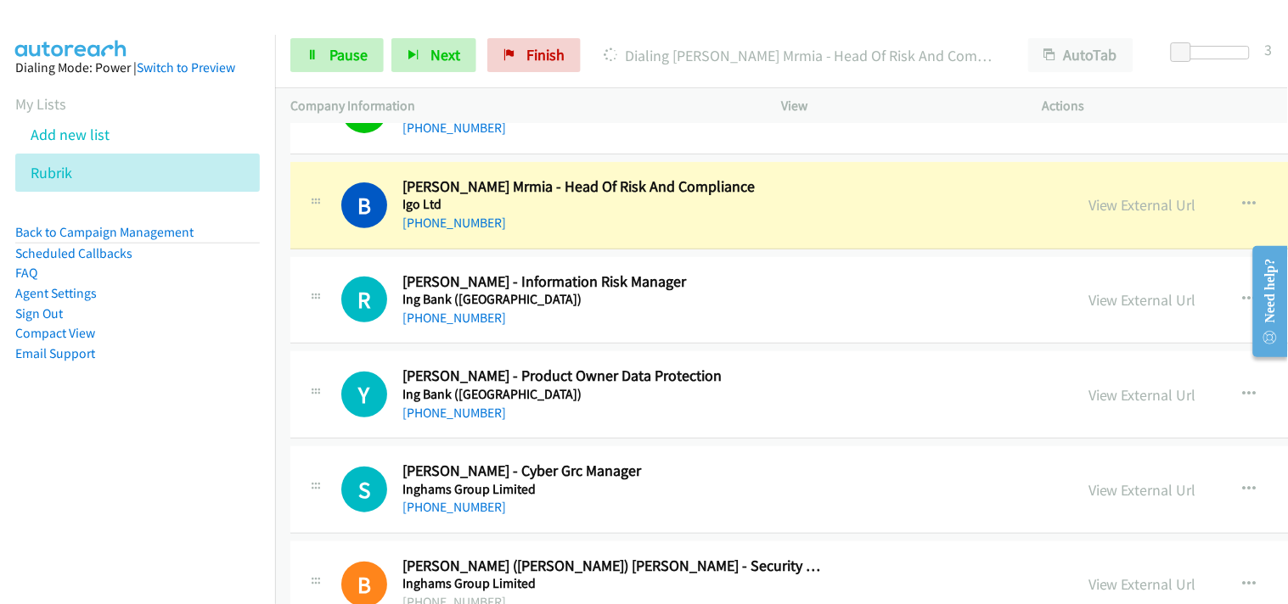
scroll to position [15089, 0]
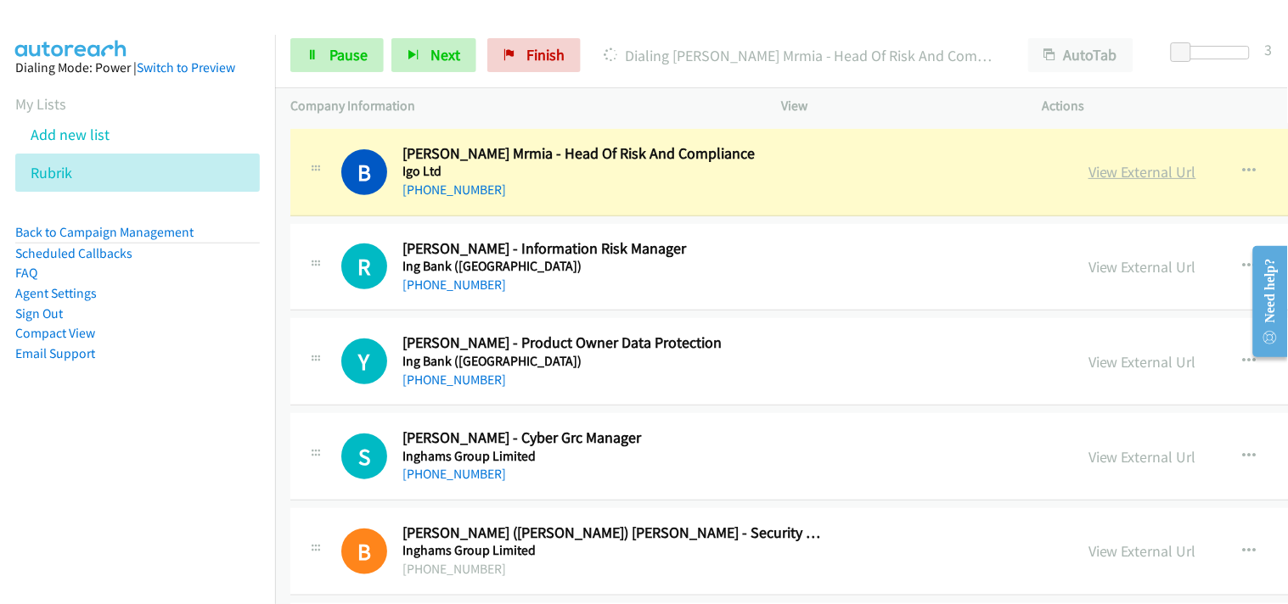
click at [1088, 177] on link "View External Url" at bounding box center [1142, 172] width 108 height 20
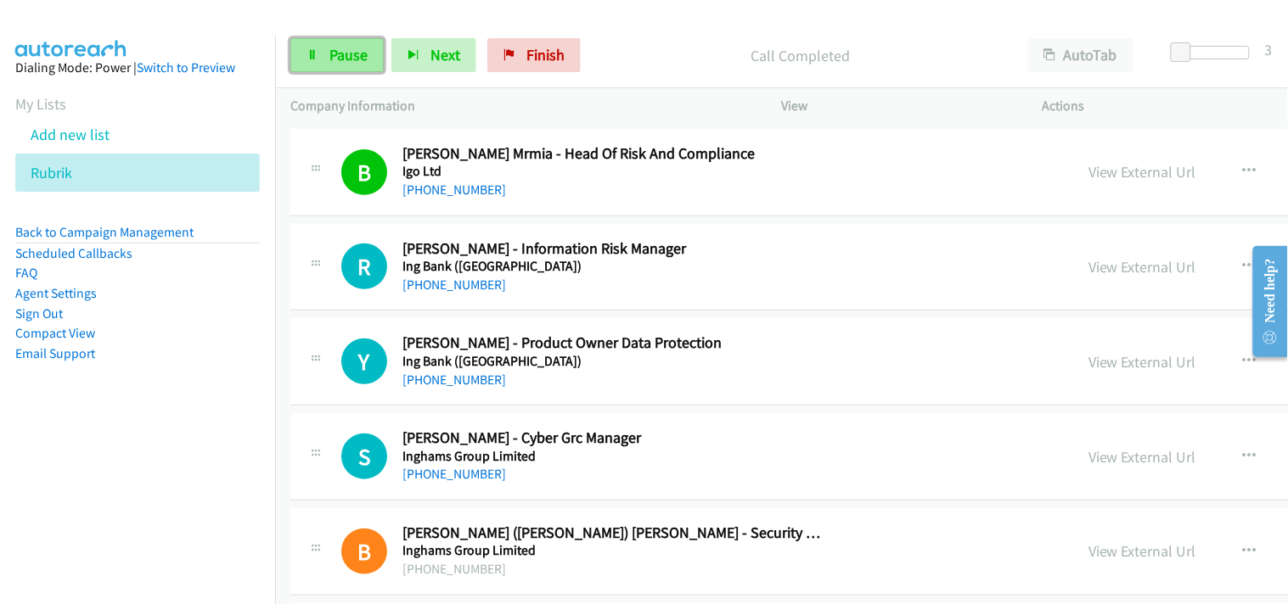
click at [340, 48] on span "Pause" at bounding box center [348, 55] width 38 height 20
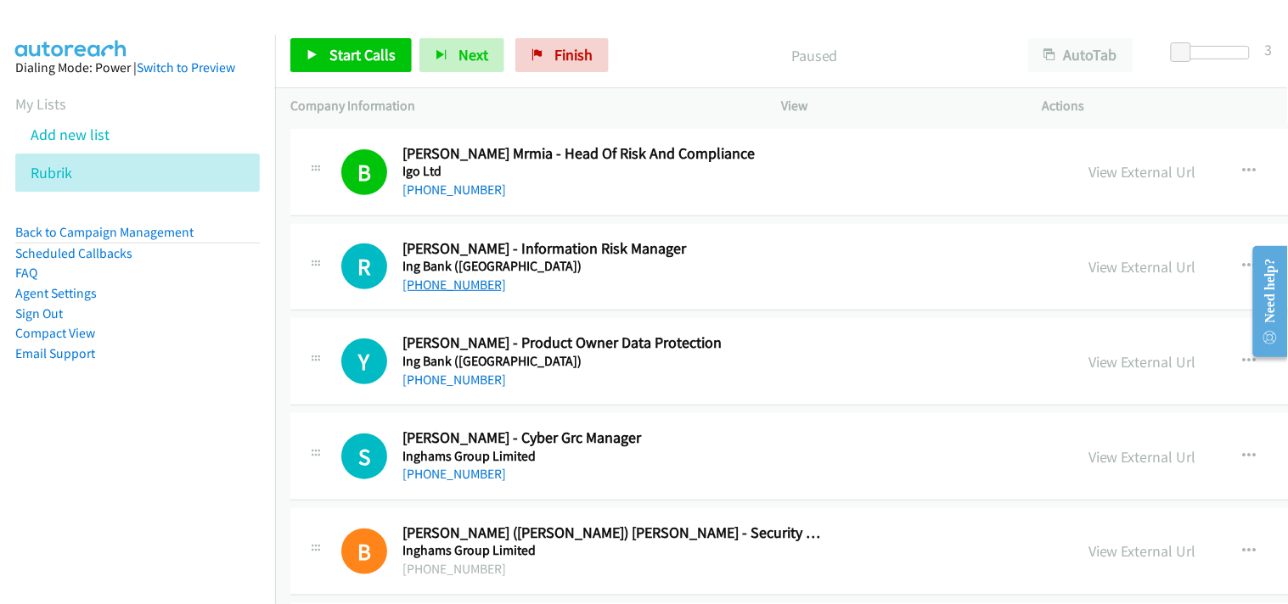
click at [444, 287] on link "[PHONE_NUMBER]" at bounding box center [454, 285] width 104 height 16
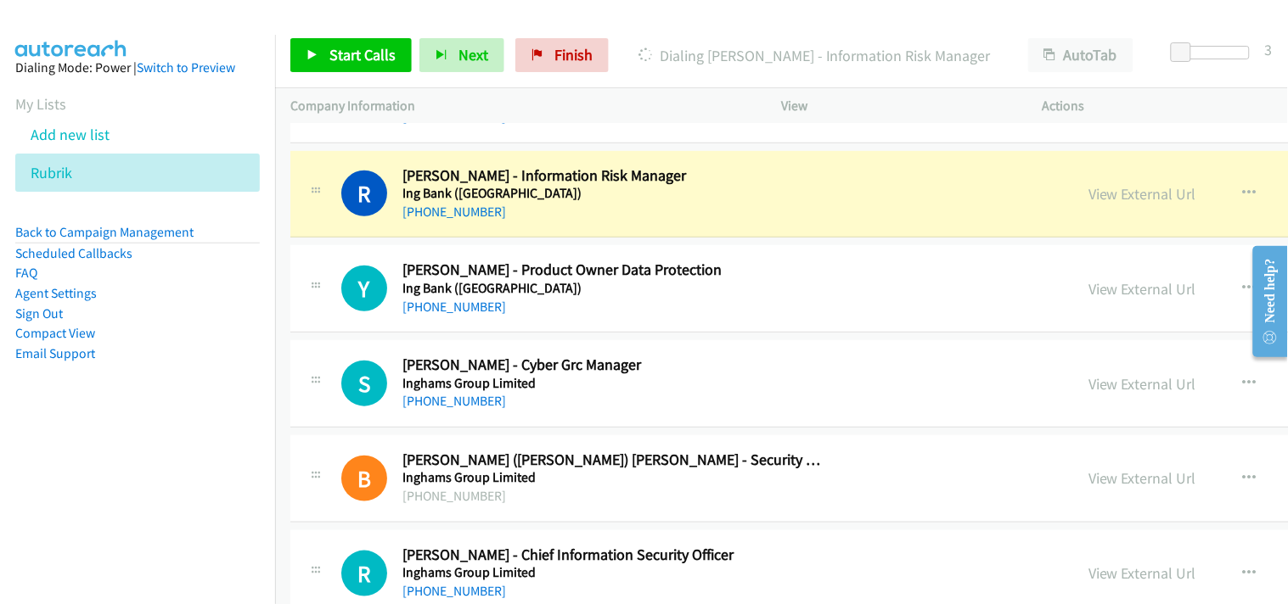
scroll to position [15183, 0]
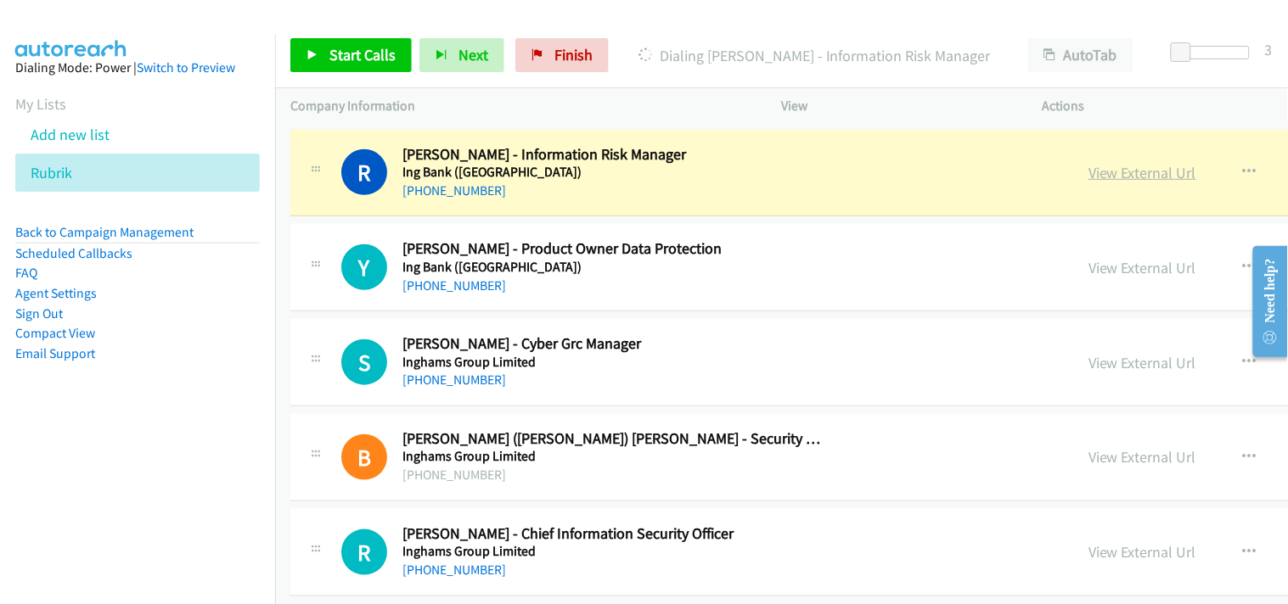
click at [1088, 175] on link "View External Url" at bounding box center [1142, 173] width 108 height 20
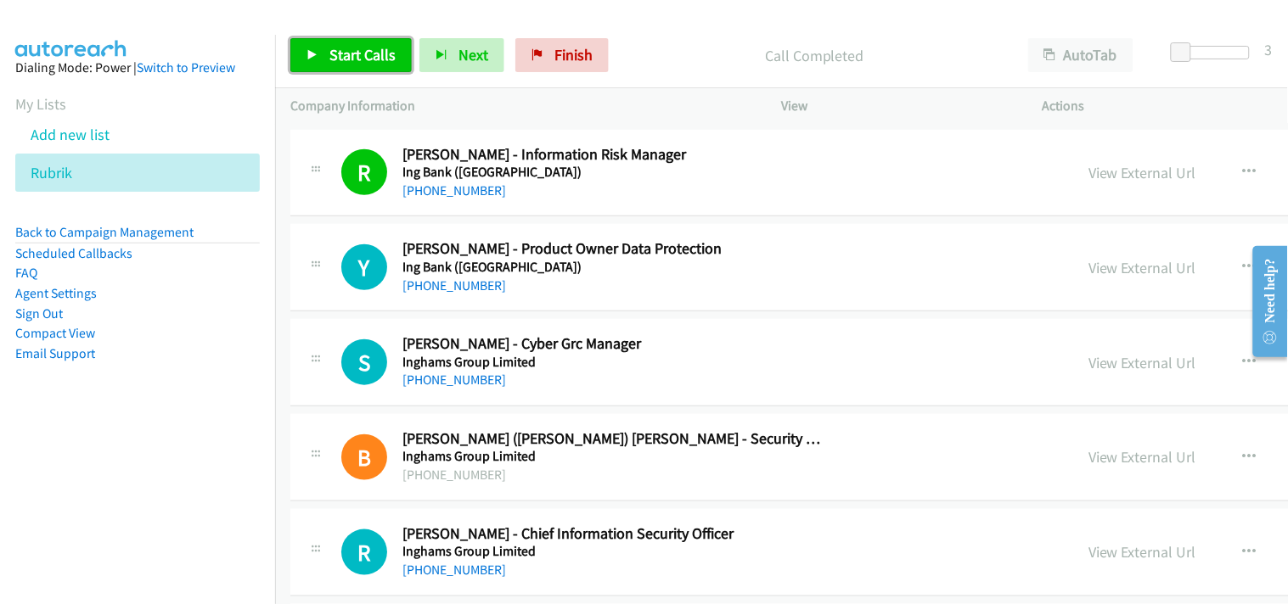
click at [360, 64] on span "Start Calls" at bounding box center [362, 55] width 66 height 20
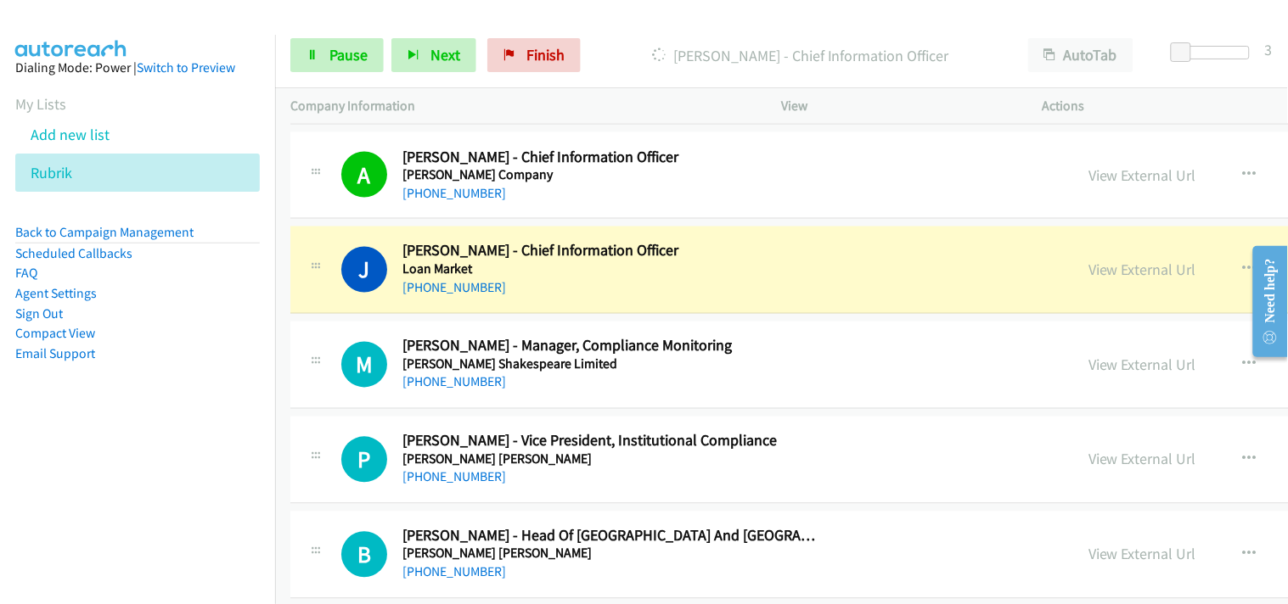
scroll to position [15749, 0]
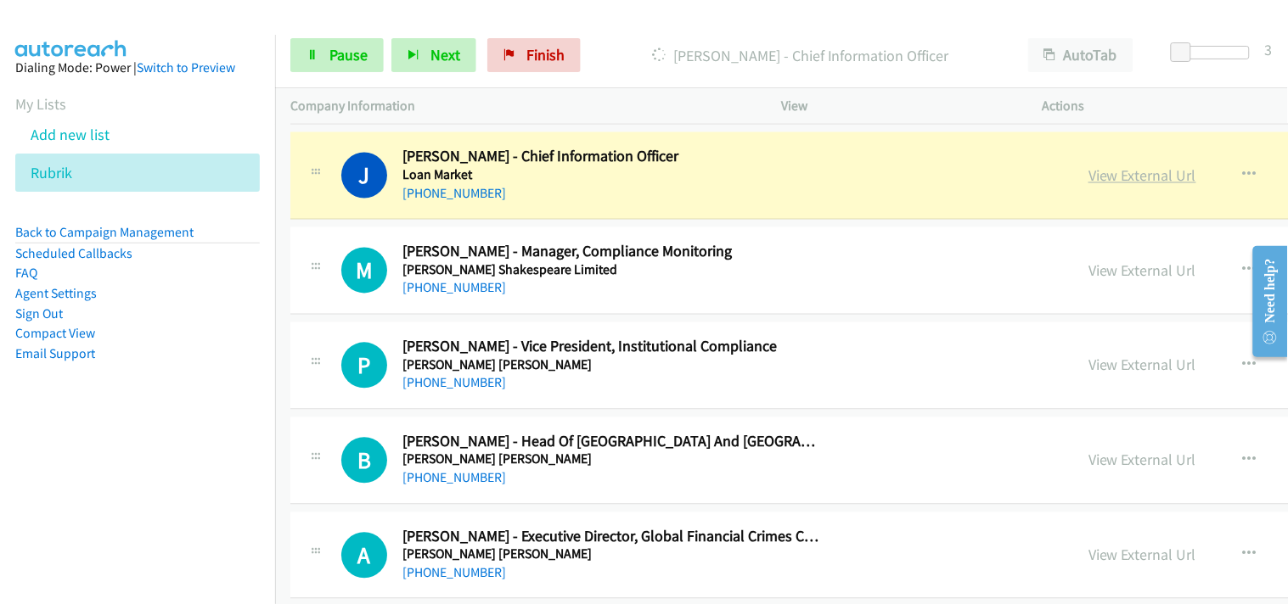
click at [1088, 177] on link "View External Url" at bounding box center [1142, 176] width 108 height 20
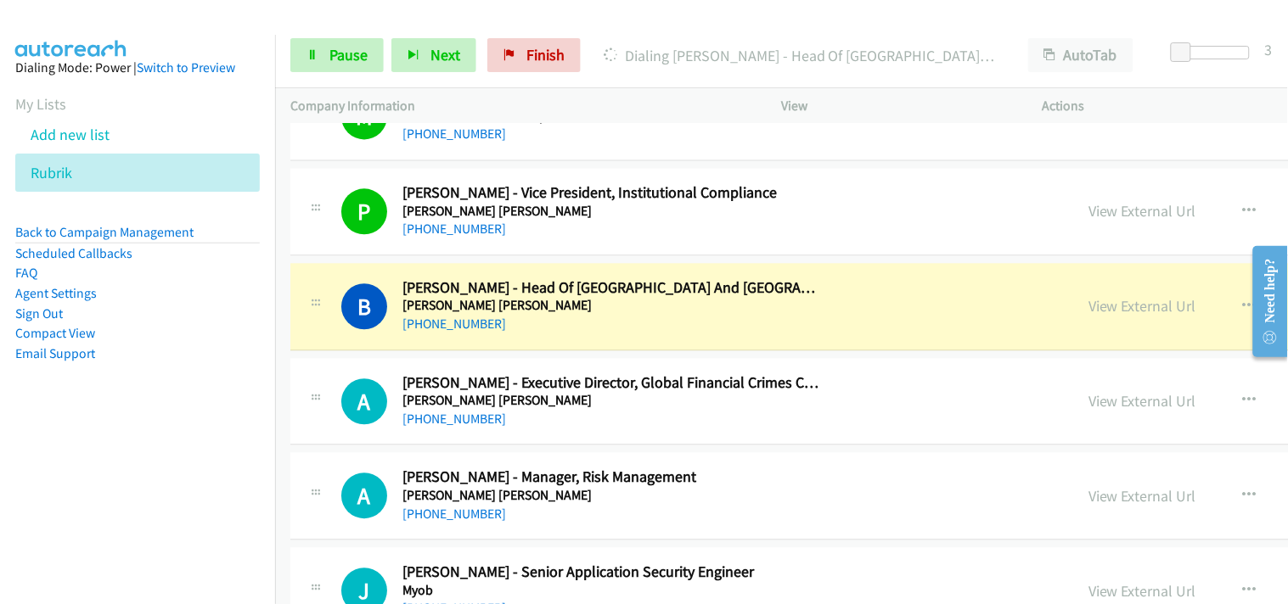
scroll to position [15937, 0]
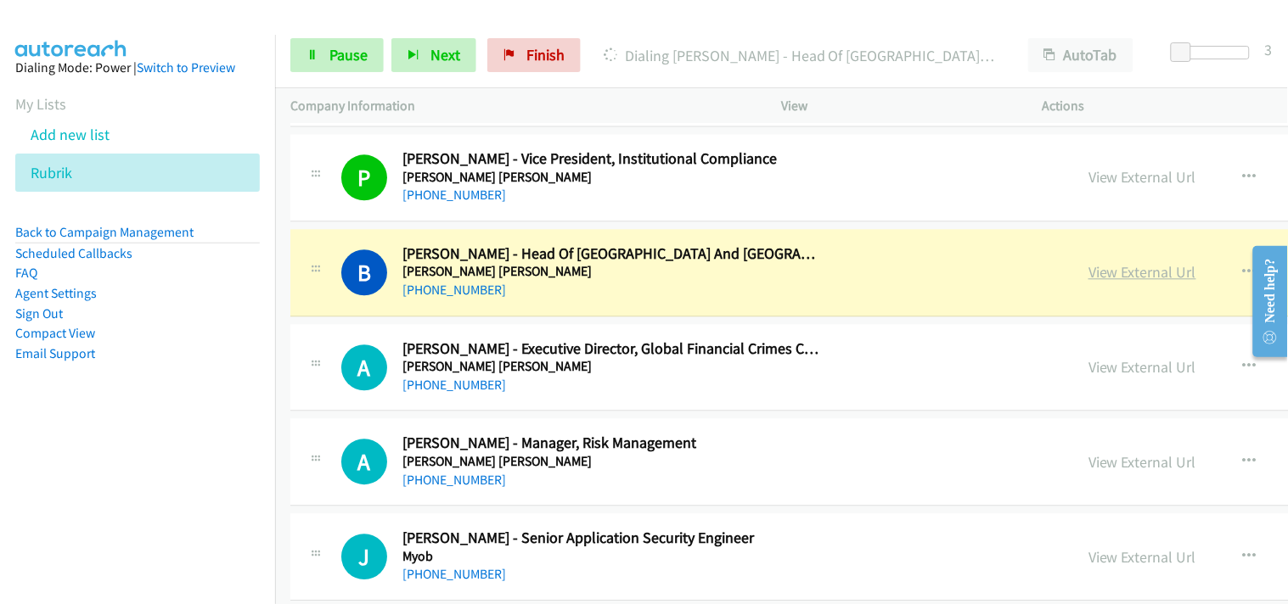
click at [1088, 272] on link "View External Url" at bounding box center [1142, 272] width 108 height 20
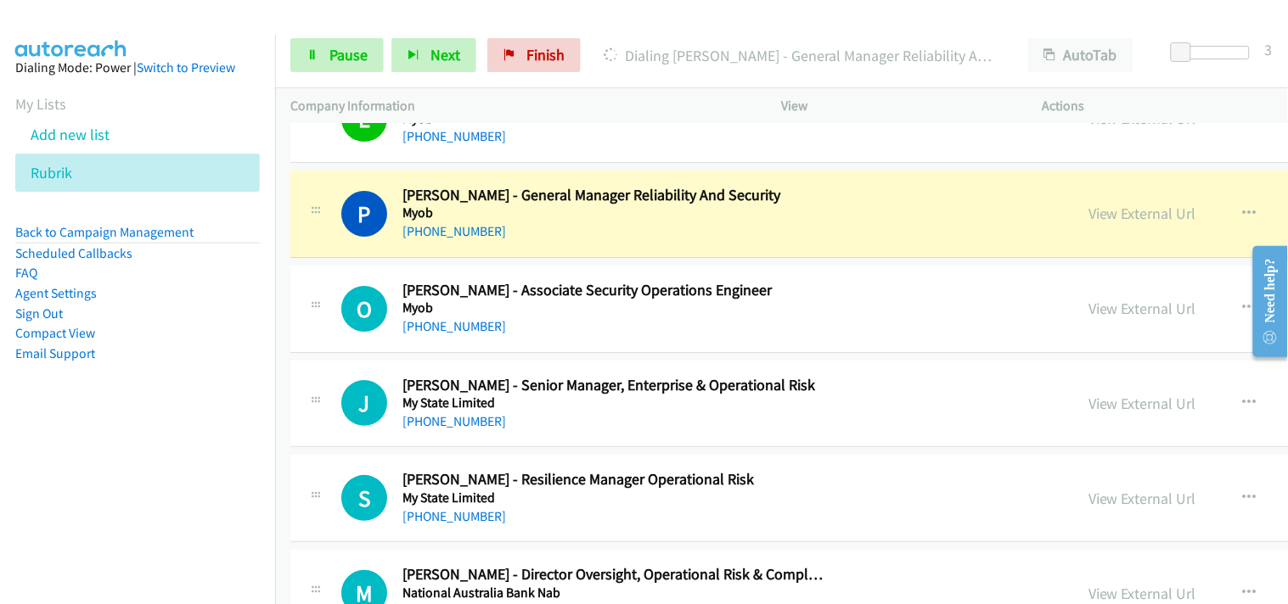
scroll to position [16504, 0]
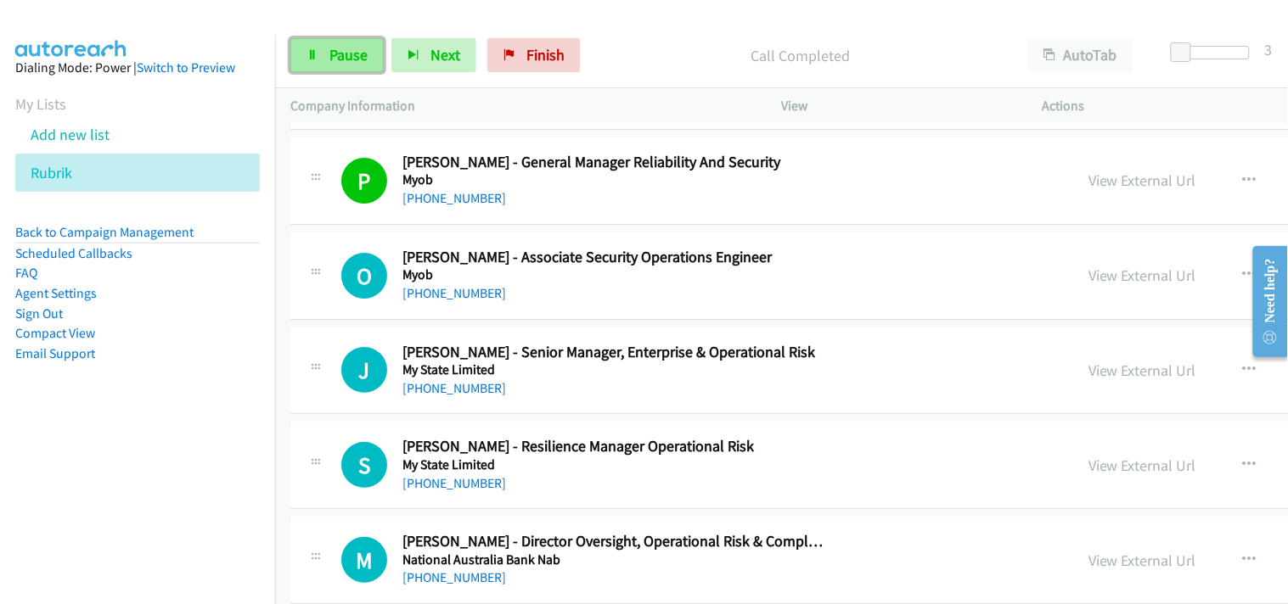
click at [345, 43] on link "Pause" at bounding box center [336, 55] width 93 height 34
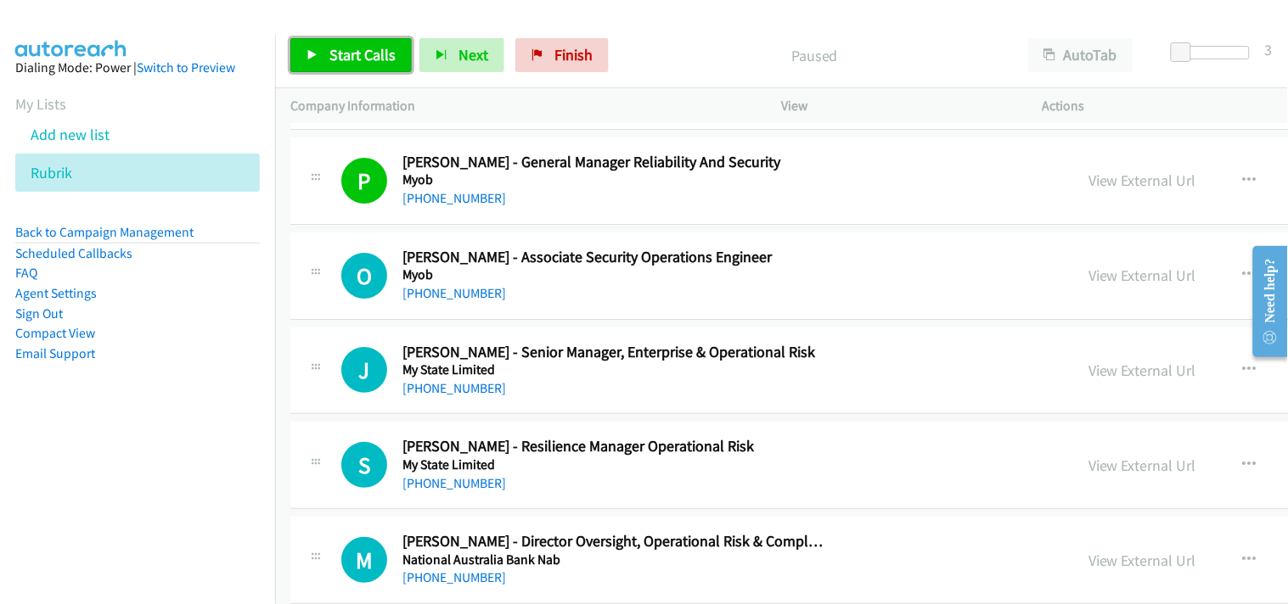
click at [352, 70] on link "Start Calls" at bounding box center [350, 55] width 121 height 34
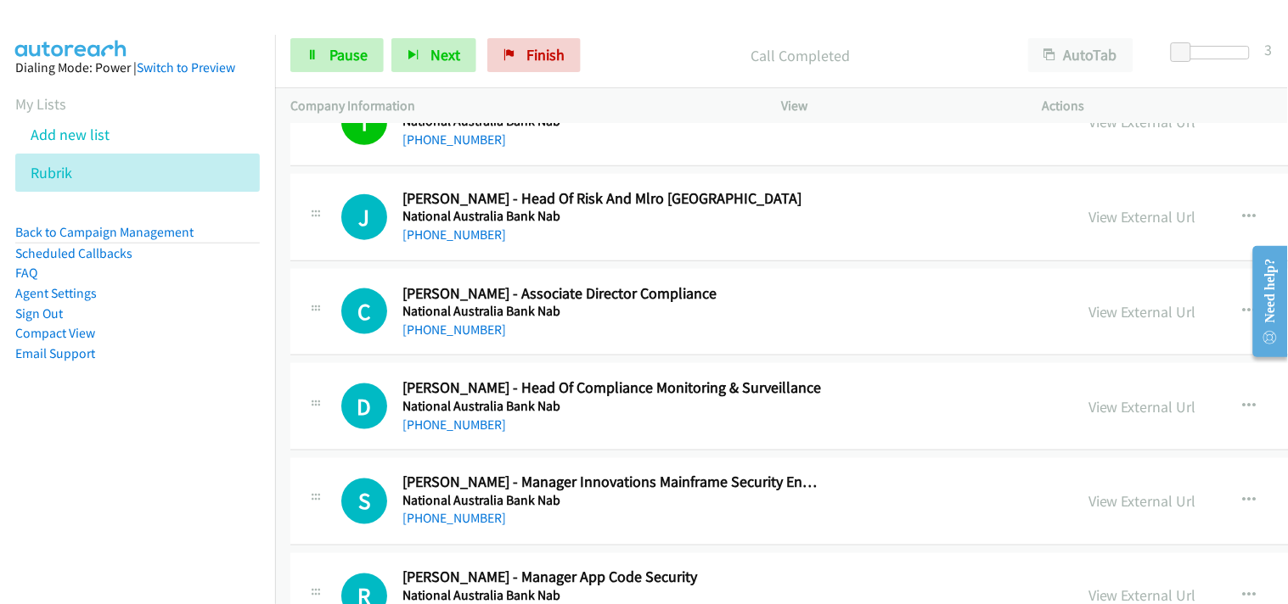
scroll to position [17070, 0]
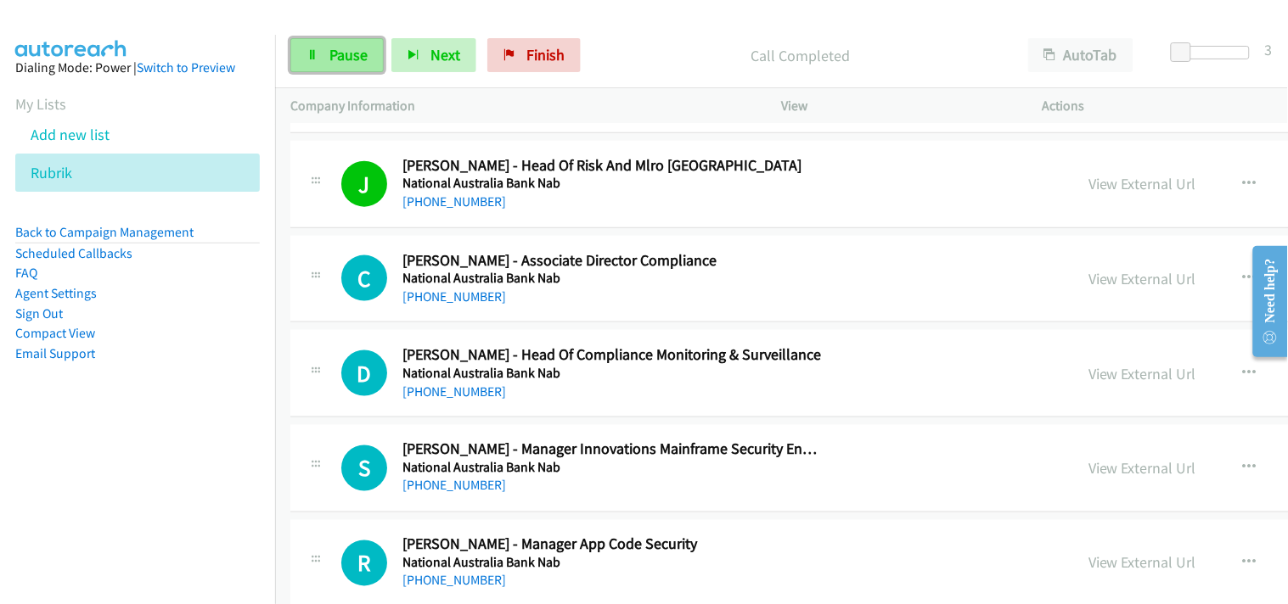
click at [348, 60] on span "Pause" at bounding box center [348, 55] width 38 height 20
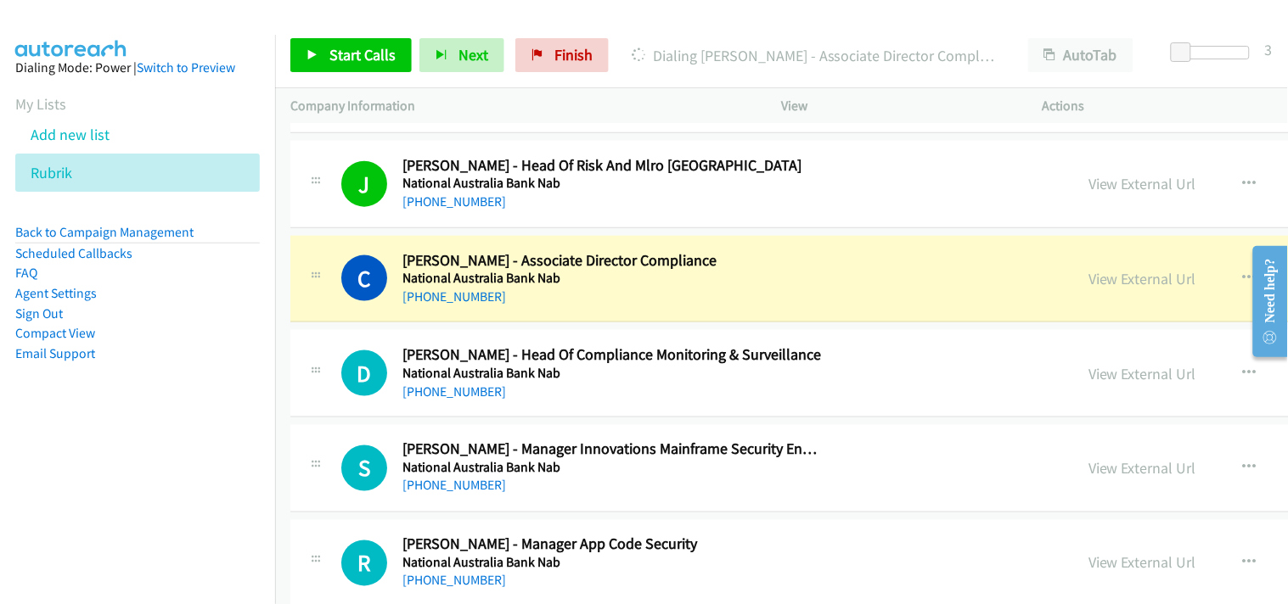
scroll to position [17164, 0]
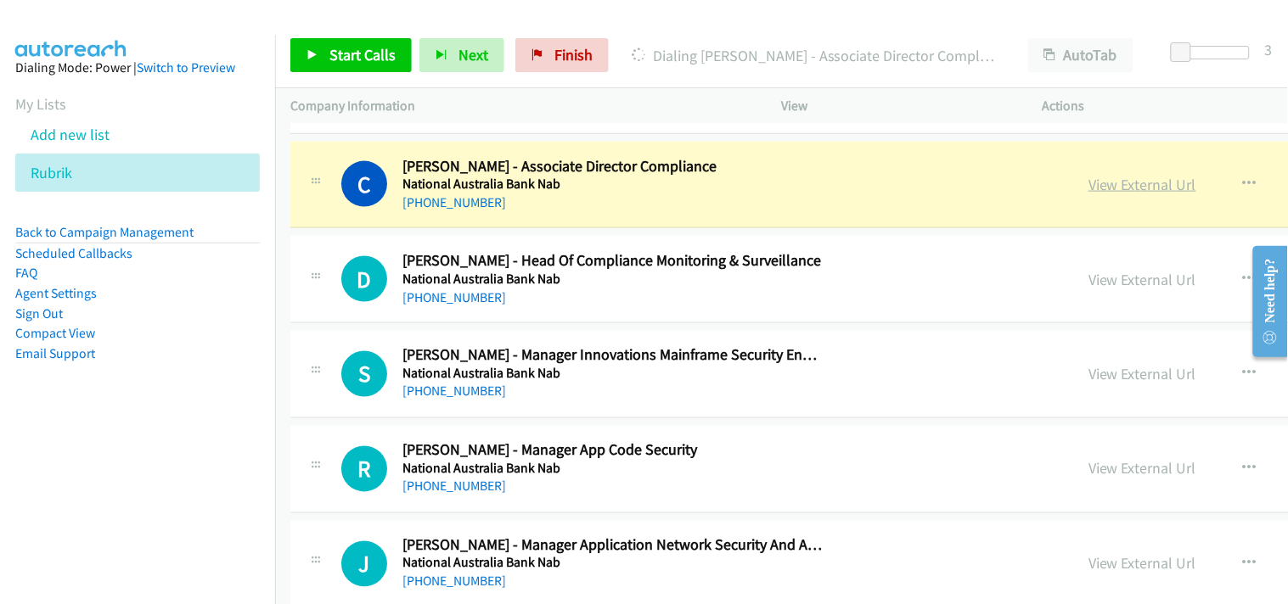
click at [1088, 194] on link "View External Url" at bounding box center [1142, 185] width 108 height 20
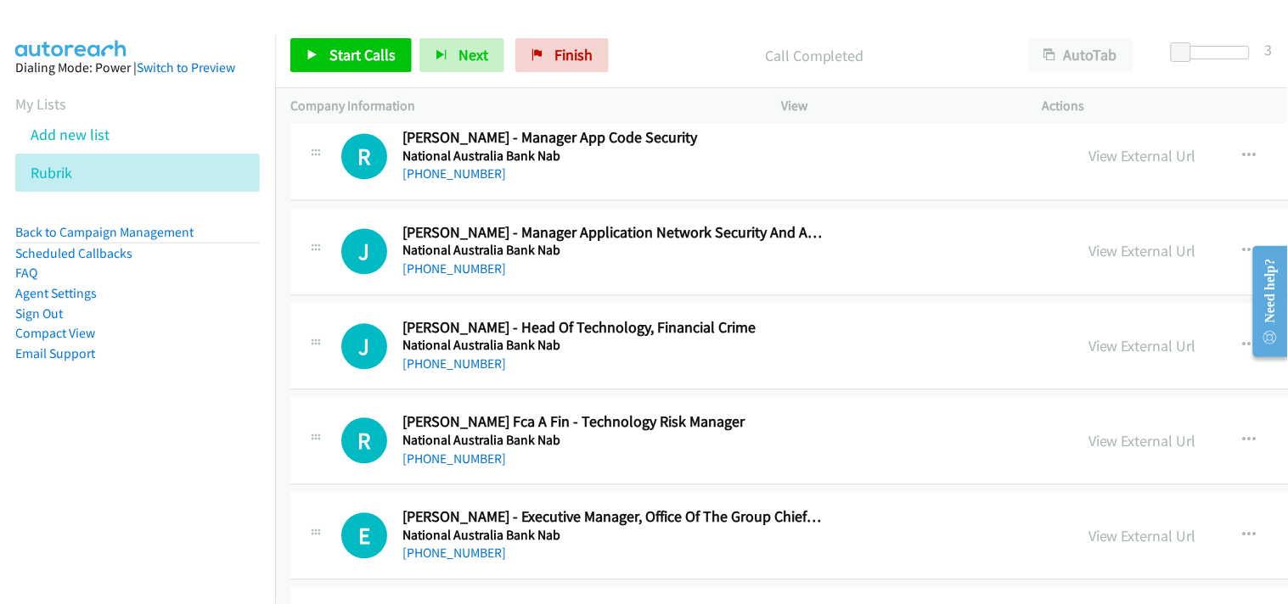
scroll to position [17447, 0]
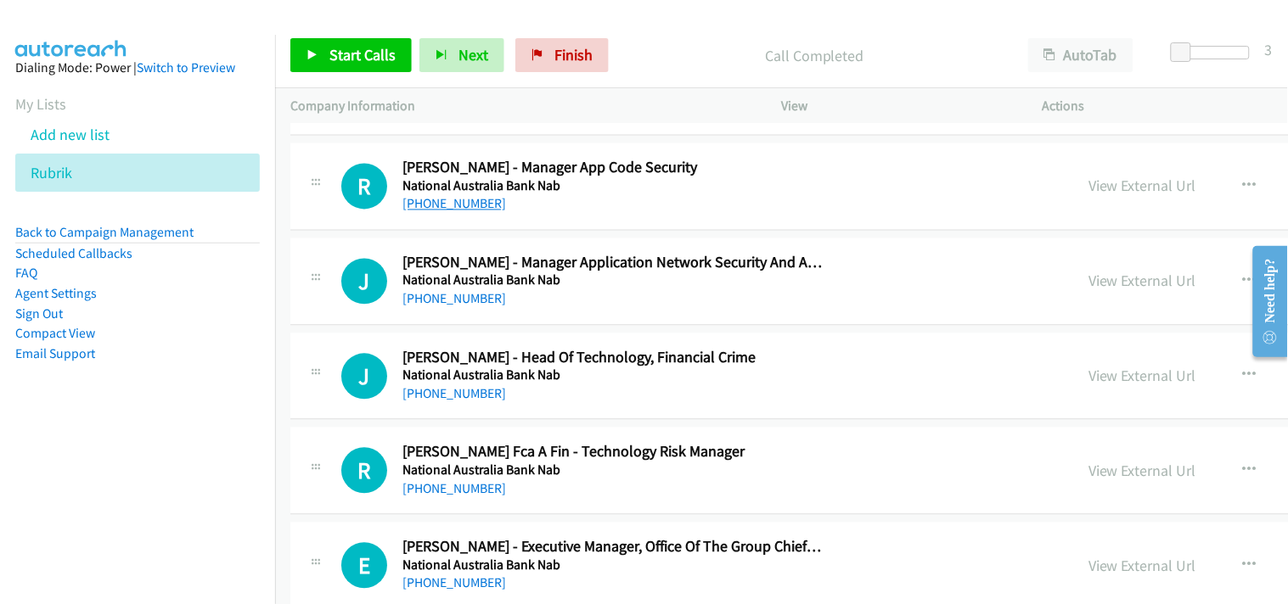
click at [426, 212] on link "[PHONE_NUMBER]" at bounding box center [454, 204] width 104 height 16
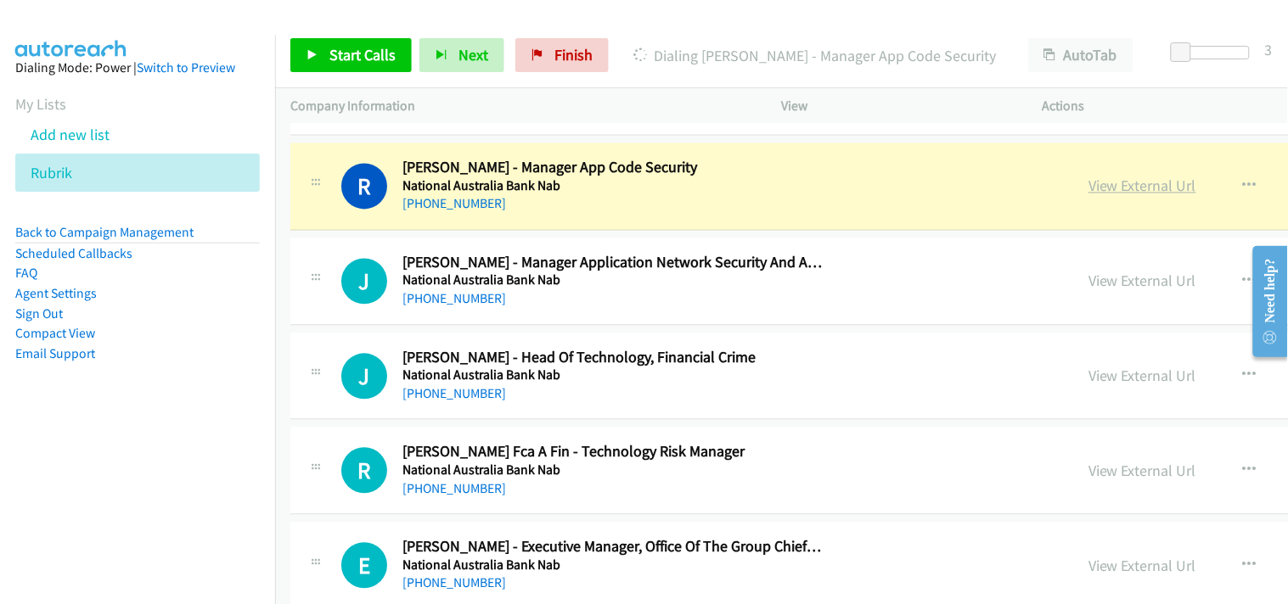
click at [1088, 196] on link "View External Url" at bounding box center [1142, 187] width 108 height 20
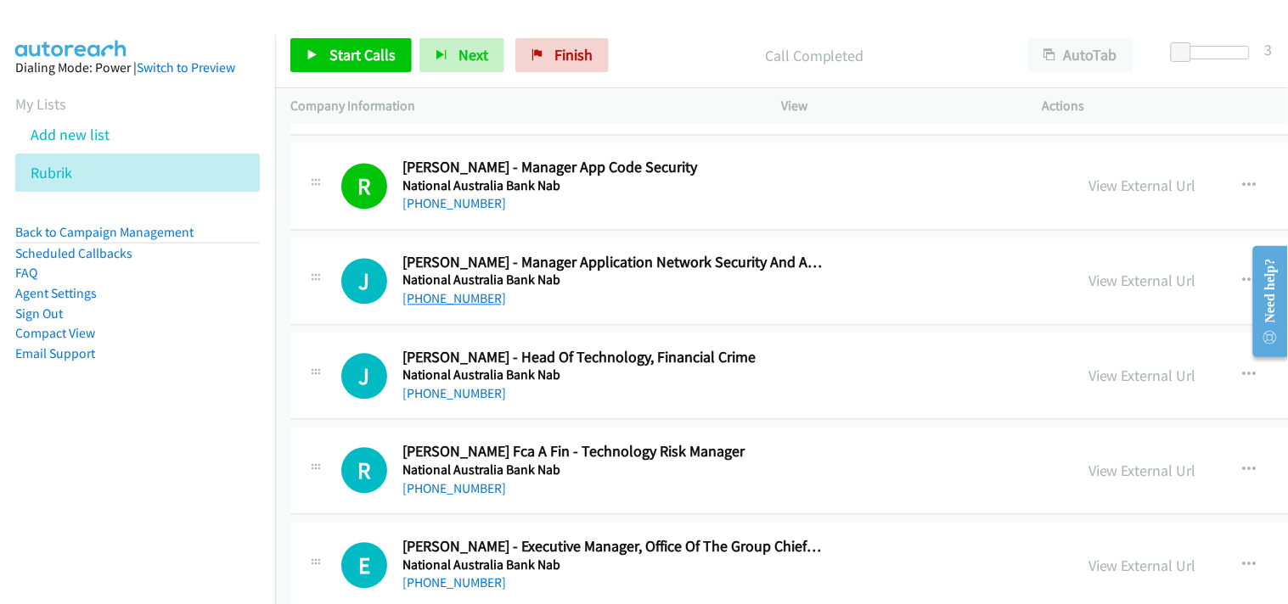
click at [445, 304] on link "[PHONE_NUMBER]" at bounding box center [454, 299] width 104 height 16
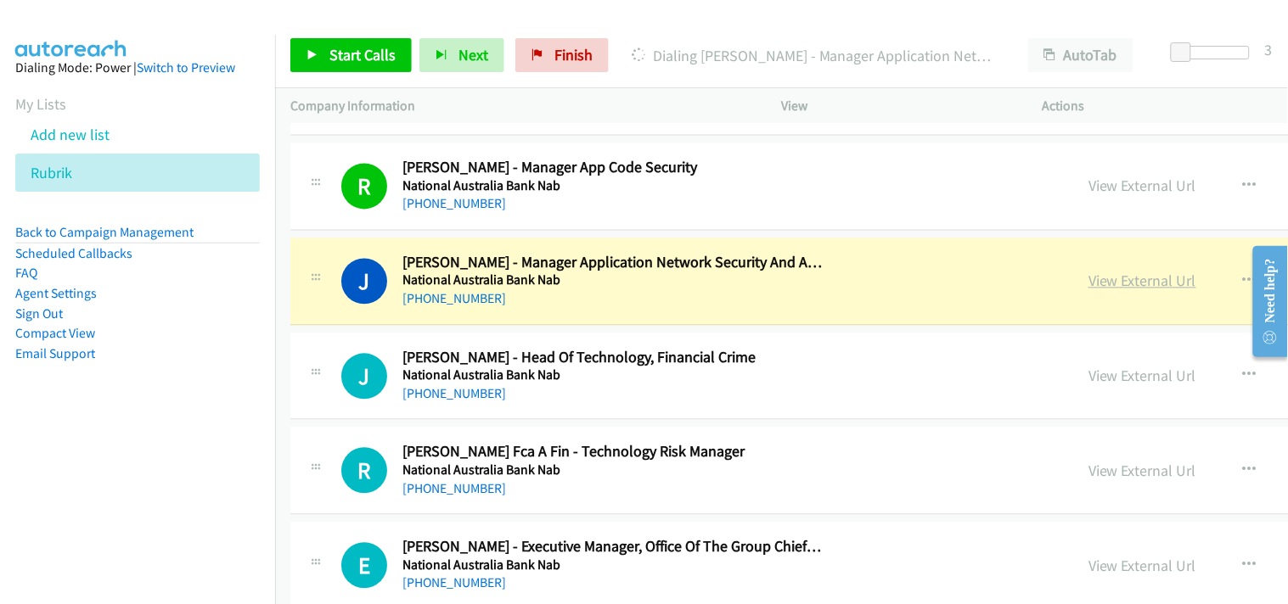
click at [1088, 287] on link "View External Url" at bounding box center [1142, 282] width 108 height 20
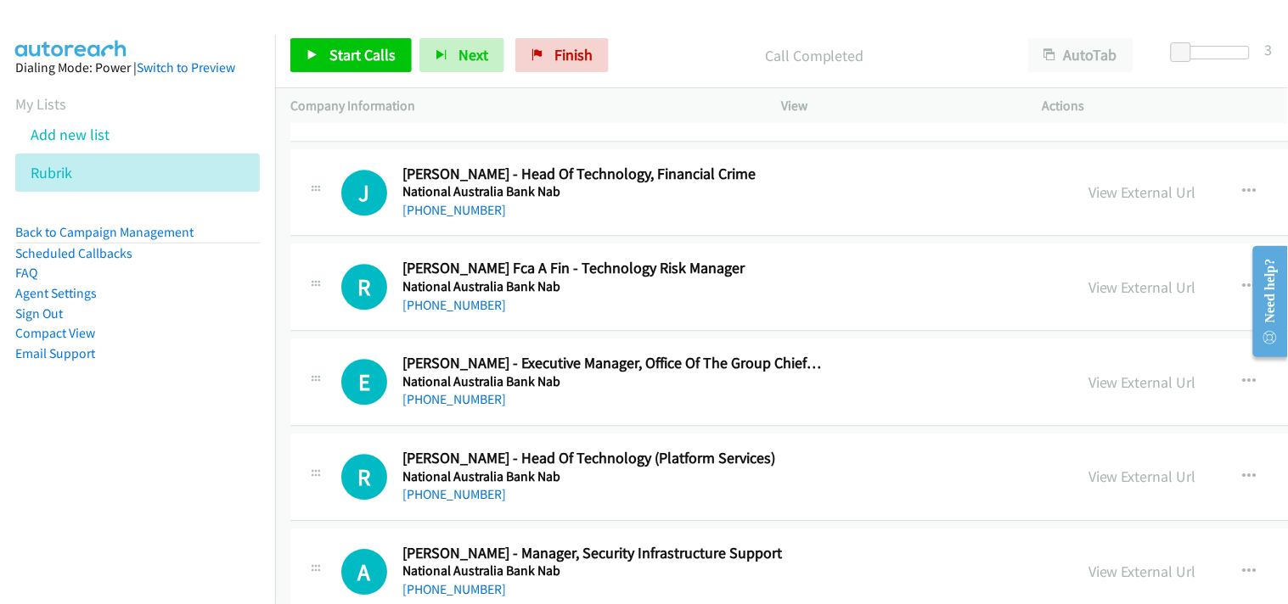
scroll to position [17635, 0]
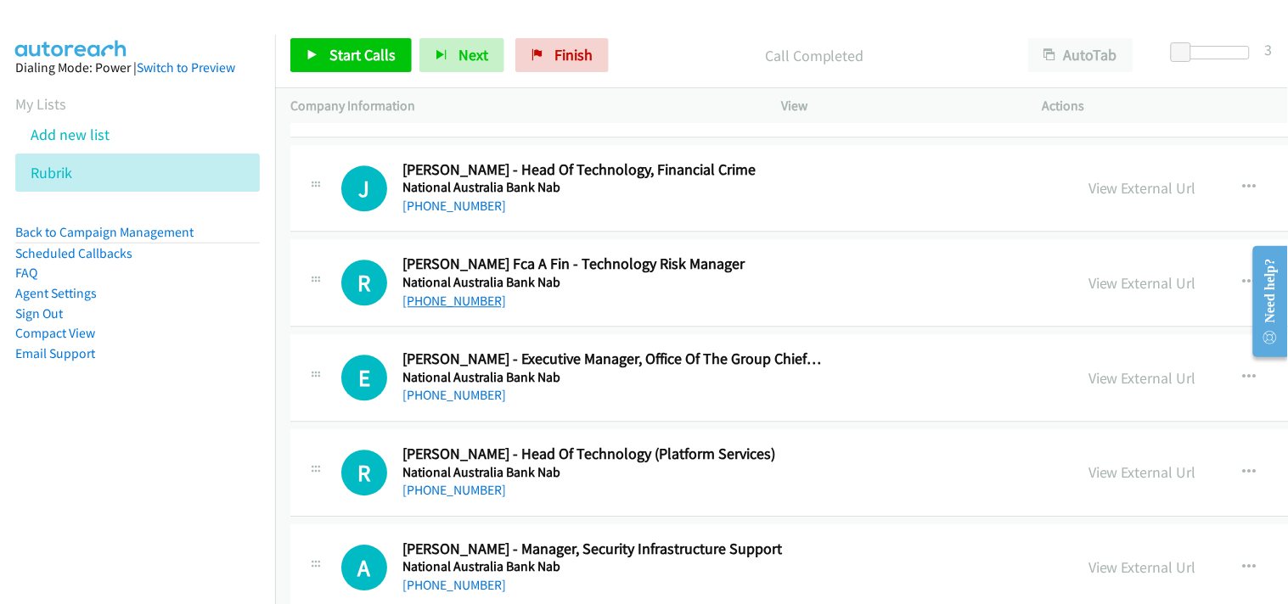
click at [429, 309] on link "[PHONE_NUMBER]" at bounding box center [454, 301] width 104 height 16
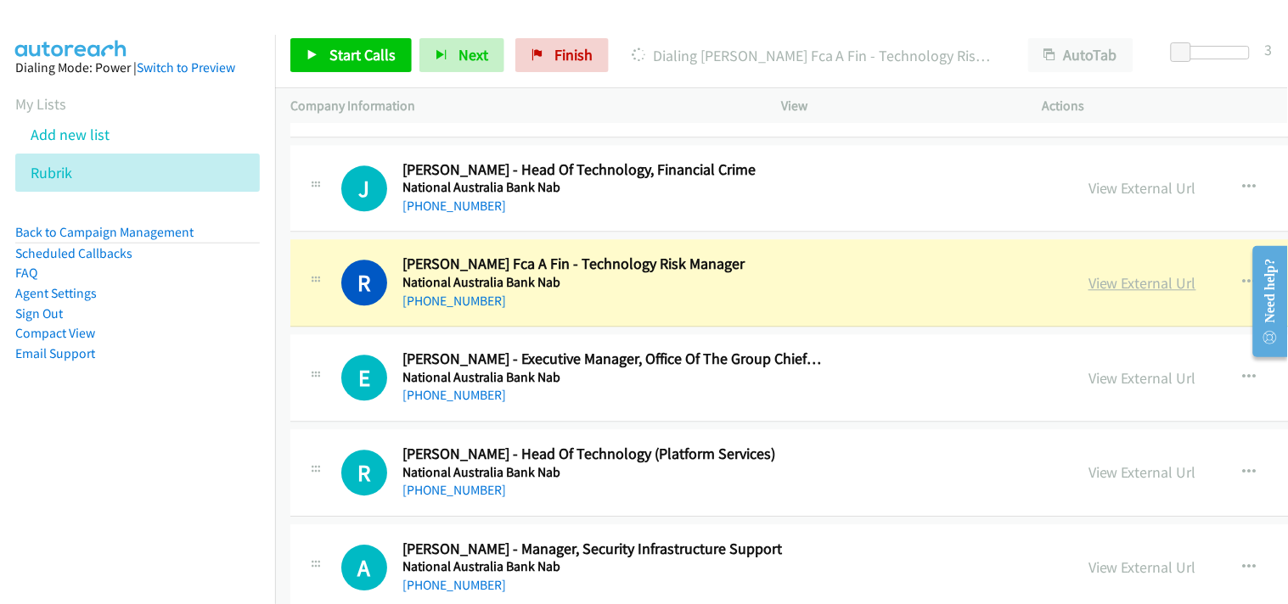
click at [1088, 283] on link "View External Url" at bounding box center [1142, 283] width 108 height 20
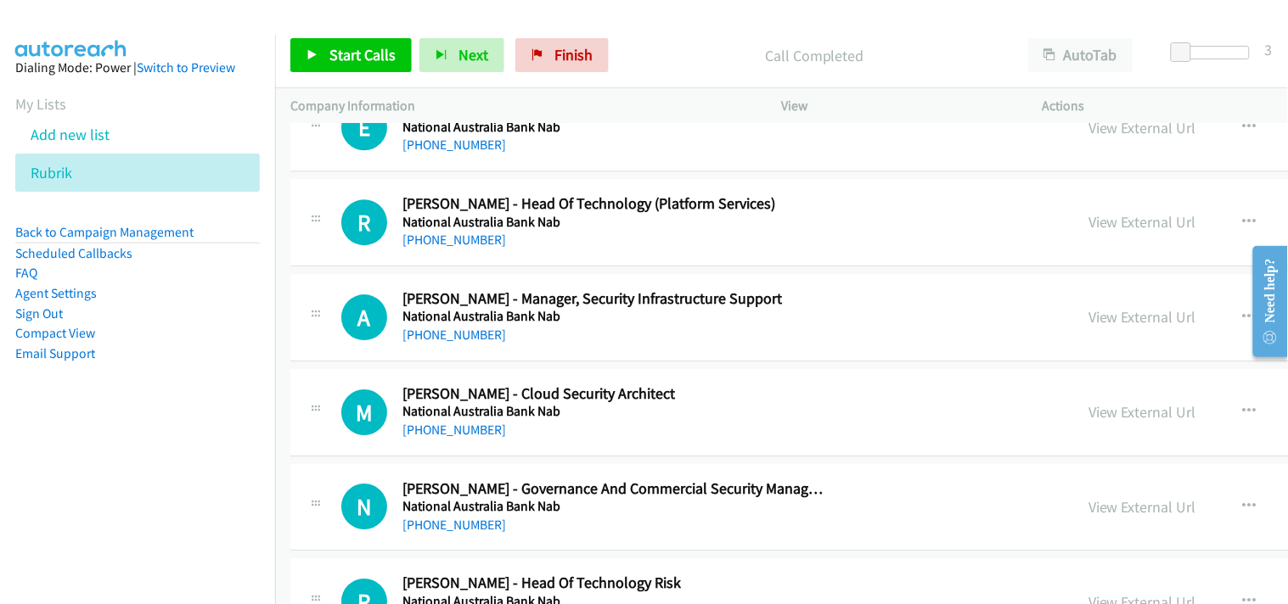
scroll to position [17919, 0]
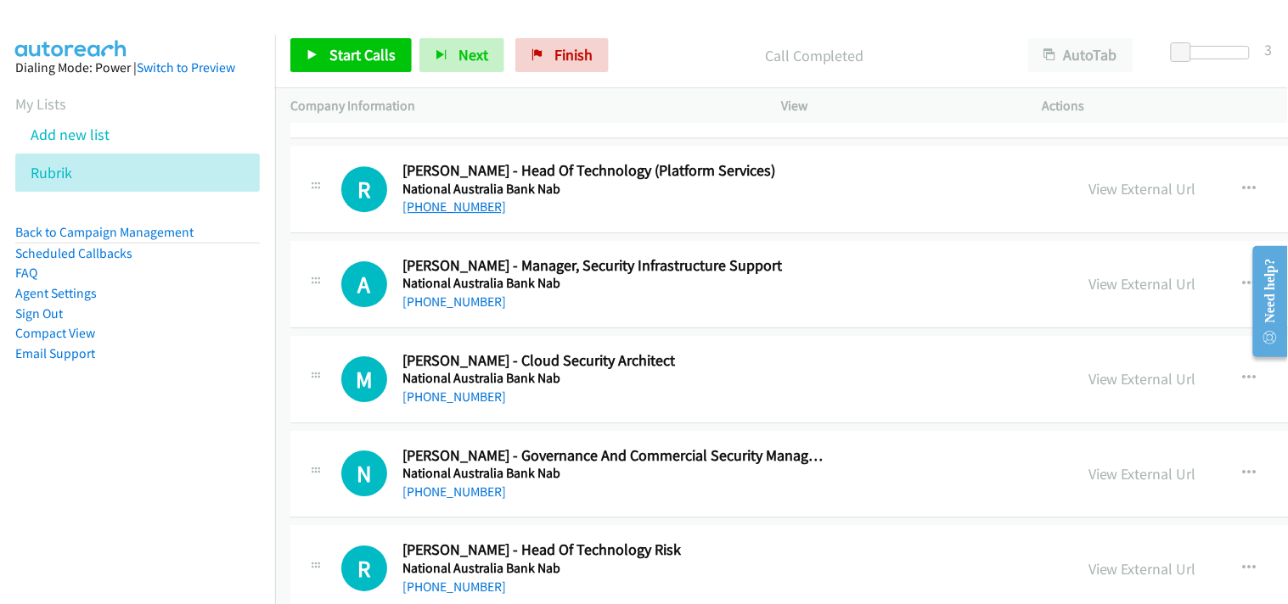
click at [459, 213] on link "[PHONE_NUMBER]" at bounding box center [454, 207] width 104 height 16
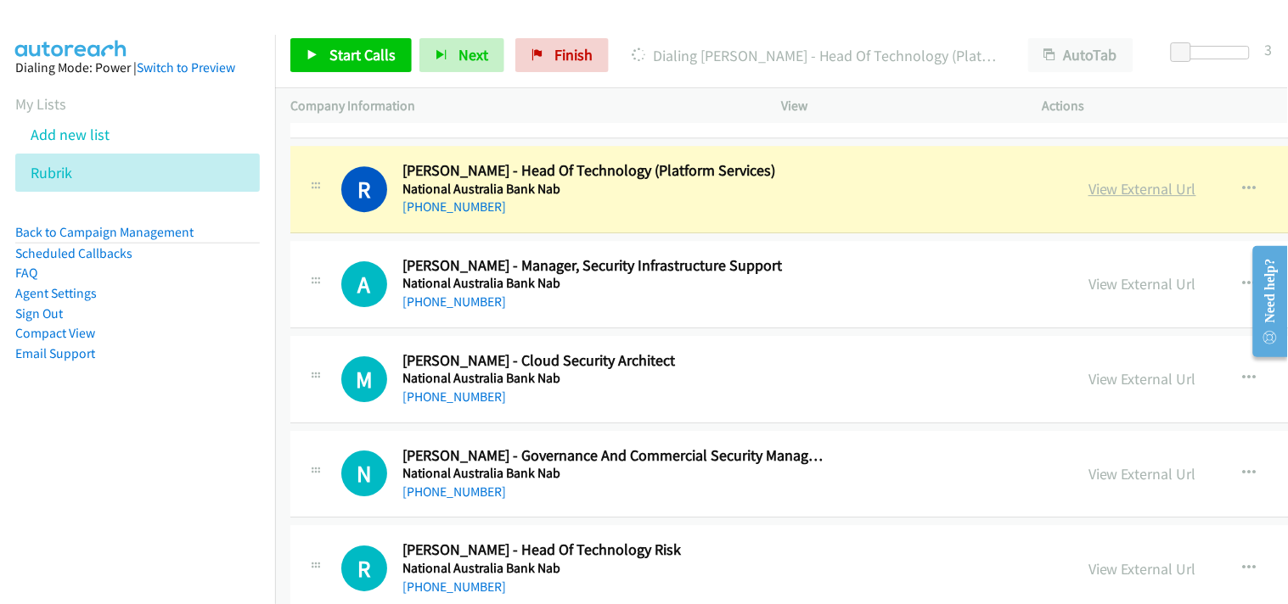
click at [1088, 187] on link "View External Url" at bounding box center [1142, 189] width 108 height 20
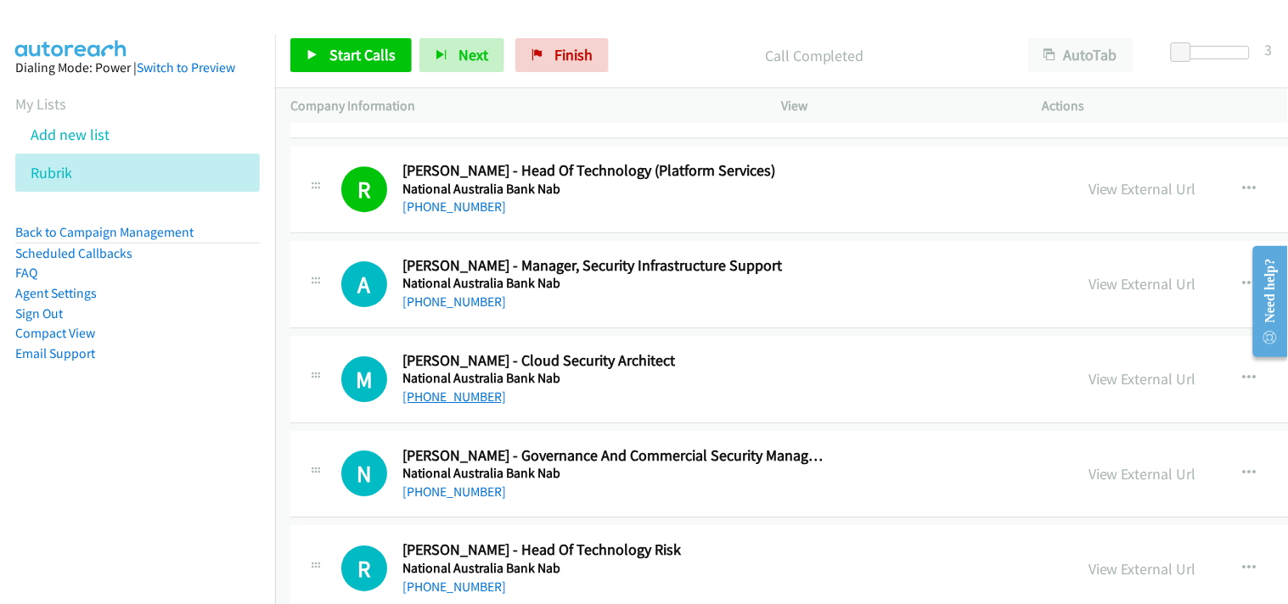
click at [452, 307] on link "[PHONE_NUMBER]" at bounding box center [454, 302] width 104 height 16
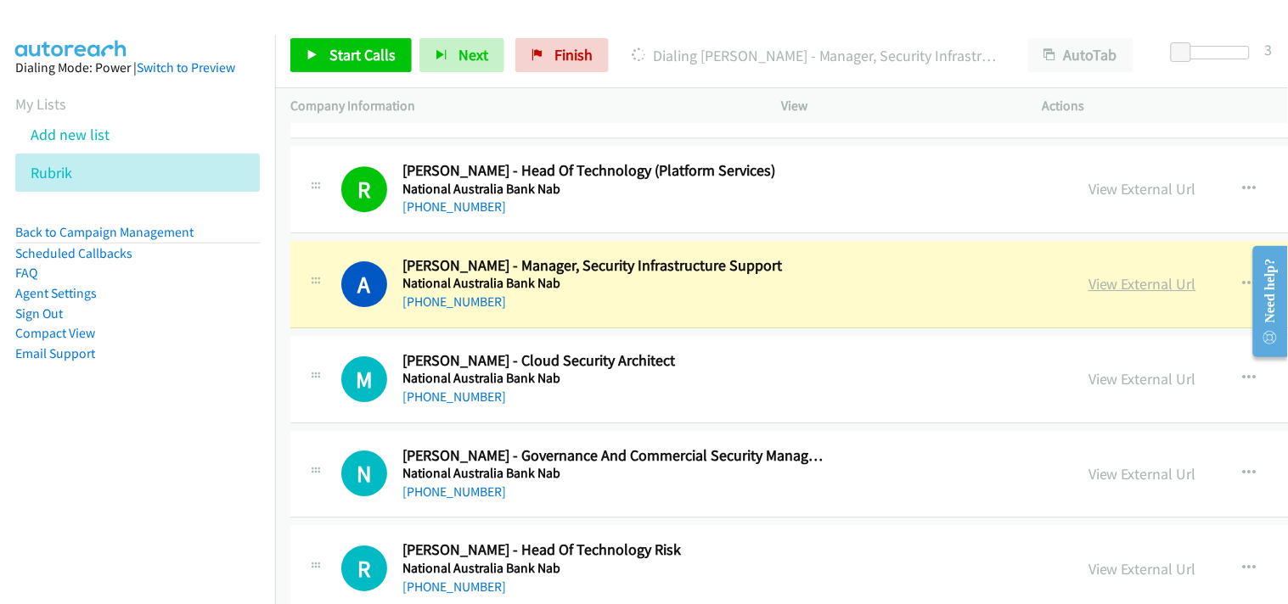
click at [1088, 294] on link "View External Url" at bounding box center [1142, 284] width 108 height 20
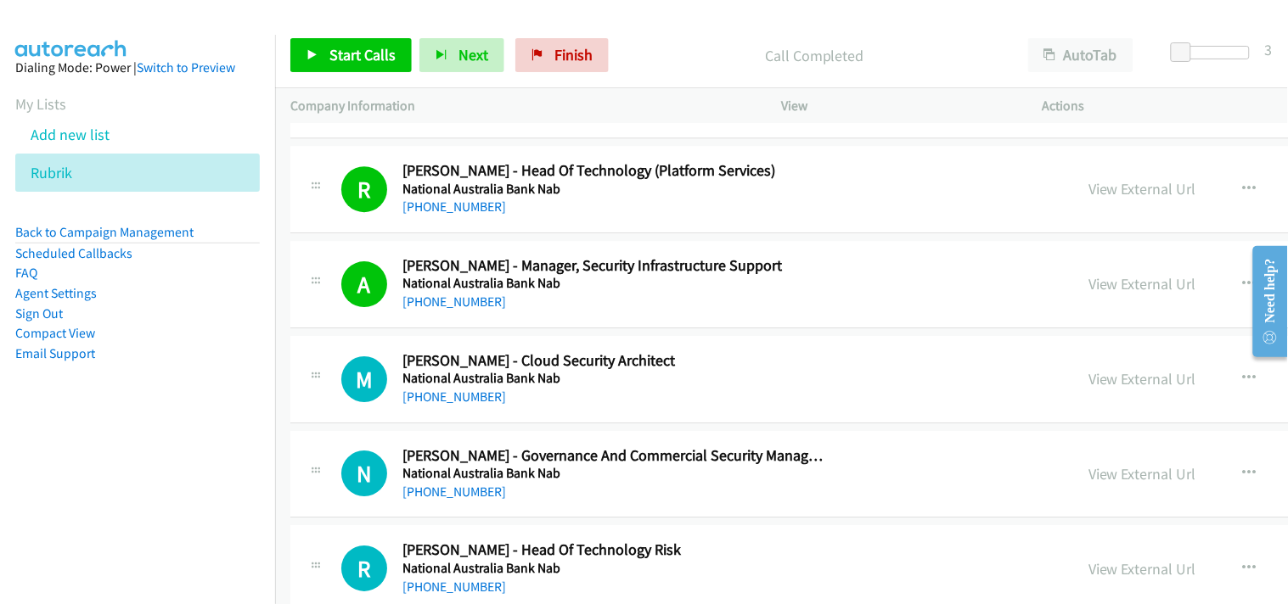
scroll to position [18013, 0]
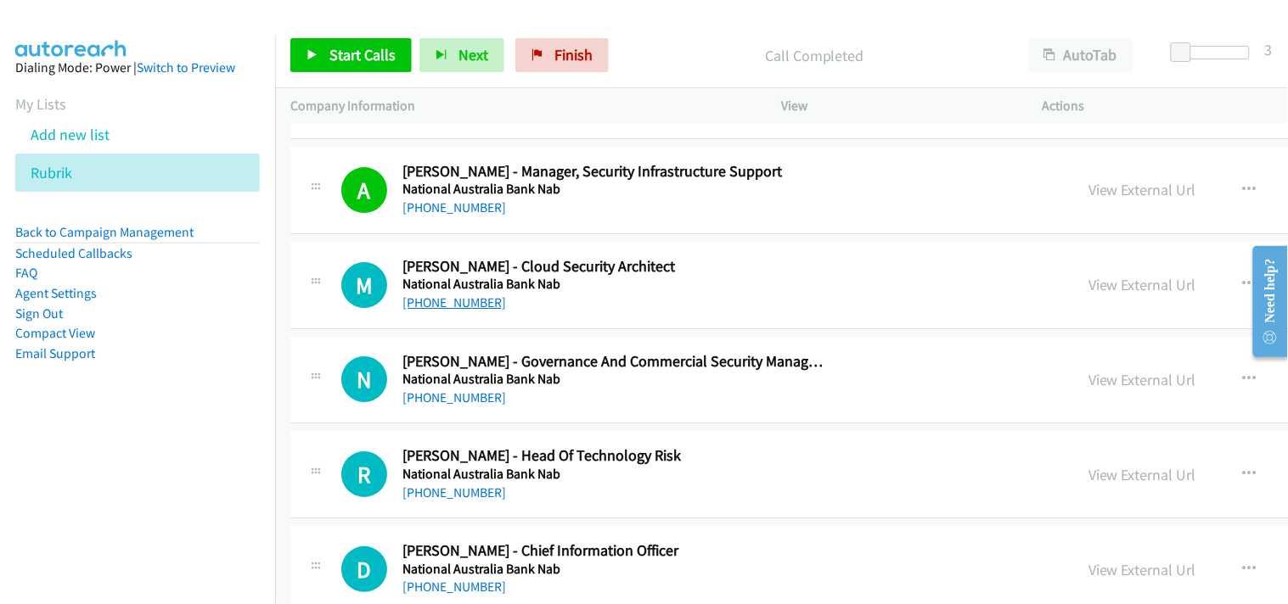
click at [440, 311] on link "[PHONE_NUMBER]" at bounding box center [454, 303] width 104 height 16
click at [451, 310] on link "[PHONE_NUMBER]" at bounding box center [454, 303] width 104 height 16
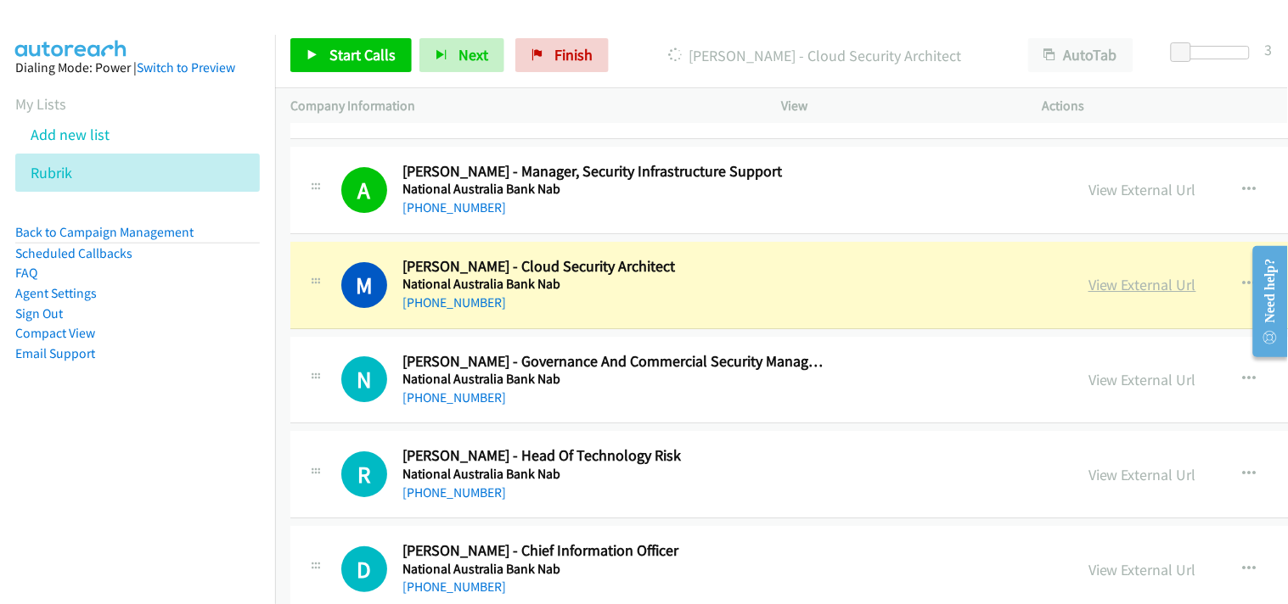
click at [1088, 287] on link "View External Url" at bounding box center [1142, 285] width 108 height 20
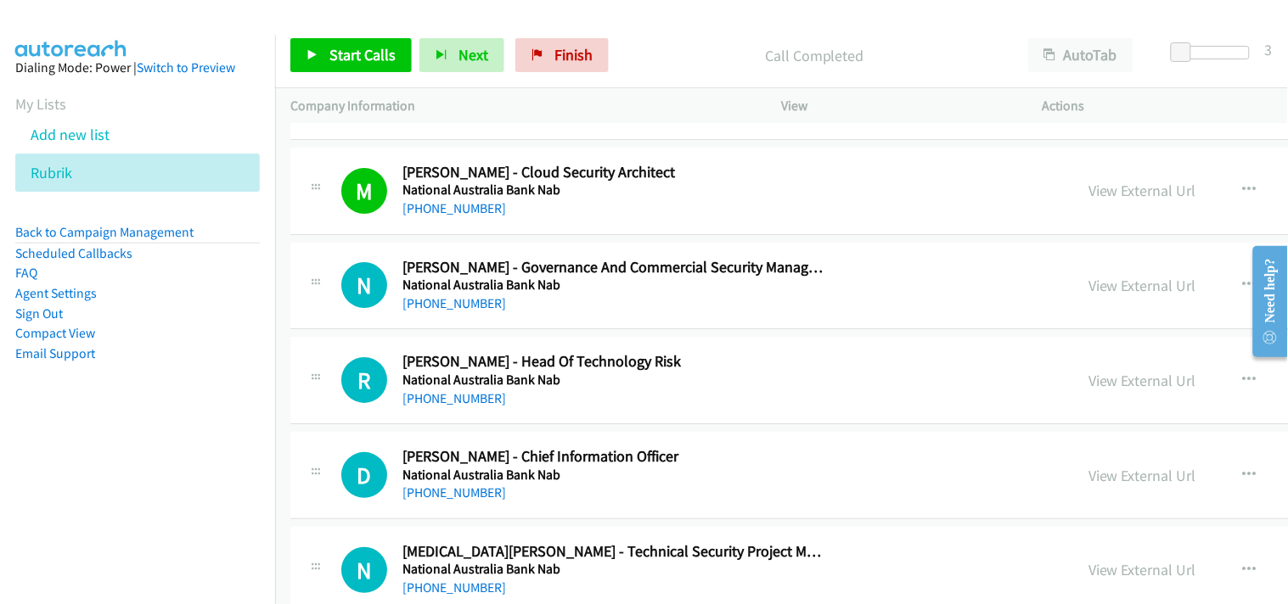
scroll to position [18201, 0]
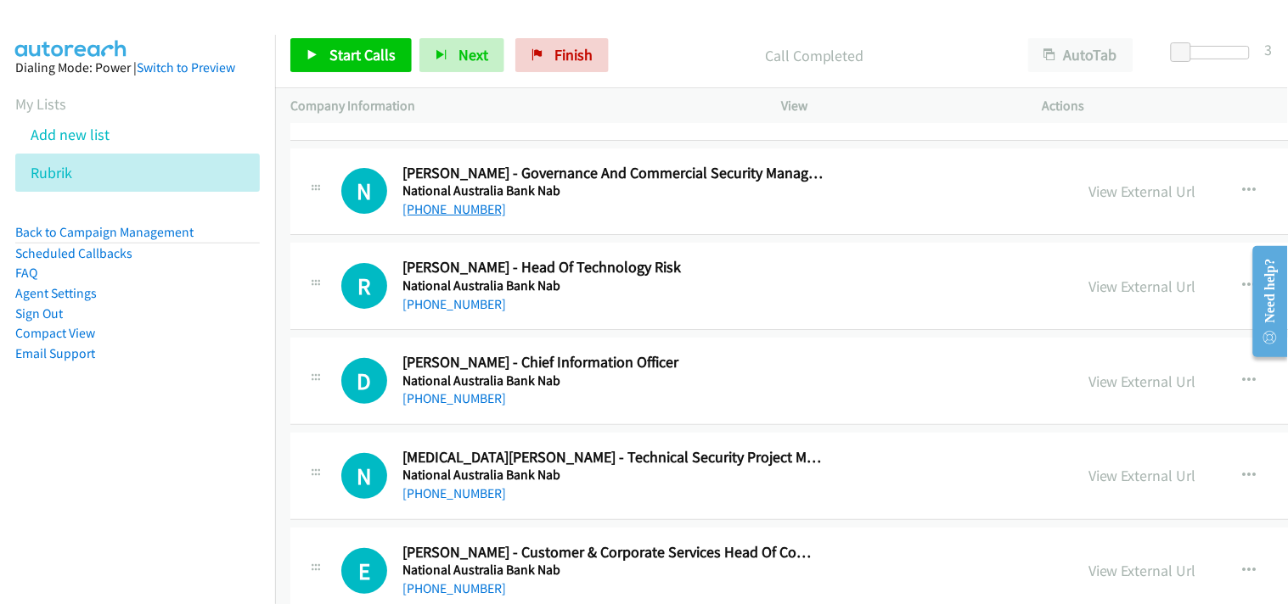
click at [417, 217] on link "[PHONE_NUMBER]" at bounding box center [454, 209] width 104 height 16
click at [459, 217] on link "[PHONE_NUMBER]" at bounding box center [454, 209] width 104 height 16
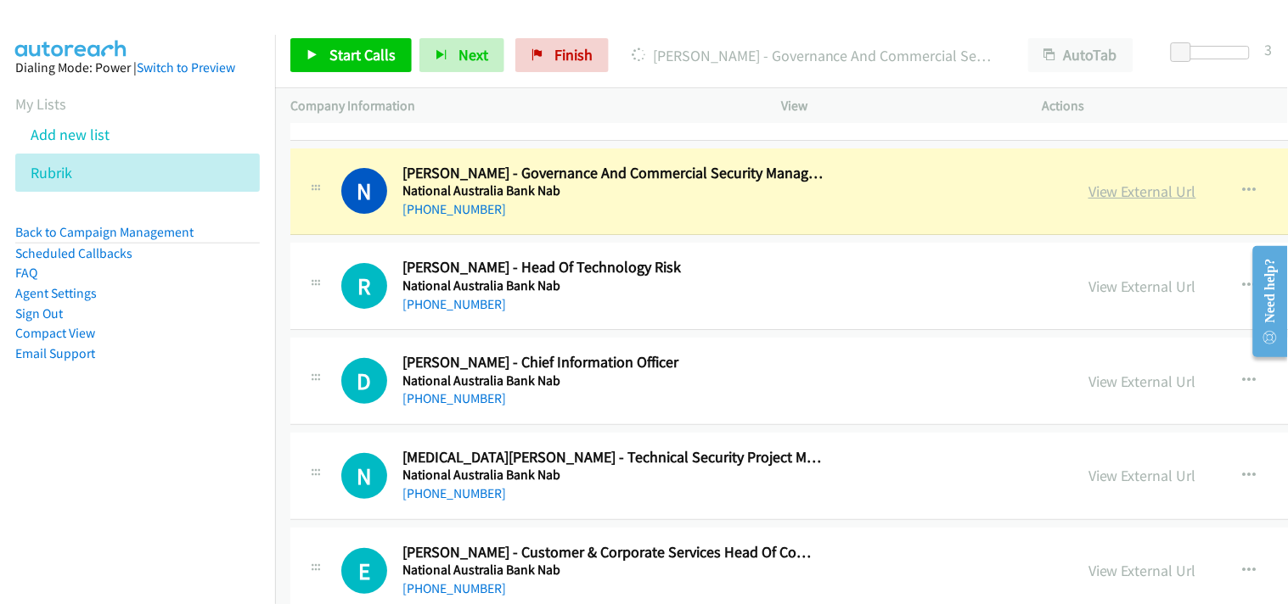
click at [1088, 197] on link "View External Url" at bounding box center [1142, 192] width 108 height 20
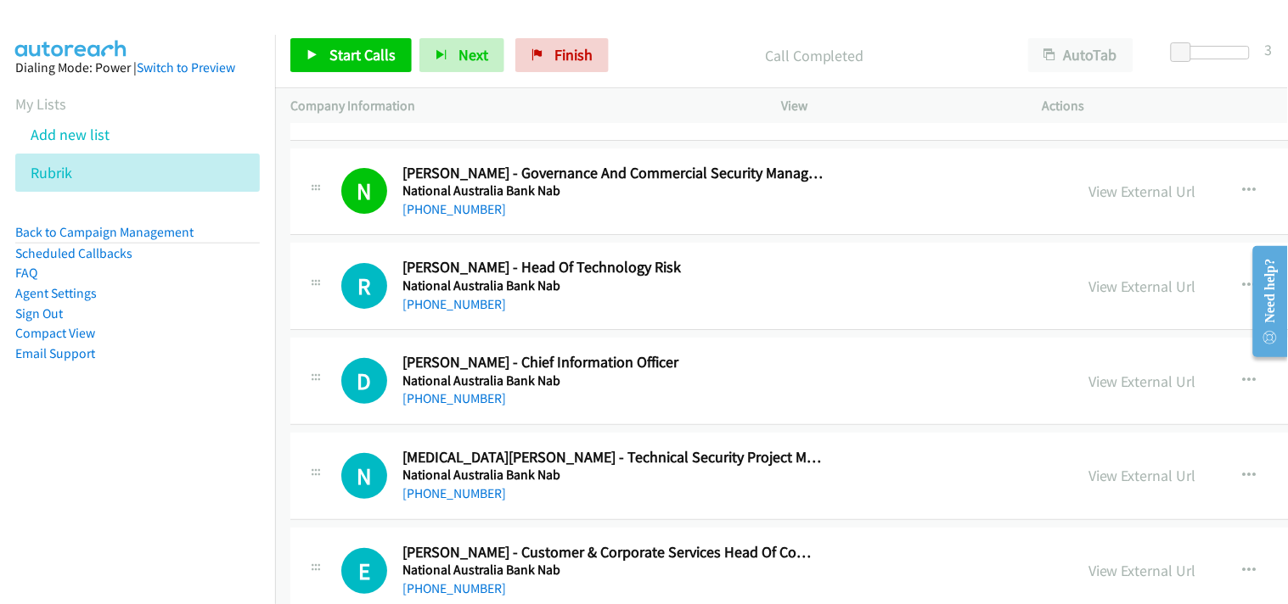
scroll to position [18295, 0]
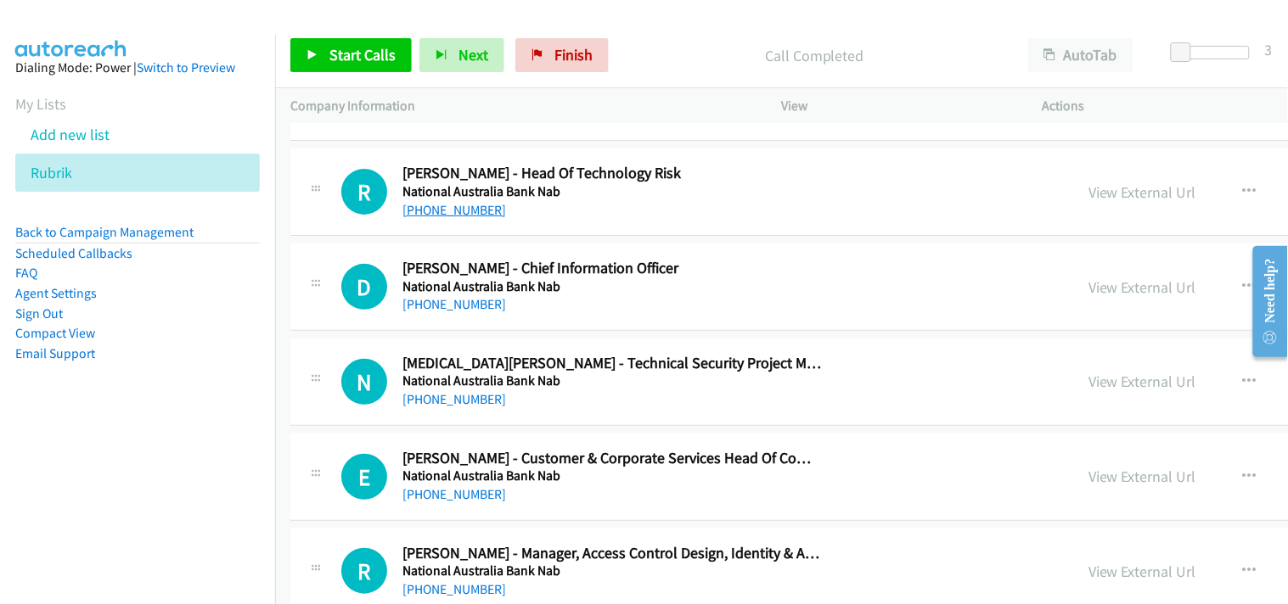
click at [446, 213] on link "[PHONE_NUMBER]" at bounding box center [454, 210] width 104 height 16
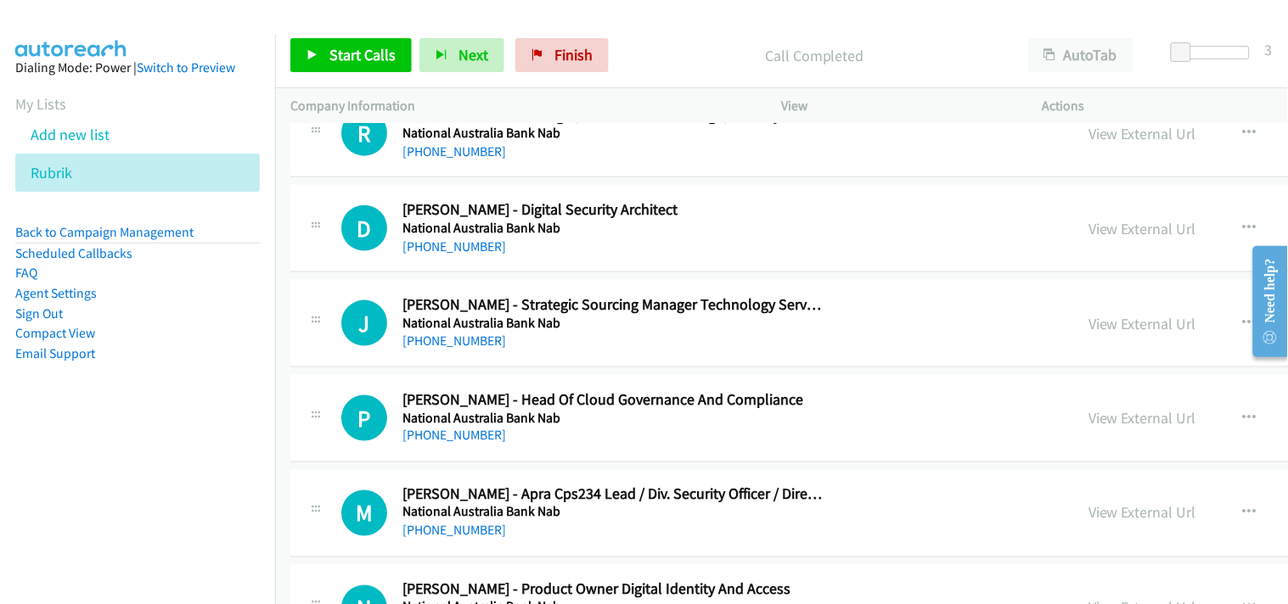
scroll to position [18767, 0]
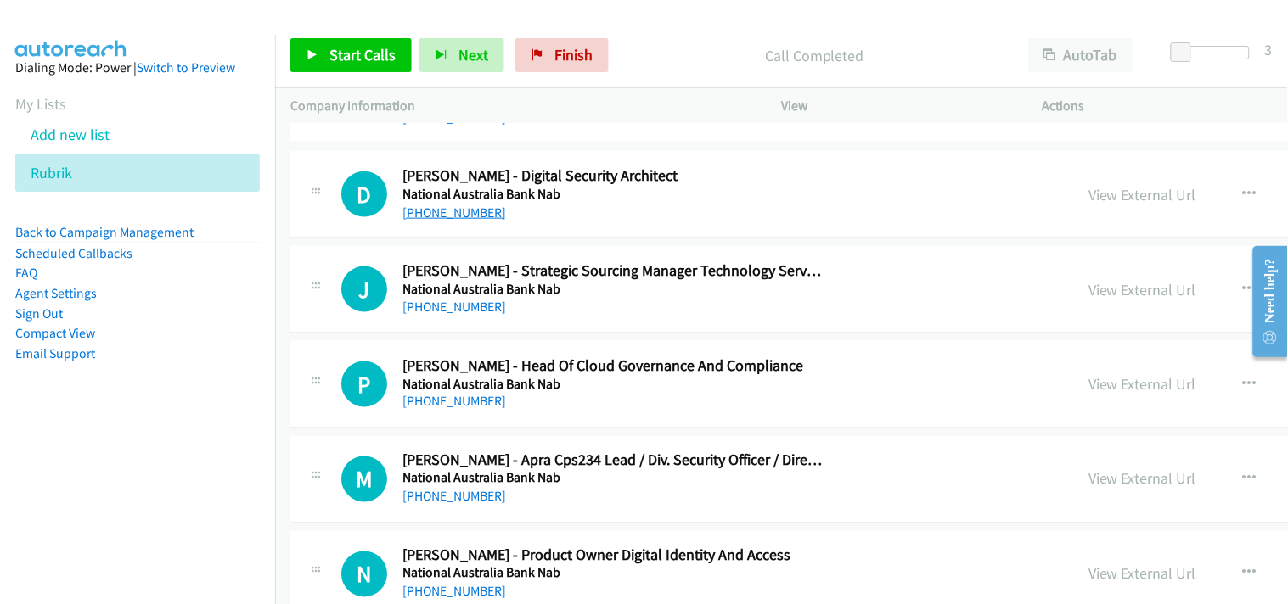
click at [459, 221] on link "[PHONE_NUMBER]" at bounding box center [454, 213] width 104 height 16
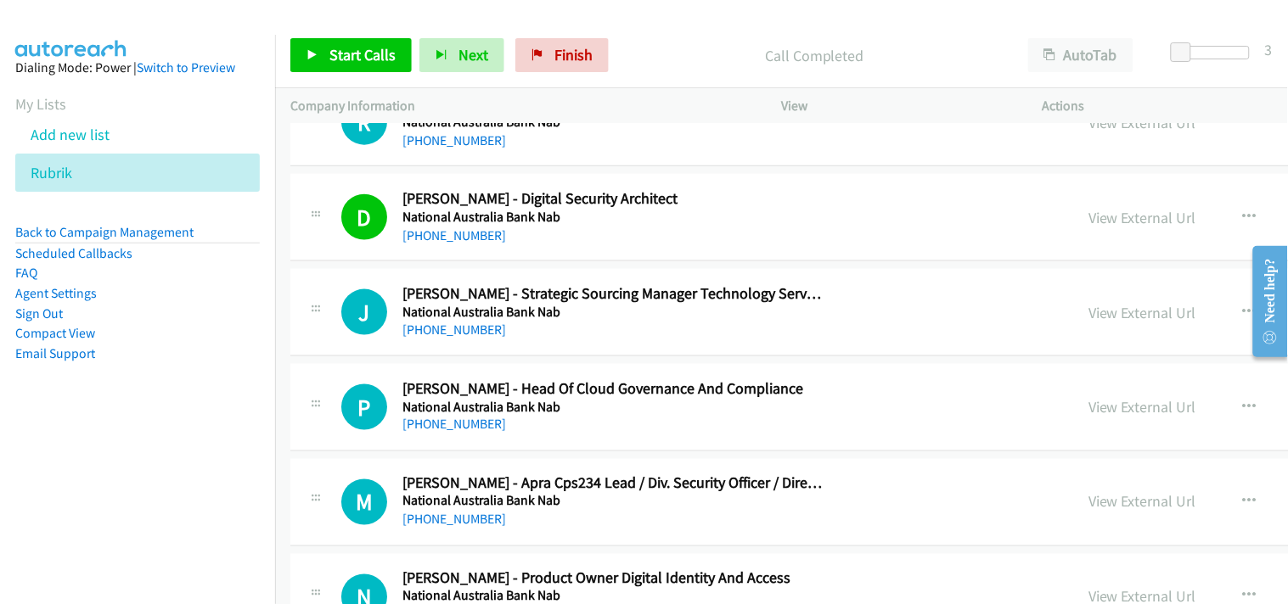
scroll to position [18862, 0]
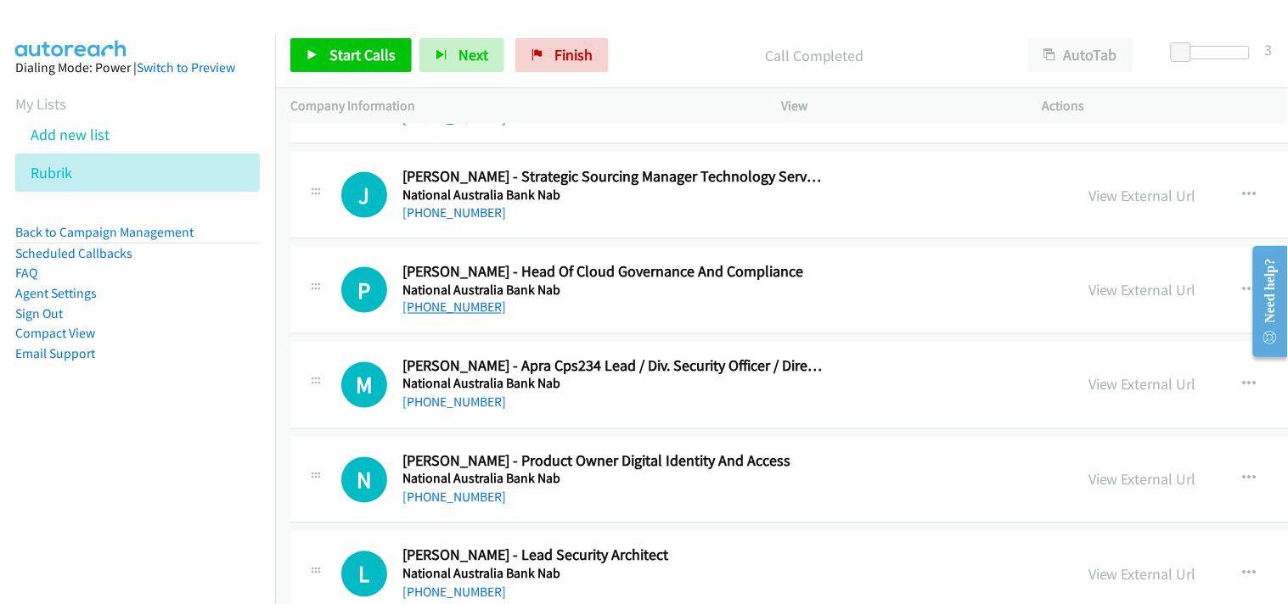
click at [447, 314] on link "[PHONE_NUMBER]" at bounding box center [454, 308] width 104 height 16
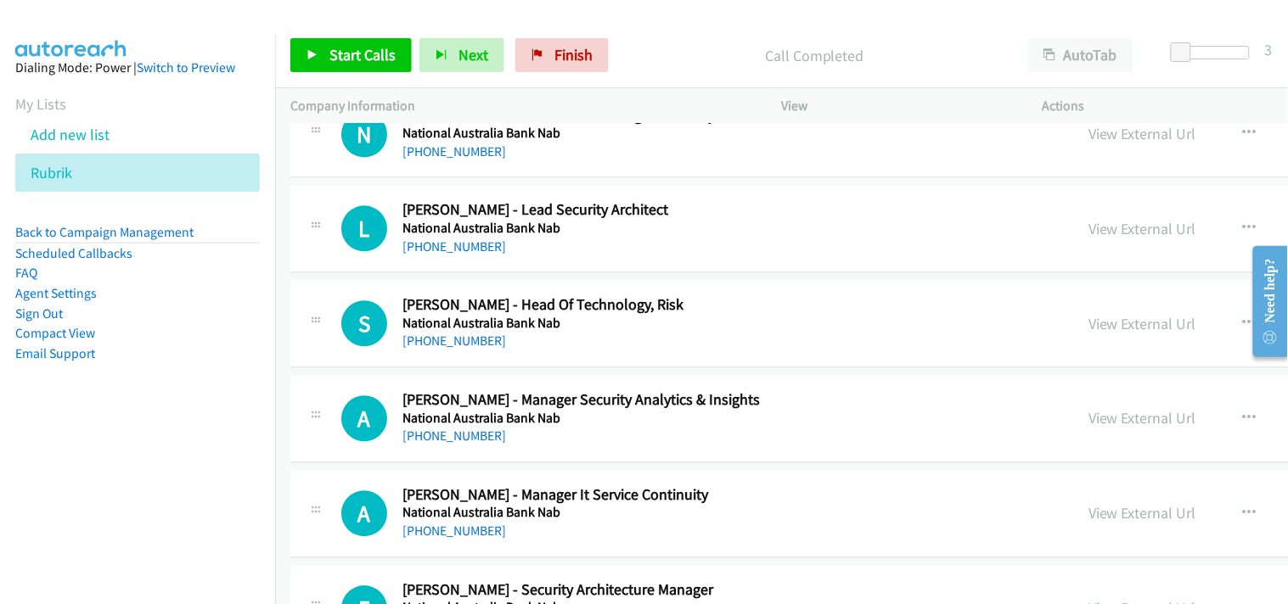
scroll to position [19238, 0]
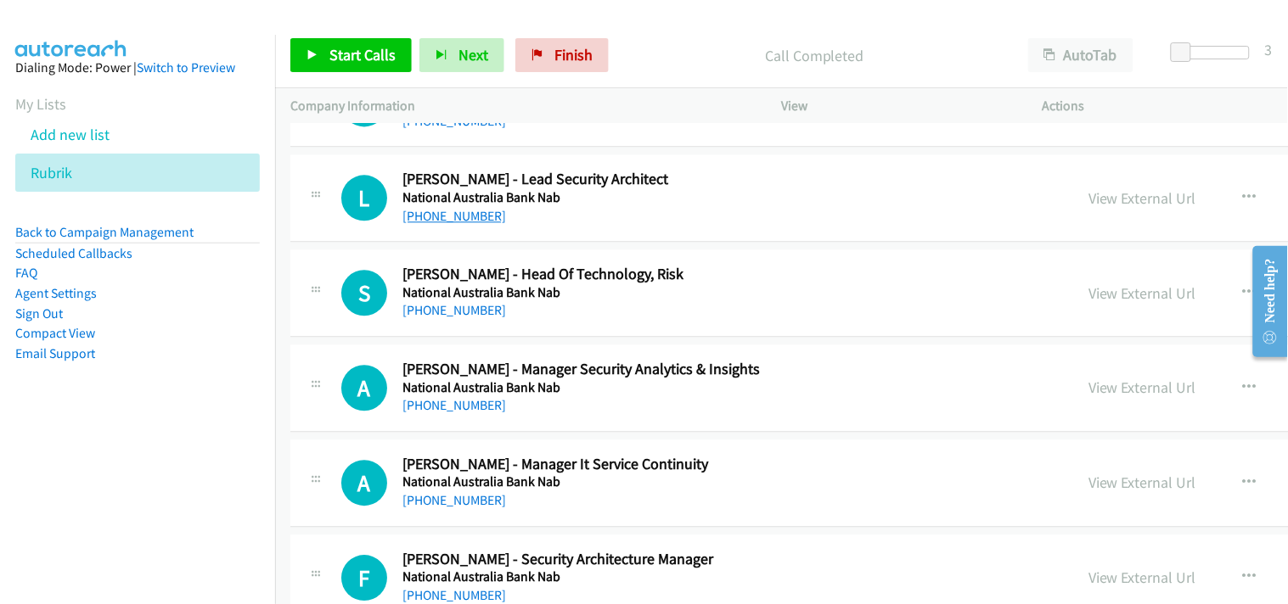
click at [447, 224] on link "[PHONE_NUMBER]" at bounding box center [454, 216] width 104 height 16
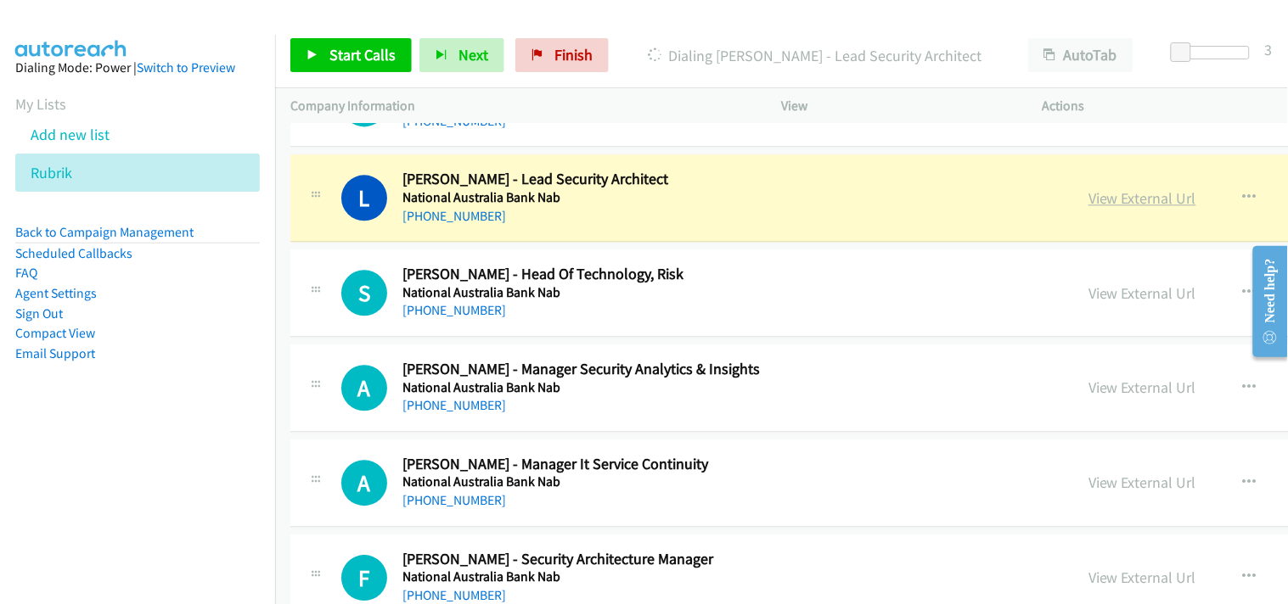
click at [1088, 205] on link "View External Url" at bounding box center [1142, 198] width 108 height 20
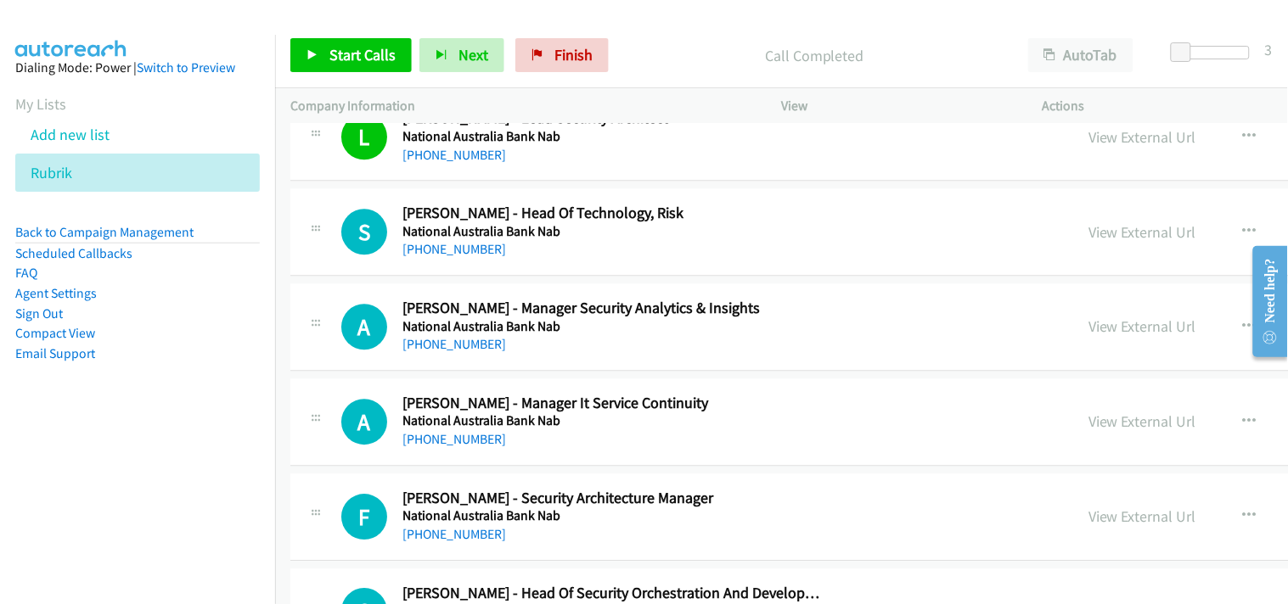
scroll to position [19333, 0]
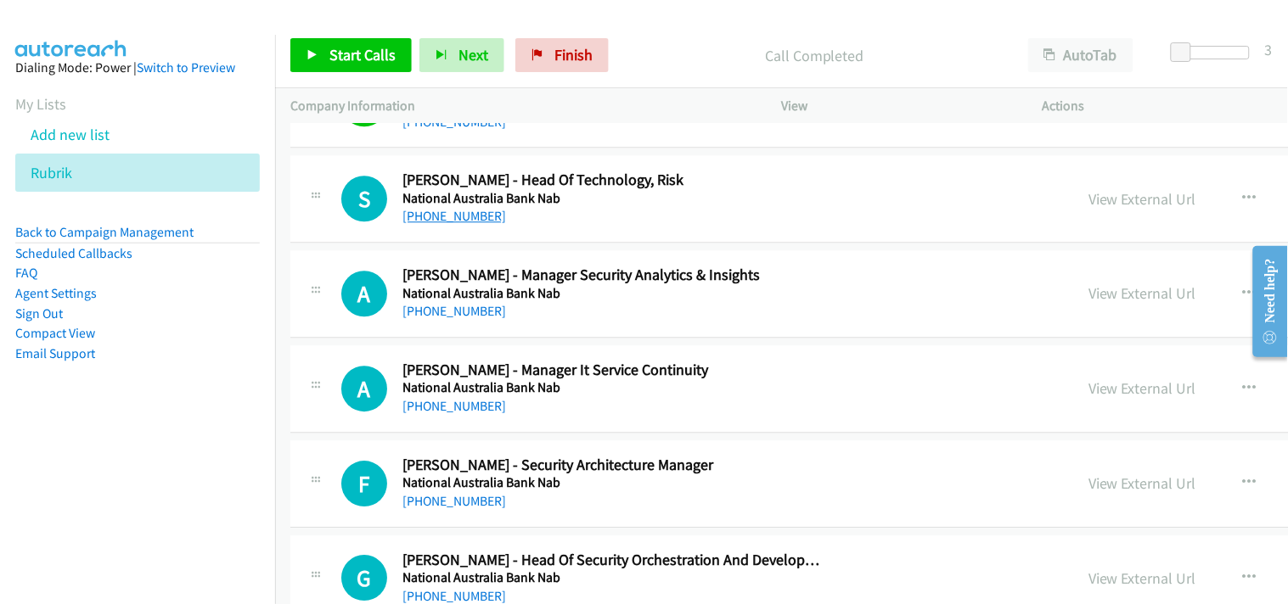
click at [435, 222] on link "[PHONE_NUMBER]" at bounding box center [454, 216] width 104 height 16
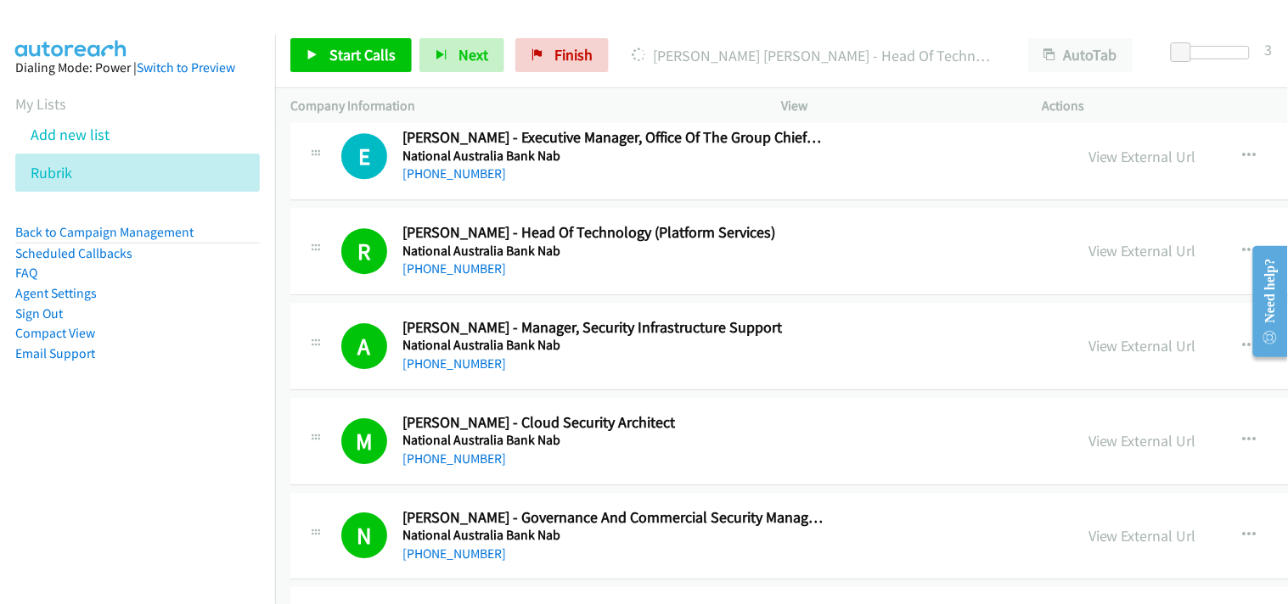
scroll to position [17824, 0]
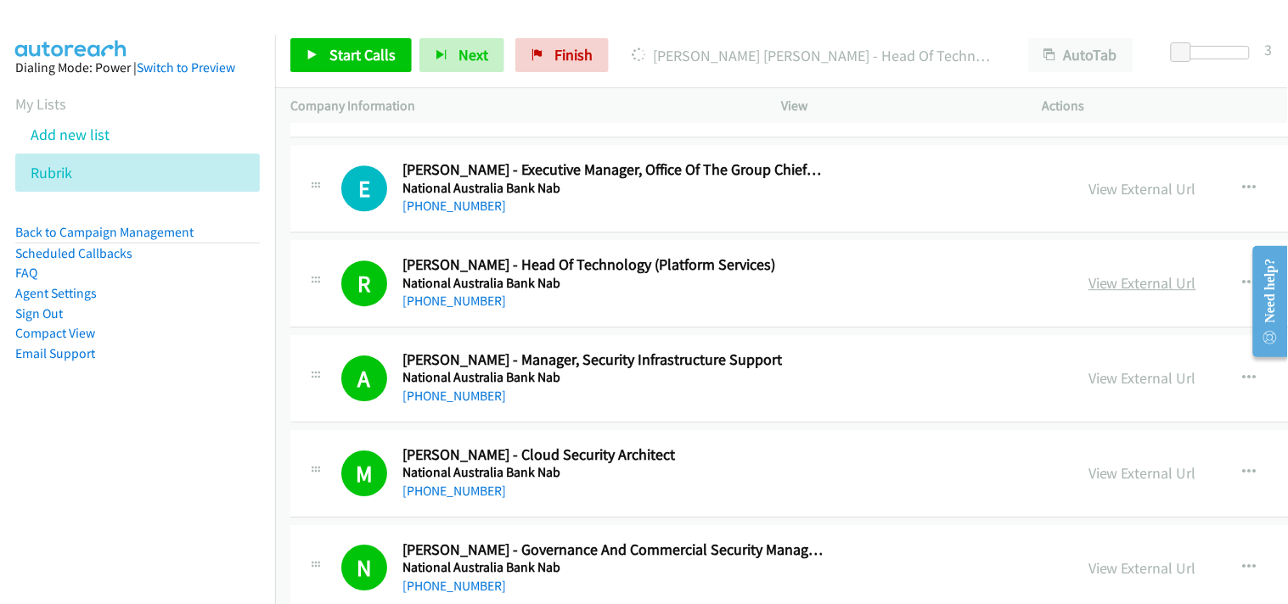
click at [1088, 292] on link "View External Url" at bounding box center [1142, 283] width 108 height 20
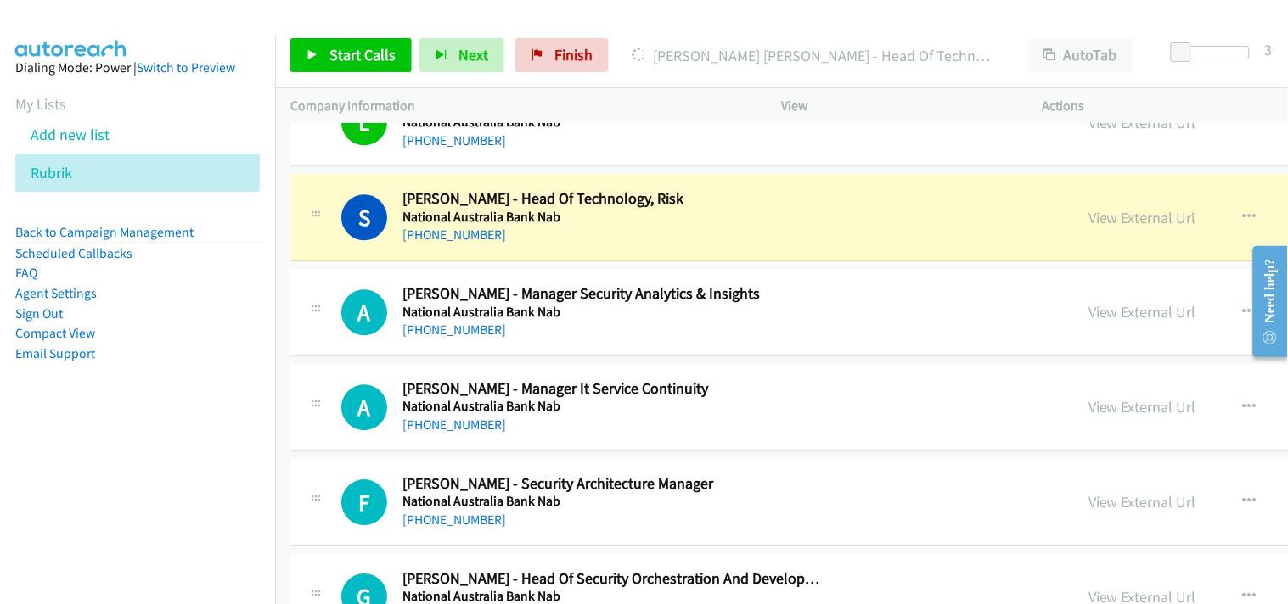
scroll to position [19333, 0]
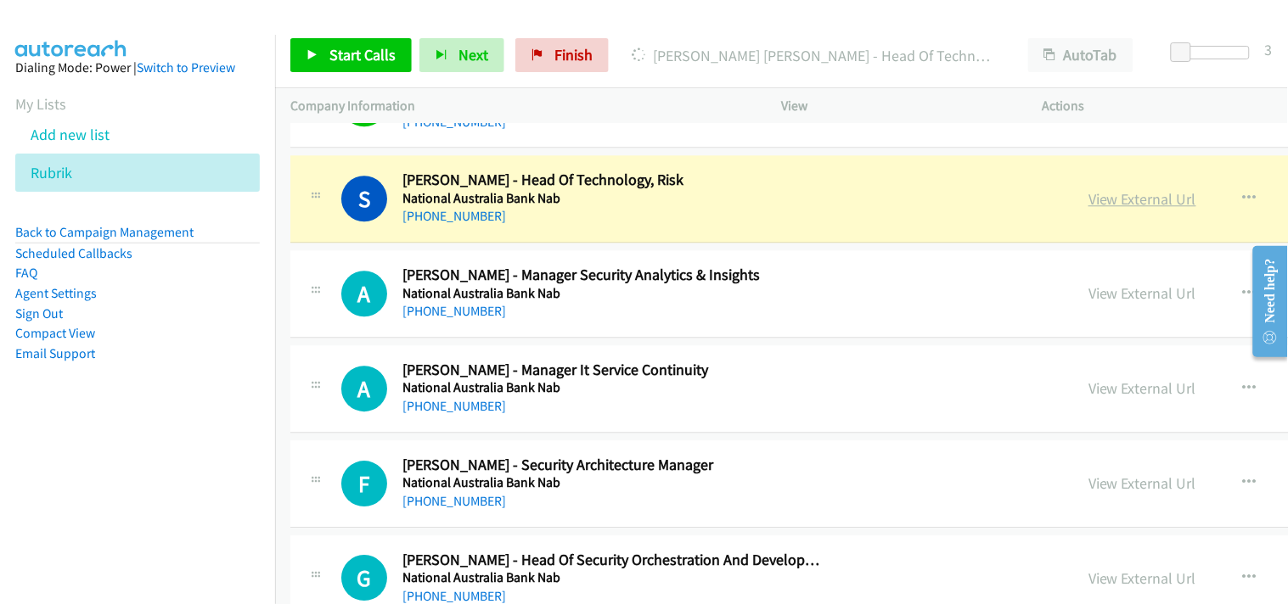
click at [1088, 204] on link "View External Url" at bounding box center [1142, 199] width 108 height 20
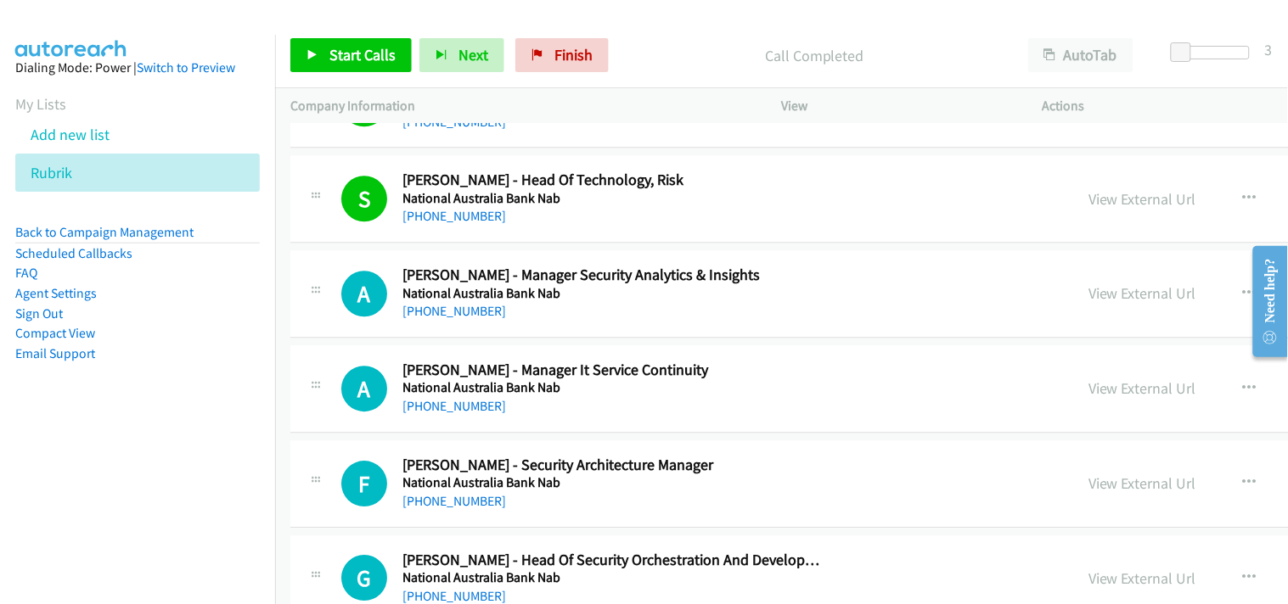
scroll to position [19427, 0]
